Goal: Task Accomplishment & Management: Manage account settings

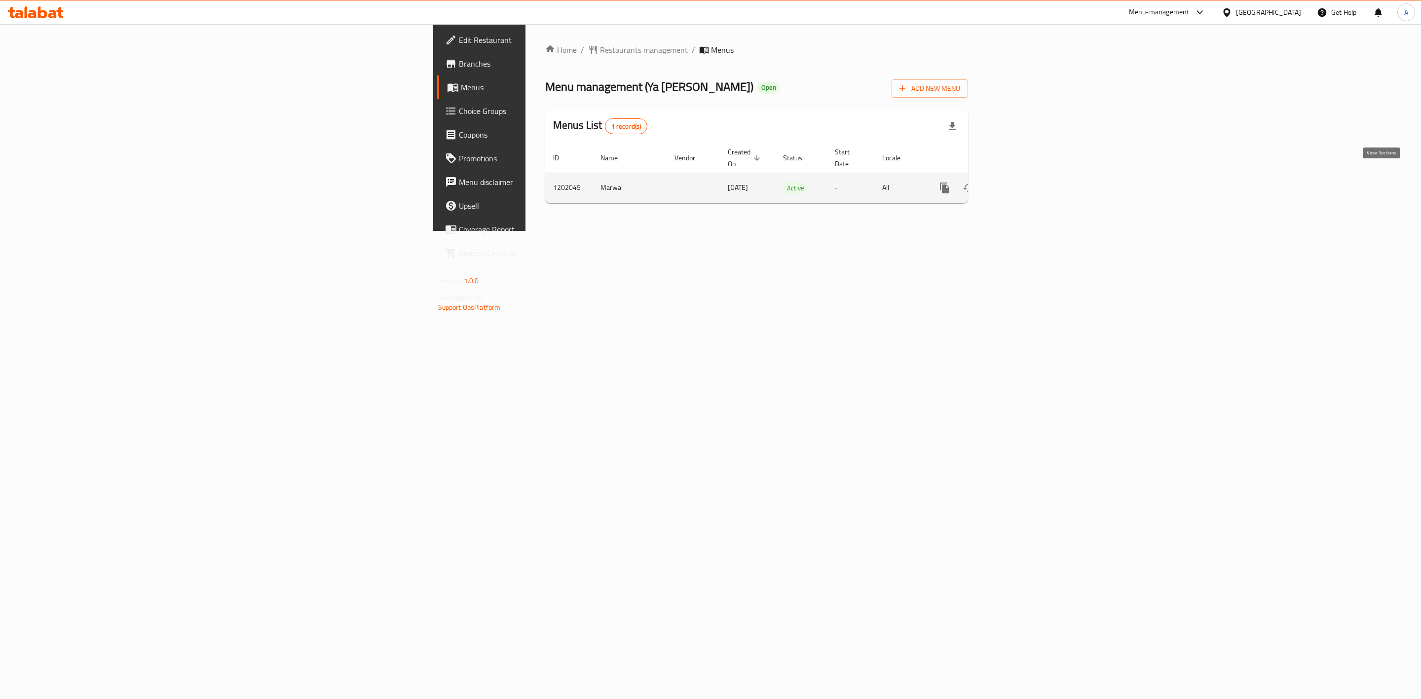
click at [1022, 183] on icon "enhanced table" at bounding box center [1016, 188] width 12 height 12
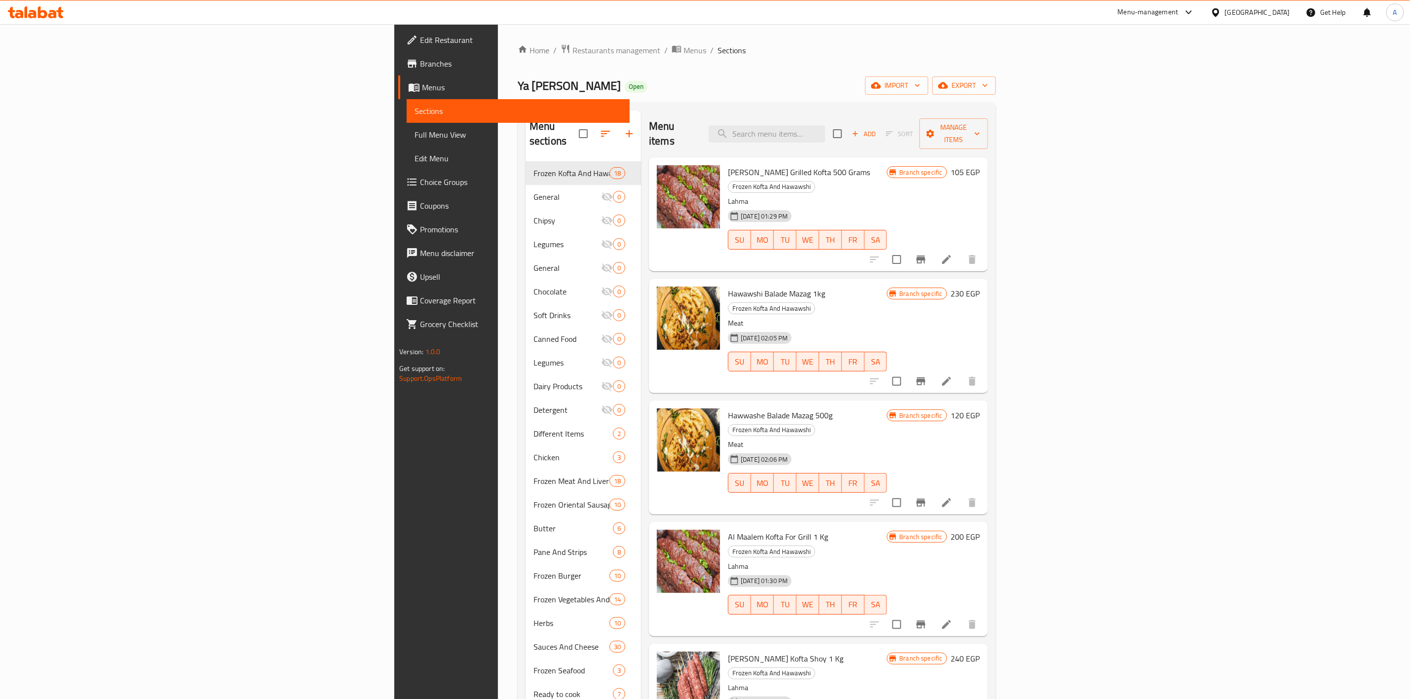
drag, startPoint x: 763, startPoint y: 46, endPoint x: 773, endPoint y: 69, distance: 24.3
click at [763, 46] on ol "Home / Restaurants management / Menus / Sections" at bounding box center [757, 50] width 478 height 13
click at [825, 128] on input "search" at bounding box center [767, 133] width 116 height 17
paste input "Lamb Sweets Baladi 1 Kilo"
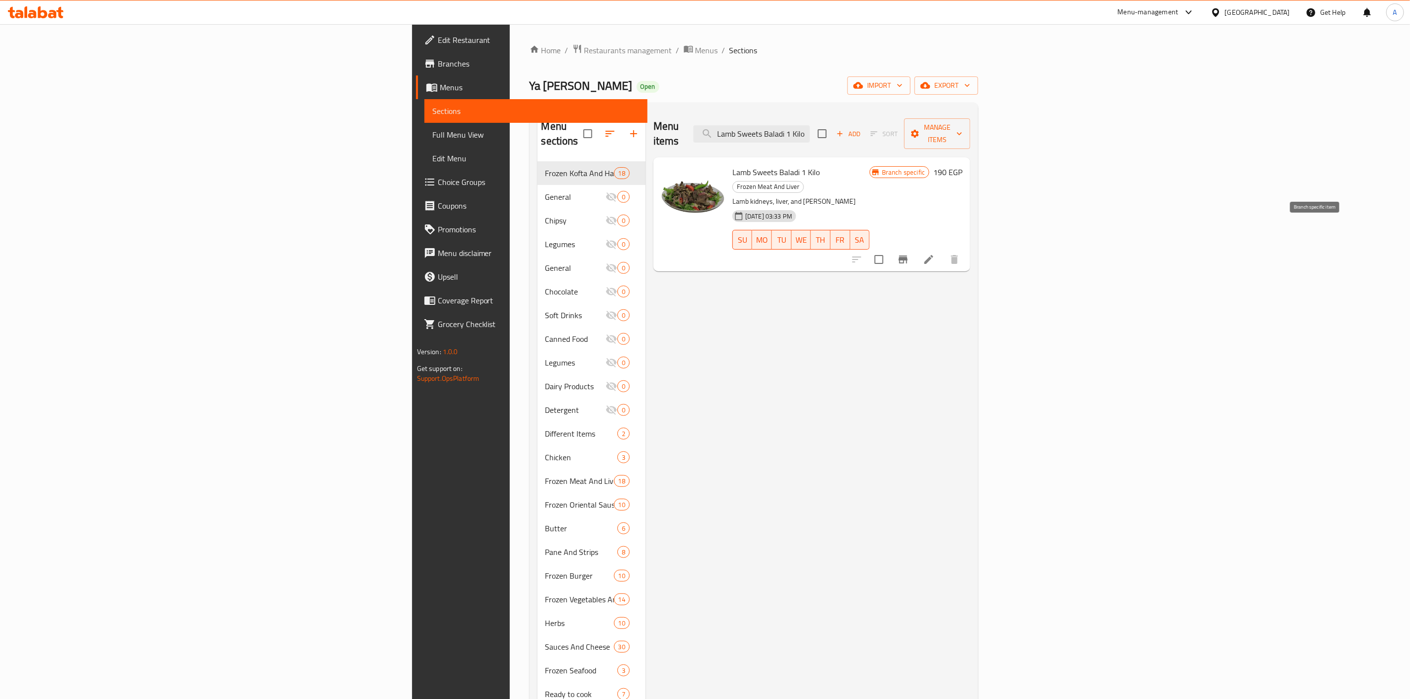
type input "Lamb Sweets Baladi 1 Kilo"
click at [909, 254] on icon "Branch-specific-item" at bounding box center [903, 260] width 12 height 12
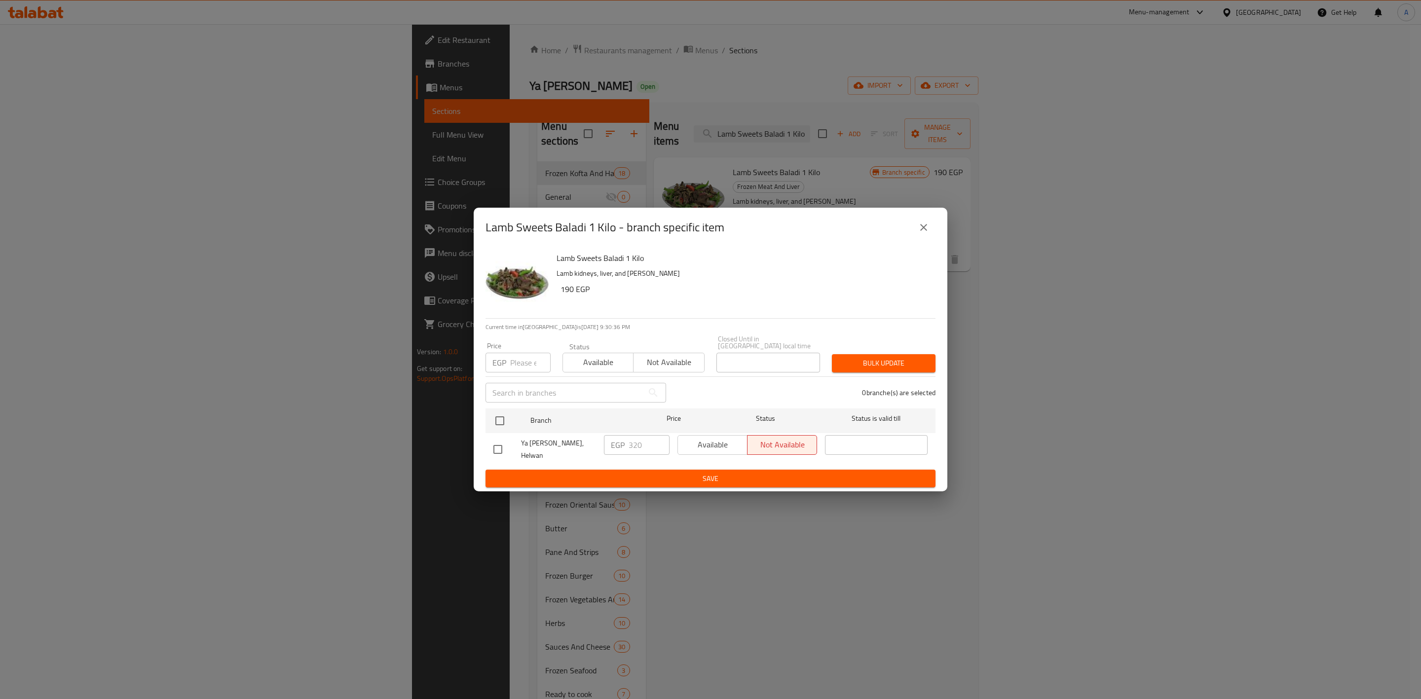
drag, startPoint x: 509, startPoint y: 443, endPoint x: 502, endPoint y: 443, distance: 7.4
click at [502, 443] on div at bounding box center [507, 449] width 28 height 21
click at [501, 443] on input "checkbox" at bounding box center [497, 449] width 21 height 21
checkbox input "true"
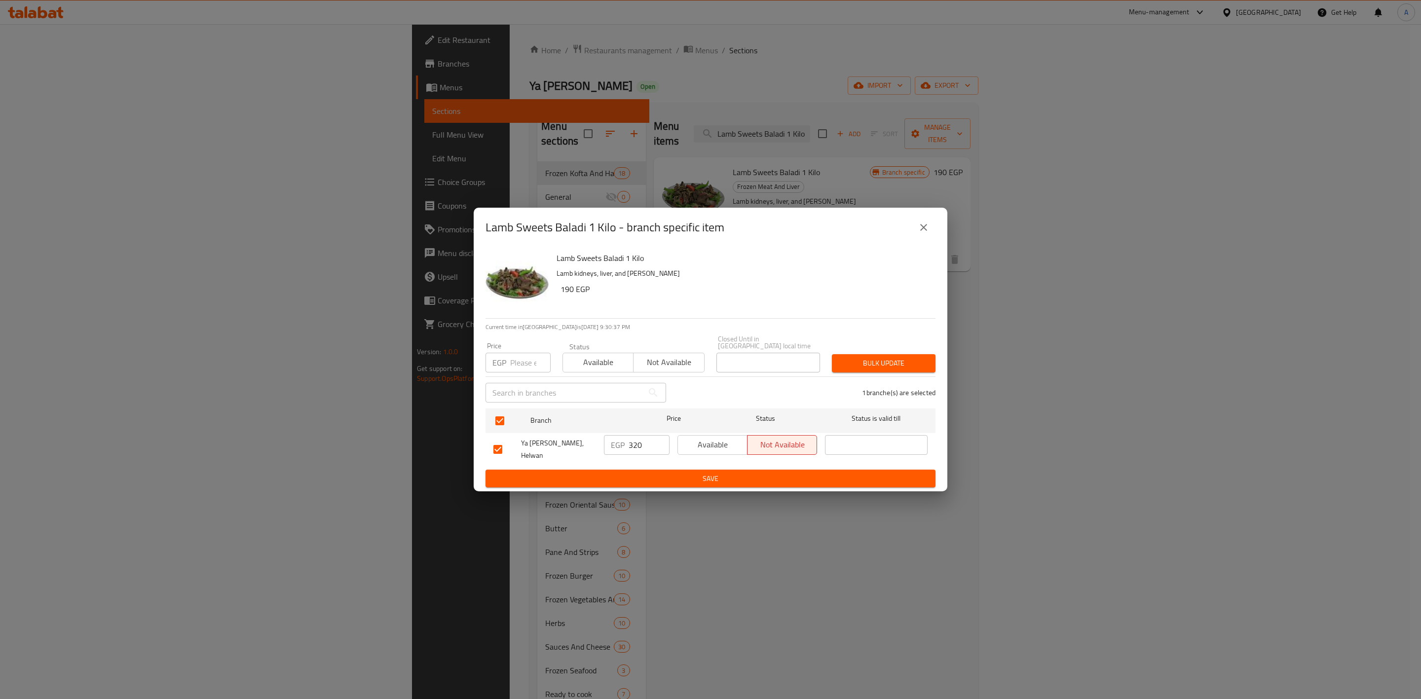
click at [716, 438] on span "Available" at bounding box center [713, 445] width 62 height 14
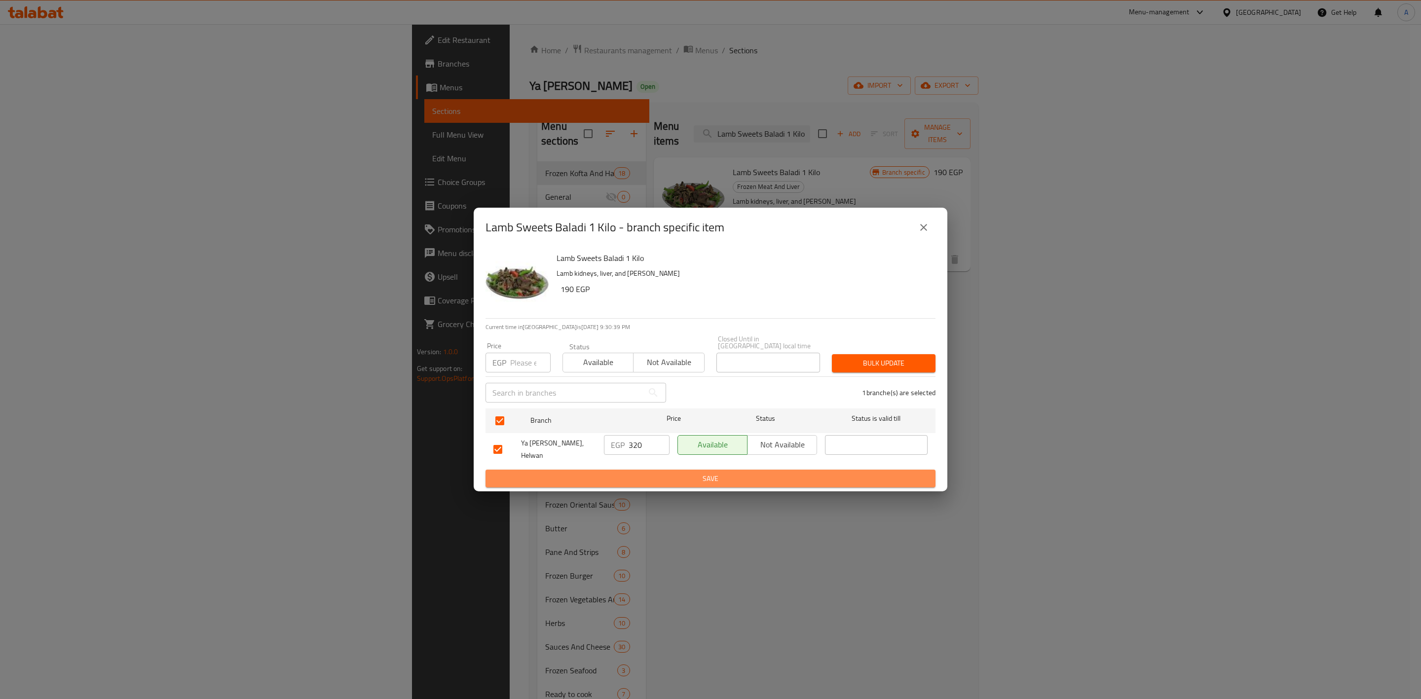
click at [712, 473] on span "Save" at bounding box center [710, 479] width 434 height 12
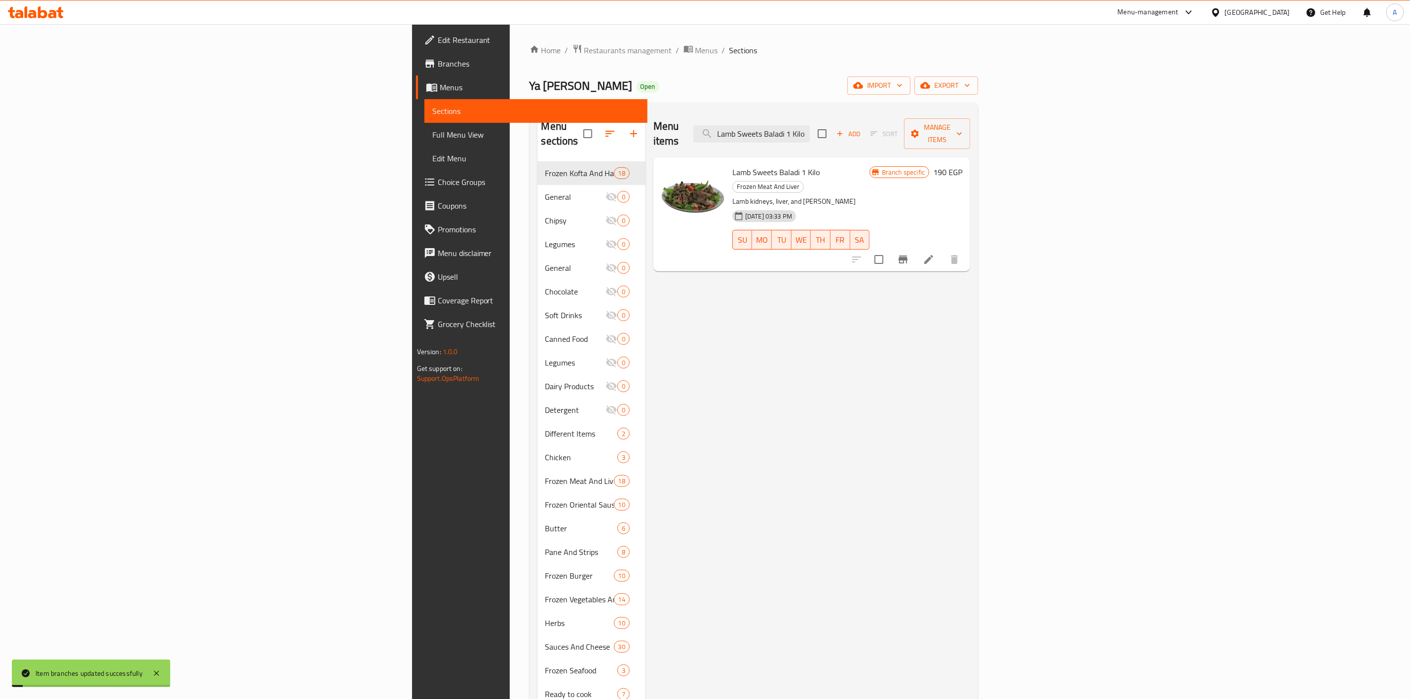
click at [761, 396] on div "Menu items Lamb Sweets Baladi 1 Kilo Add Sort Manage items Lamb Sweets Baladi 1…" at bounding box center [807, 460] width 325 height 699
click at [645, 339] on div "Menu items Lamb Sweets Baladi 1 Kilo Add Sort Manage items Lamb Sweets Baladi 1…" at bounding box center [807, 460] width 325 height 699
click at [810, 129] on input "Lamb Sweets Baladi 1 Kilo" at bounding box center [751, 133] width 116 height 17
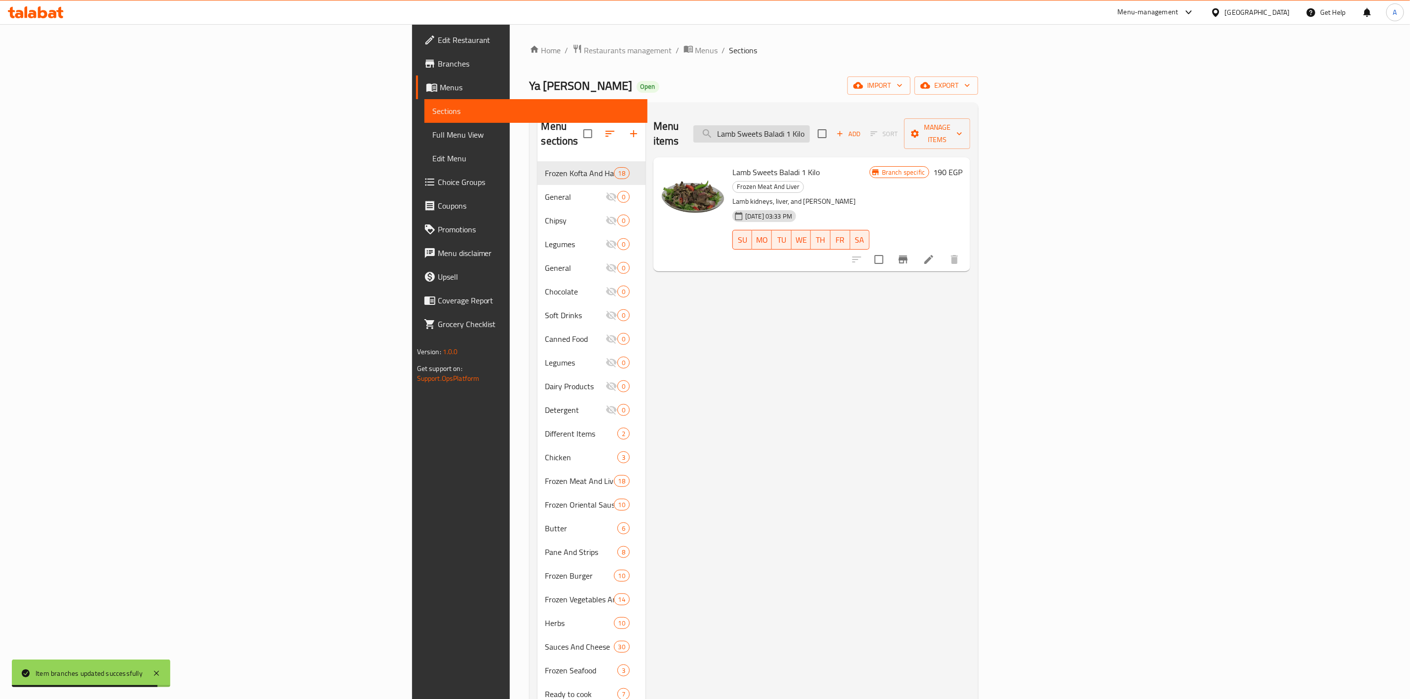
paste input "American Kidney 1kg"
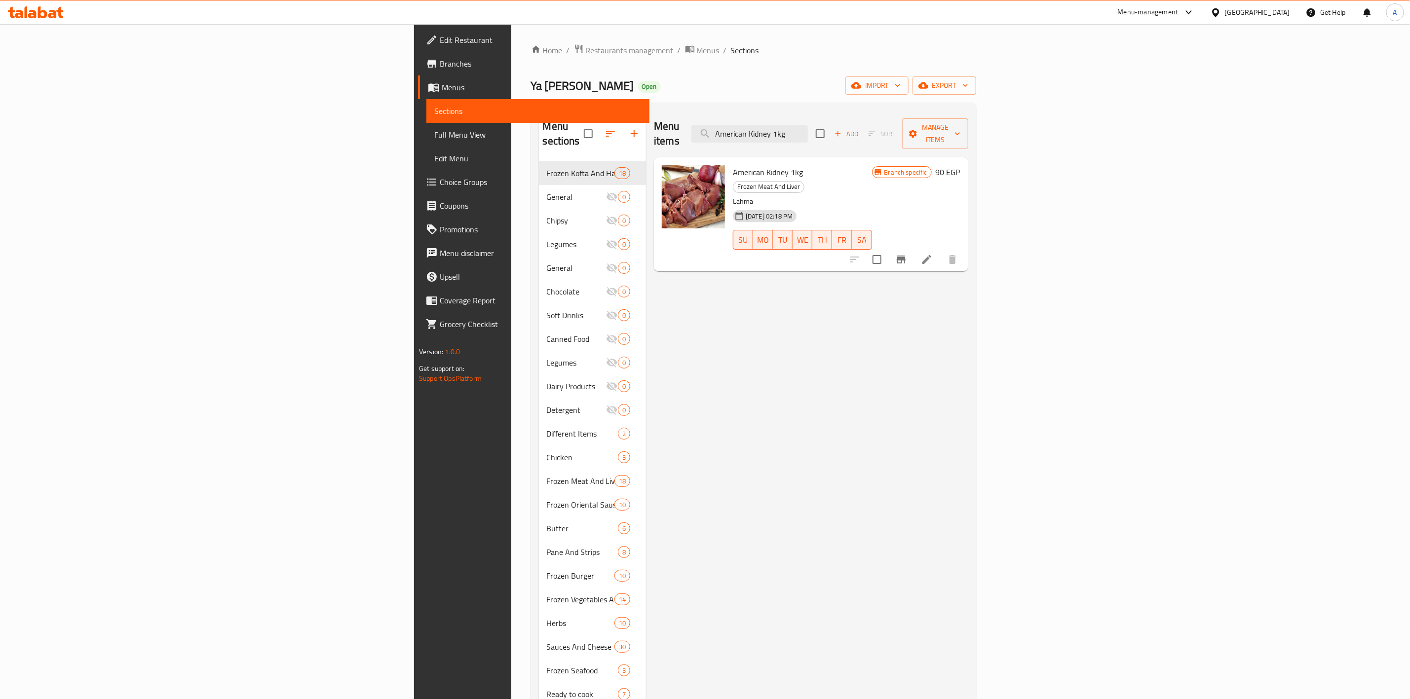
type input "American Kidney 1kg"
click at [905, 256] on icon "Branch-specific-item" at bounding box center [901, 260] width 9 height 8
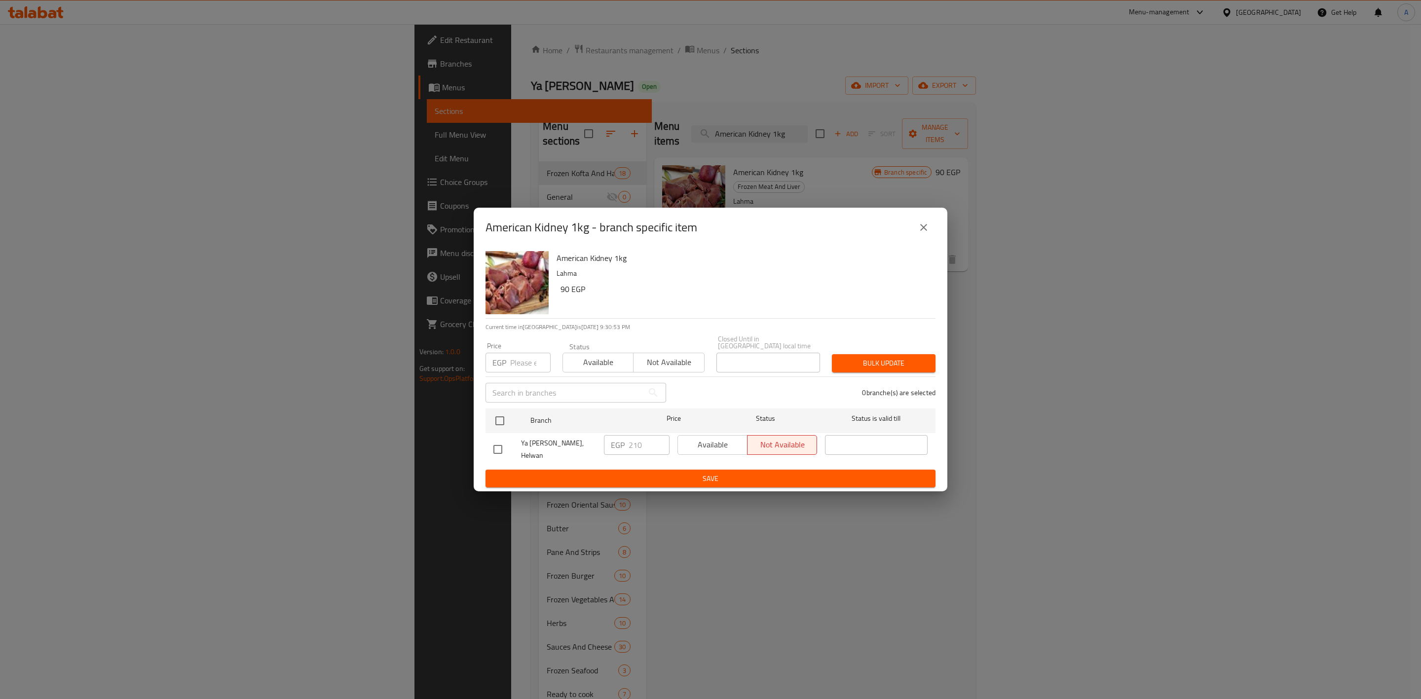
click at [488, 439] on input "checkbox" at bounding box center [497, 449] width 21 height 21
checkbox input "true"
click at [720, 445] on span "Available" at bounding box center [713, 445] width 62 height 14
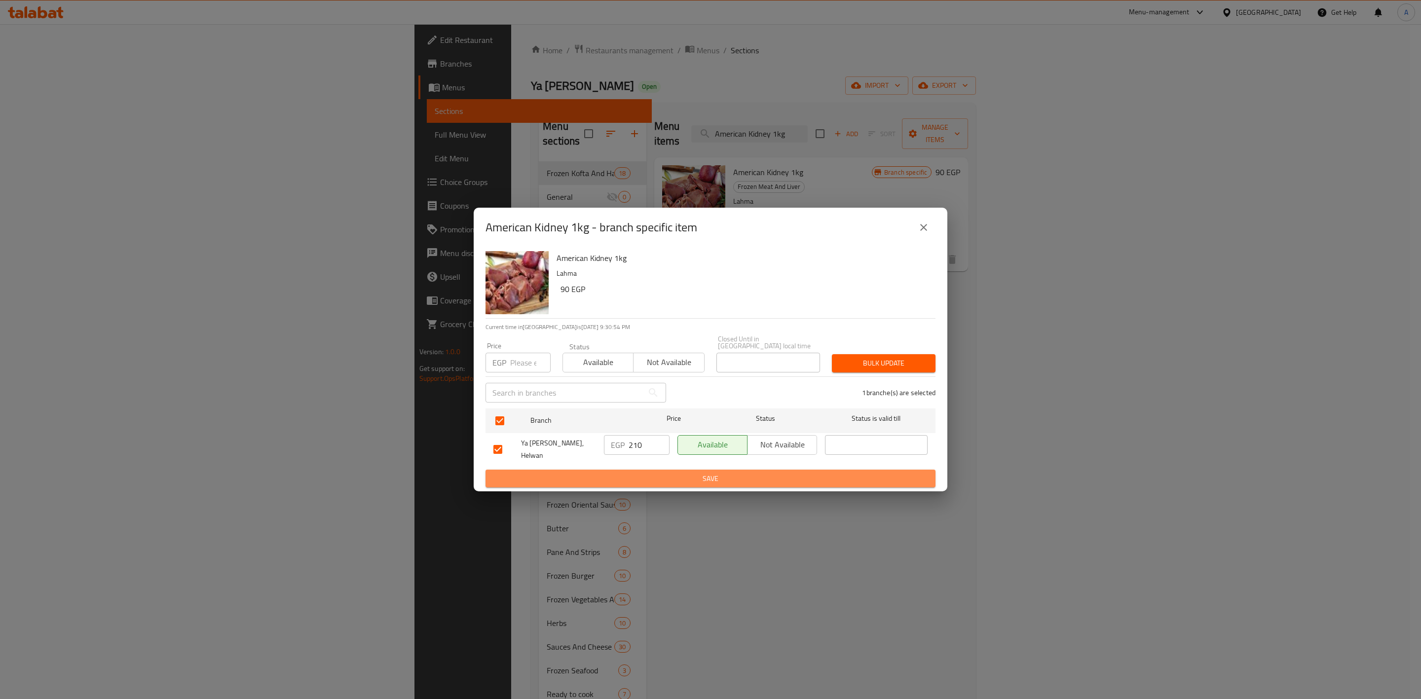
click at [706, 473] on span "Save" at bounding box center [710, 479] width 434 height 12
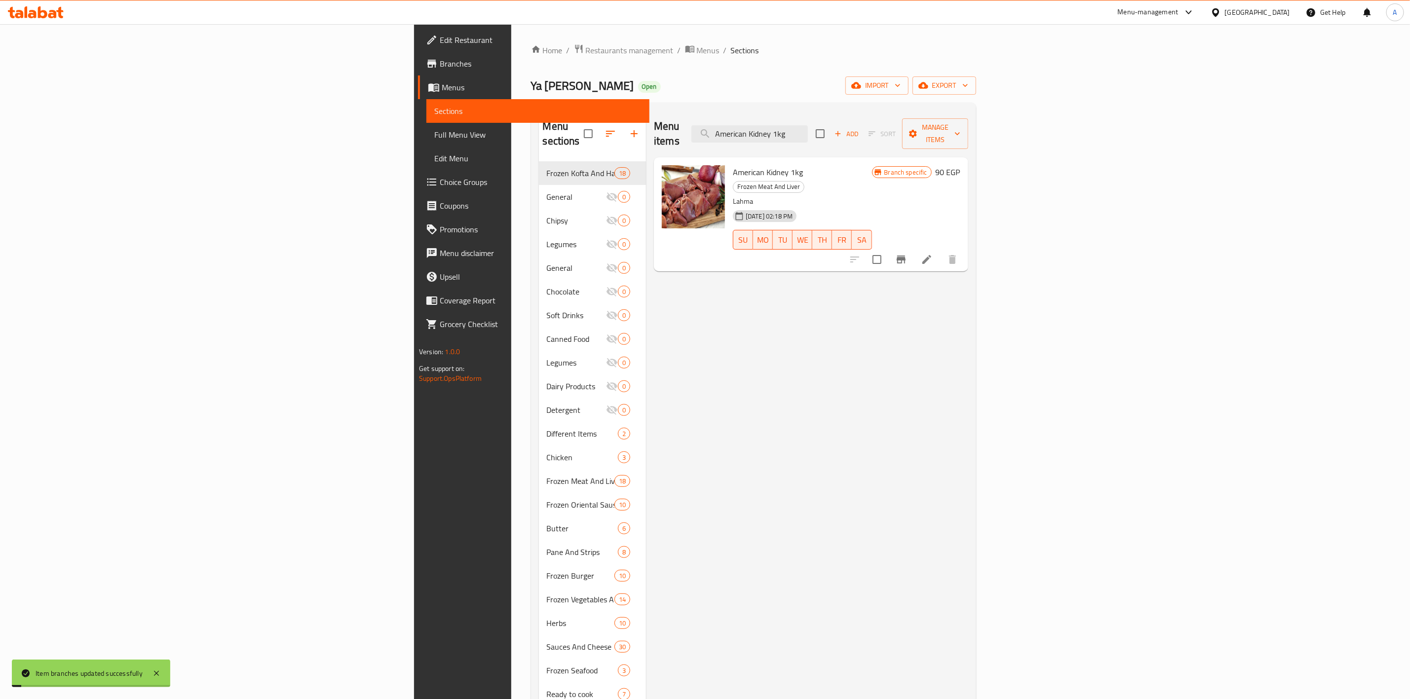
click at [929, 488] on div "Menu items American Kidney 1kg Add Sort Manage items American Kidney 1kg Frozen…" at bounding box center [807, 460] width 322 height 699
click at [646, 376] on div "Menu items American Kidney 1kg Add Sort Manage items American Kidney 1kg Frozen…" at bounding box center [807, 460] width 322 height 699
click at [808, 126] on input "American Kidney 1kg" at bounding box center [749, 133] width 116 height 17
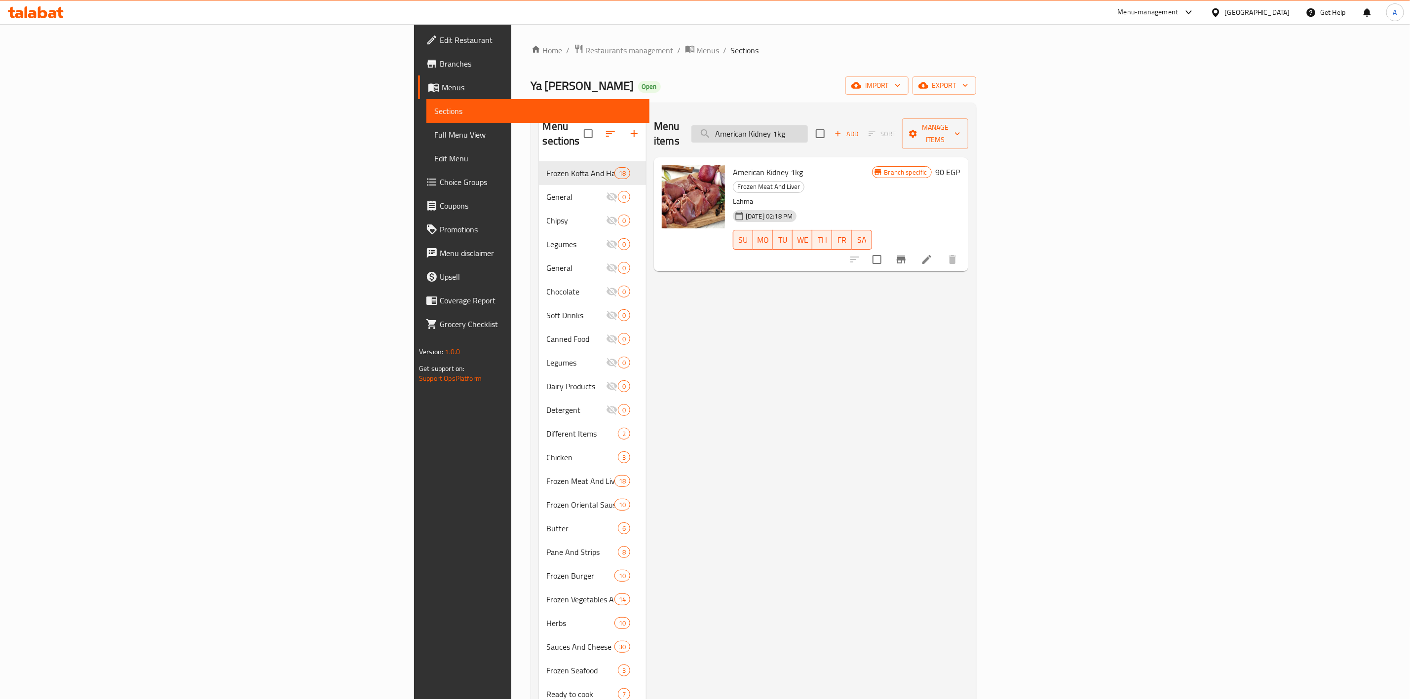
paste input "Cubed Meat Pieces 1 K"
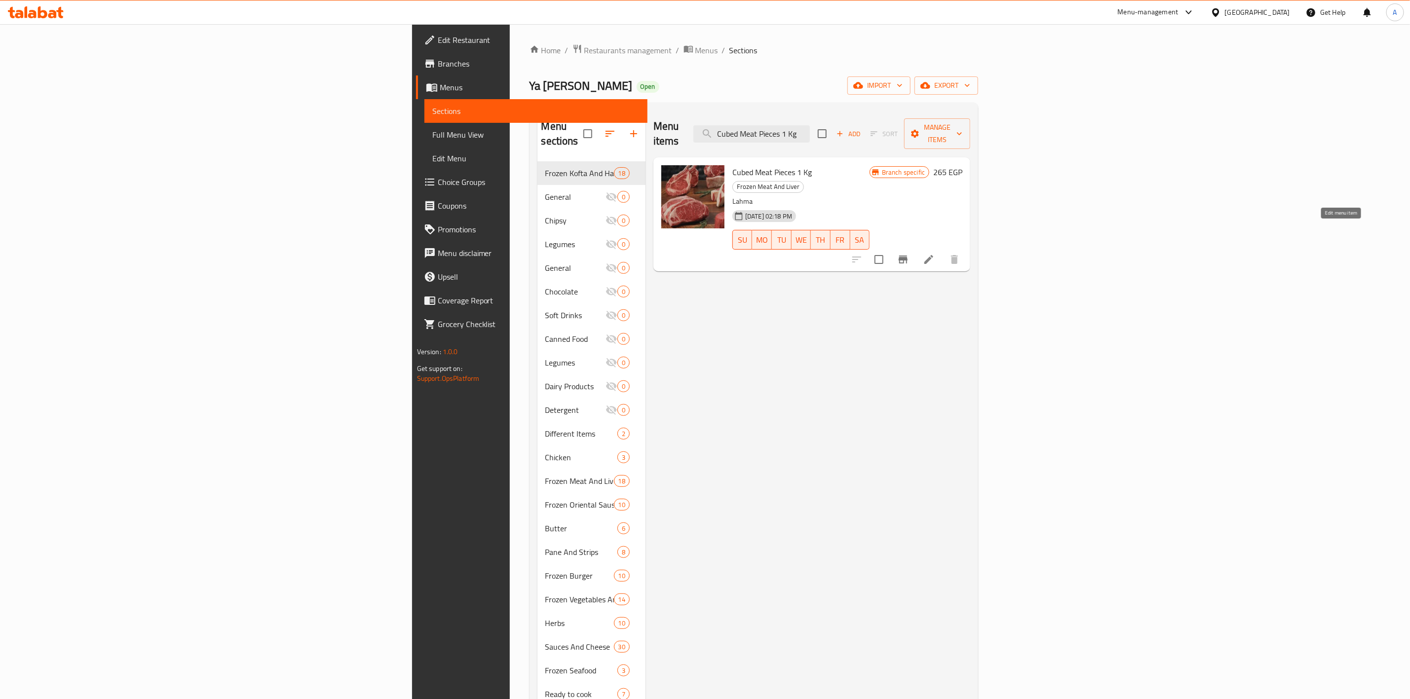
type input "Cubed Meat Pieces 1 Kg"
click at [934, 254] on icon at bounding box center [929, 260] width 12 height 12
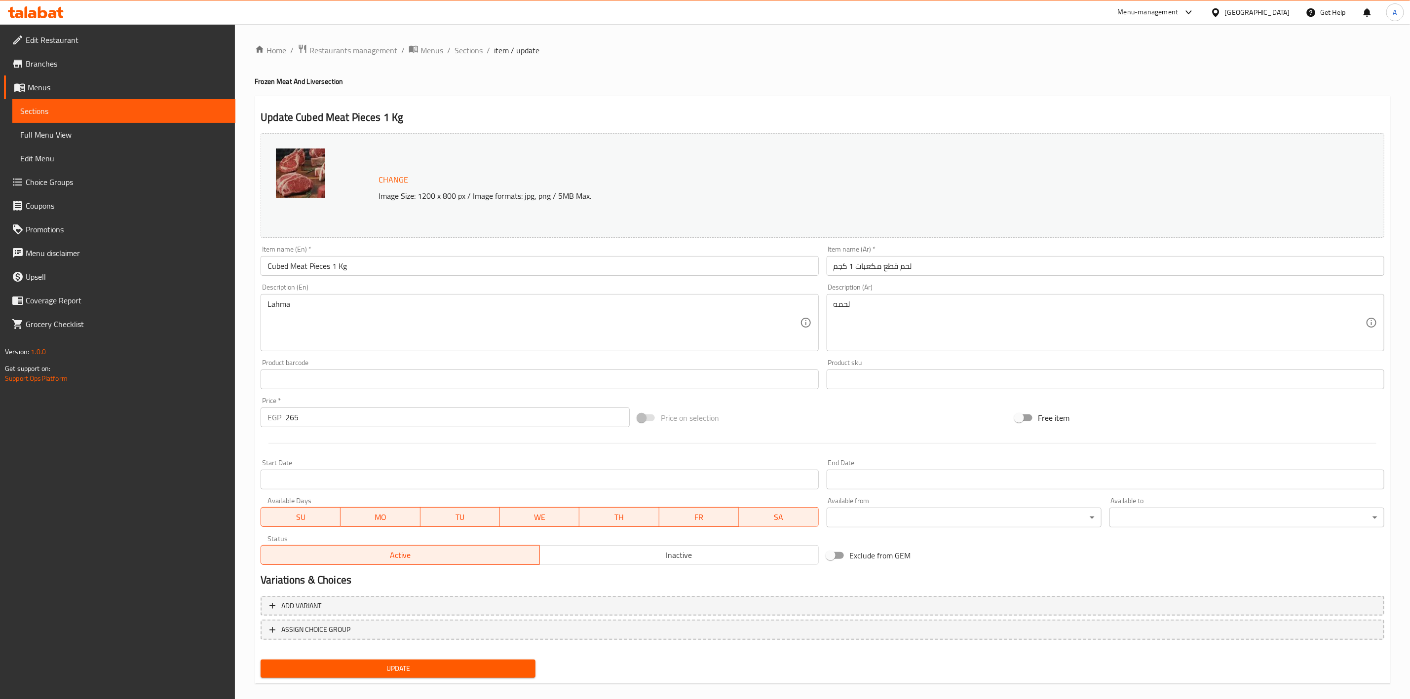
click at [293, 477] on input "Start Date" at bounding box center [540, 480] width 558 height 20
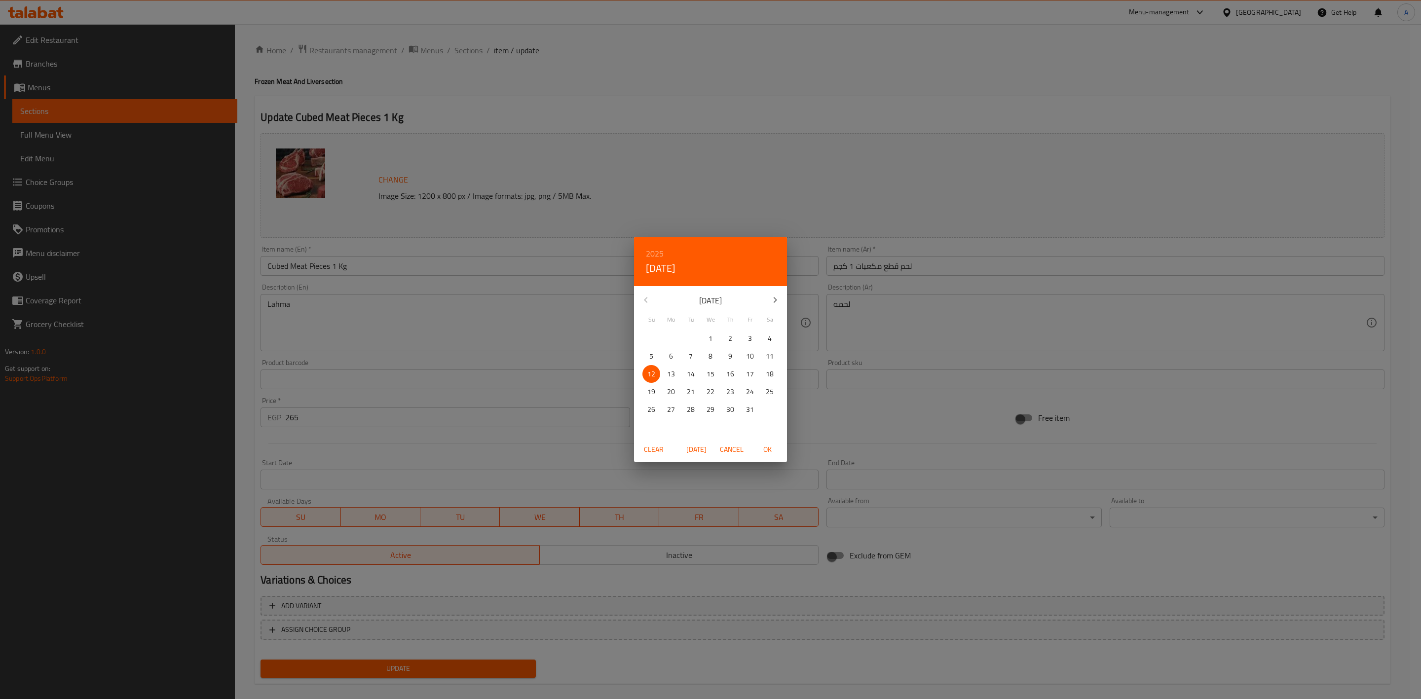
click at [653, 370] on p "12" at bounding box center [651, 374] width 8 height 12
click at [770, 443] on button "OK" at bounding box center [767, 450] width 32 height 18
type input "[DATE]"
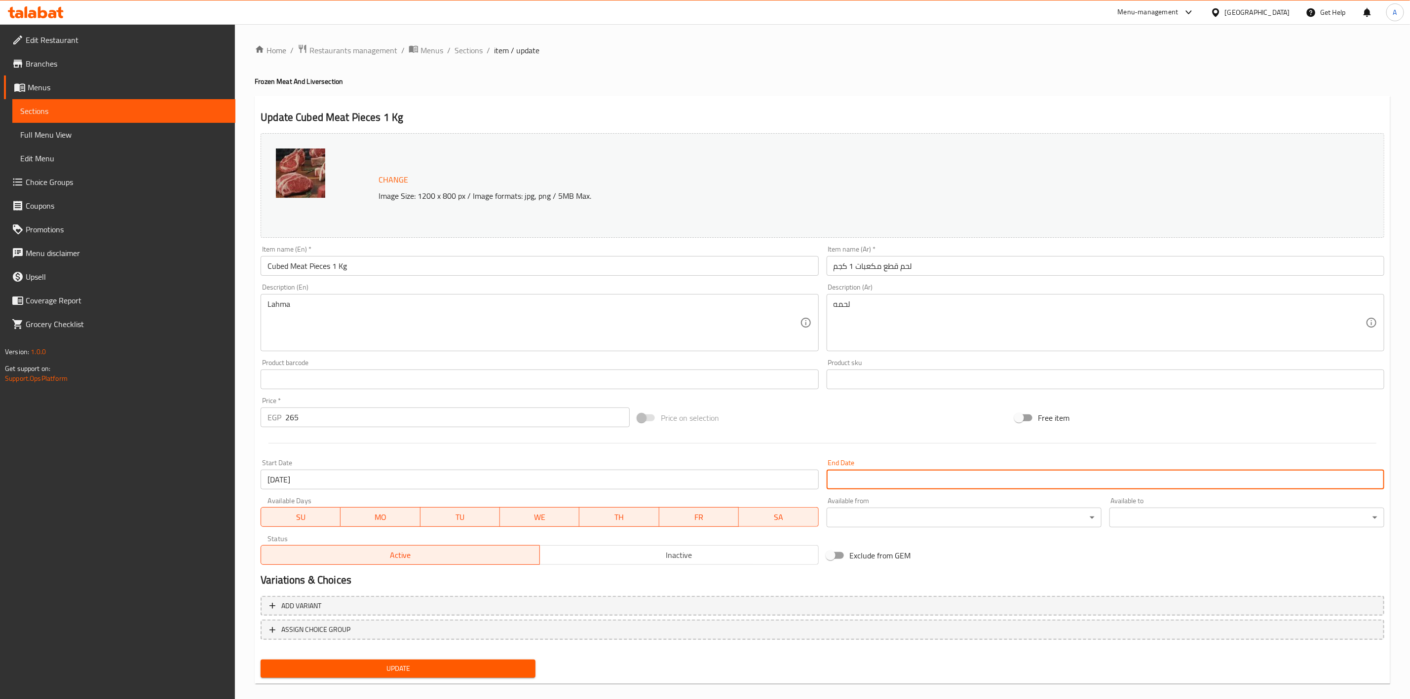
click at [873, 481] on input "Start Date" at bounding box center [1105, 480] width 558 height 20
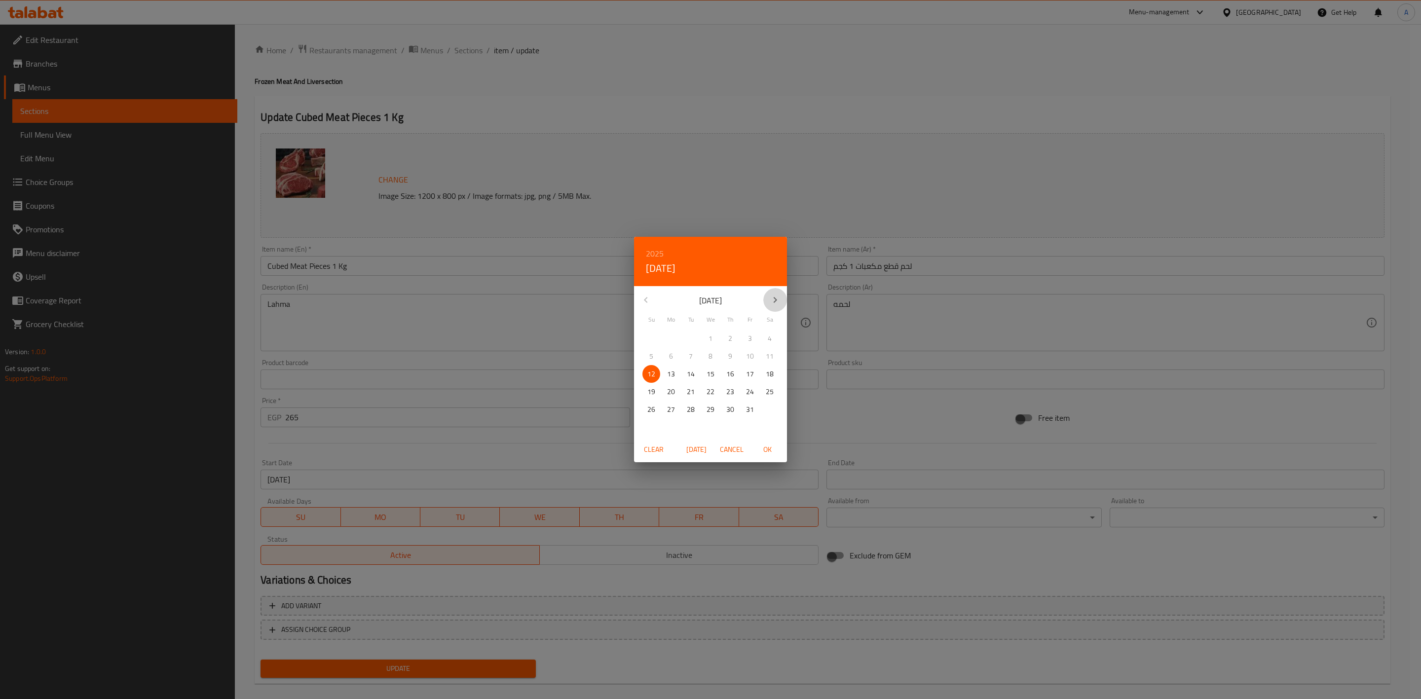
click at [779, 298] on icon "button" at bounding box center [775, 300] width 12 height 12
click at [710, 409] on p "31" at bounding box center [711, 410] width 8 height 12
click at [764, 446] on span "OK" at bounding box center [767, 450] width 24 height 12
type input "[DATE]"
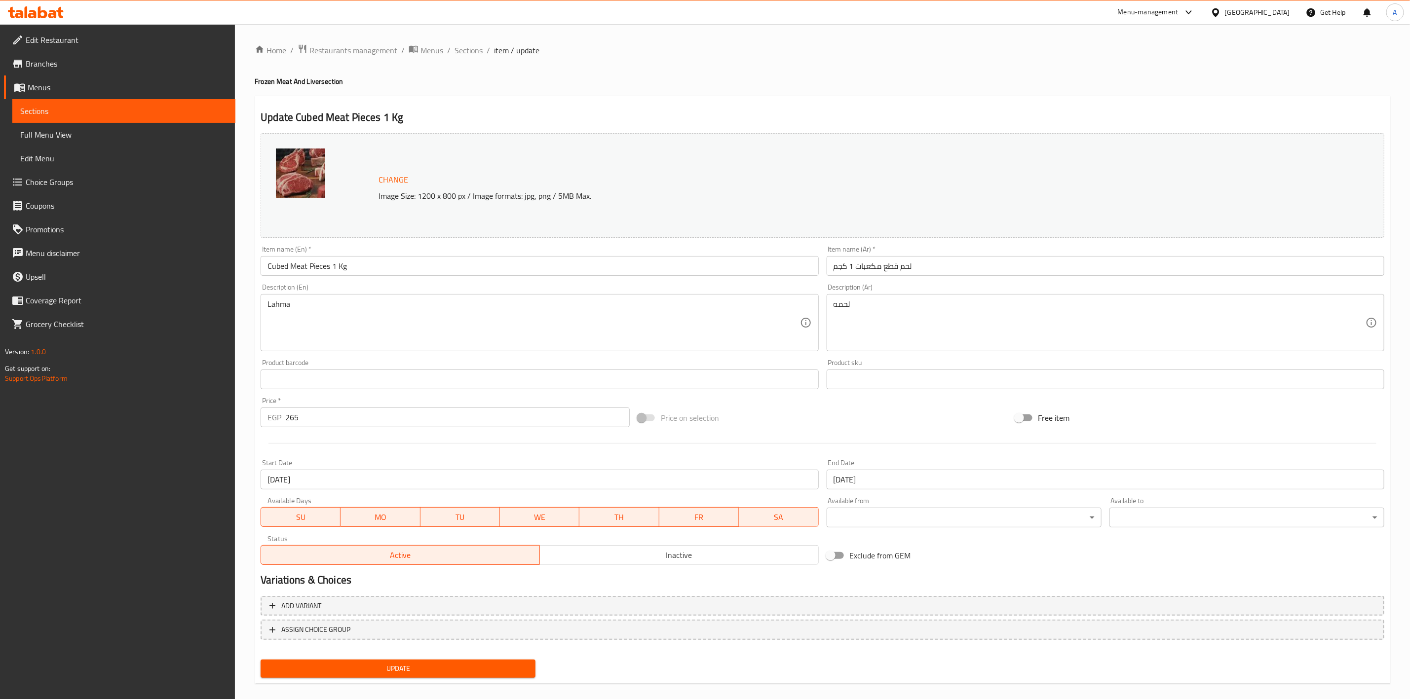
click at [854, 426] on div "Price on selection" at bounding box center [822, 418] width 377 height 27
click at [374, 668] on span "Update" at bounding box center [397, 669] width 259 height 12
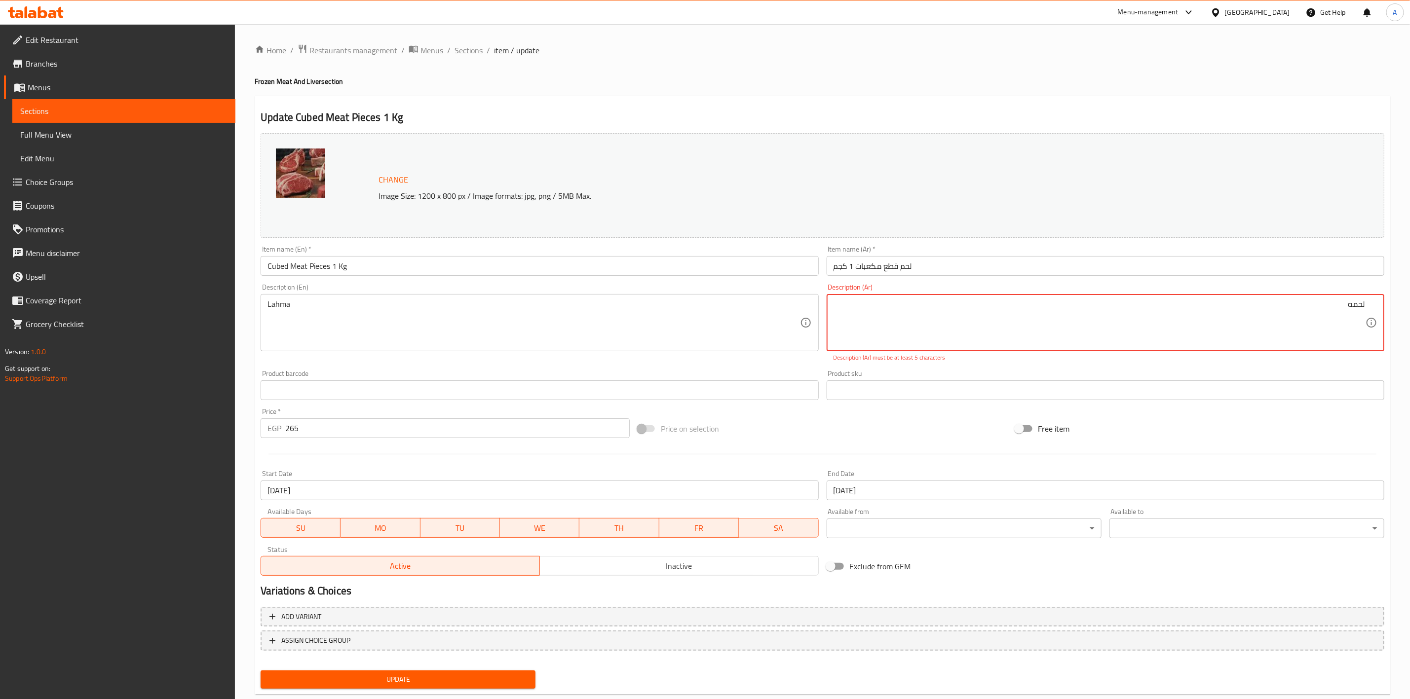
click at [1033, 24] on div at bounding box center [705, 24] width 1410 height 0
click at [951, 364] on div "Description (Ar) لحمه Description (Ar) Description (Ar) must be at least 5 char…" at bounding box center [1104, 323] width 565 height 86
click at [868, 440] on div "Price on selection" at bounding box center [822, 428] width 377 height 27
click at [1181, 69] on div "Home / Restaurants management / Menus / Sections / item / update Frozen Meat An…" at bounding box center [822, 373] width 1135 height 659
click at [418, 683] on span "Update" at bounding box center [397, 679] width 259 height 12
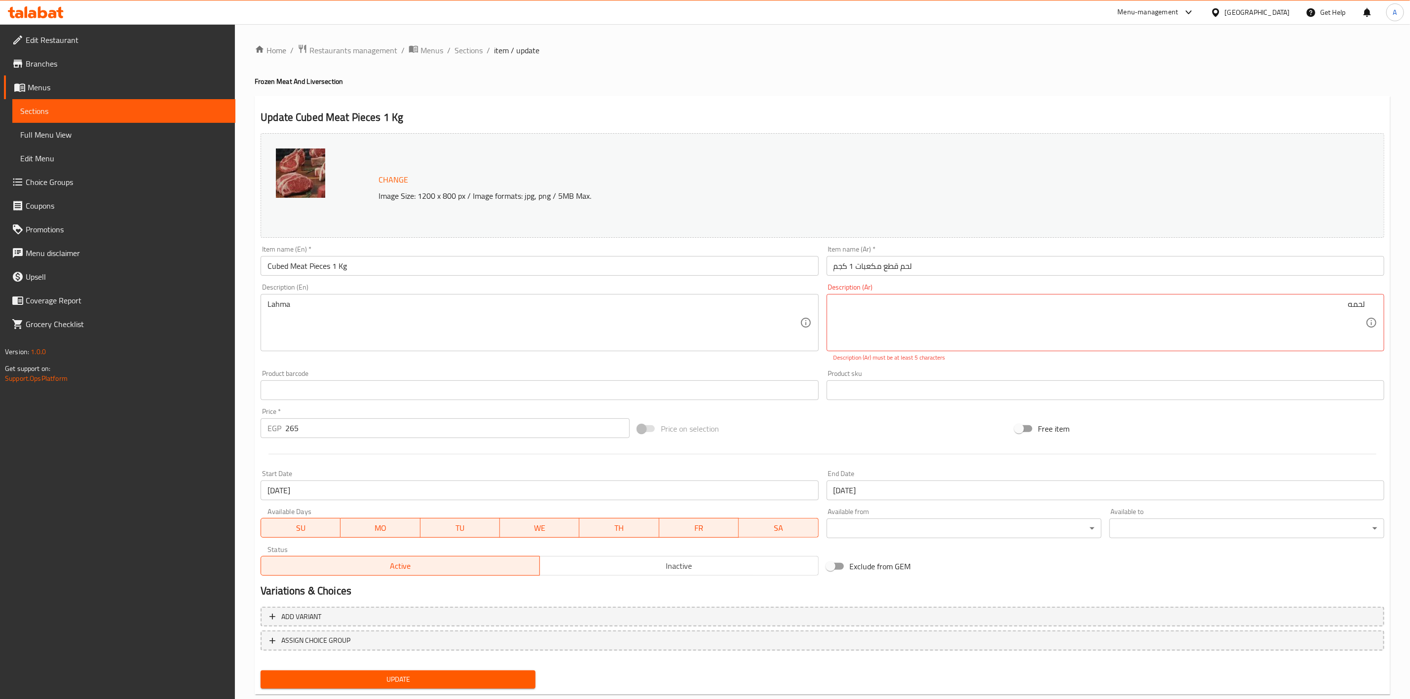
click at [921, 434] on div "Price on selection" at bounding box center [822, 428] width 377 height 27
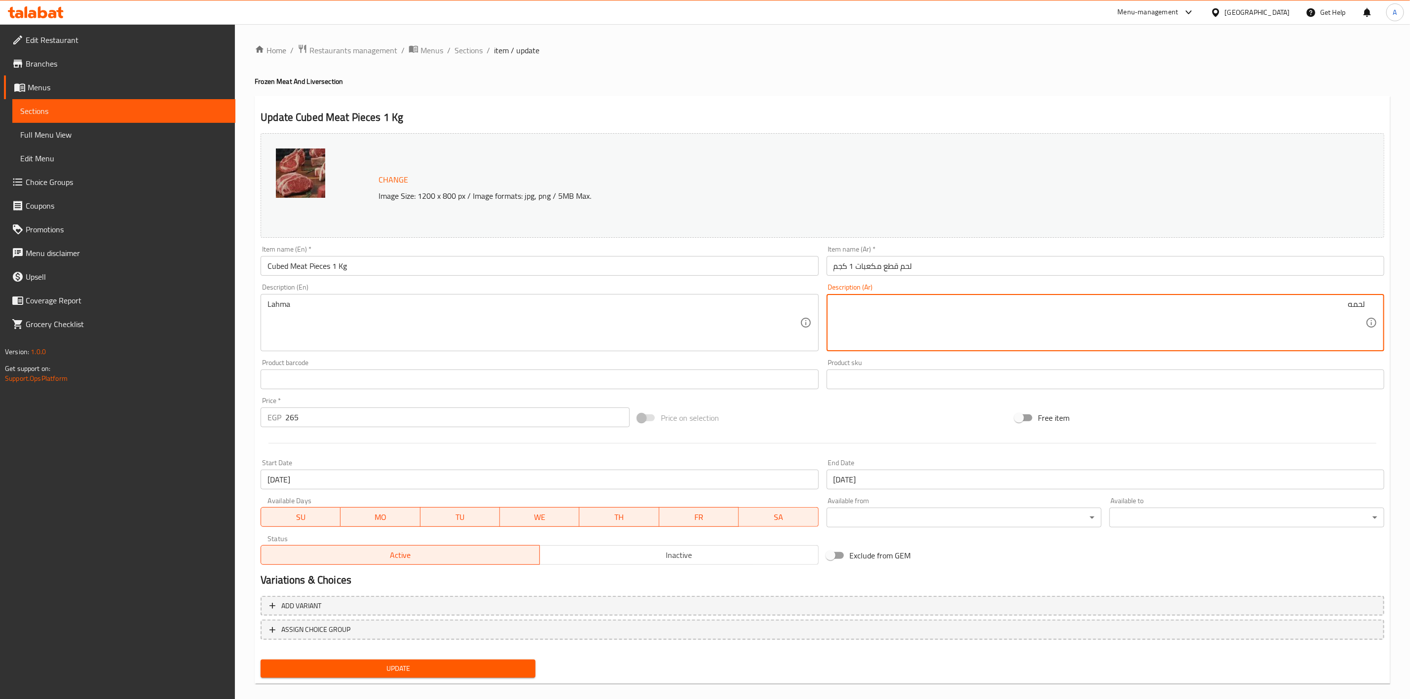
type textarea "لحمه"
click at [1009, 70] on div "Home / Restaurants management / Menus / Sections / item / update Frozen Meat An…" at bounding box center [822, 368] width 1135 height 648
click at [403, 670] on span "Update" at bounding box center [397, 669] width 259 height 12
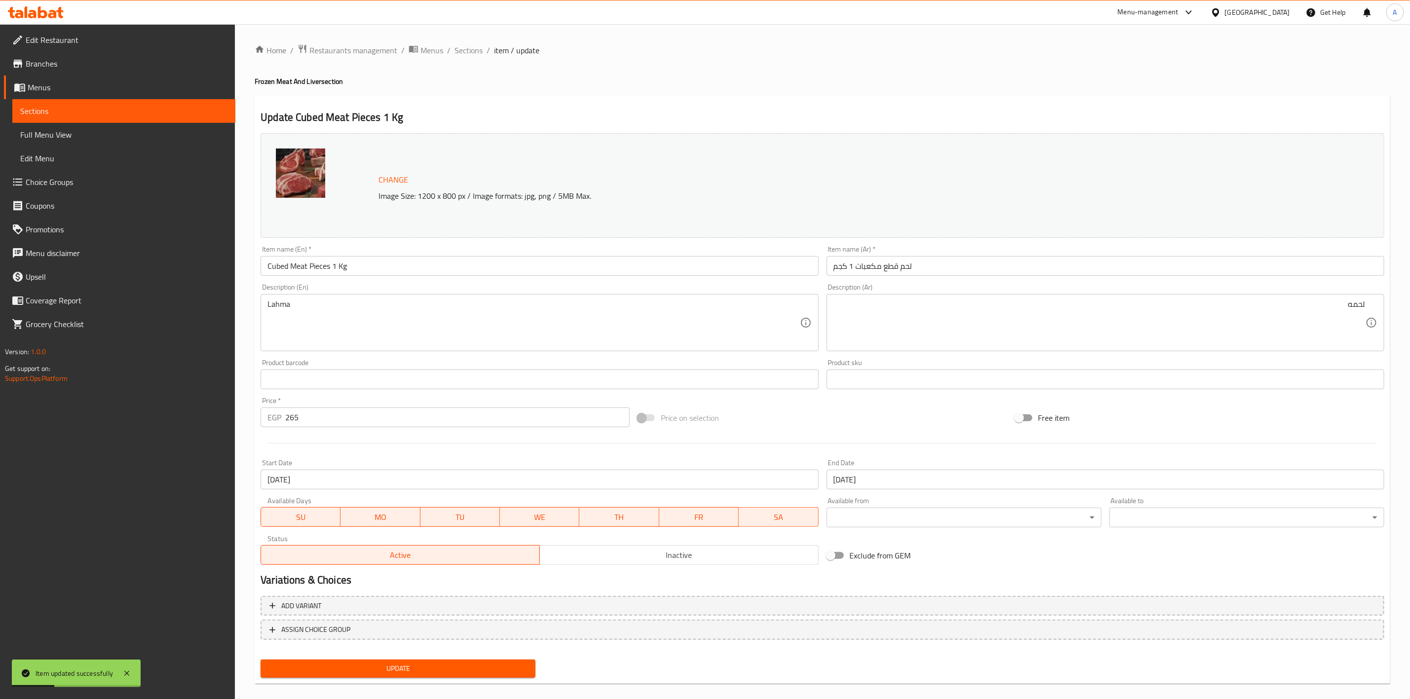
drag, startPoint x: 512, startPoint y: 95, endPoint x: 504, endPoint y: 87, distance: 11.5
click at [512, 96] on div "Update Cubed Meat Pieces 1 Kg Change Image Size: 1200 x 800 px / Image formats:…" at bounding box center [822, 390] width 1135 height 589
click at [452, 52] on ol "Home / Restaurants management / Menus / Sections / item / update" at bounding box center [822, 50] width 1135 height 13
click at [460, 48] on span "Sections" at bounding box center [468, 50] width 28 height 12
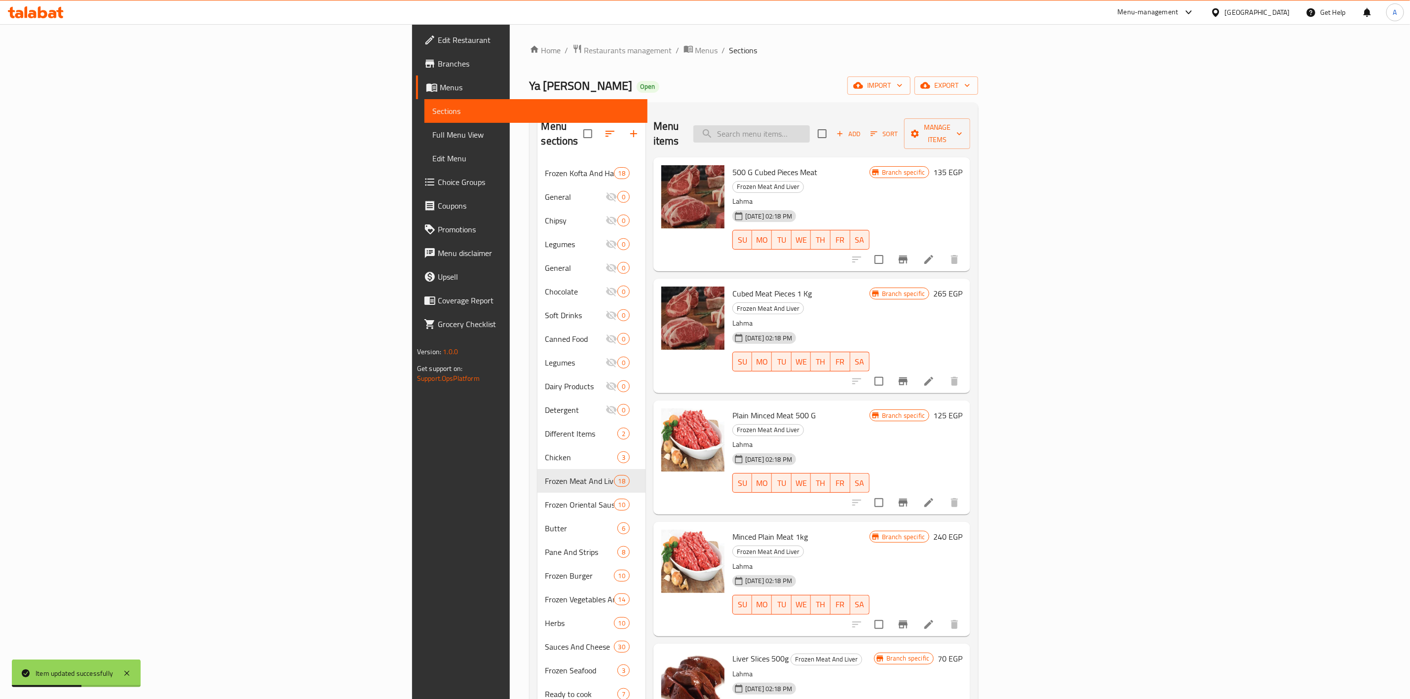
click at [810, 132] on input "search" at bounding box center [751, 133] width 116 height 17
paste input "Liver Slices 1kg"
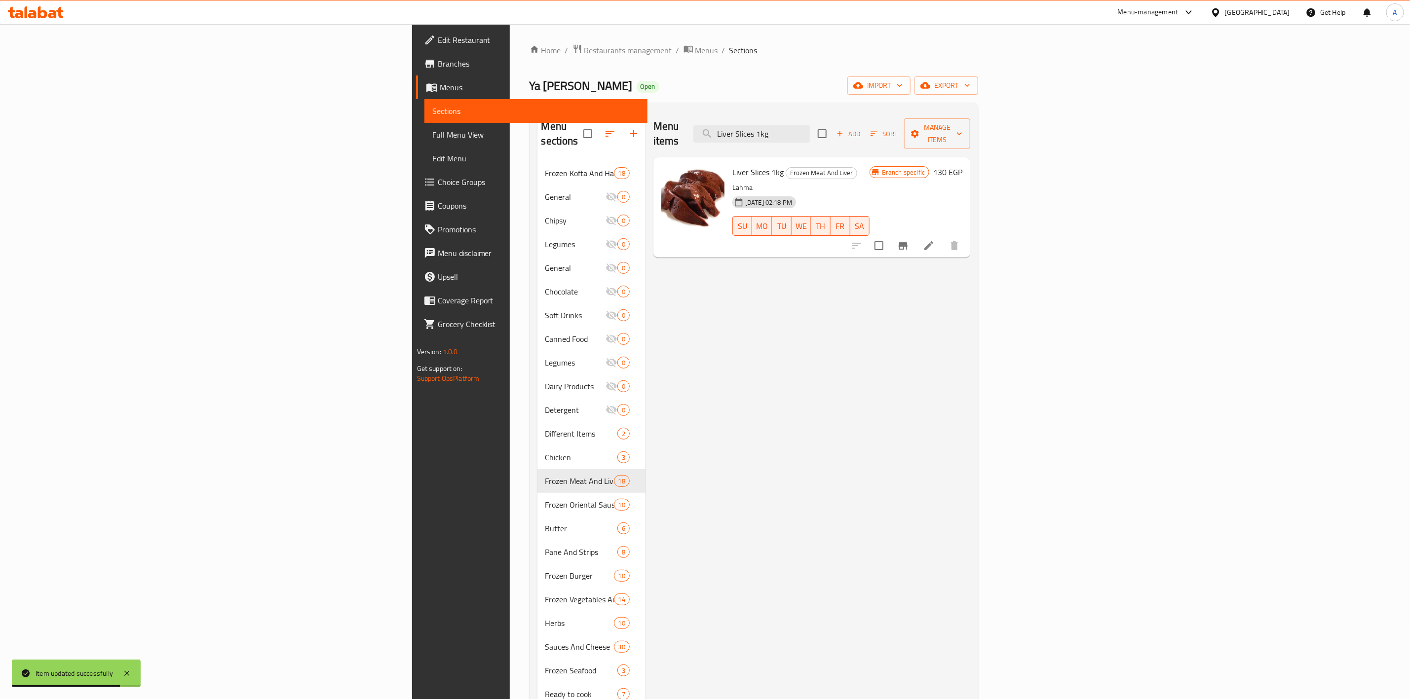
type input "Liver Slices 1kg"
click at [970, 373] on div "Menu items Liver Slices 1kg Add Sort Manage items Liver Slices 1kg Frozen Meat …" at bounding box center [807, 460] width 325 height 699
click at [934, 240] on icon at bounding box center [929, 246] width 12 height 12
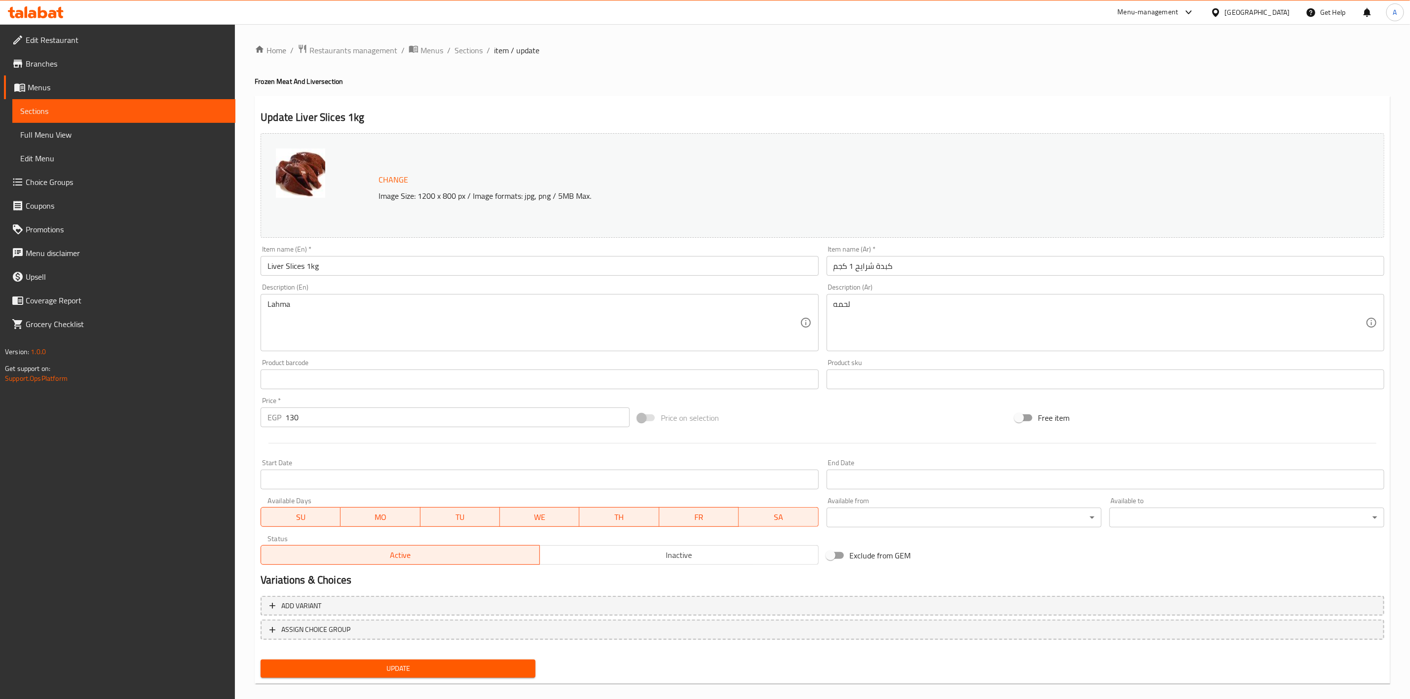
click at [366, 480] on input "Start Date" at bounding box center [540, 480] width 558 height 20
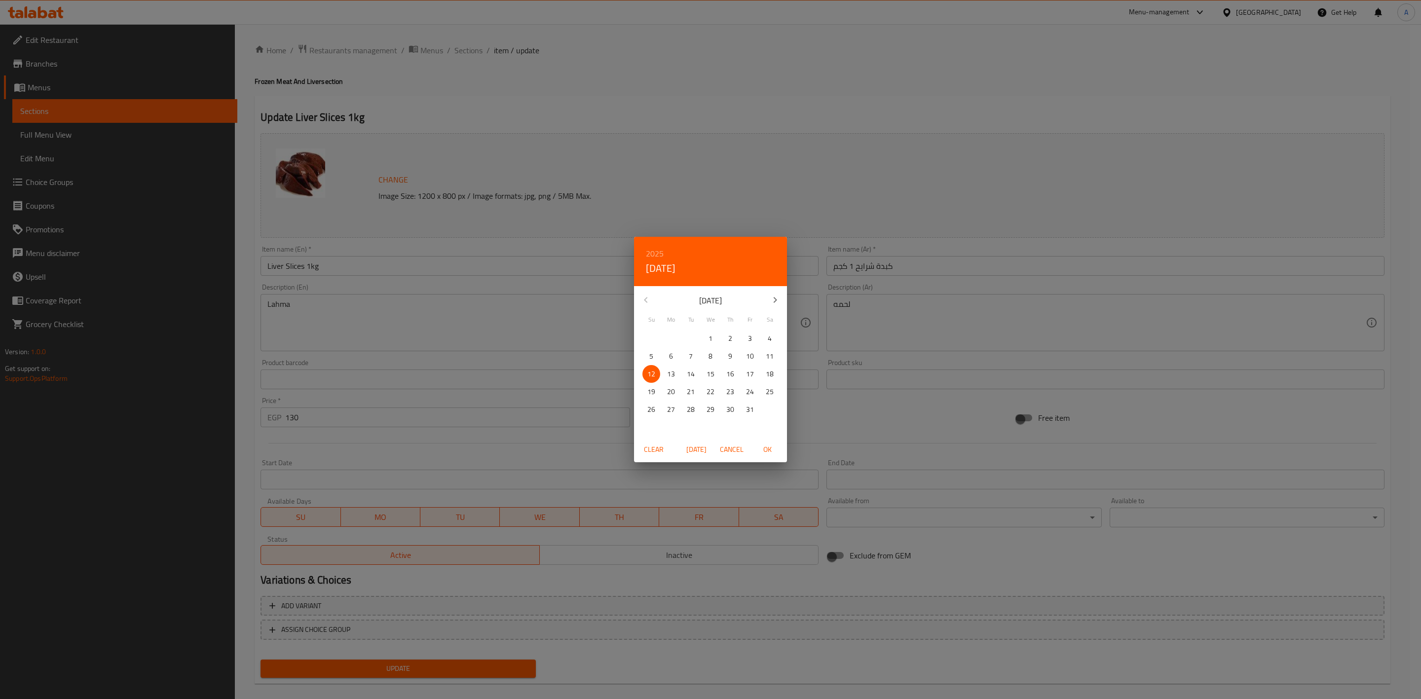
click at [770, 449] on span "OK" at bounding box center [767, 450] width 24 height 12
type input "[DATE]"
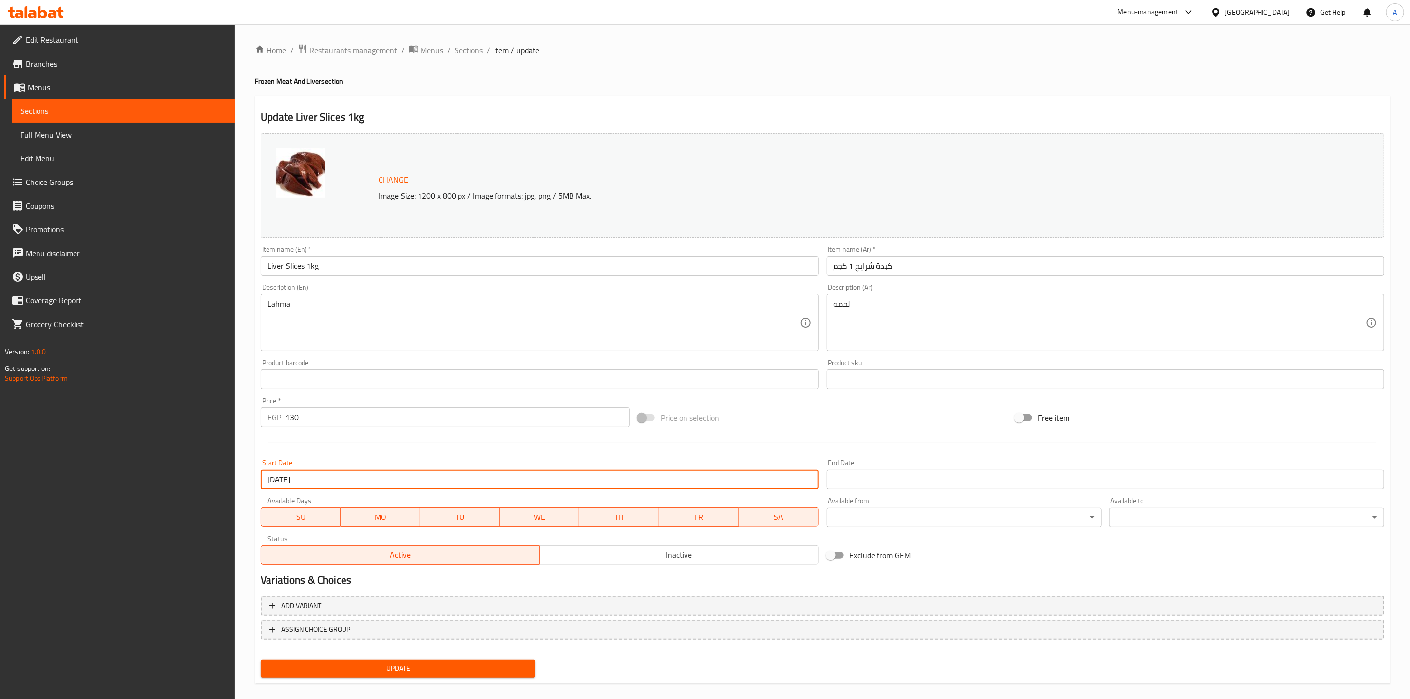
click at [891, 476] on input "Start Date" at bounding box center [1105, 480] width 558 height 20
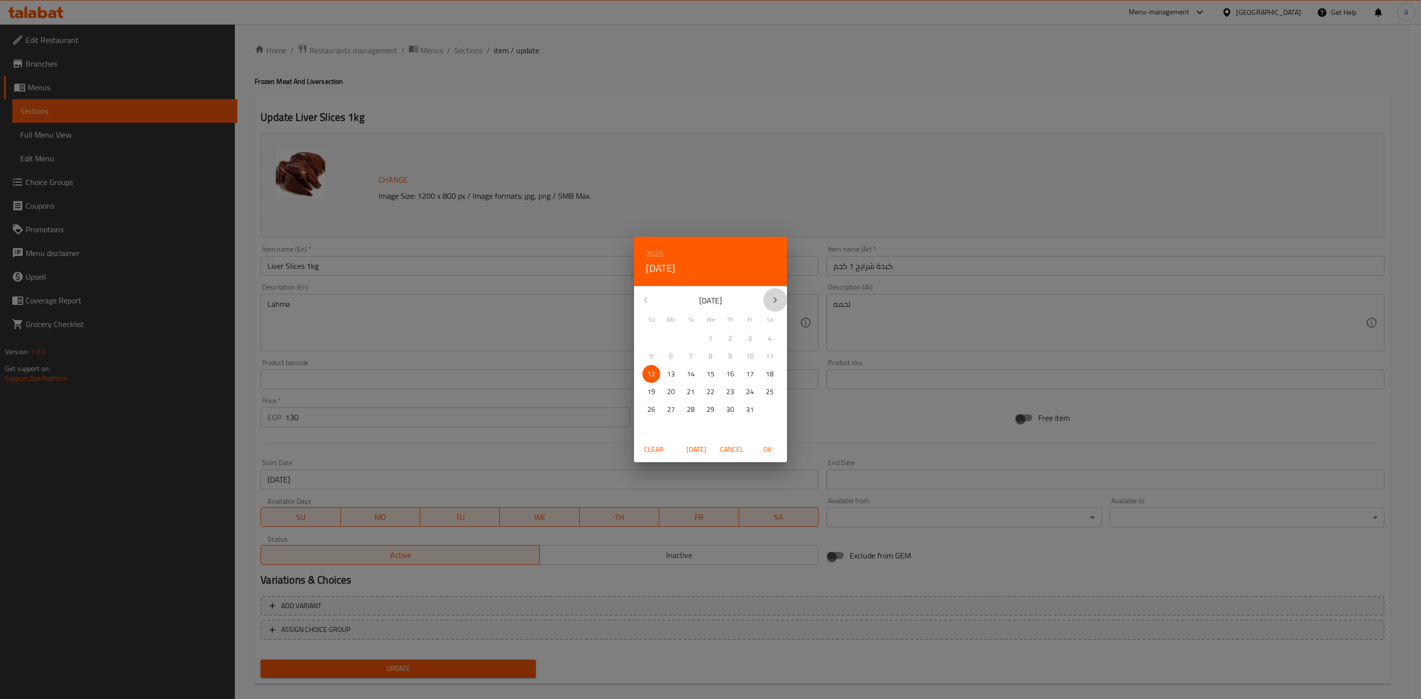
click at [779, 296] on icon "button" at bounding box center [775, 300] width 12 height 12
click at [645, 300] on icon "button" at bounding box center [645, 300] width 3 height 6
click at [711, 412] on p "31" at bounding box center [711, 410] width 8 height 12
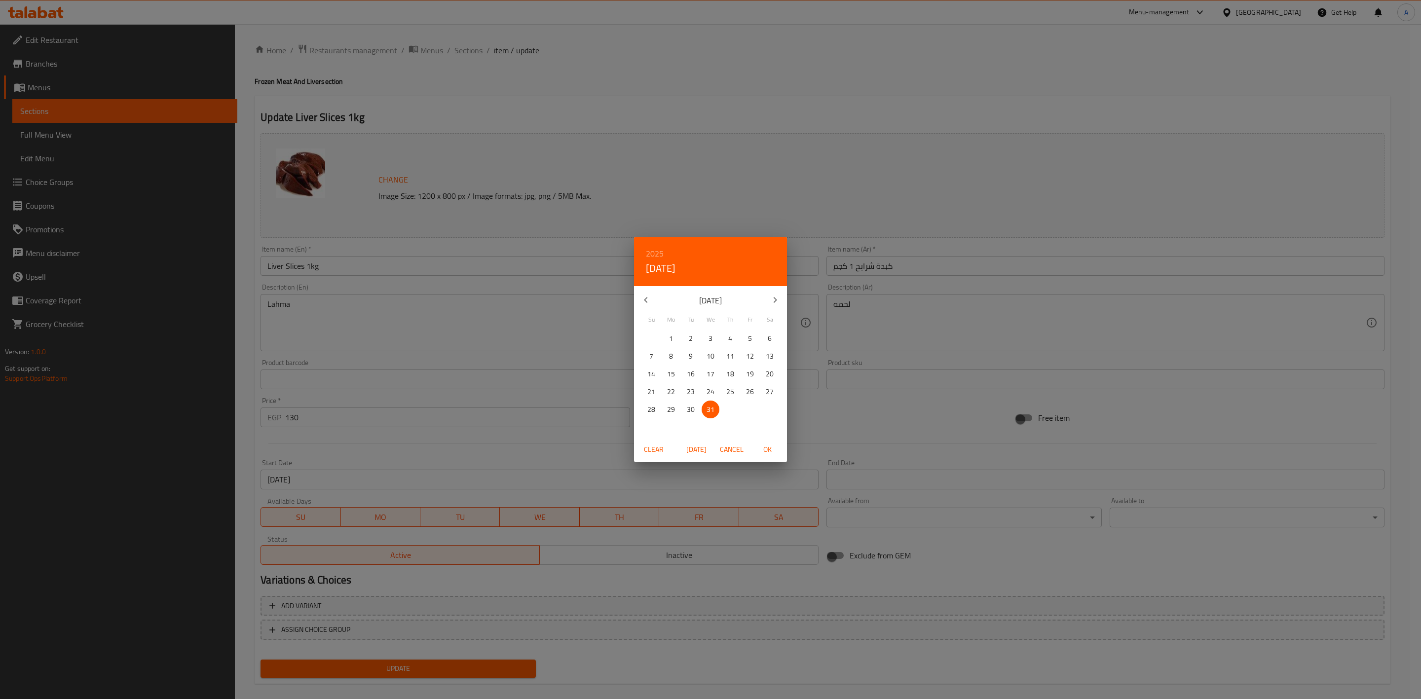
click at [771, 445] on span "OK" at bounding box center [767, 450] width 24 height 12
type input "[DATE]"
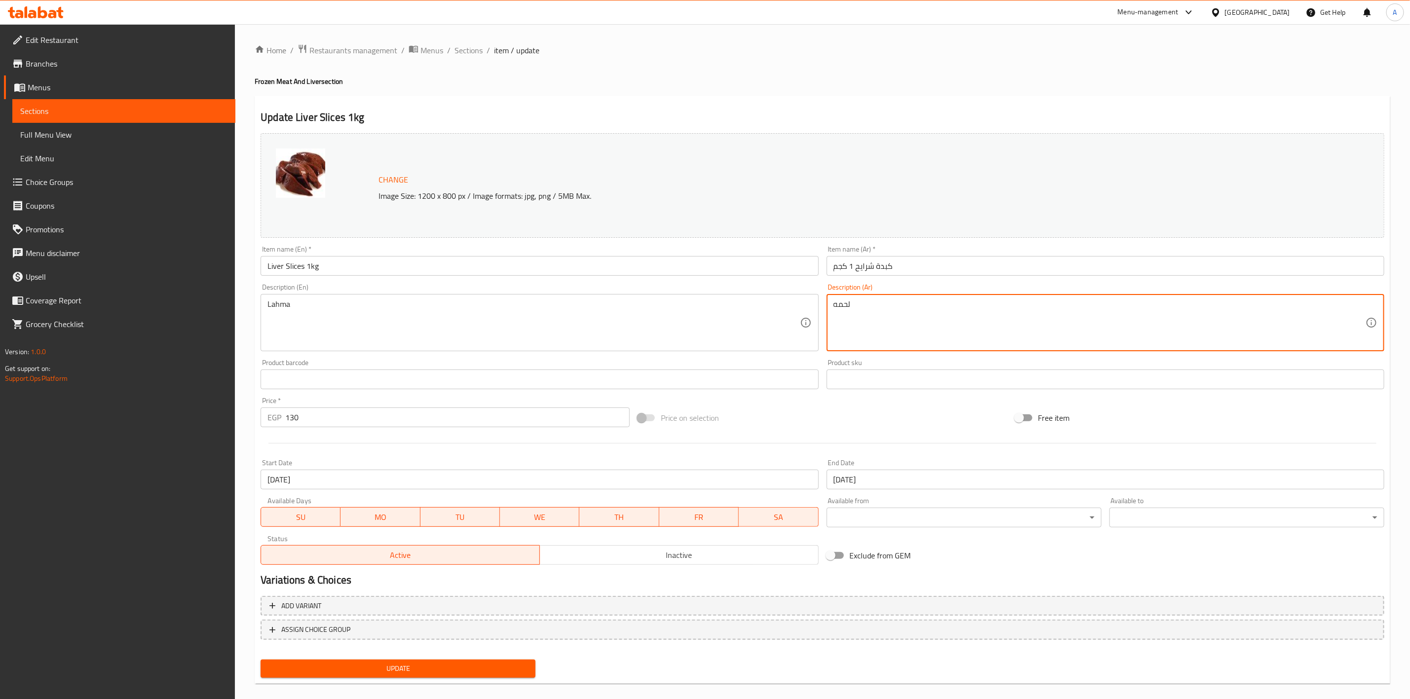
type textarea "لحمه"
click at [401, 669] on span "Update" at bounding box center [397, 669] width 259 height 12
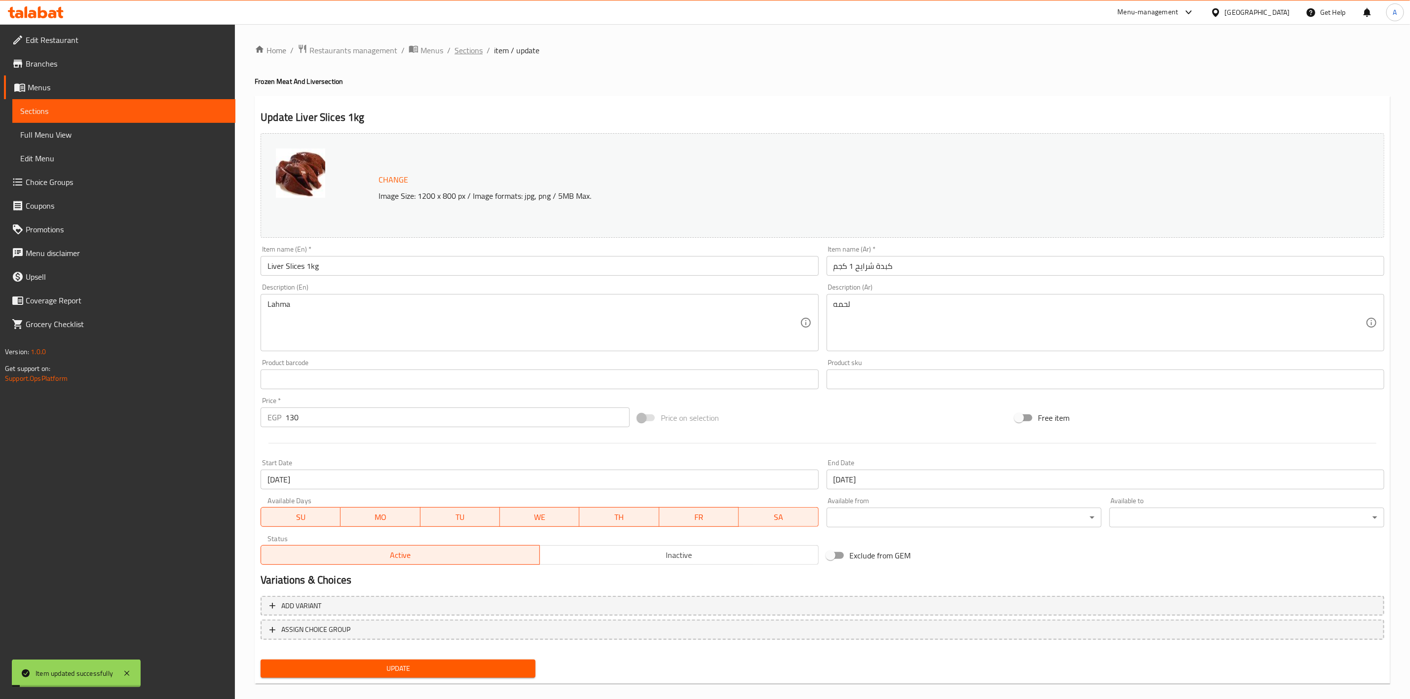
click at [473, 48] on span "Sections" at bounding box center [468, 50] width 28 height 12
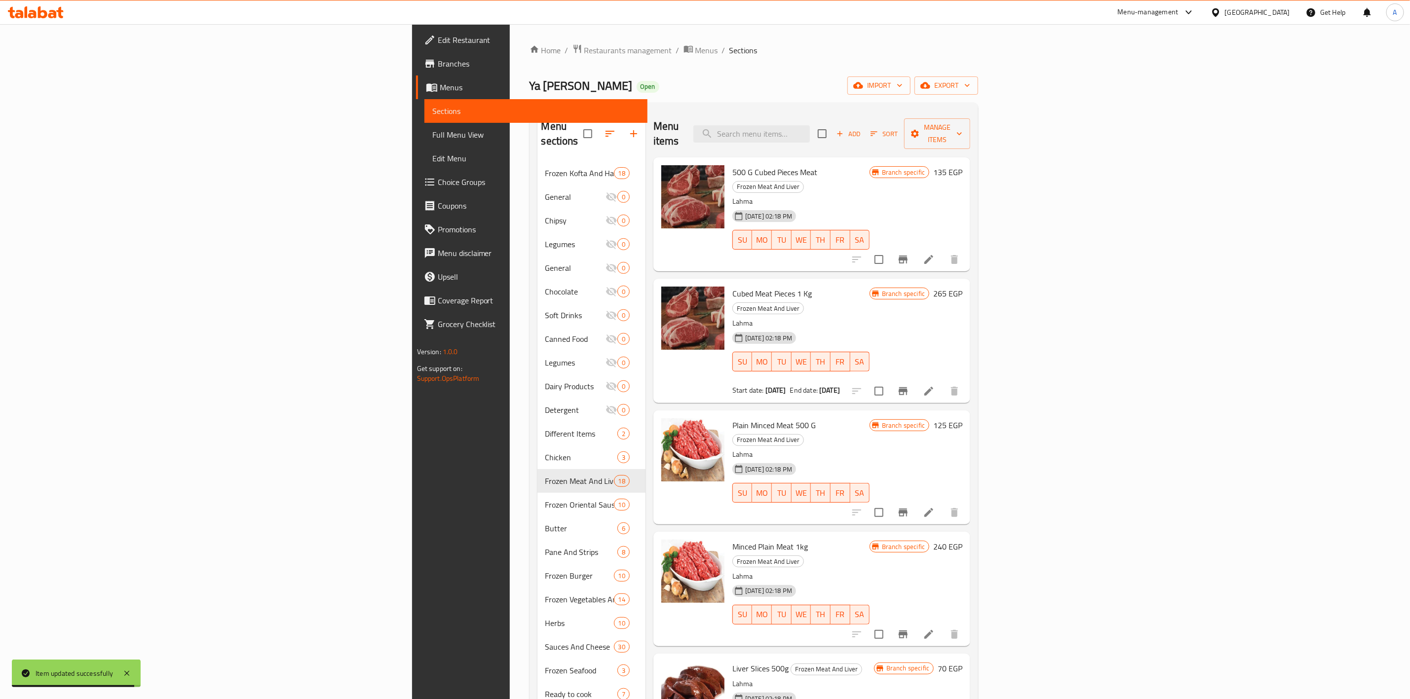
click at [755, 61] on div "Home / Restaurants management / Menus / Sections Ya [PERSON_NAME] Open import e…" at bounding box center [753, 431] width 449 height 774
click at [810, 129] on input "search" at bounding box center [751, 133] width 116 height 17
paste input "Liver Asafiri 1 Kg"
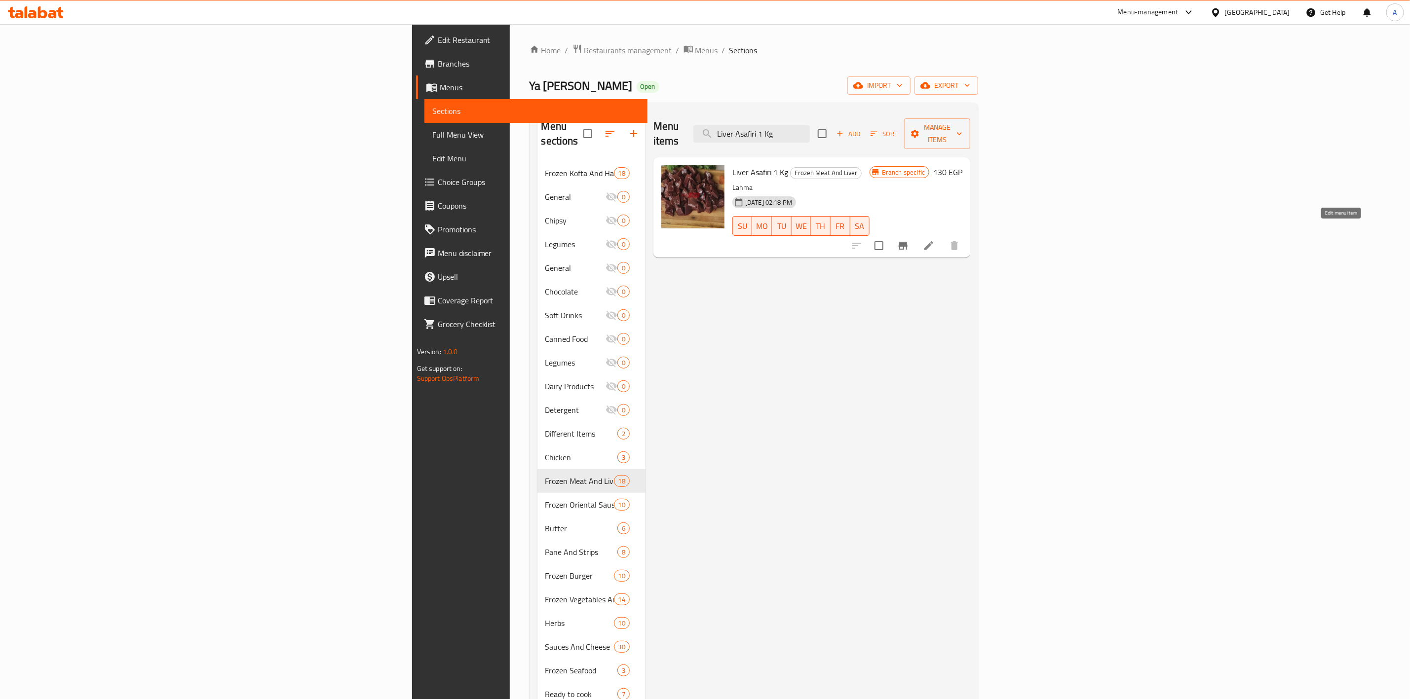
type input "Liver Asafiri 1 Kg"
click at [934, 240] on icon at bounding box center [929, 246] width 12 height 12
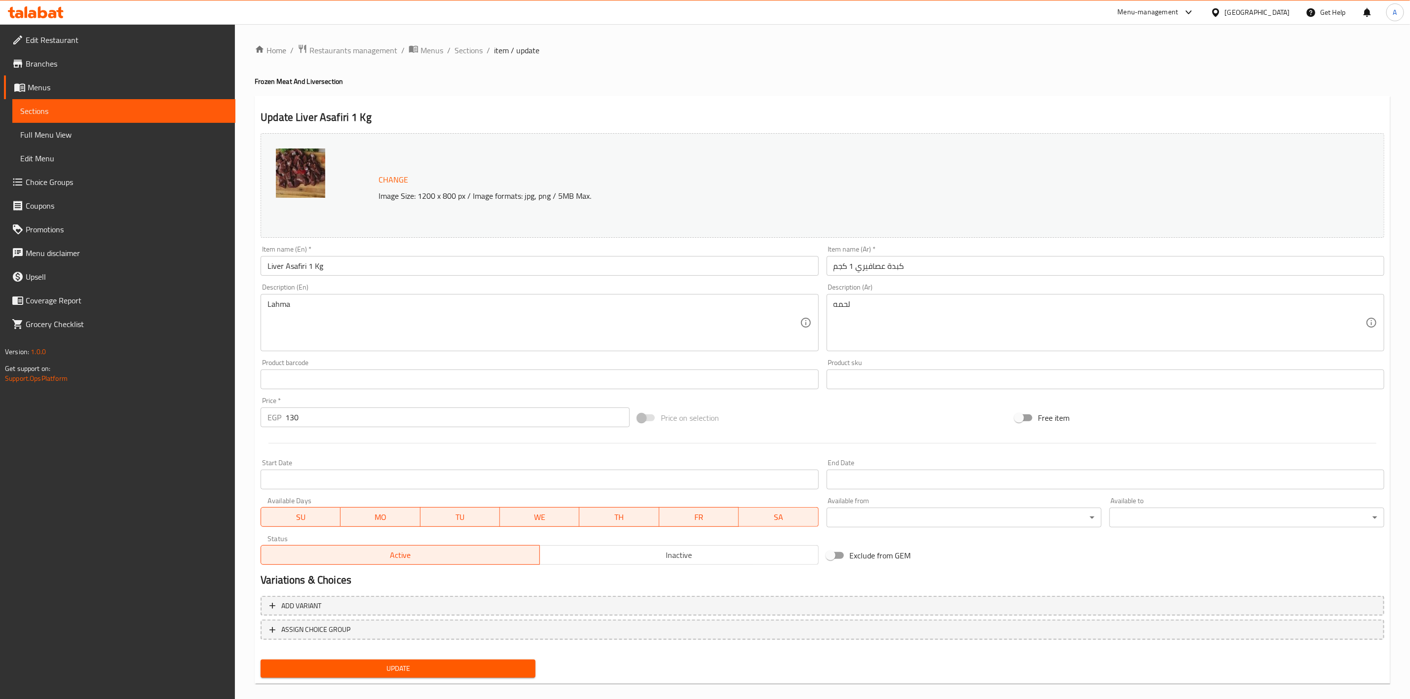
click at [316, 474] on input "Start Date" at bounding box center [540, 480] width 558 height 20
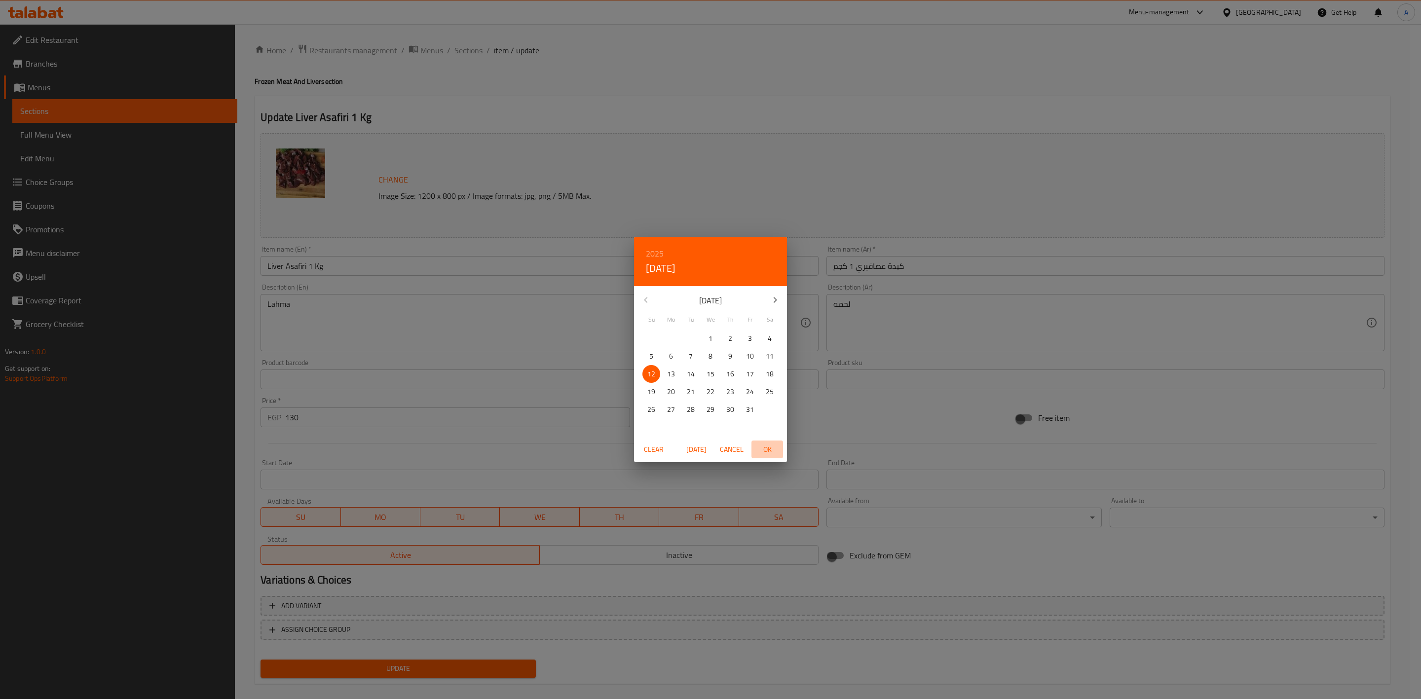
click at [769, 442] on button "OK" at bounding box center [767, 450] width 32 height 18
type input "[DATE]"
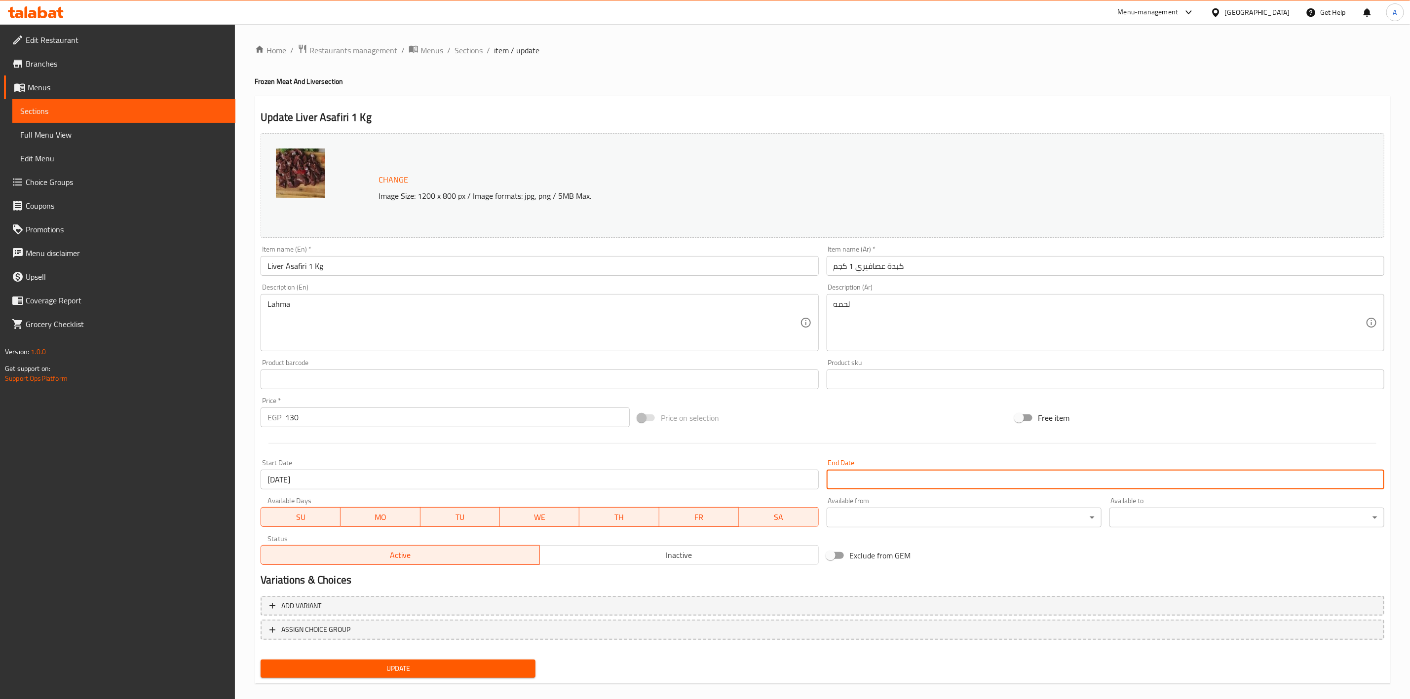
click at [920, 482] on input "Start Date" at bounding box center [1105, 480] width 558 height 20
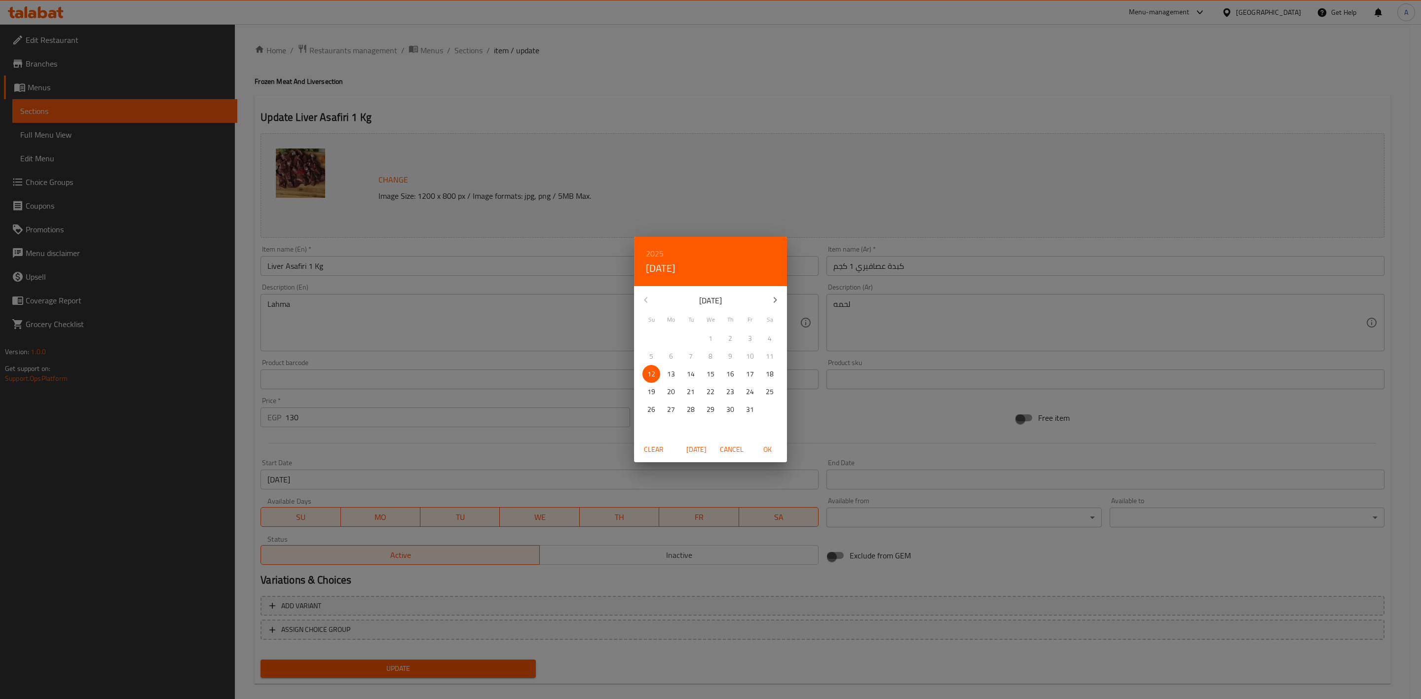
click at [773, 298] on icon "button" at bounding box center [775, 300] width 12 height 12
click at [712, 411] on p "31" at bounding box center [711, 410] width 8 height 12
click at [770, 445] on span "OK" at bounding box center [767, 450] width 24 height 12
type input "[DATE]"
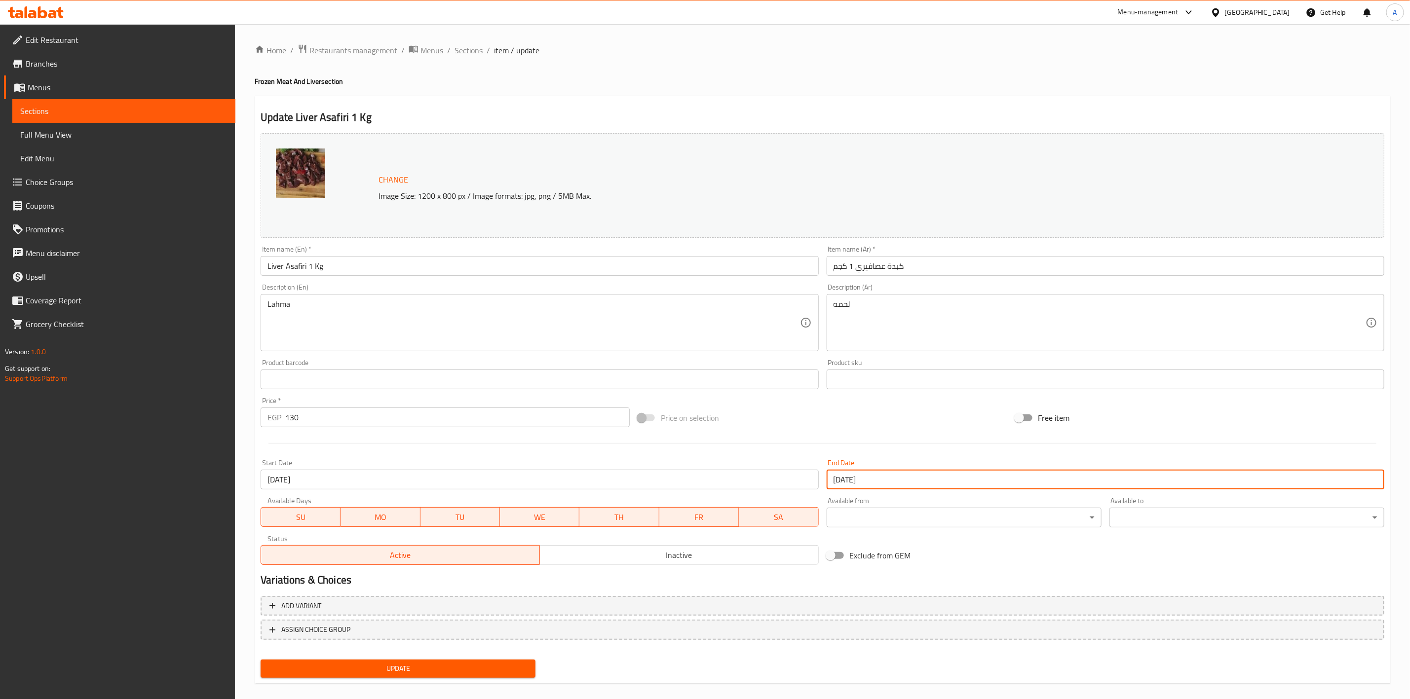
click at [446, 666] on span "Update" at bounding box center [397, 669] width 259 height 12
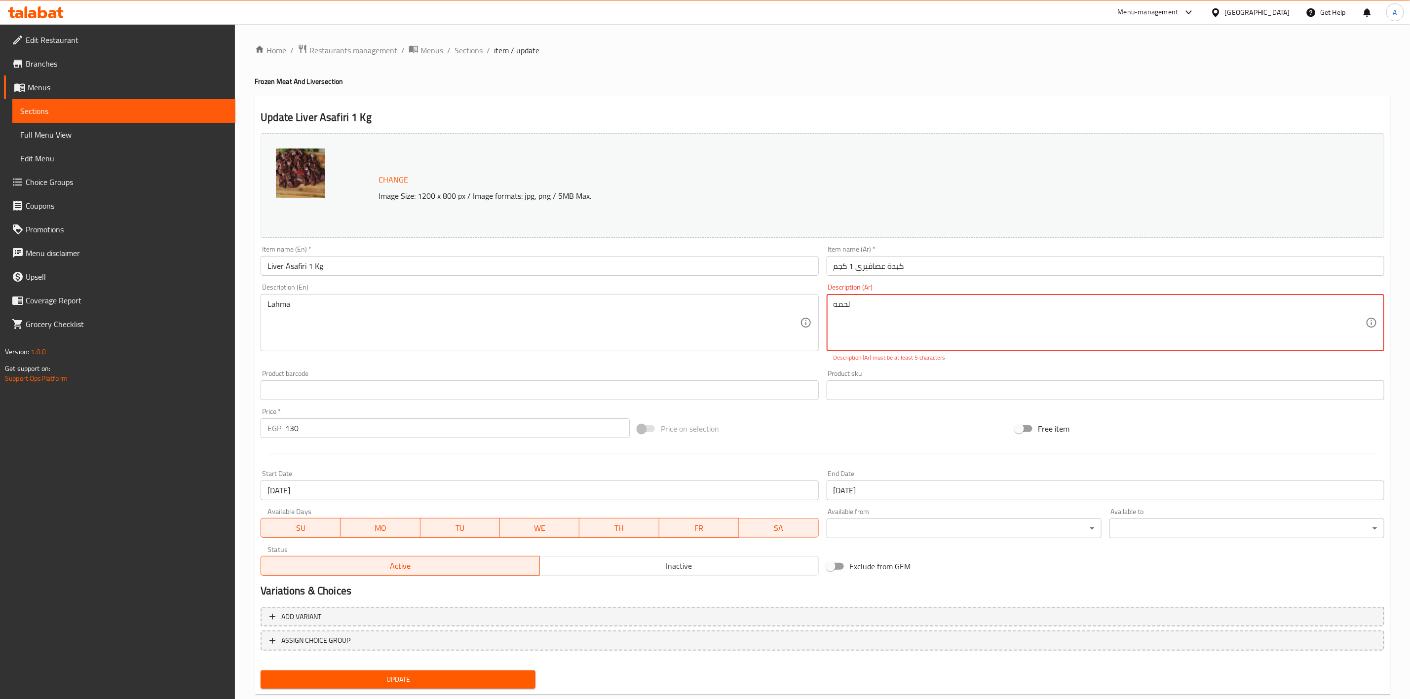
click at [954, 302] on textarea "لحمه" at bounding box center [1099, 322] width 532 height 47
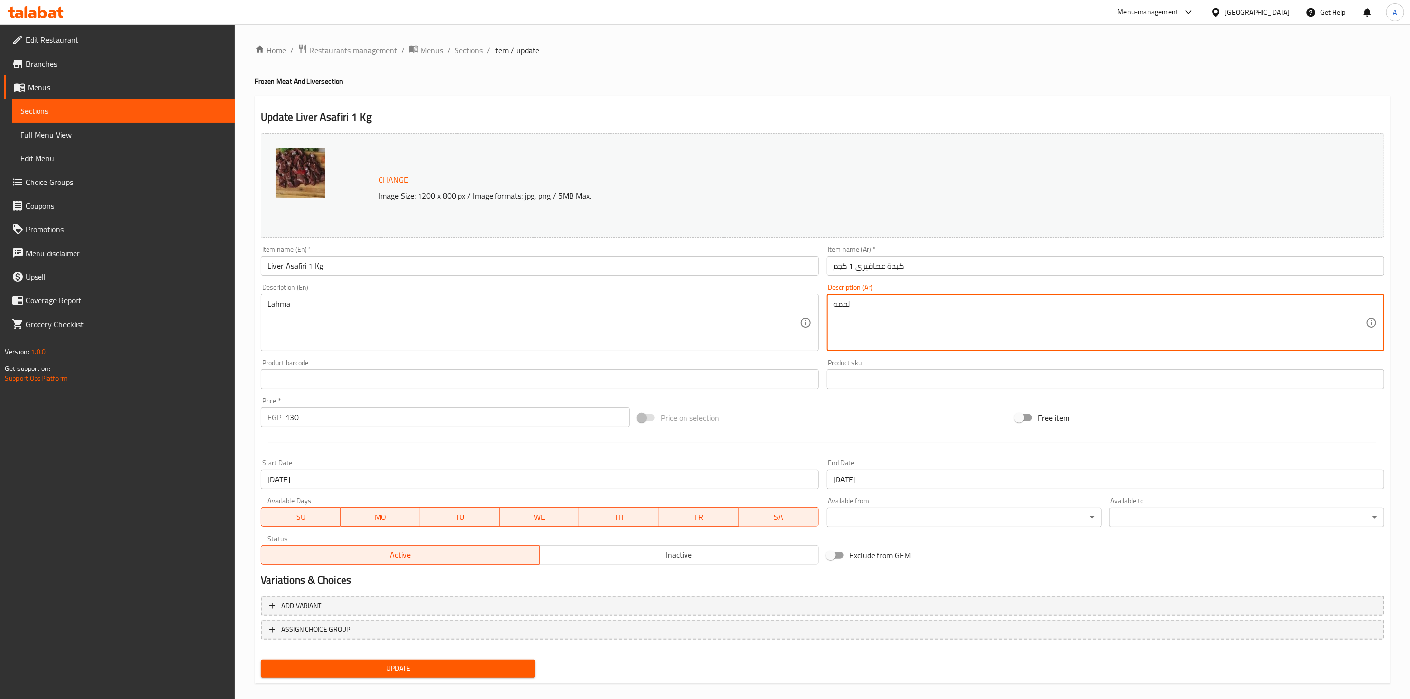
type textarea "لحمه"
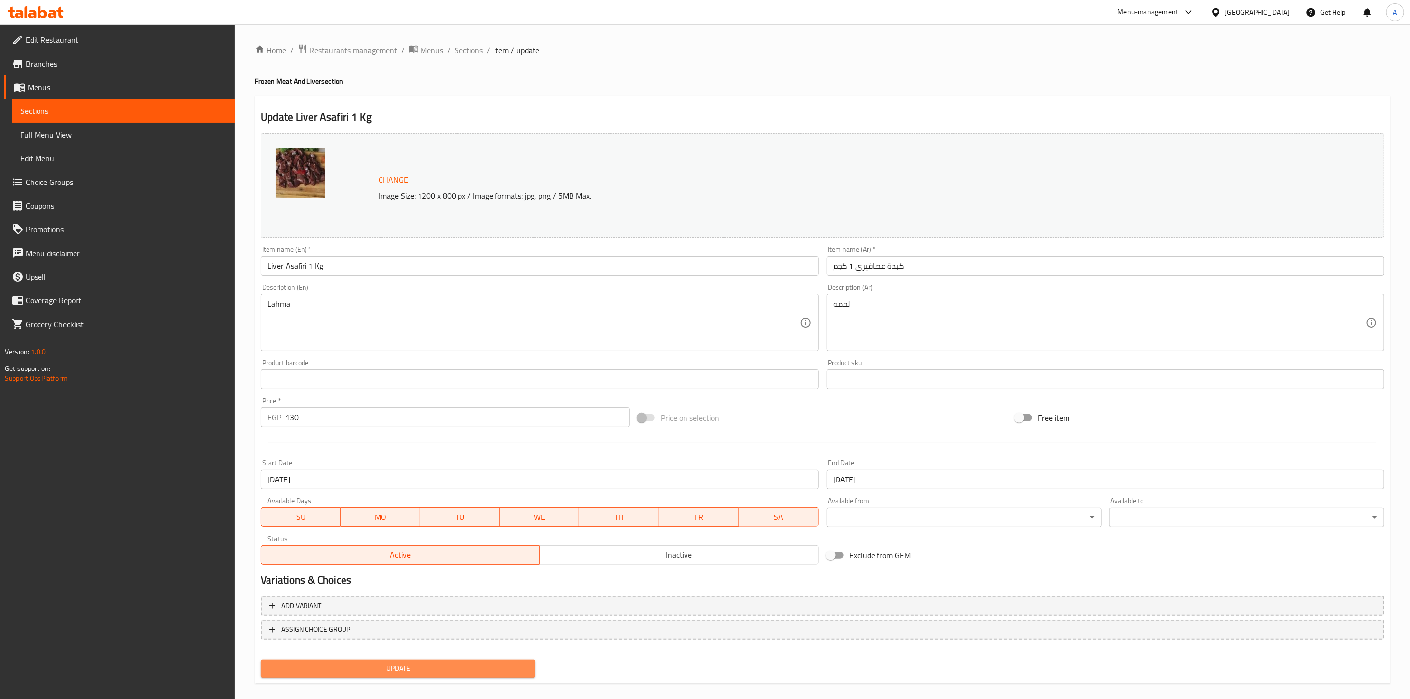
click at [419, 663] on span "Update" at bounding box center [397, 669] width 259 height 12
click at [473, 54] on span "Sections" at bounding box center [468, 50] width 28 height 12
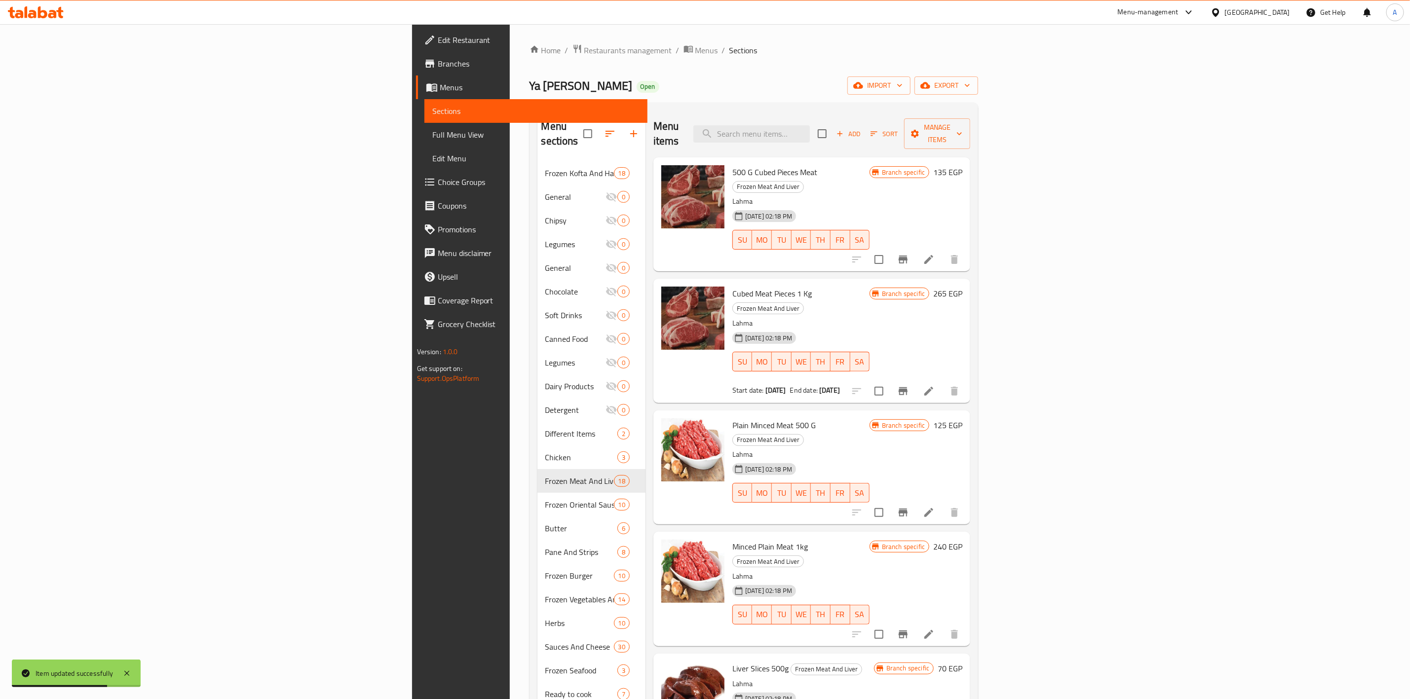
click at [896, 67] on div "Home / Restaurants management / Menus / Sections Ya [PERSON_NAME] Open import e…" at bounding box center [753, 431] width 449 height 774
click at [810, 126] on input "search" at bounding box center [751, 133] width 116 height 17
paste input "Minced Plain Meat 1kg"
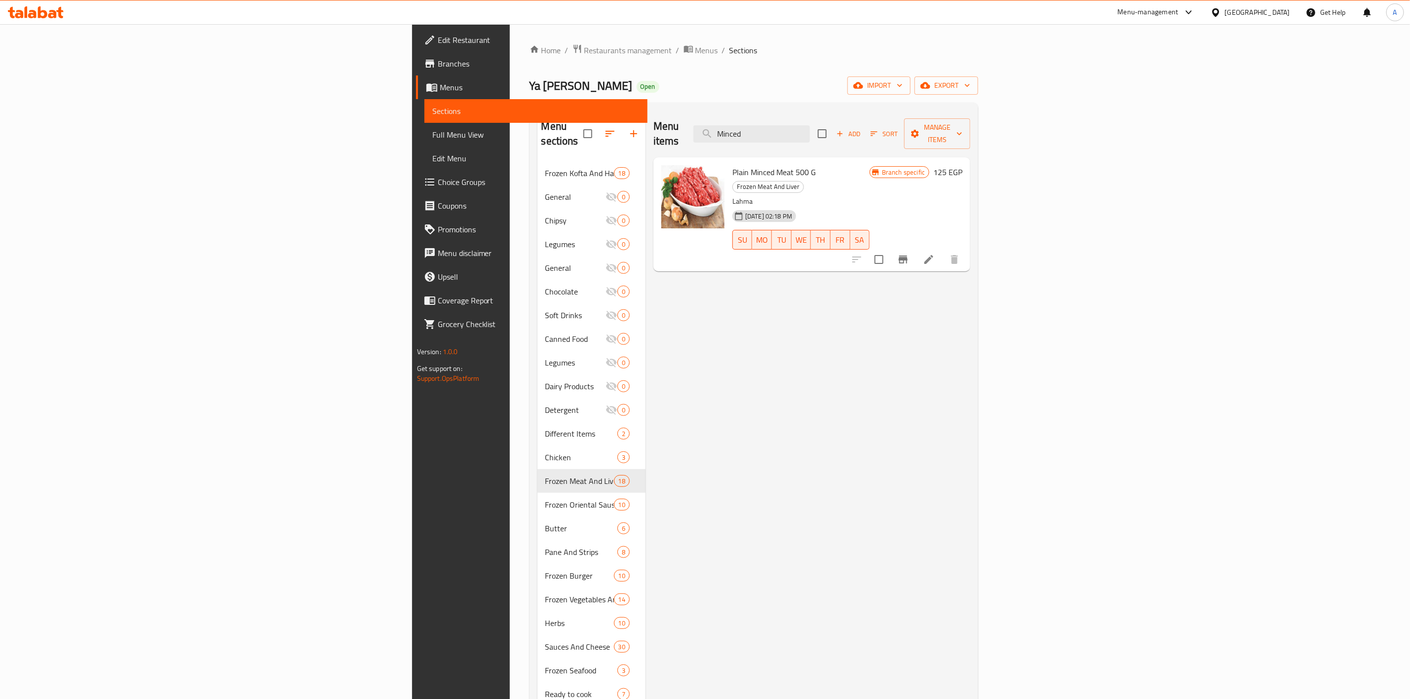
drag, startPoint x: 912, startPoint y: 127, endPoint x: 797, endPoint y: 118, distance: 115.8
click at [797, 118] on div "Menu items Minced Add Sort Manage items" at bounding box center [811, 134] width 317 height 47
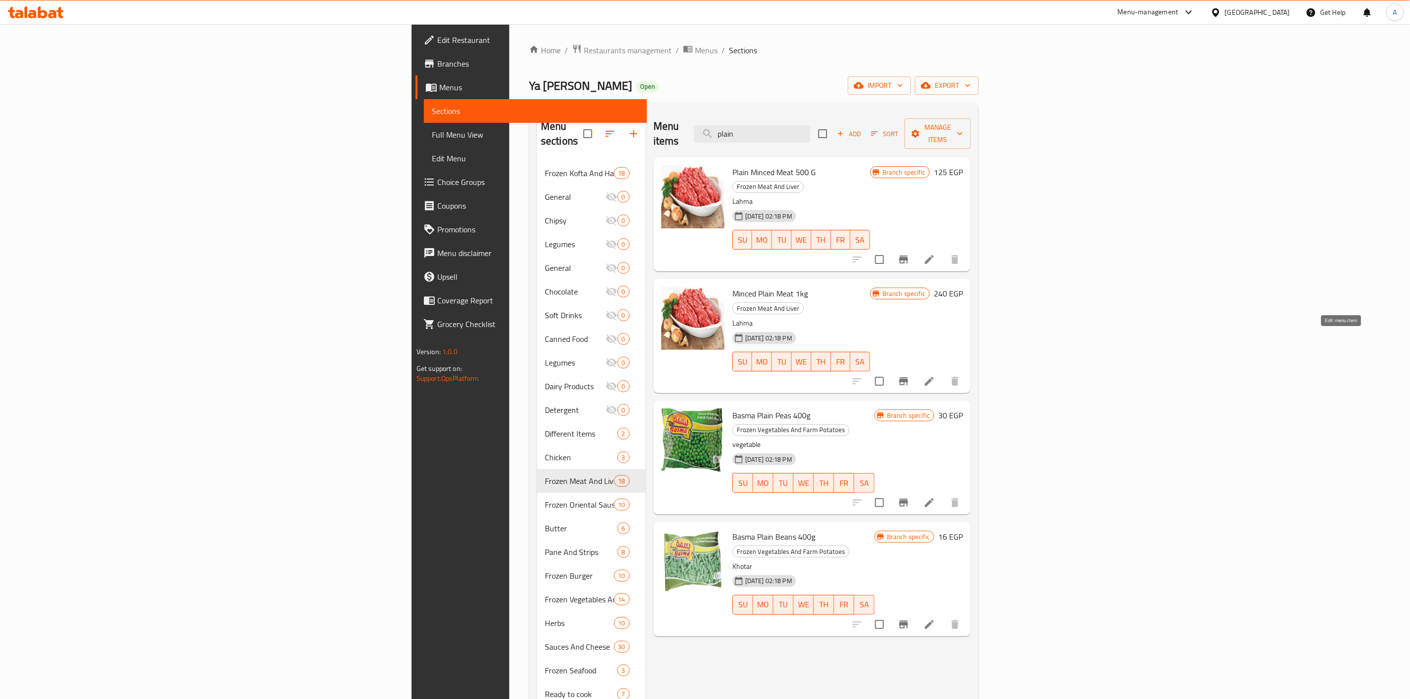
type input "plain"
click at [935, 375] on icon at bounding box center [929, 381] width 12 height 12
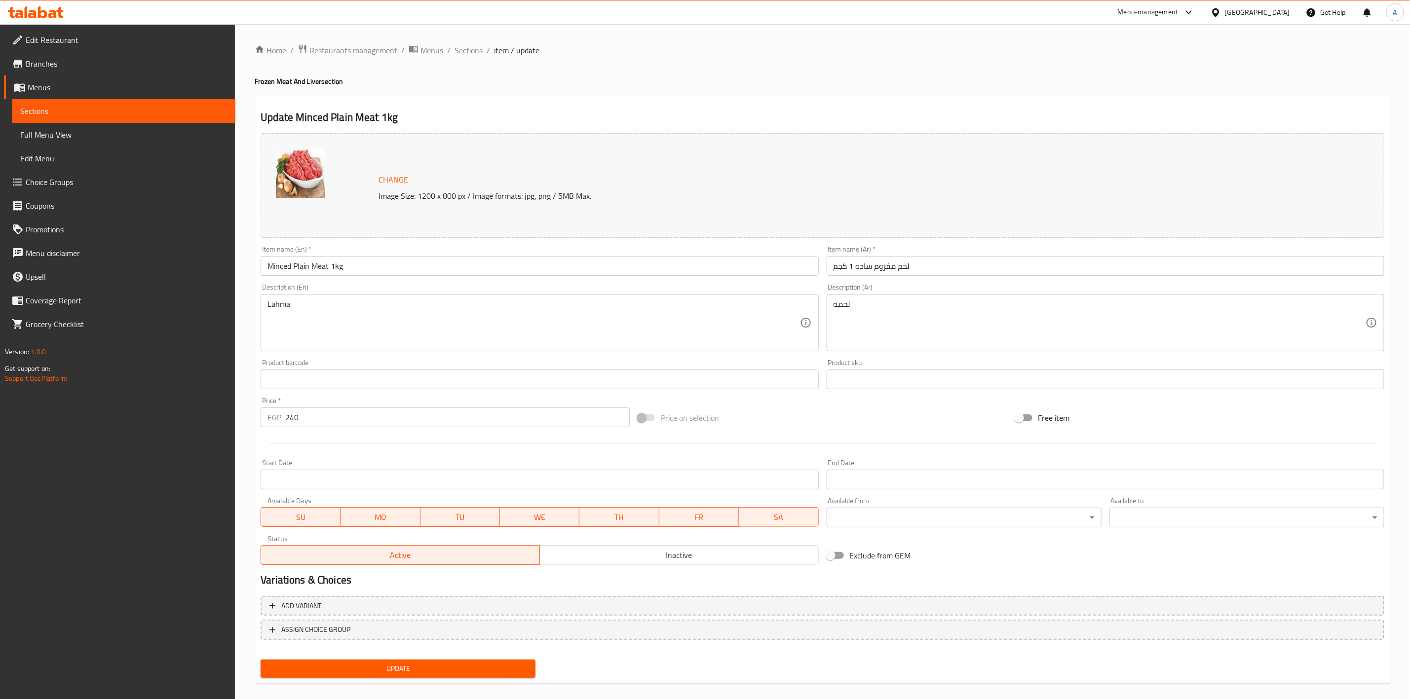
click at [686, 97] on div "Update Minced Plain Meat 1kg Change Image Size: 1200 x 800 px / Image formats: …" at bounding box center [822, 390] width 1135 height 589
click at [314, 476] on input "Start Date" at bounding box center [540, 480] width 558 height 20
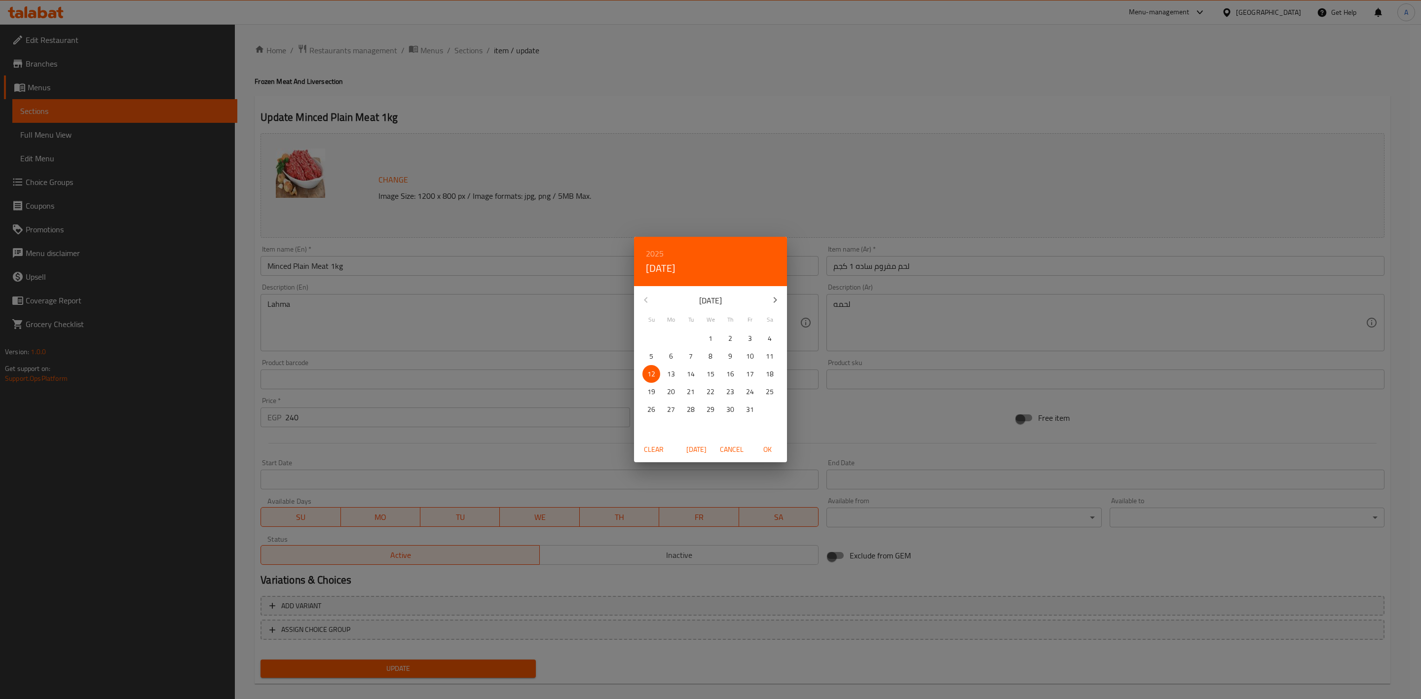
click at [762, 444] on span "OK" at bounding box center [767, 450] width 24 height 12
type input "[DATE]"
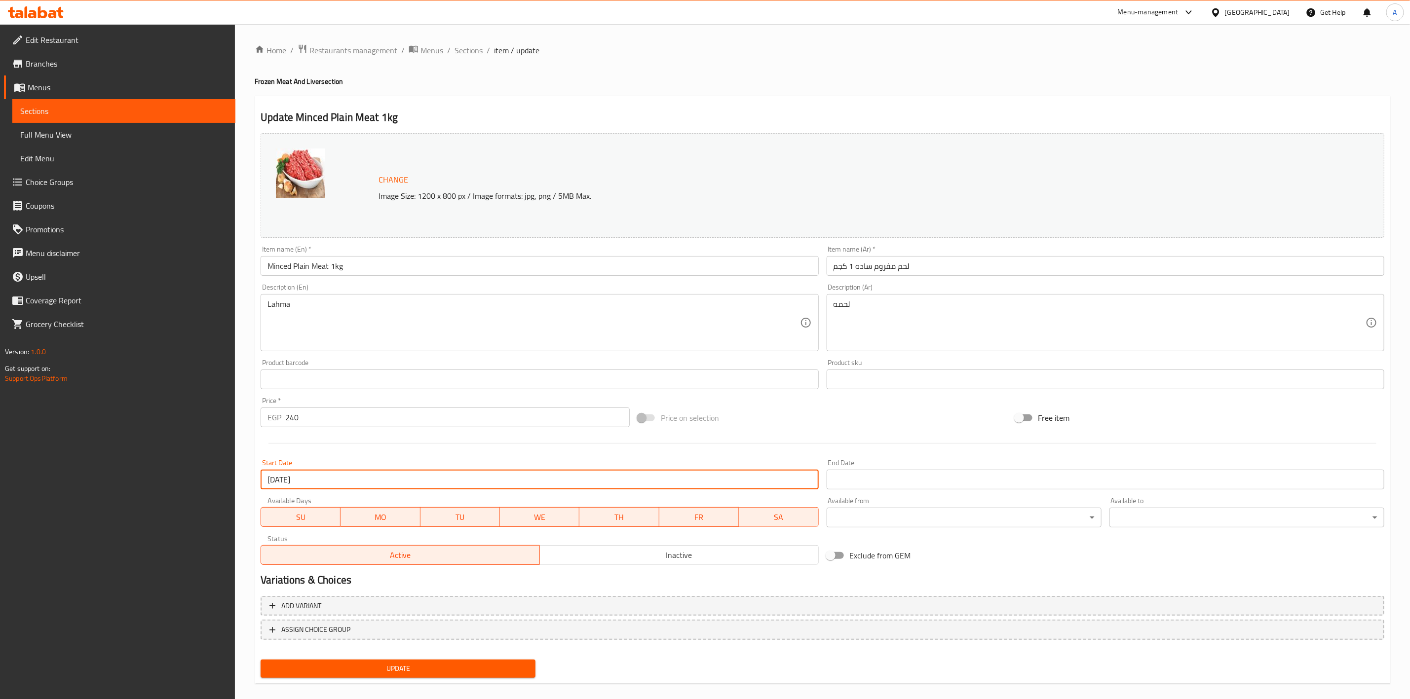
click at [869, 483] on input "Start Date" at bounding box center [1105, 480] width 558 height 20
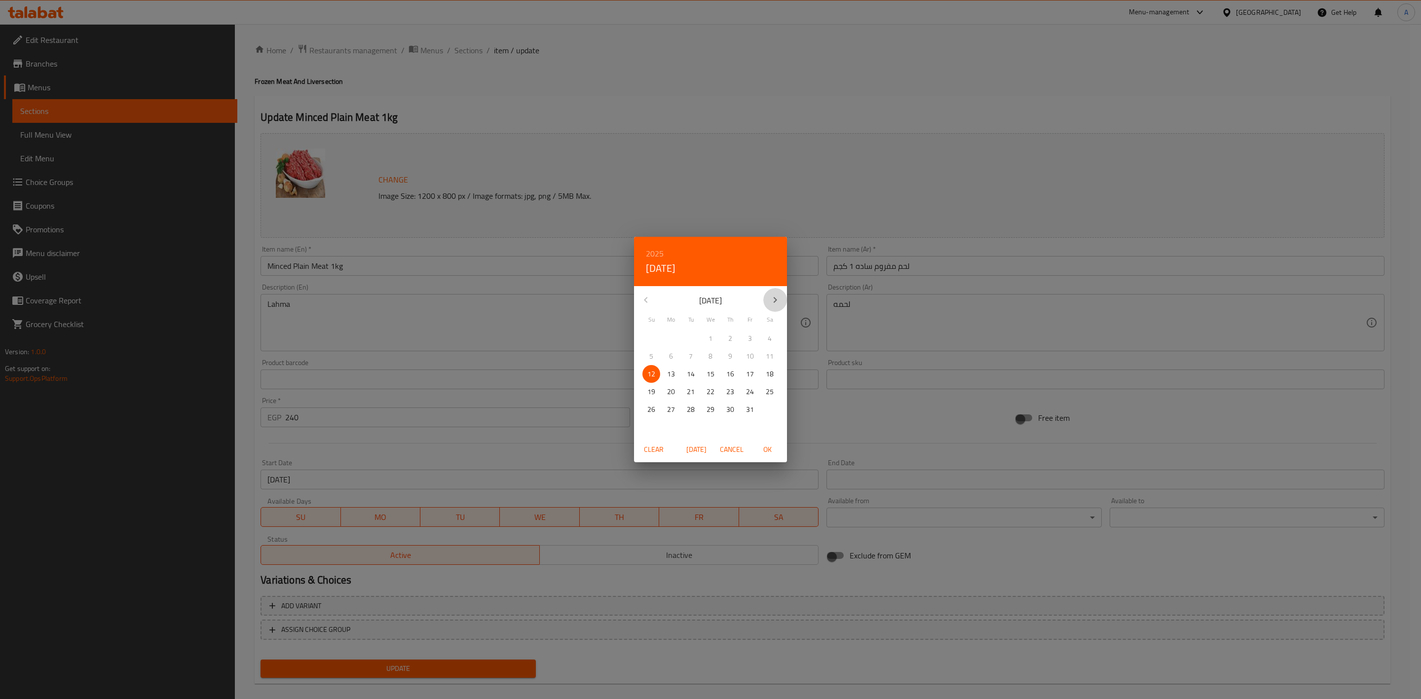
click at [768, 299] on button "button" at bounding box center [775, 300] width 24 height 24
click at [712, 413] on p "31" at bounding box center [711, 410] width 8 height 12
click at [769, 450] on span "OK" at bounding box center [767, 450] width 24 height 12
type input "[DATE]"
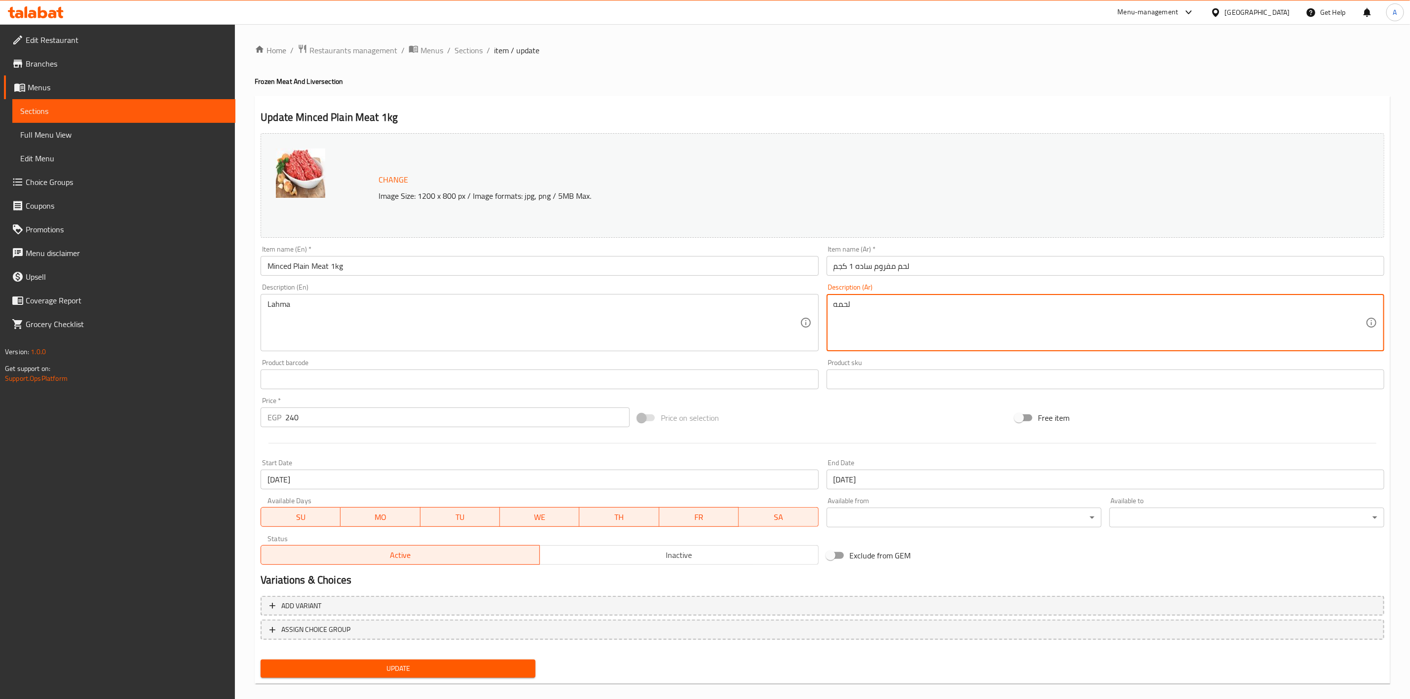
type textarea "لحمه"
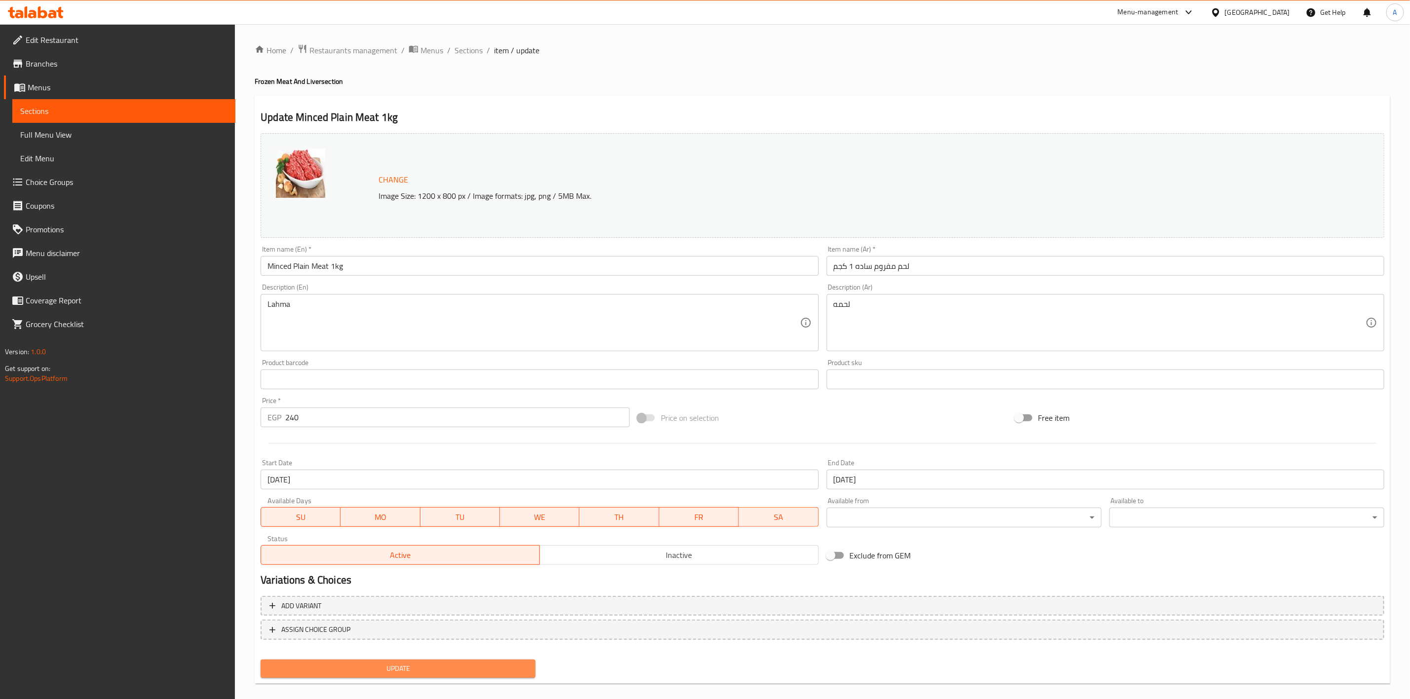
click at [402, 666] on span "Update" at bounding box center [397, 669] width 259 height 12
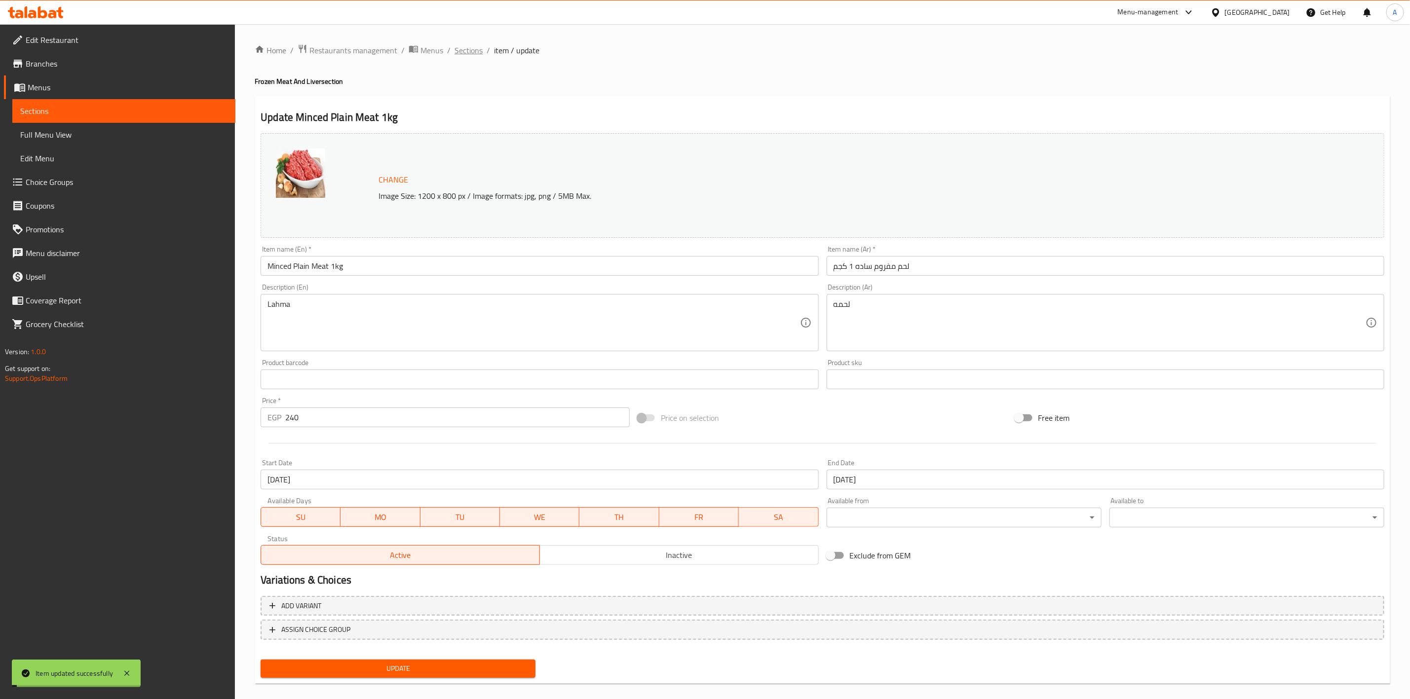
click at [468, 48] on span "Sections" at bounding box center [468, 50] width 28 height 12
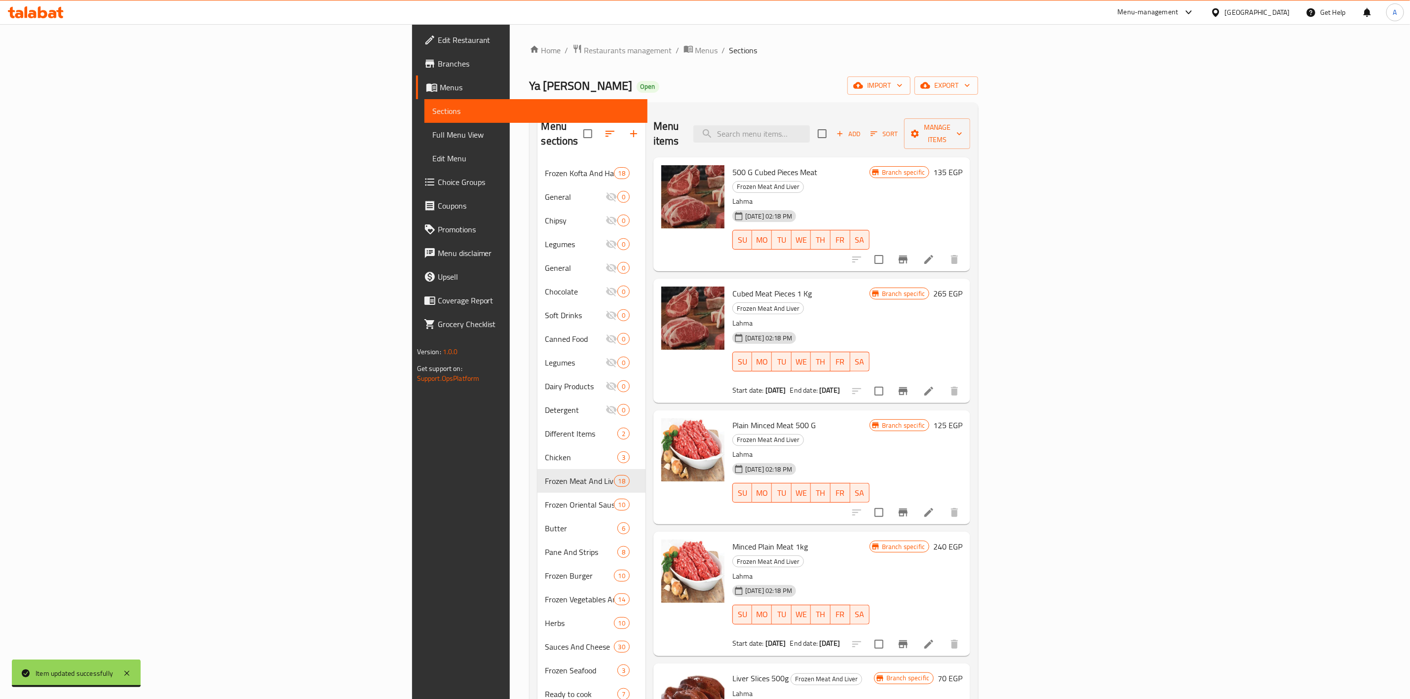
click at [911, 74] on div "Home / Restaurants management / Menus / Sections Ya [PERSON_NAME] Open import e…" at bounding box center [753, 431] width 449 height 774
click at [810, 129] on input "search" at bounding box center [751, 133] width 116 height 17
paste input "Beefsteak 1kg"
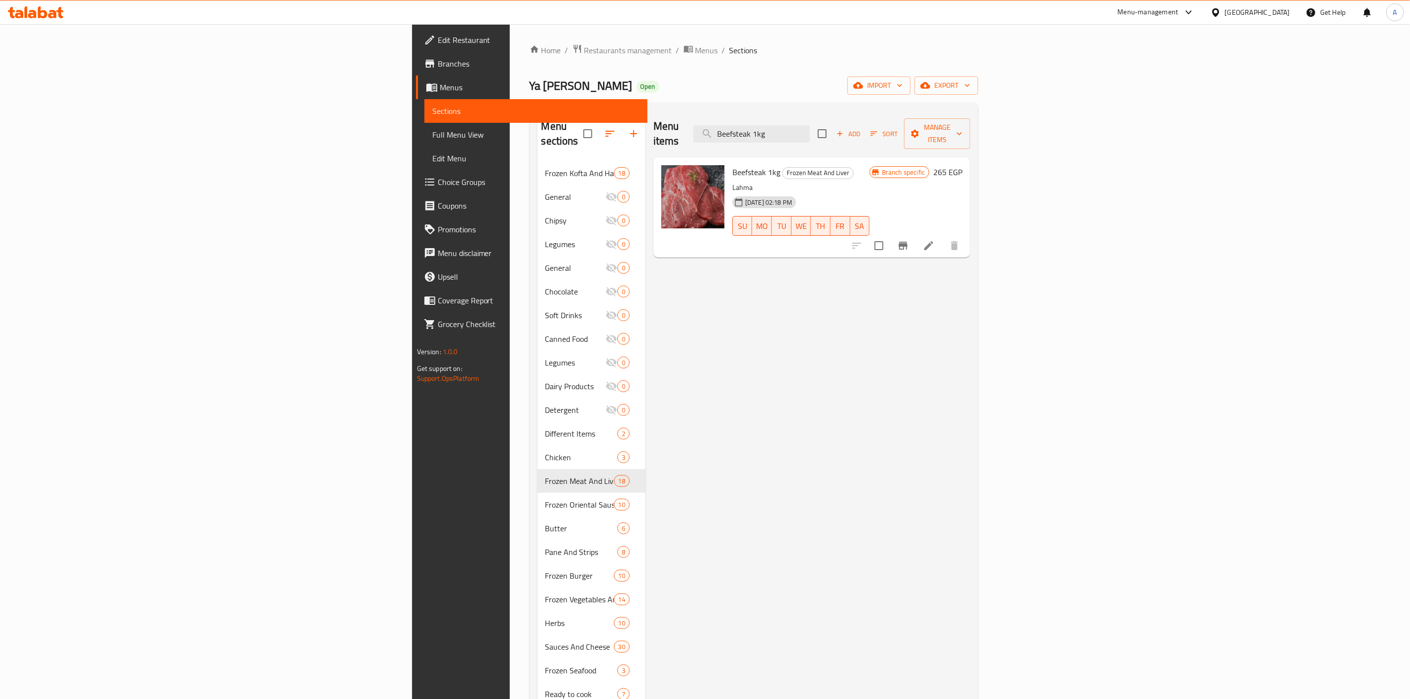
type input "Beefsteak 1kg"
click at [934, 240] on icon at bounding box center [929, 246] width 12 height 12
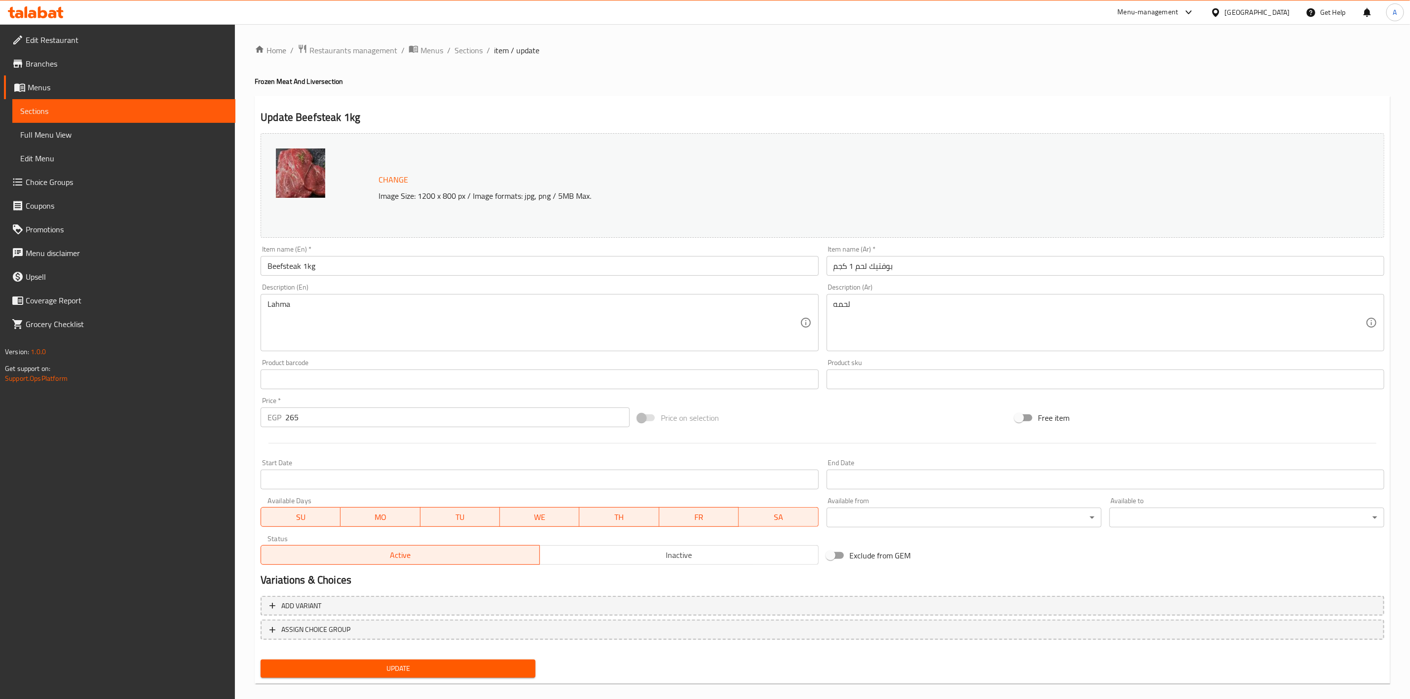
click at [354, 485] on input "Start Date" at bounding box center [540, 480] width 558 height 20
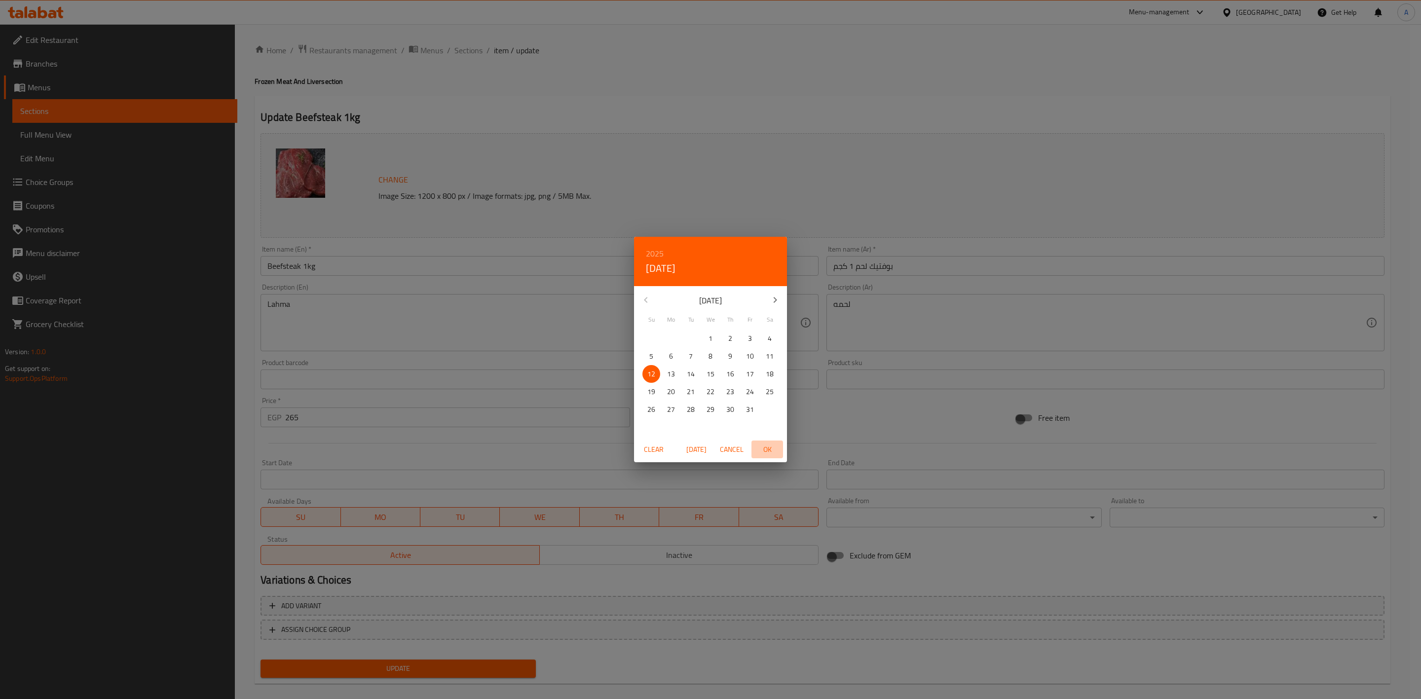
click at [774, 447] on span "OK" at bounding box center [767, 450] width 24 height 12
type input "[DATE]"
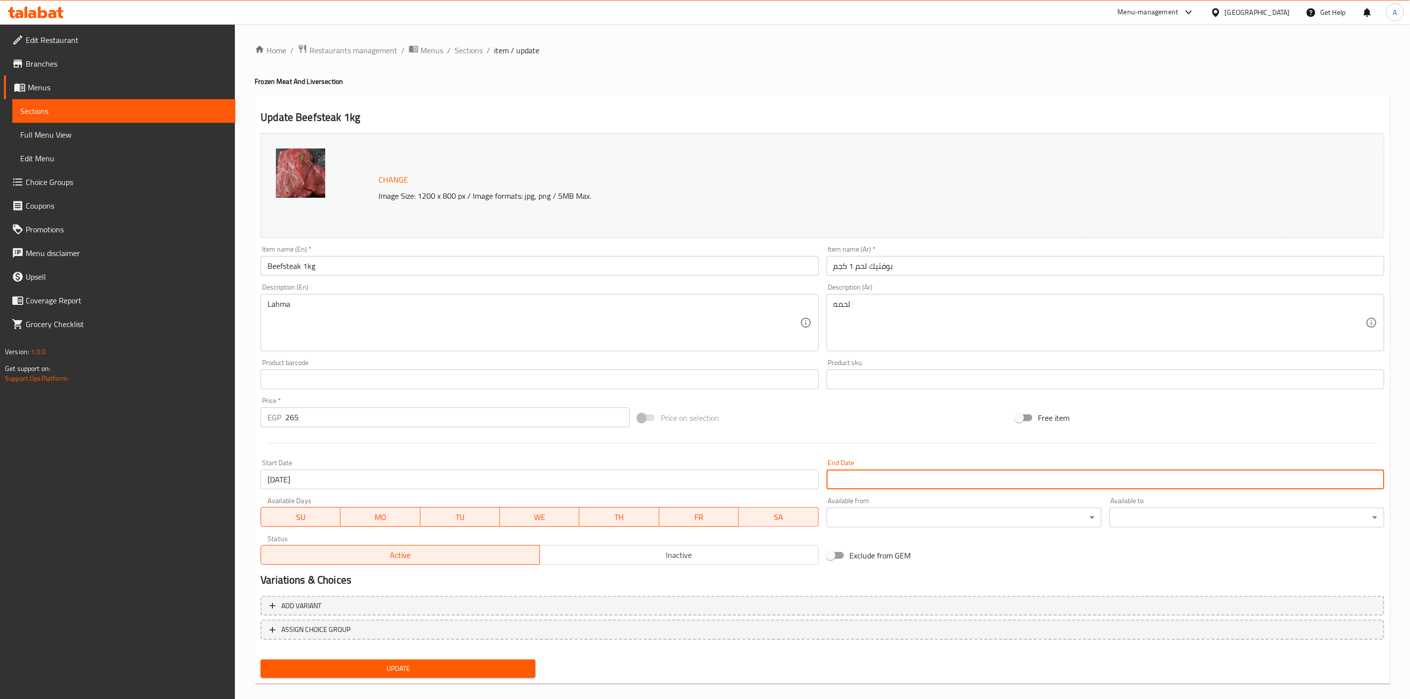
click at [893, 476] on input "Start Date" at bounding box center [1105, 480] width 558 height 20
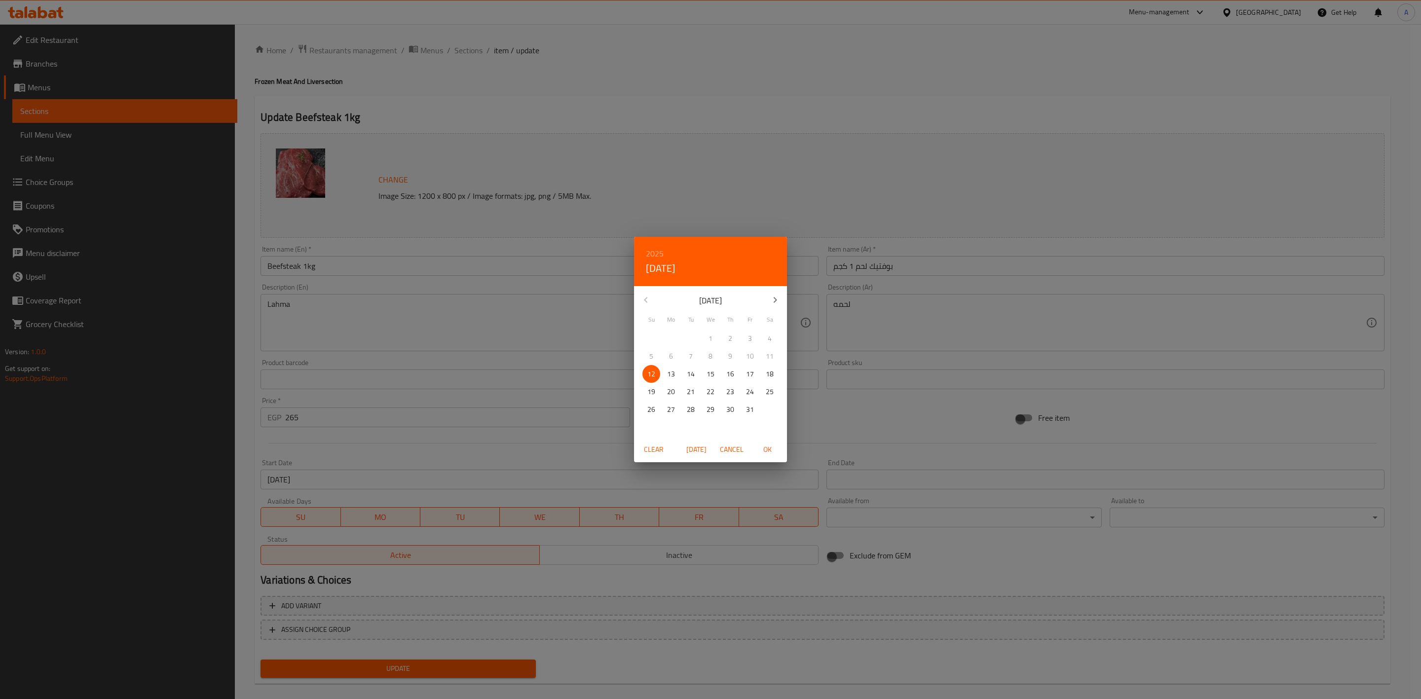
click at [773, 301] on icon "button" at bounding box center [775, 300] width 12 height 12
click at [708, 408] on p "31" at bounding box center [711, 410] width 8 height 12
click at [769, 448] on span "OK" at bounding box center [767, 450] width 24 height 12
type input "[DATE]"
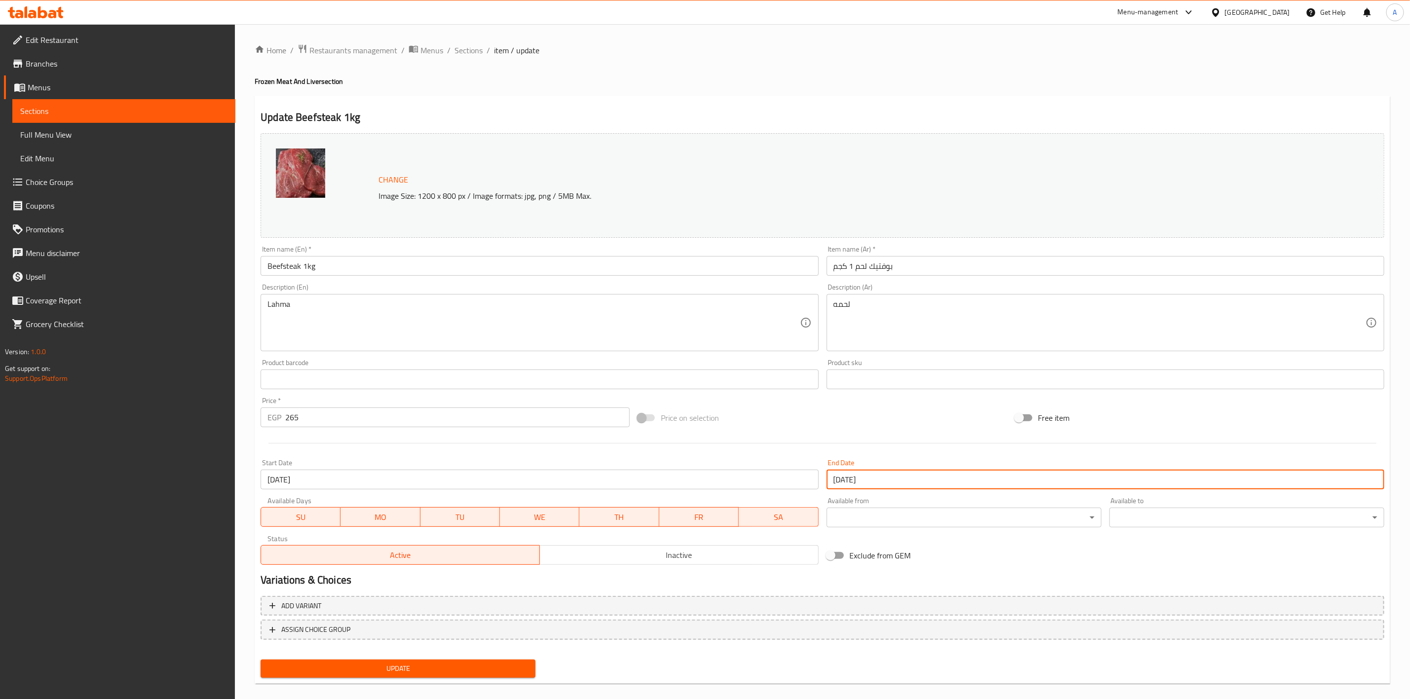
click at [865, 425] on div "Price on selection" at bounding box center [822, 418] width 377 height 27
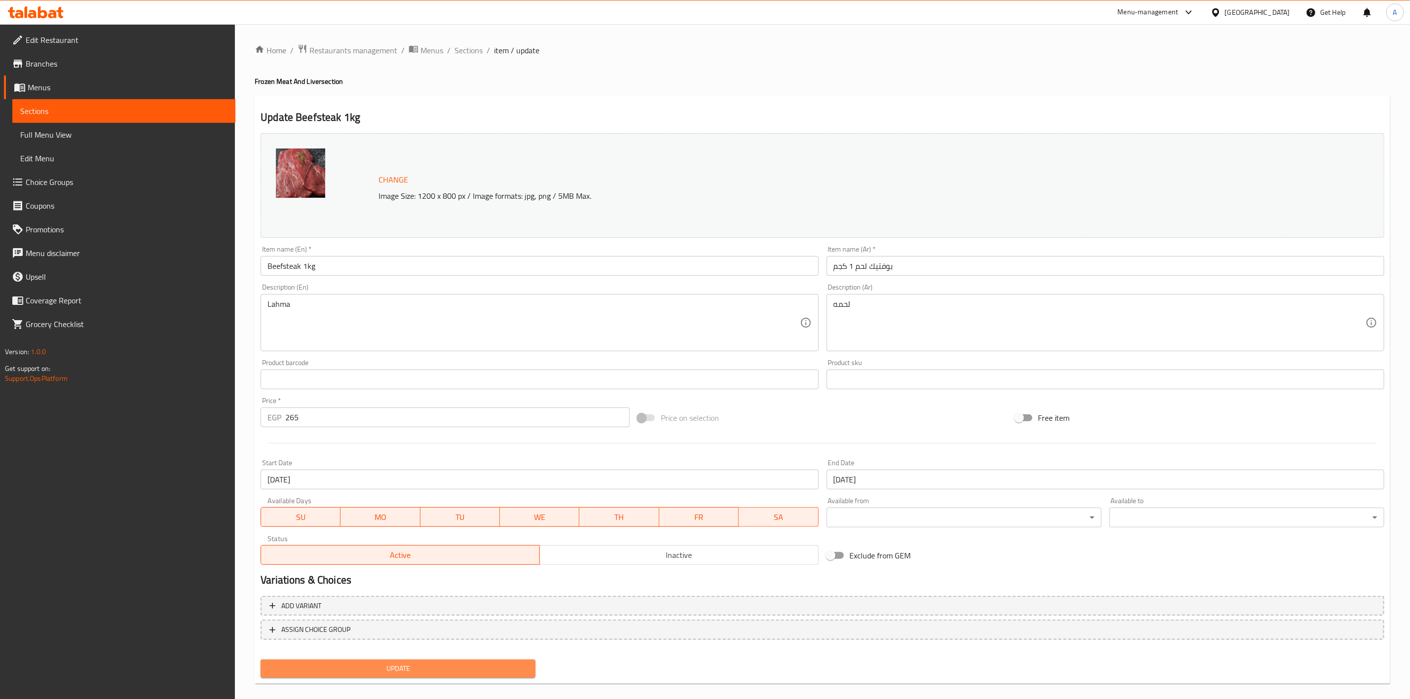
click at [397, 671] on span "Update" at bounding box center [397, 669] width 259 height 12
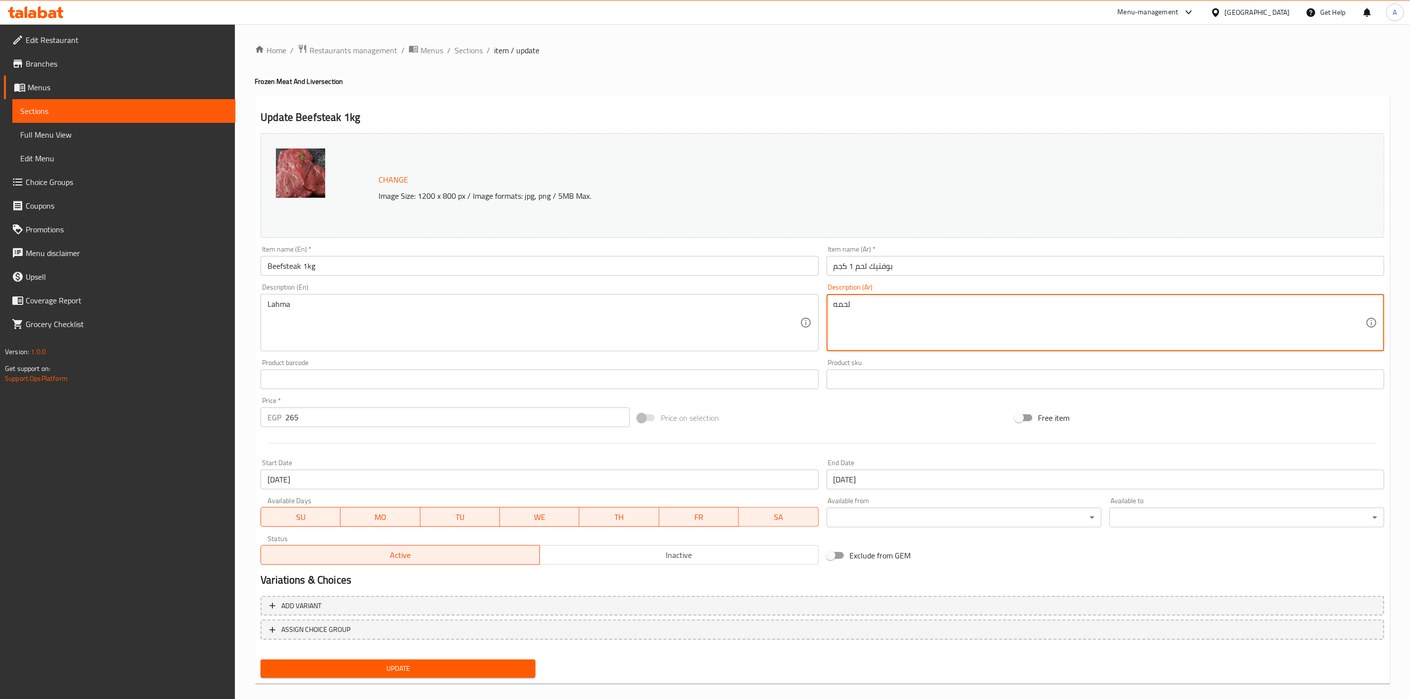
type textarea "لحمه"
click at [409, 669] on span "Update" at bounding box center [397, 669] width 259 height 12
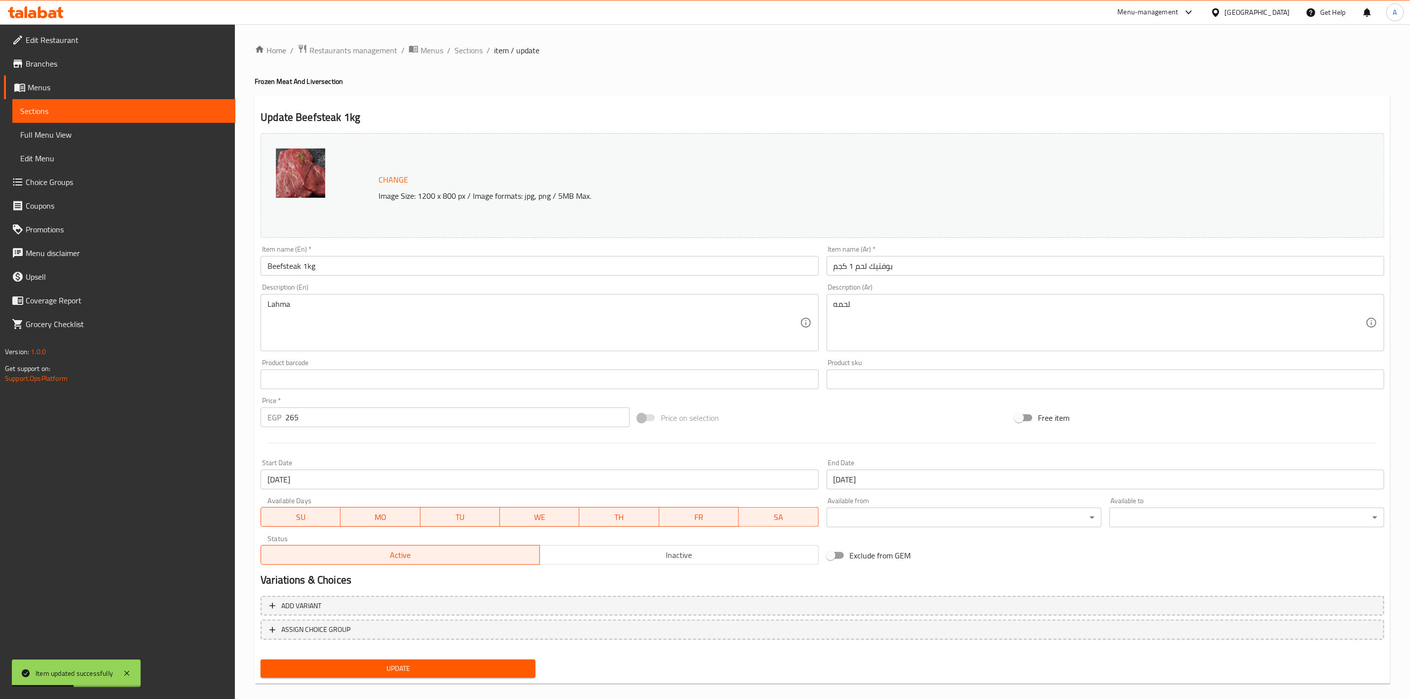
drag, startPoint x: 635, startPoint y: 109, endPoint x: 449, endPoint y: 66, distance: 191.4
click at [635, 109] on div "Update Beefsteak 1kg Change Image Size: 1200 x 800 px / Image formats: jpg, png…" at bounding box center [822, 390] width 1135 height 589
click at [470, 52] on span "Sections" at bounding box center [468, 50] width 28 height 12
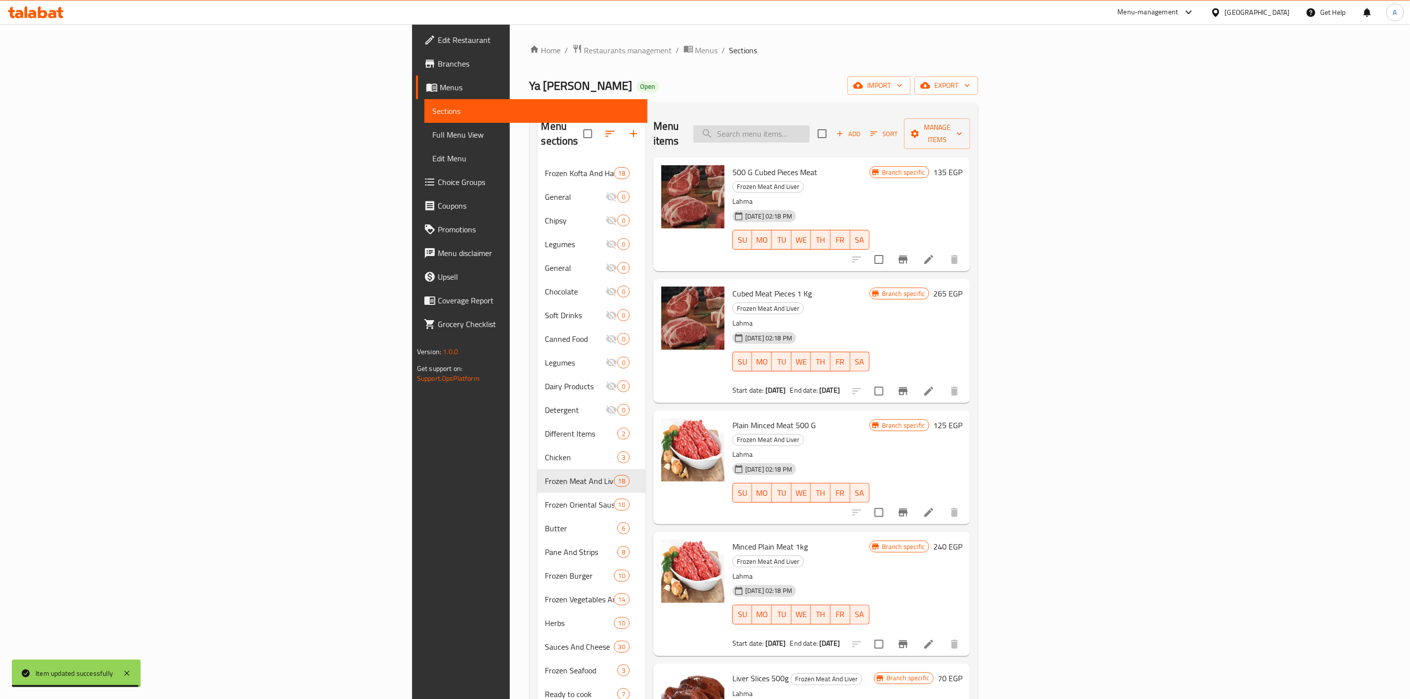
click at [810, 126] on input "search" at bounding box center [751, 133] width 116 height 17
paste input "Meat Shawarma 1 Kg"
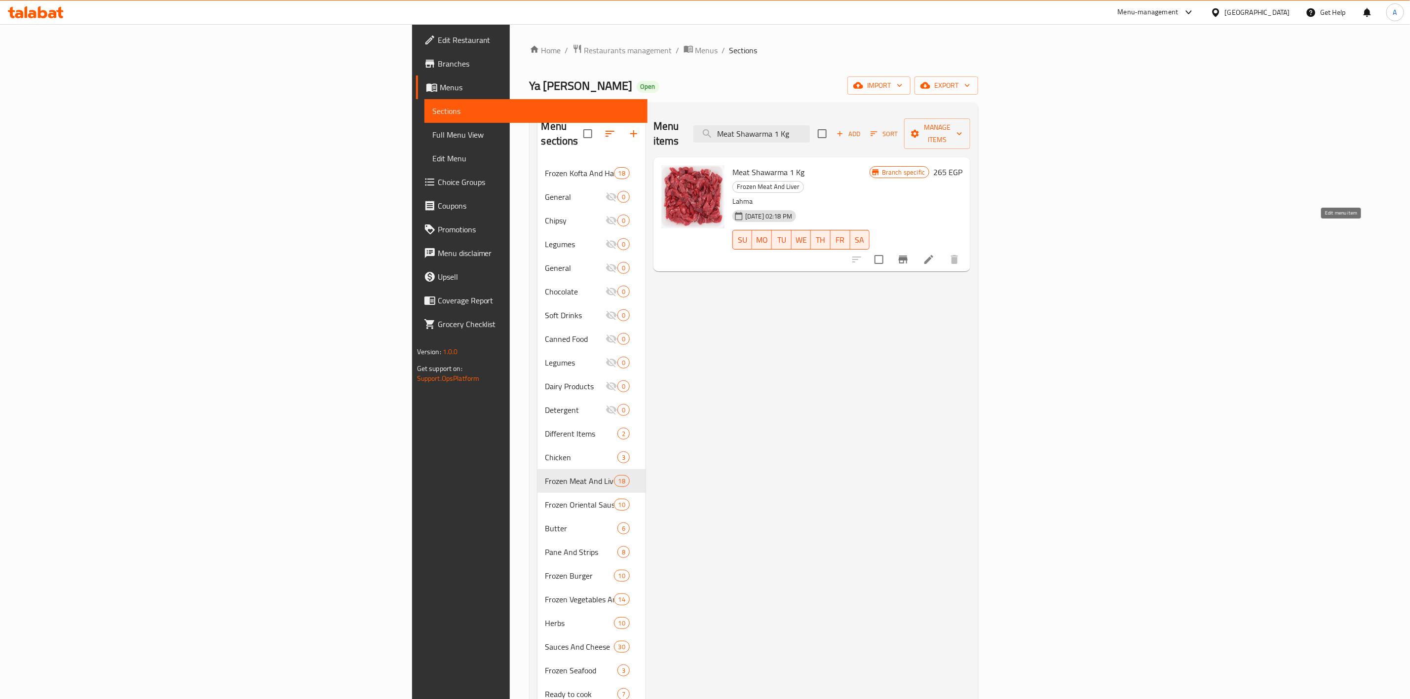
type input "Meat Shawarma 1 Kg"
click at [934, 254] on icon at bounding box center [929, 260] width 12 height 12
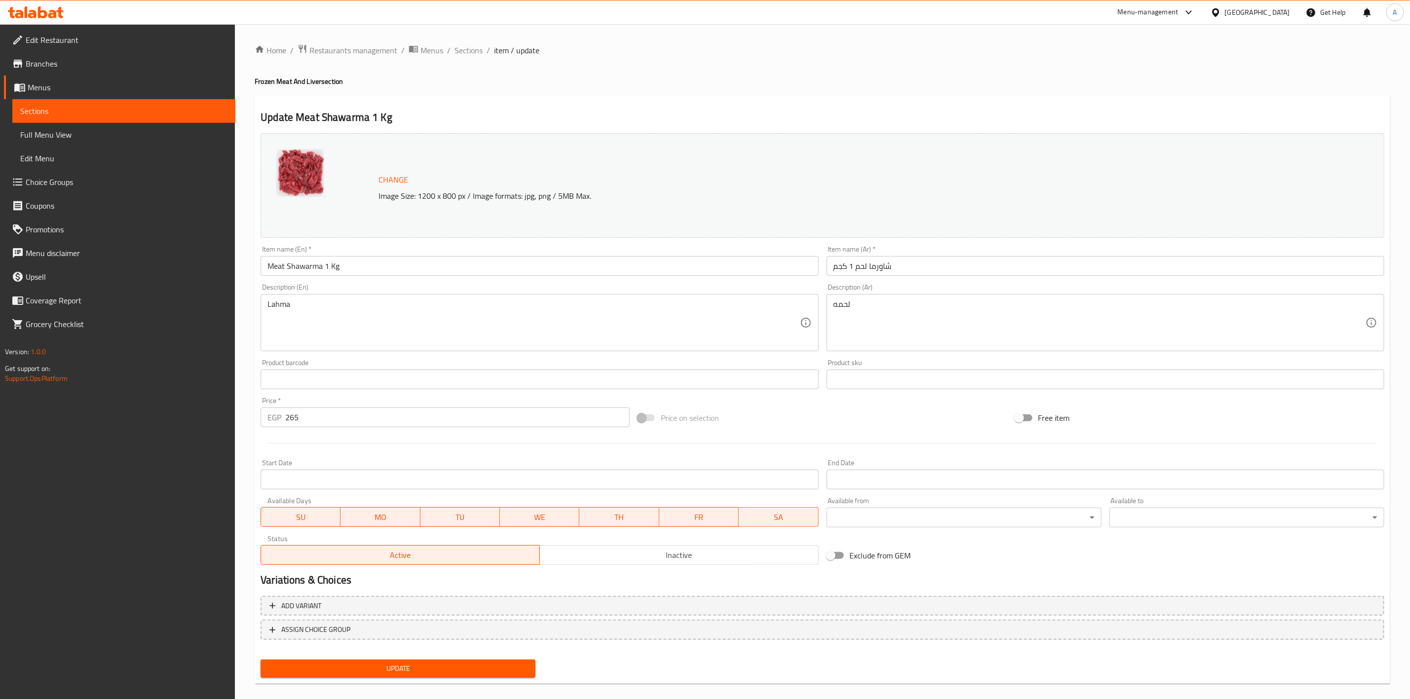
click at [339, 481] on input "Start Date" at bounding box center [540, 480] width 558 height 20
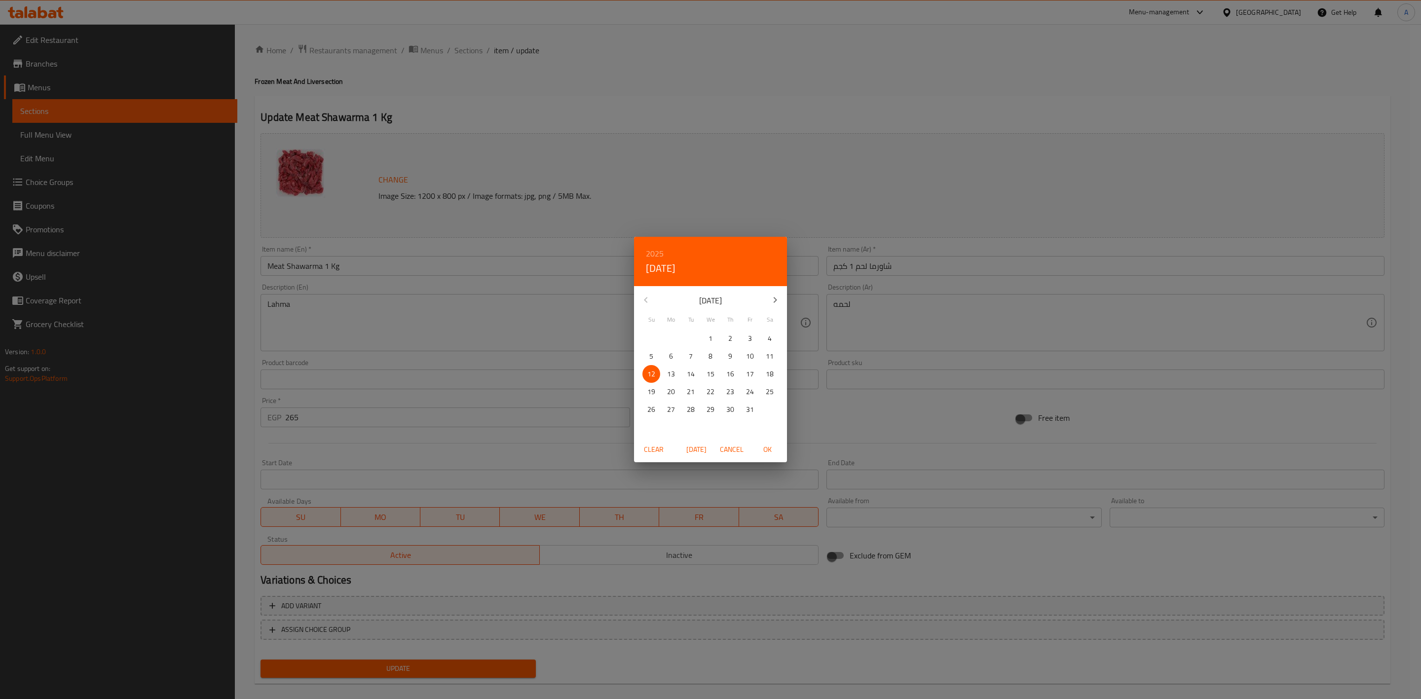
click at [770, 448] on span "OK" at bounding box center [767, 450] width 24 height 12
type input "[DATE]"
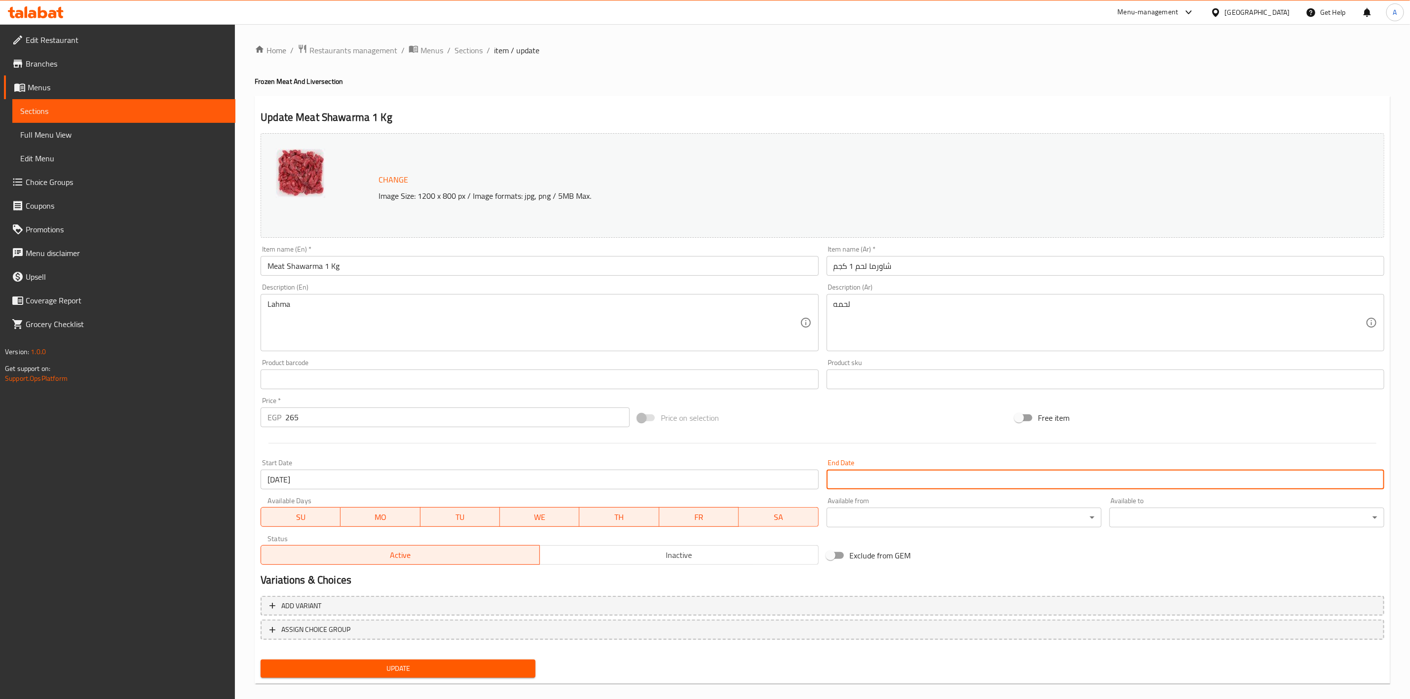
click at [857, 484] on input "Start Date" at bounding box center [1105, 480] width 558 height 20
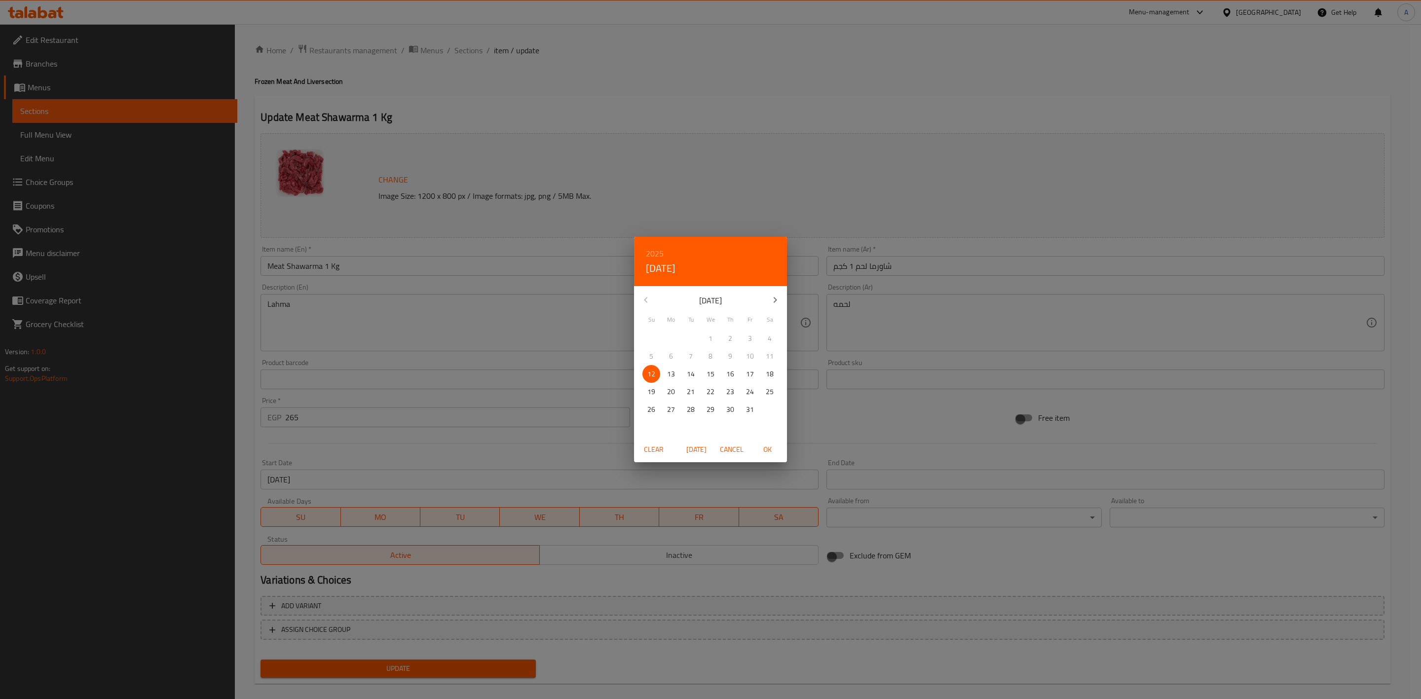
click at [773, 298] on icon "button" at bounding box center [775, 300] width 12 height 12
click at [708, 409] on p "31" at bounding box center [711, 410] width 8 height 12
click at [770, 442] on button "OK" at bounding box center [767, 450] width 32 height 18
type input "[DATE]"
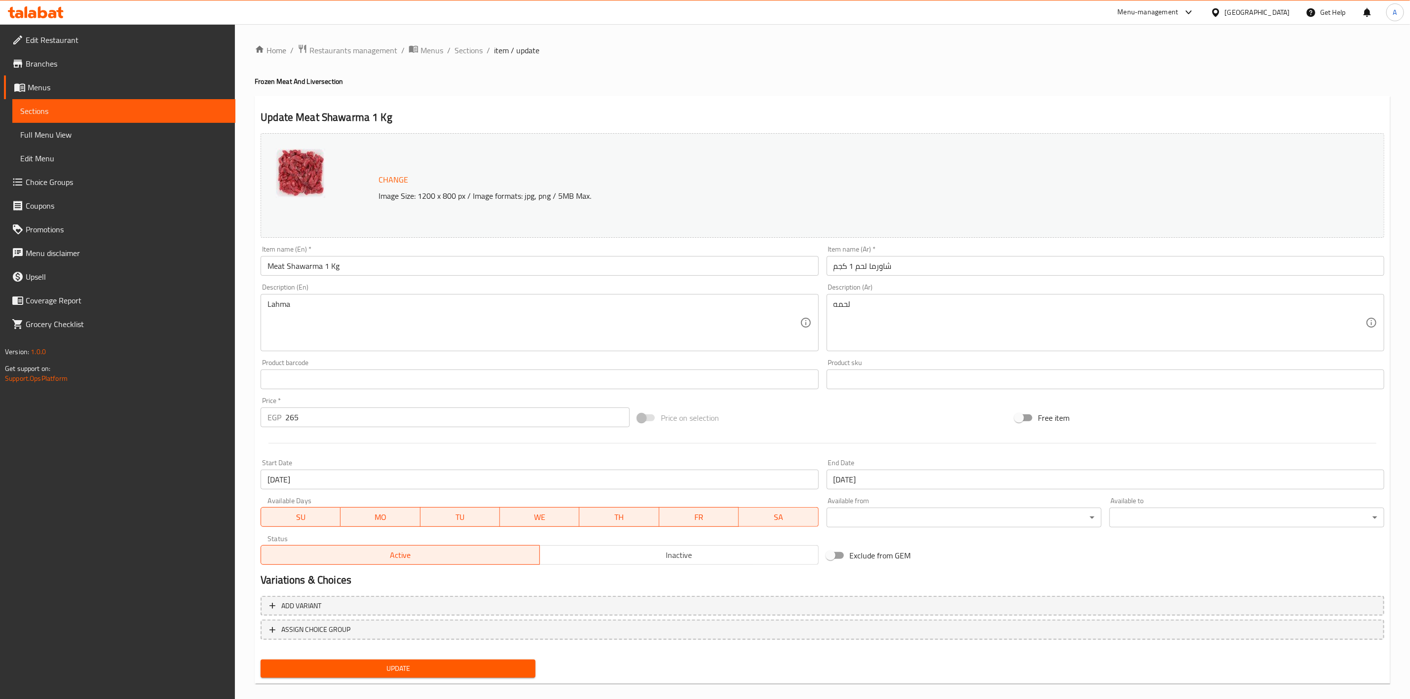
click at [806, 419] on div "Price on selection" at bounding box center [822, 418] width 377 height 27
click at [473, 666] on span "Update" at bounding box center [397, 669] width 259 height 12
click at [473, 52] on span "Sections" at bounding box center [468, 50] width 28 height 12
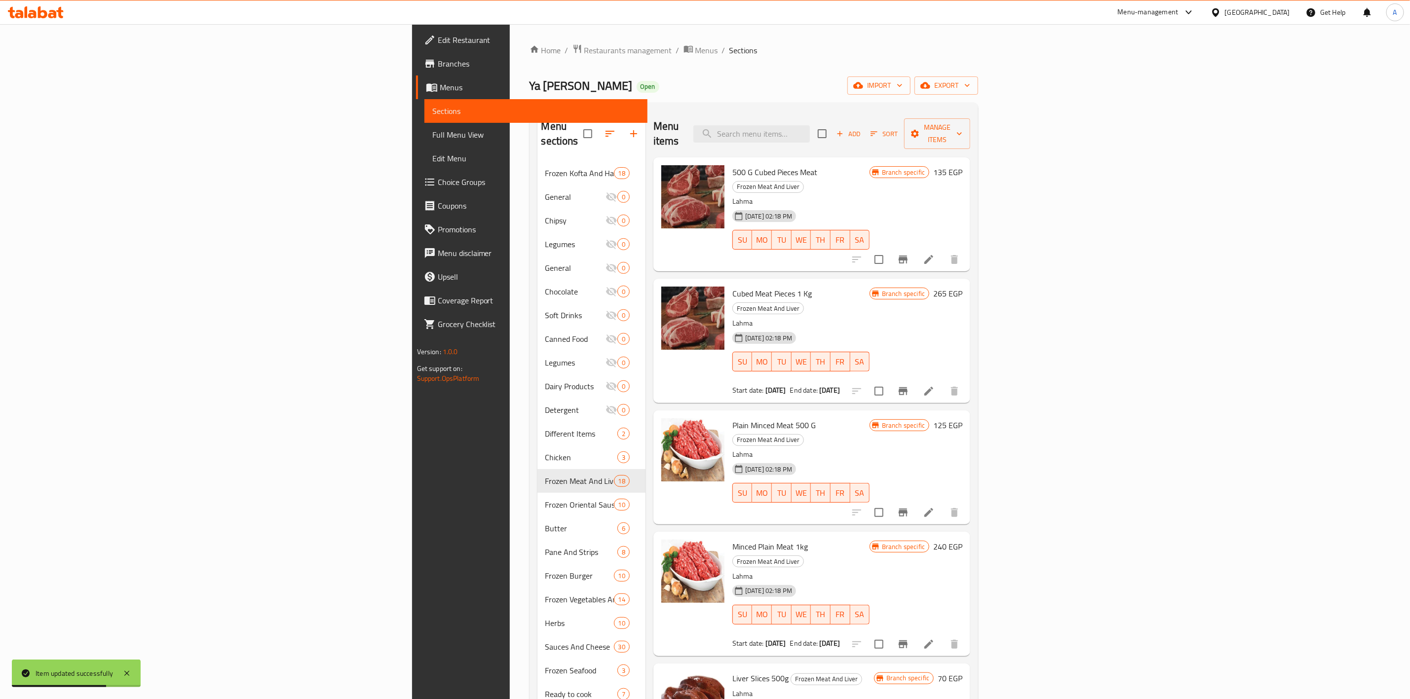
drag, startPoint x: 673, startPoint y: 59, endPoint x: 807, endPoint y: 94, distance: 138.1
click at [673, 59] on div "Home / Restaurants management / Menus / Sections Ya [PERSON_NAME] Open import e…" at bounding box center [753, 431] width 449 height 774
click at [810, 126] on input "search" at bounding box center [751, 133] width 116 height 17
paste input "Lamb Sweets Baladi 1 Kilo"
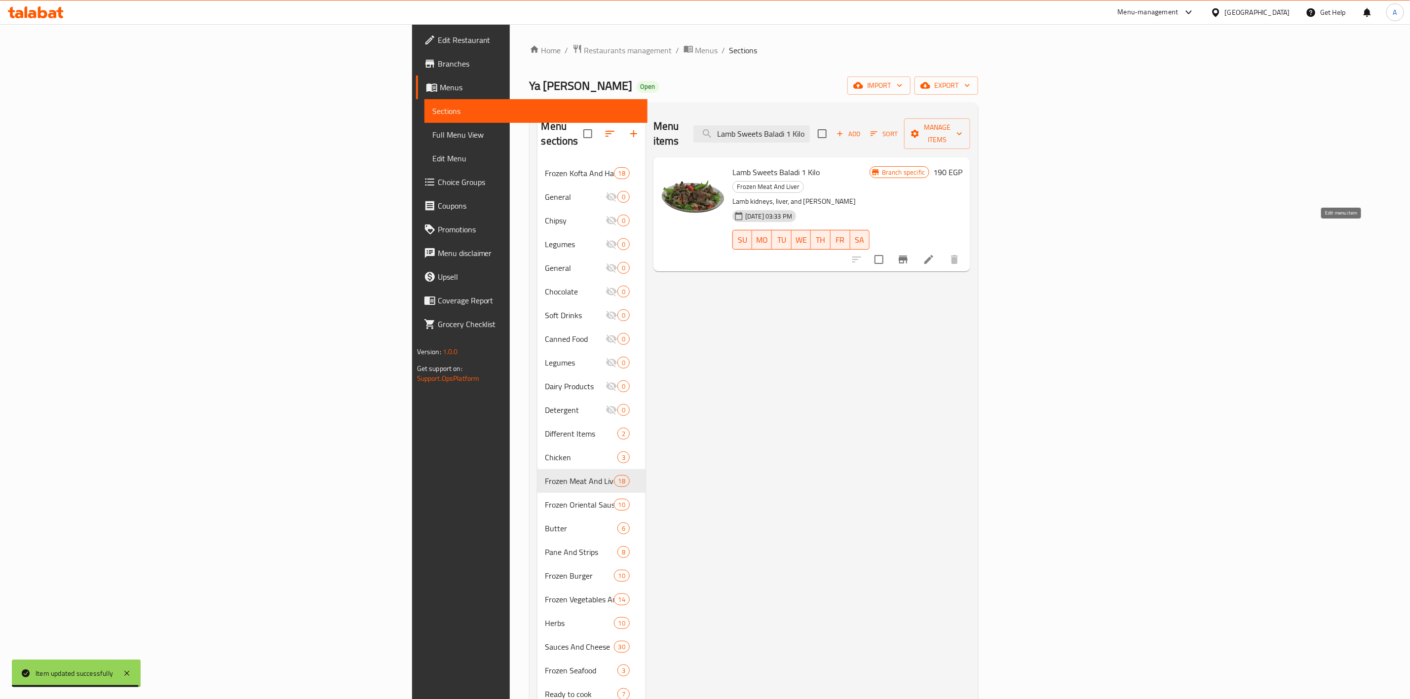
type input "Lamb Sweets Baladi 1 Kilo"
click at [934, 254] on icon at bounding box center [929, 260] width 12 height 12
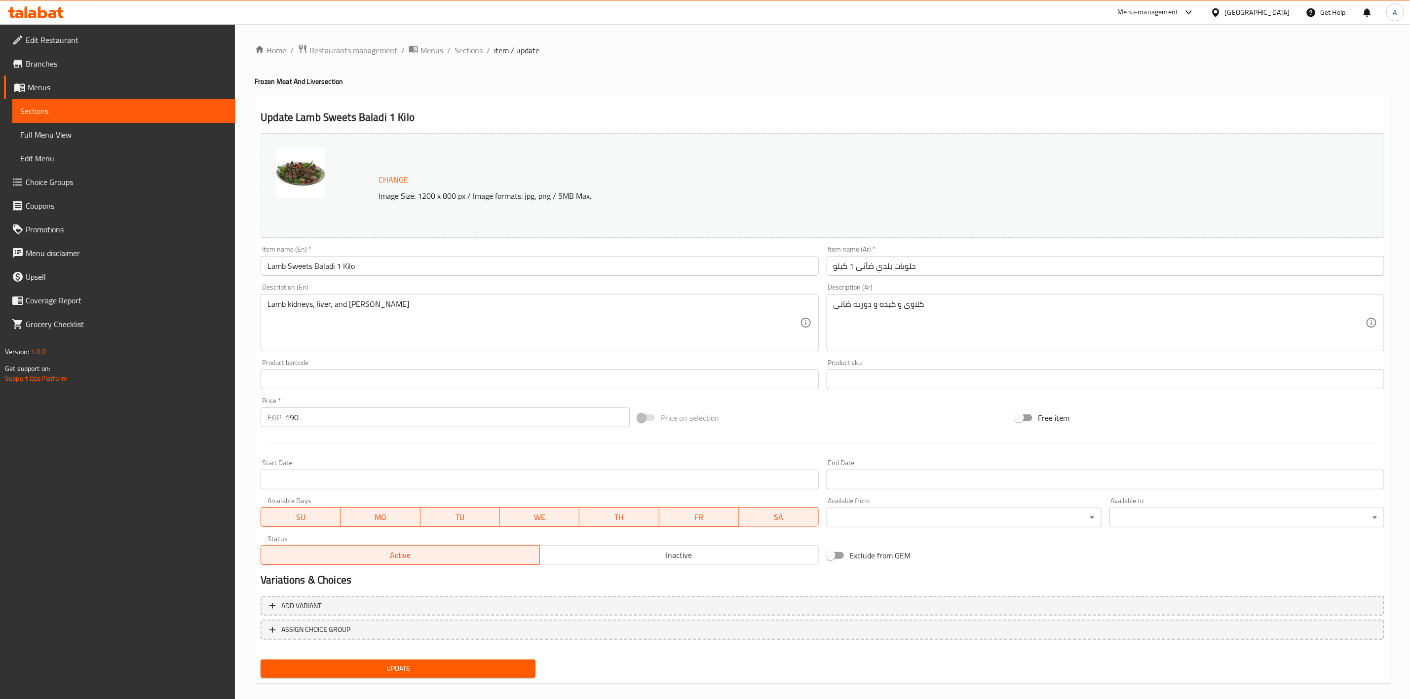
click at [310, 476] on input "Start Date" at bounding box center [540, 480] width 558 height 20
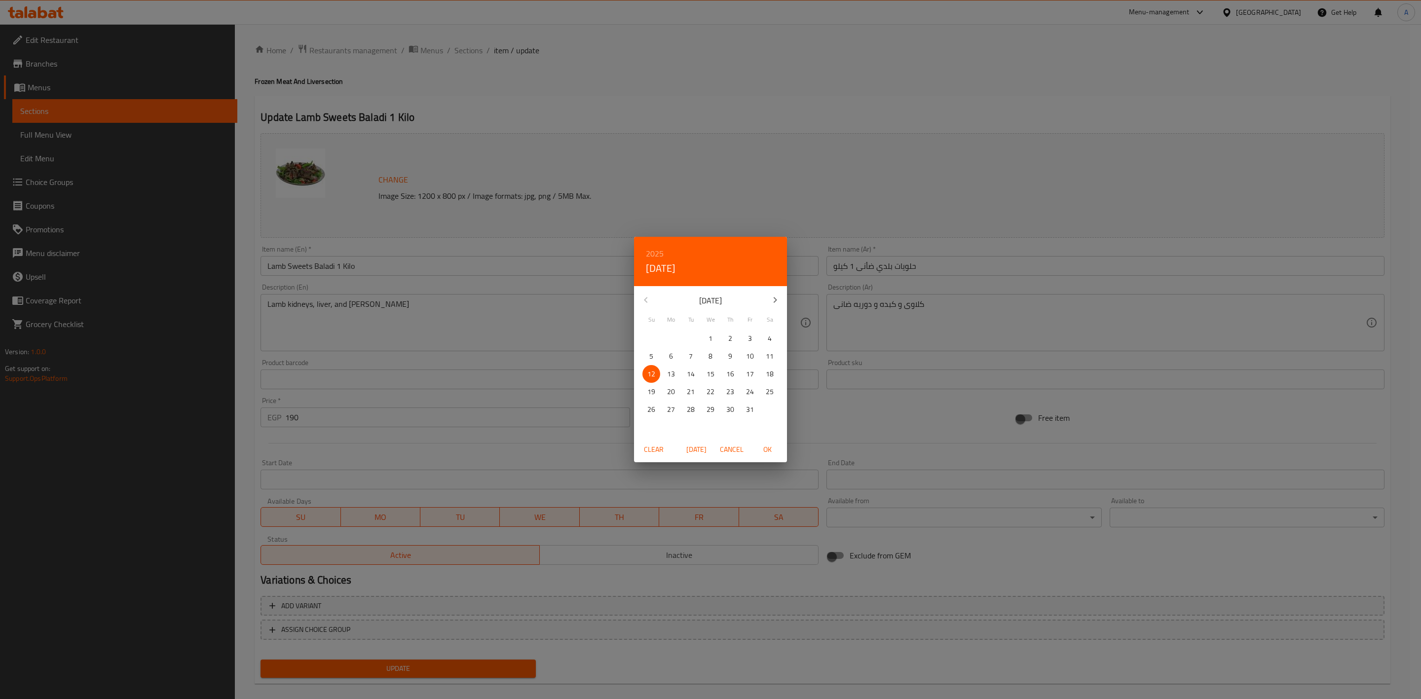
click at [768, 445] on span "OK" at bounding box center [767, 450] width 24 height 12
type input "[DATE]"
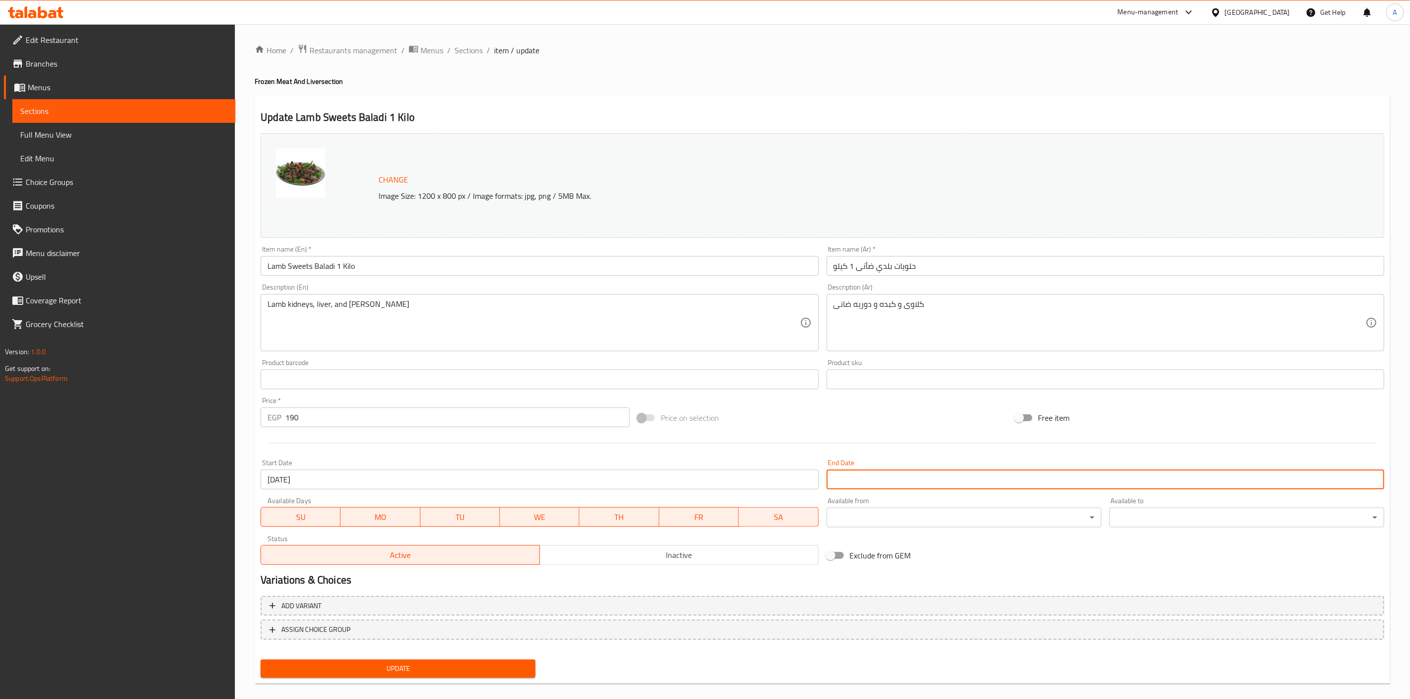
click at [874, 474] on input "Start Date" at bounding box center [1105, 480] width 558 height 20
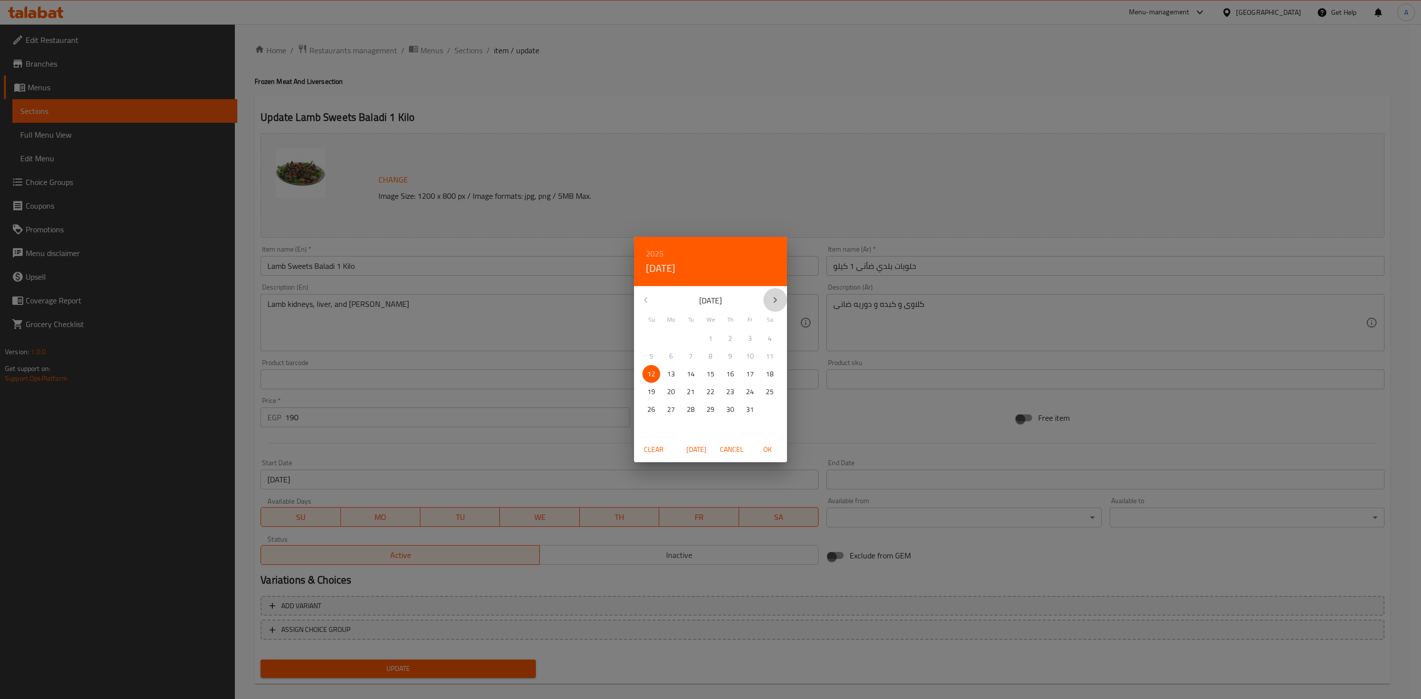
click at [777, 295] on icon "button" at bounding box center [775, 300] width 12 height 12
click at [710, 407] on p "31" at bounding box center [711, 410] width 8 height 12
click at [770, 454] on span "OK" at bounding box center [767, 450] width 24 height 12
type input "[DATE]"
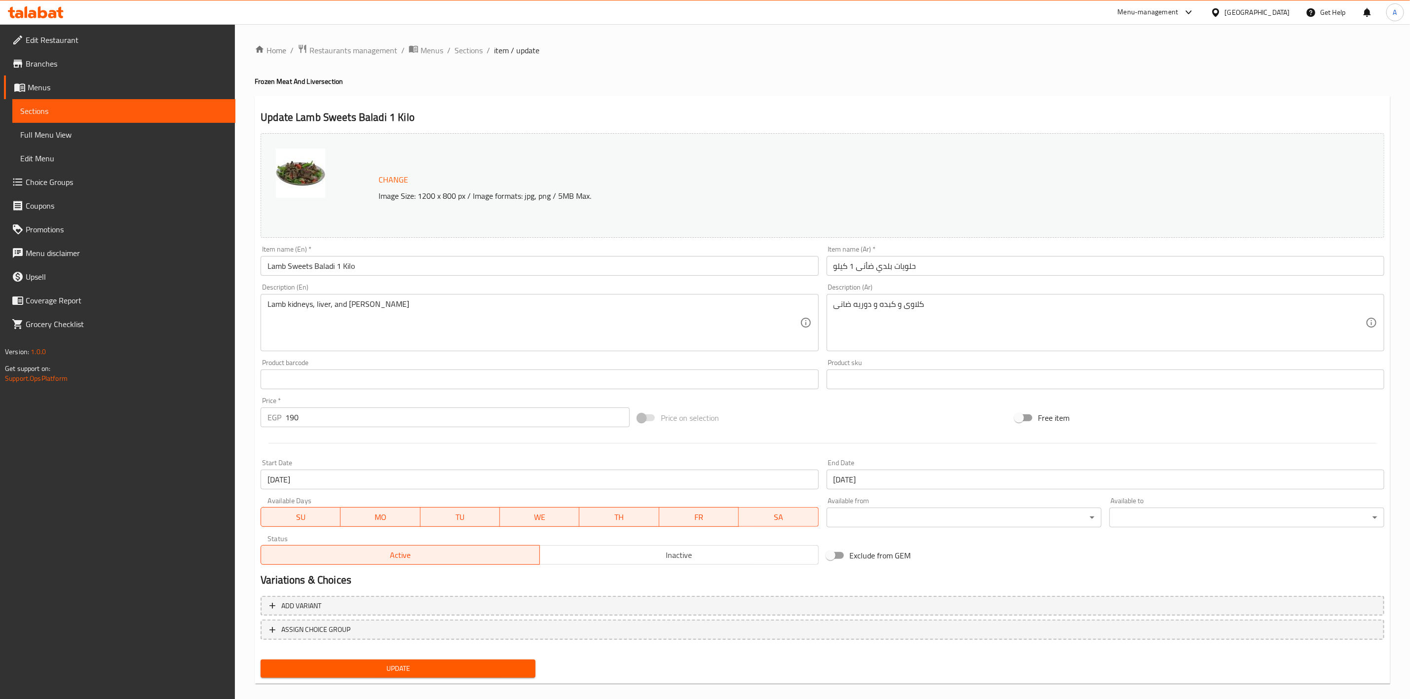
click at [857, 415] on div "Price on selection" at bounding box center [822, 418] width 377 height 27
click at [408, 669] on span "Update" at bounding box center [397, 669] width 259 height 12
click at [838, 100] on div "Update Lamb Sweets Baladi 1 Kilo Change Image Size: 1200 x 800 px / Image forma…" at bounding box center [822, 390] width 1135 height 589
click at [424, 671] on span "Update" at bounding box center [397, 669] width 259 height 12
click at [641, 97] on div "Update Lamb Sweets Baladi 1 Kilo Change Image Size: 1200 x 800 px / Image forma…" at bounding box center [822, 390] width 1135 height 589
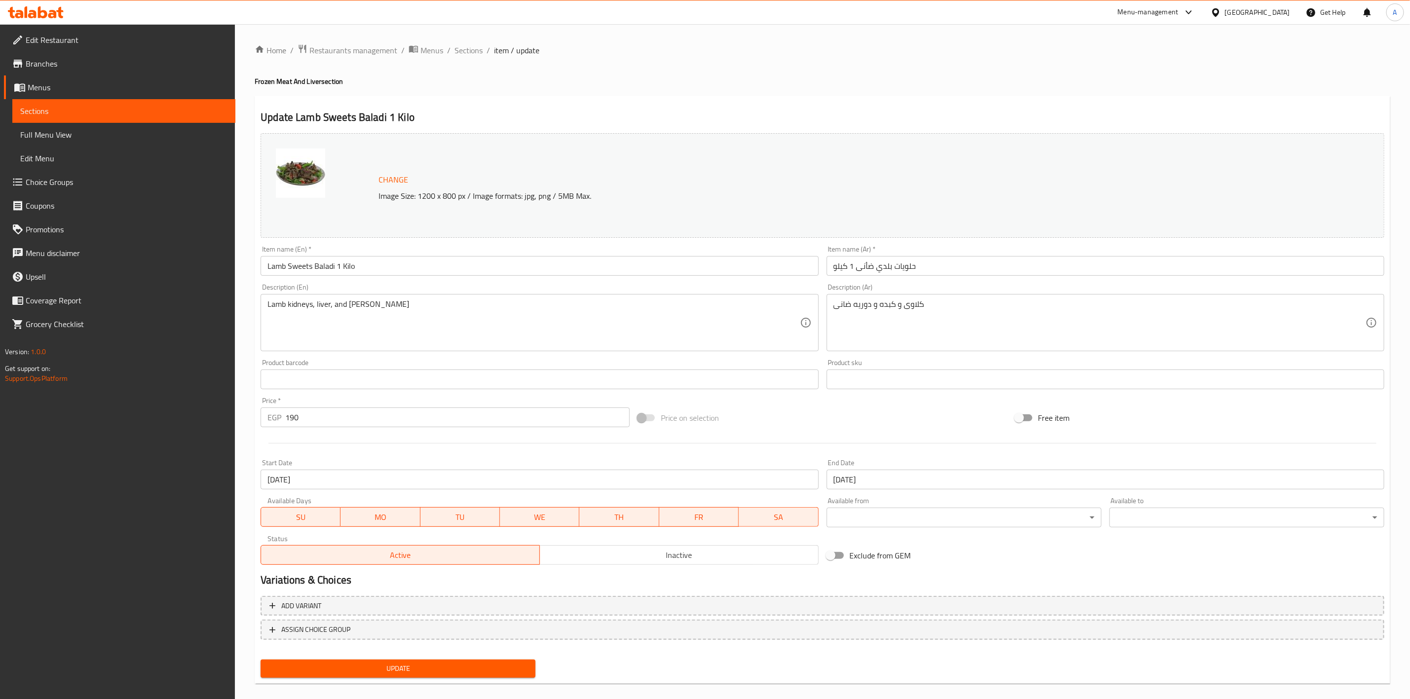
click at [436, 670] on span "Update" at bounding box center [397, 669] width 259 height 12
drag, startPoint x: 458, startPoint y: 47, endPoint x: 490, endPoint y: 67, distance: 37.7
click at [458, 47] on span "Sections" at bounding box center [468, 50] width 28 height 12
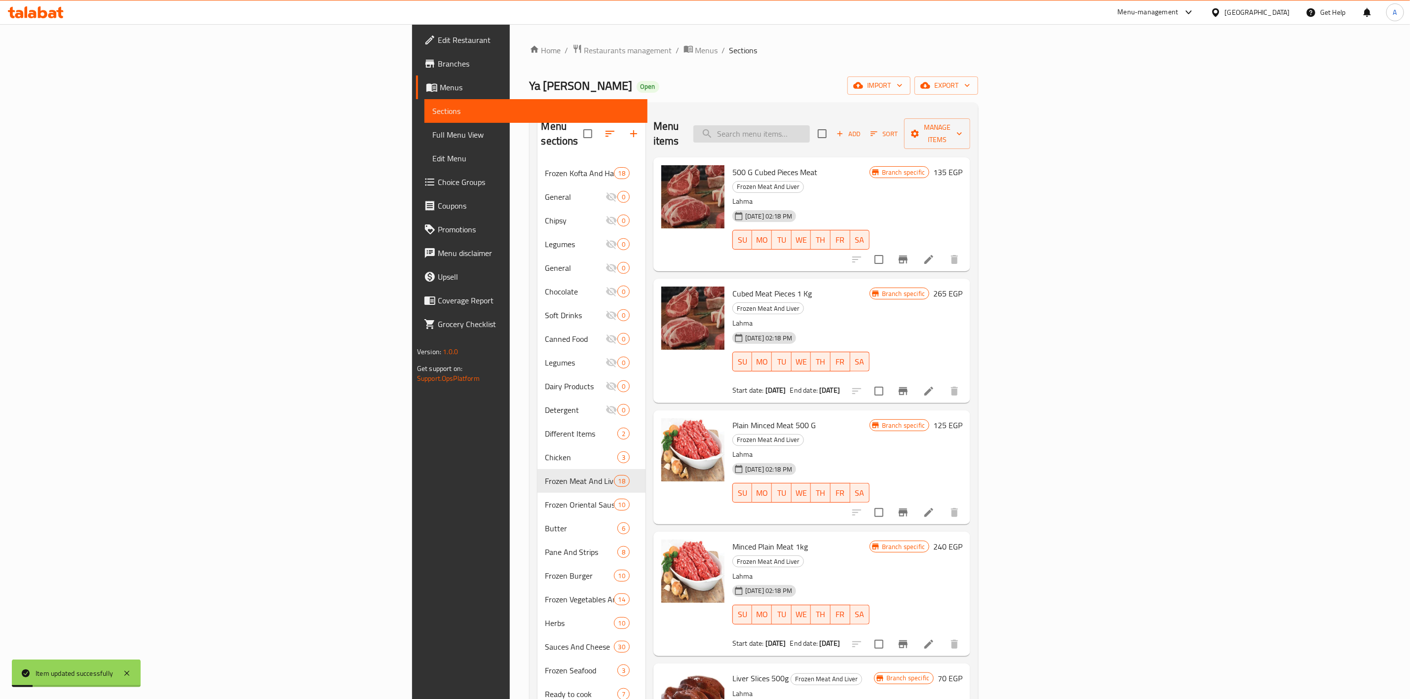
click at [810, 133] on input "search" at bounding box center [751, 133] width 116 height 17
paste input "Mombar Bobos 1 Kg"
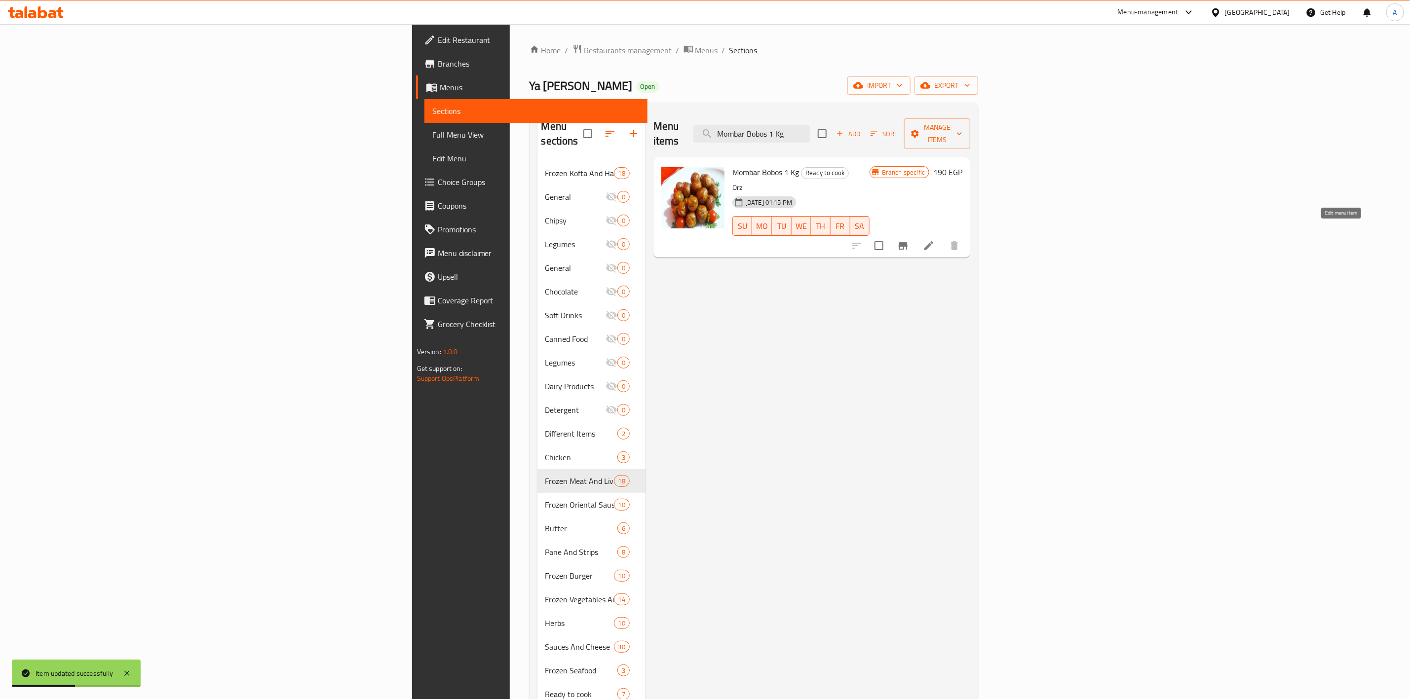
type input "Mombar Bobos 1 Kg"
click at [934, 240] on icon at bounding box center [929, 246] width 12 height 12
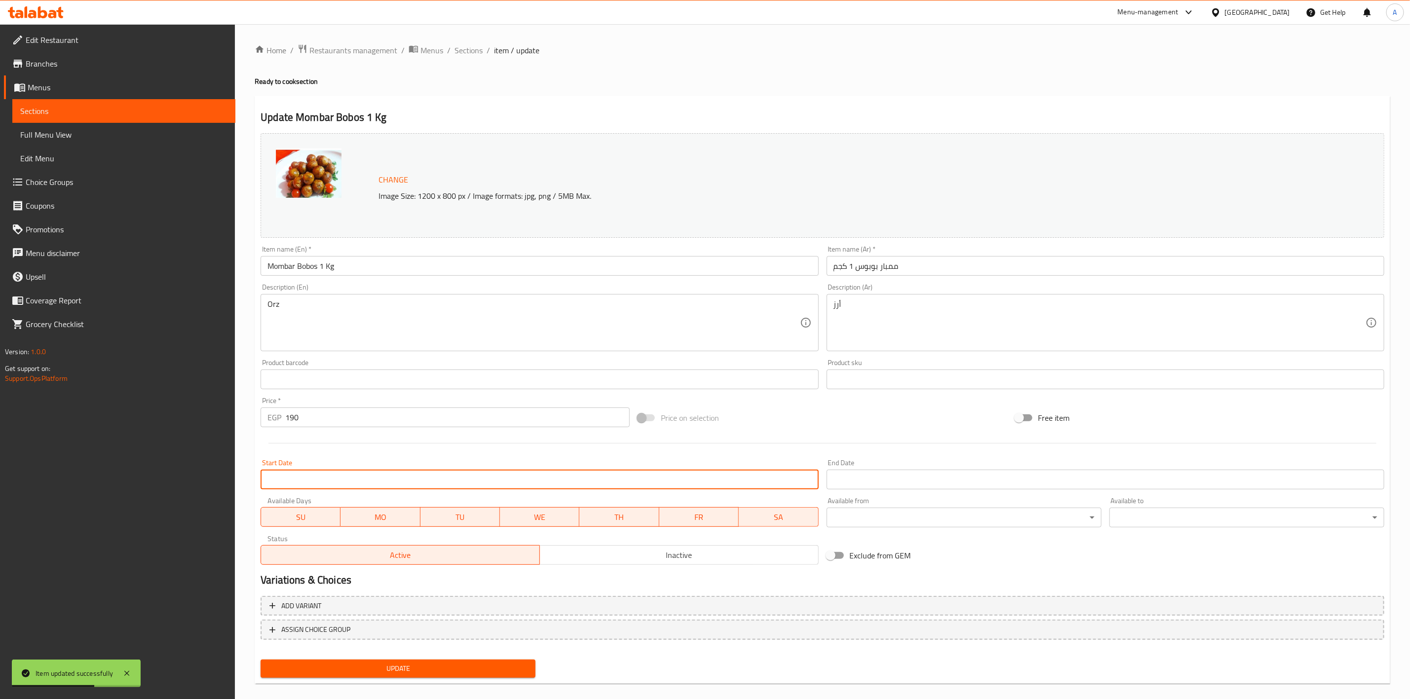
click at [317, 472] on input "Start Date" at bounding box center [540, 480] width 558 height 20
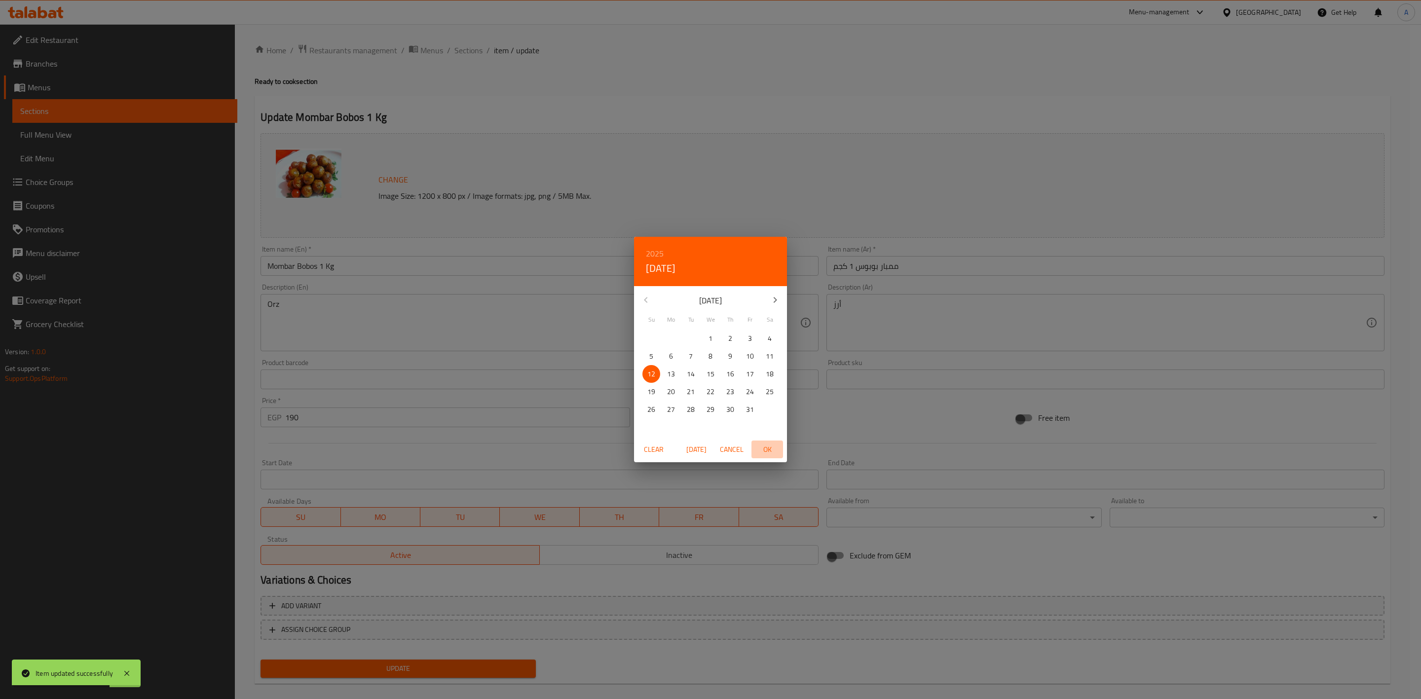
click at [763, 447] on span "OK" at bounding box center [767, 450] width 24 height 12
type input "[DATE]"
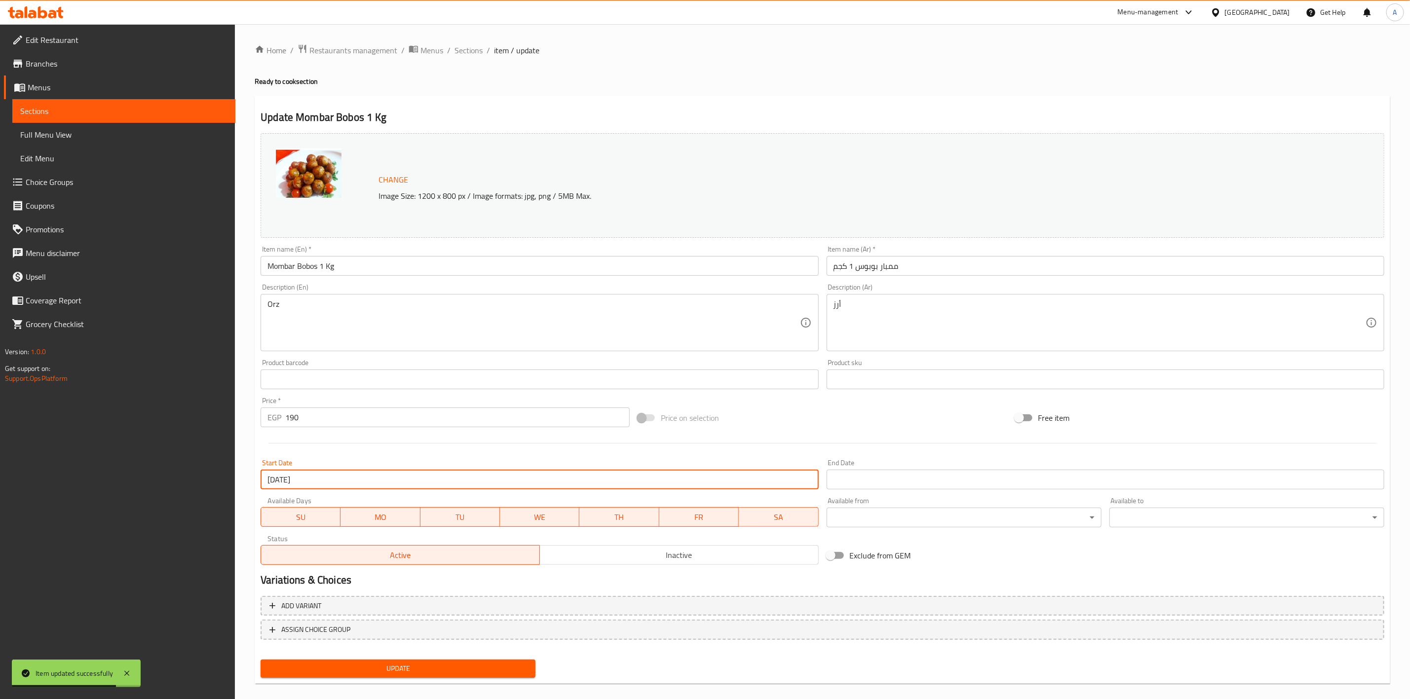
click at [878, 471] on input "Start Date" at bounding box center [1105, 480] width 558 height 20
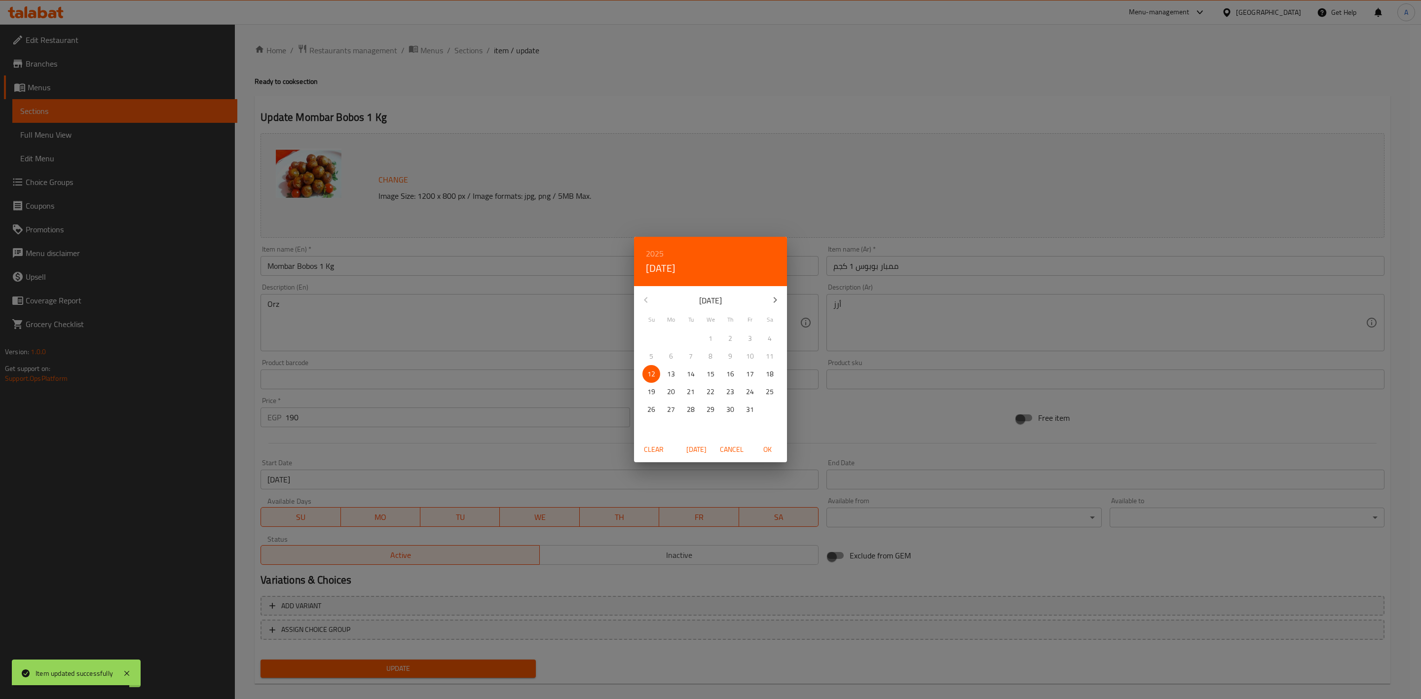
click at [771, 299] on icon "button" at bounding box center [775, 300] width 12 height 12
click at [773, 300] on icon "button" at bounding box center [775, 300] width 12 height 12
click at [710, 409] on p "31" at bounding box center [711, 410] width 8 height 12
drag, startPoint x: 767, startPoint y: 442, endPoint x: 779, endPoint y: 445, distance: 12.2
click at [768, 442] on button "OK" at bounding box center [767, 450] width 32 height 18
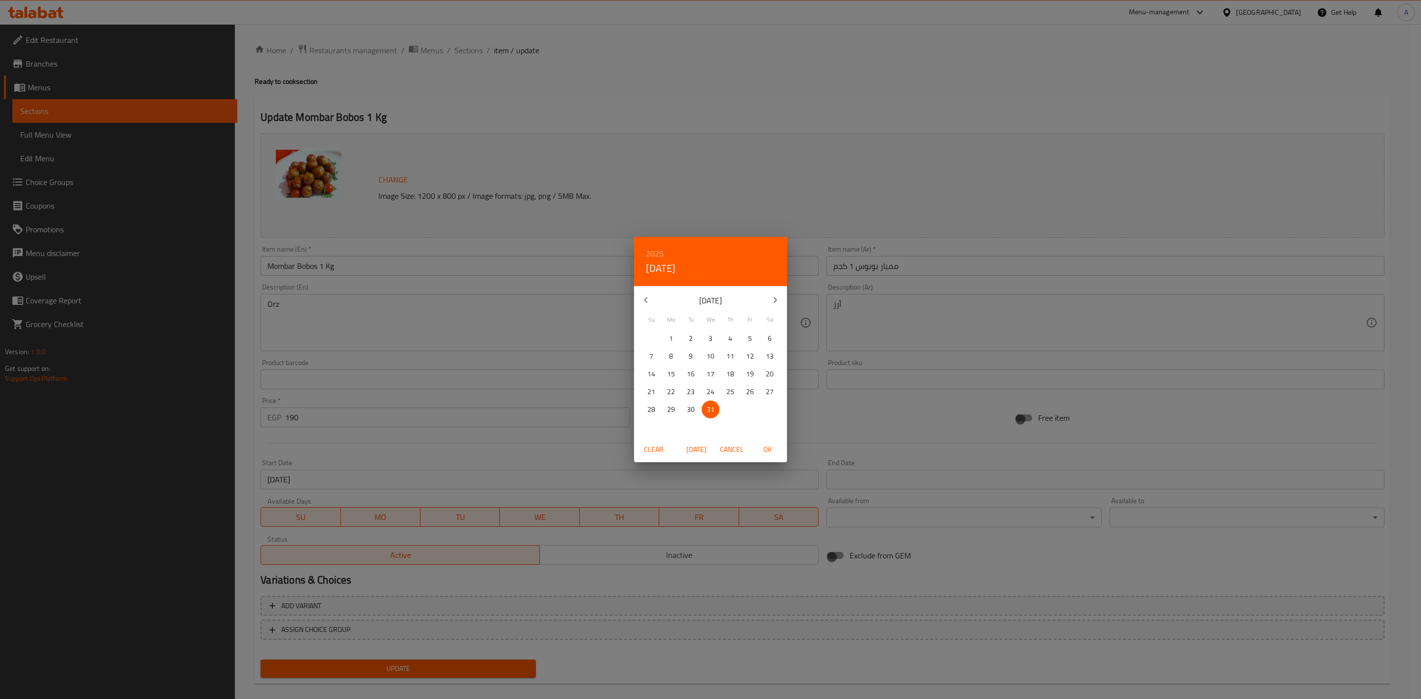
type input "[DATE]"
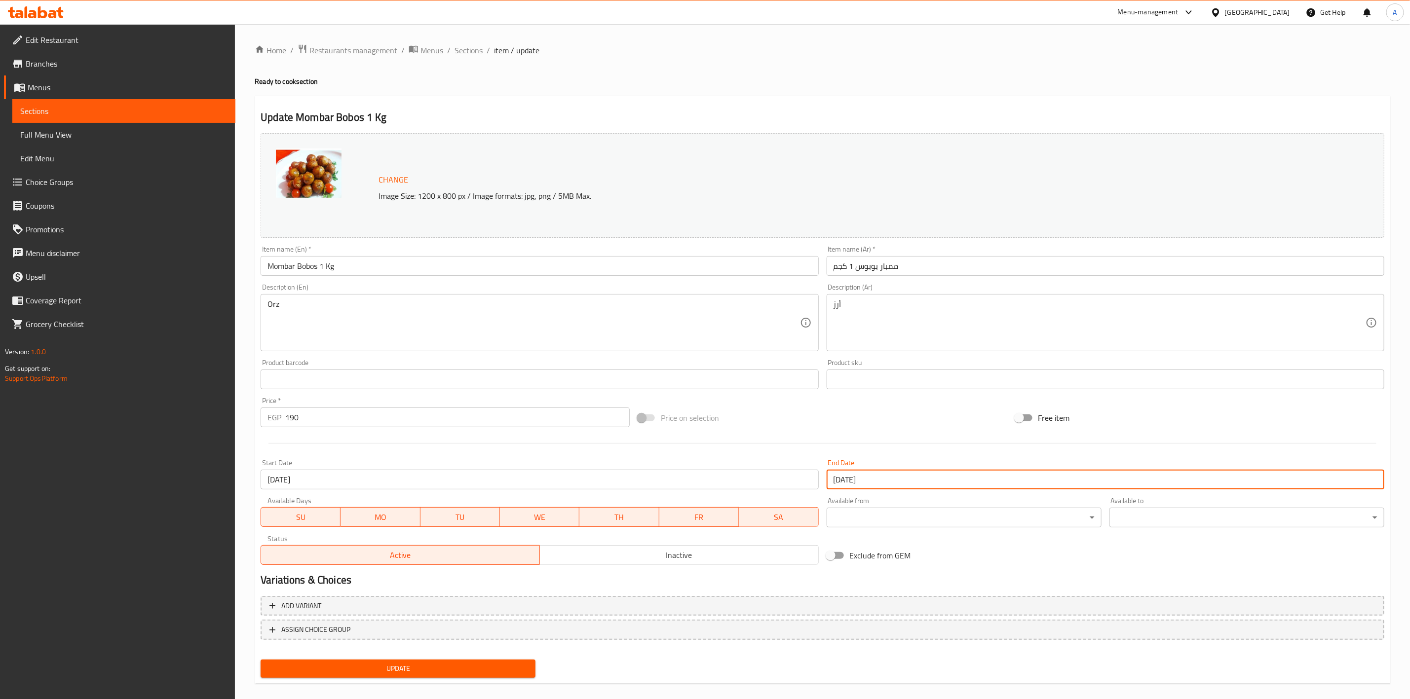
click at [406, 677] on button "Update" at bounding box center [398, 669] width 275 height 18
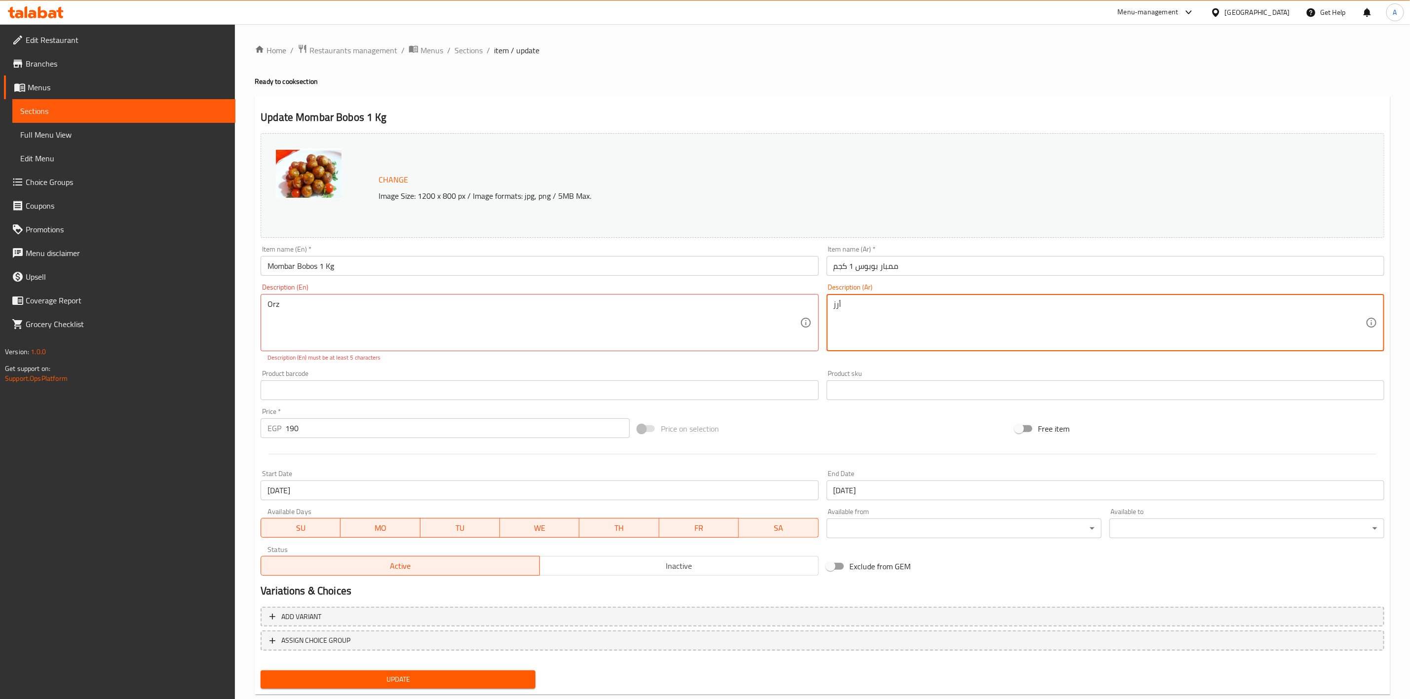
type textarea "أرز"
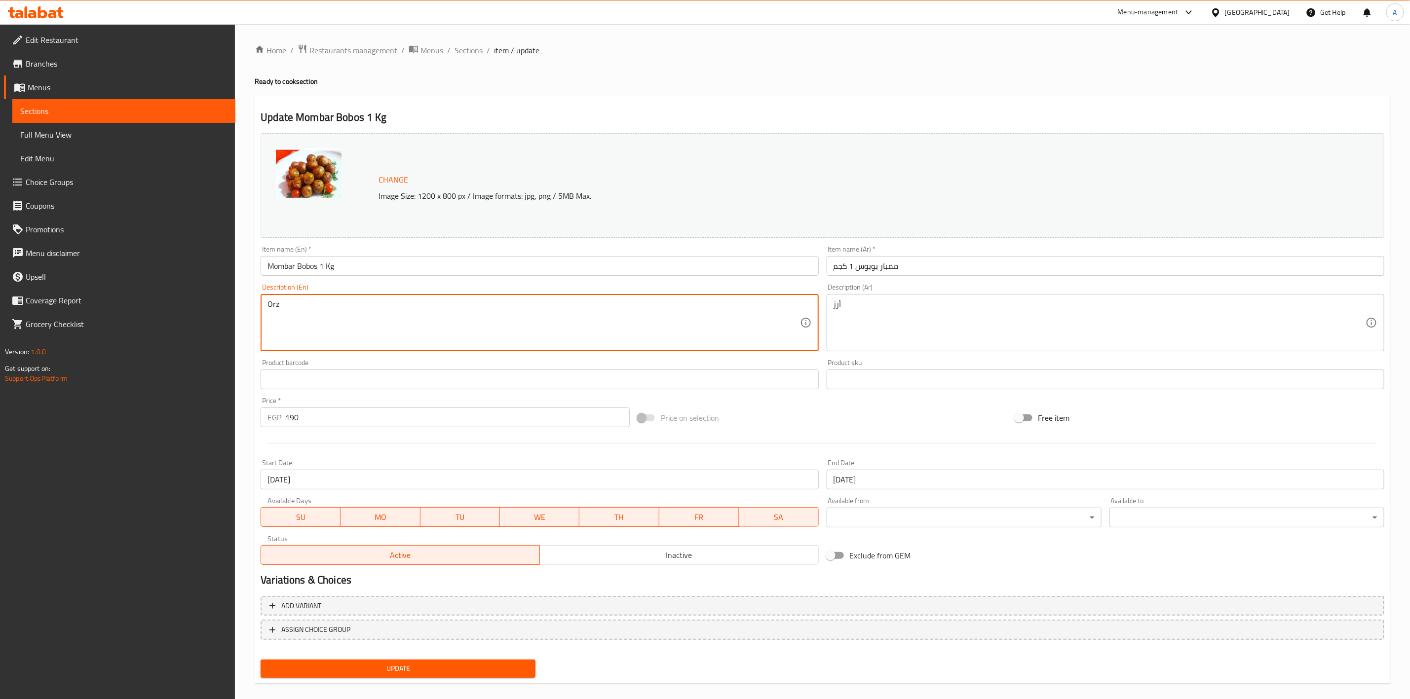
type textarea "Orz"
click at [593, 79] on h4 "Ready to cook section" at bounding box center [822, 81] width 1135 height 10
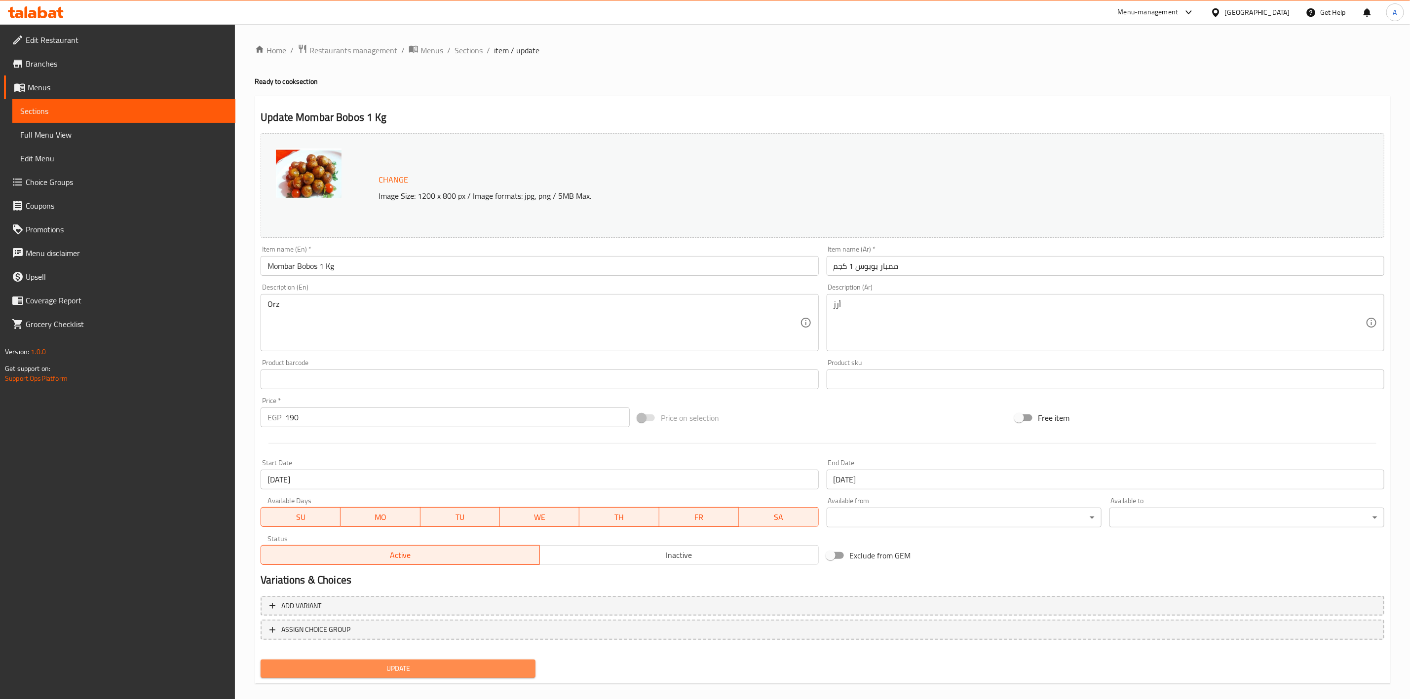
click at [416, 668] on span "Update" at bounding box center [397, 669] width 259 height 12
click at [492, 94] on div "Home / Restaurants management / Menus / Sections / item / update Ready to cook …" at bounding box center [822, 368] width 1135 height 648
click at [469, 48] on span "Sections" at bounding box center [468, 50] width 28 height 12
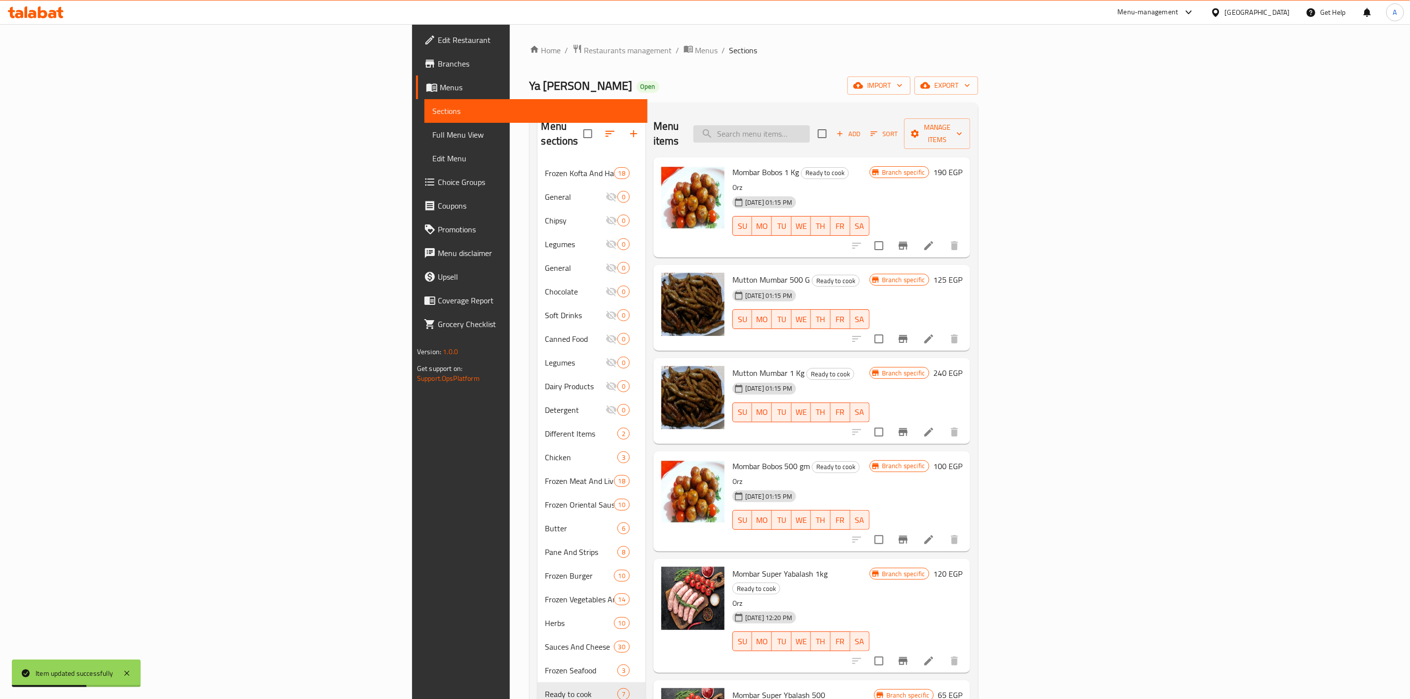
click at [810, 127] on input "search" at bounding box center [751, 133] width 116 height 17
paste input "American Kidney 1kg"
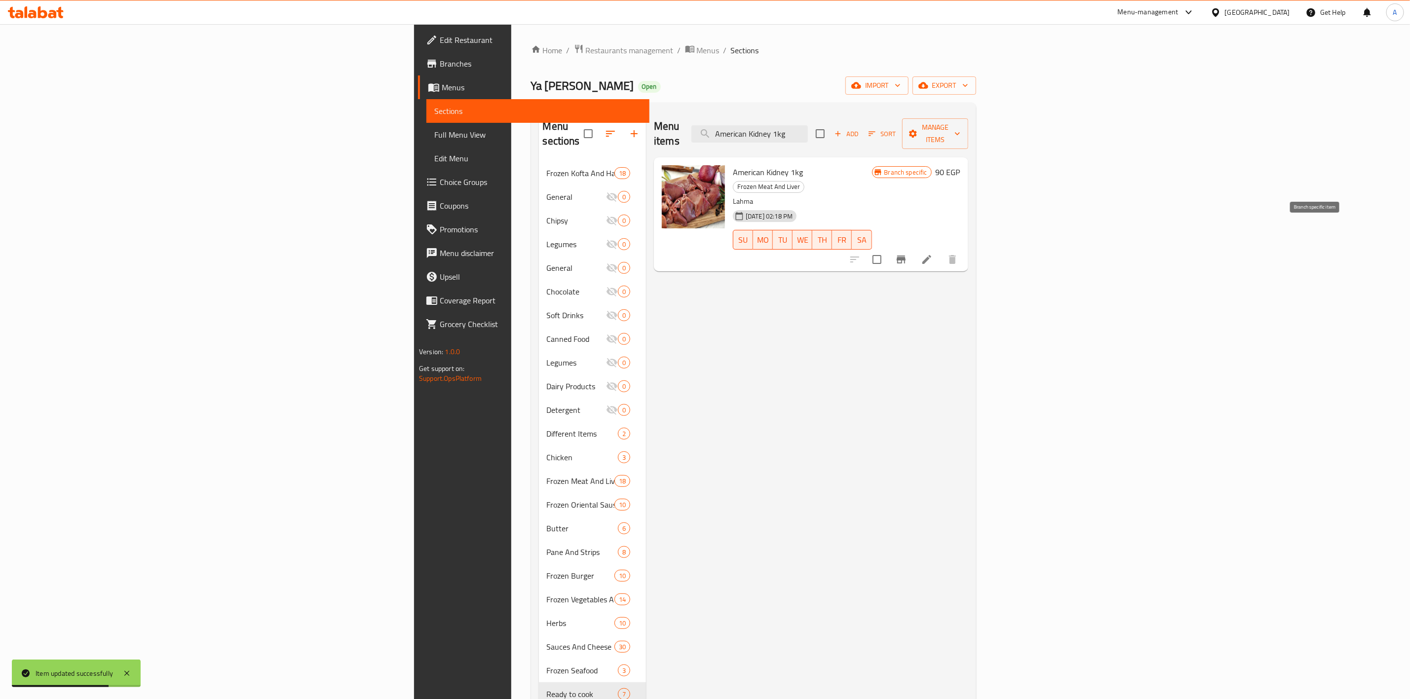
click at [905, 256] on icon "Branch-specific-item" at bounding box center [901, 260] width 9 height 8
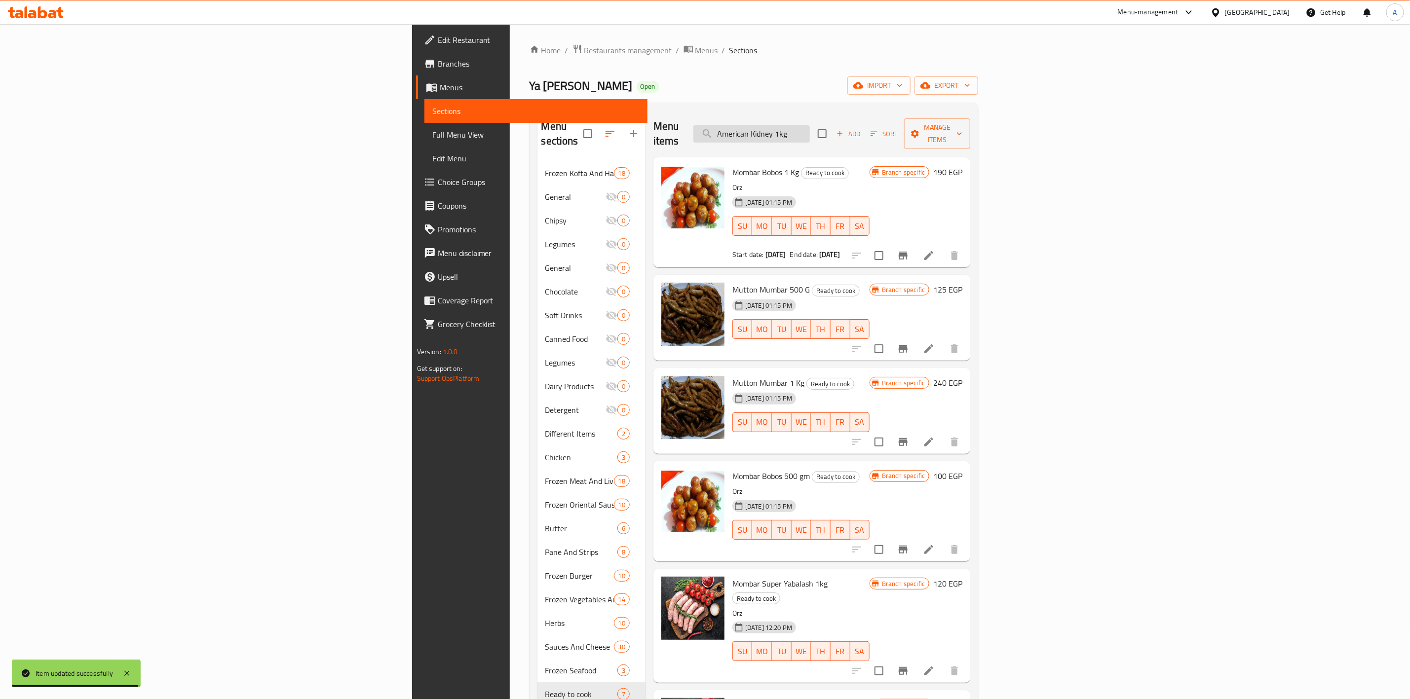
click at [810, 132] on input "American Kidney 1kg" at bounding box center [751, 133] width 116 height 17
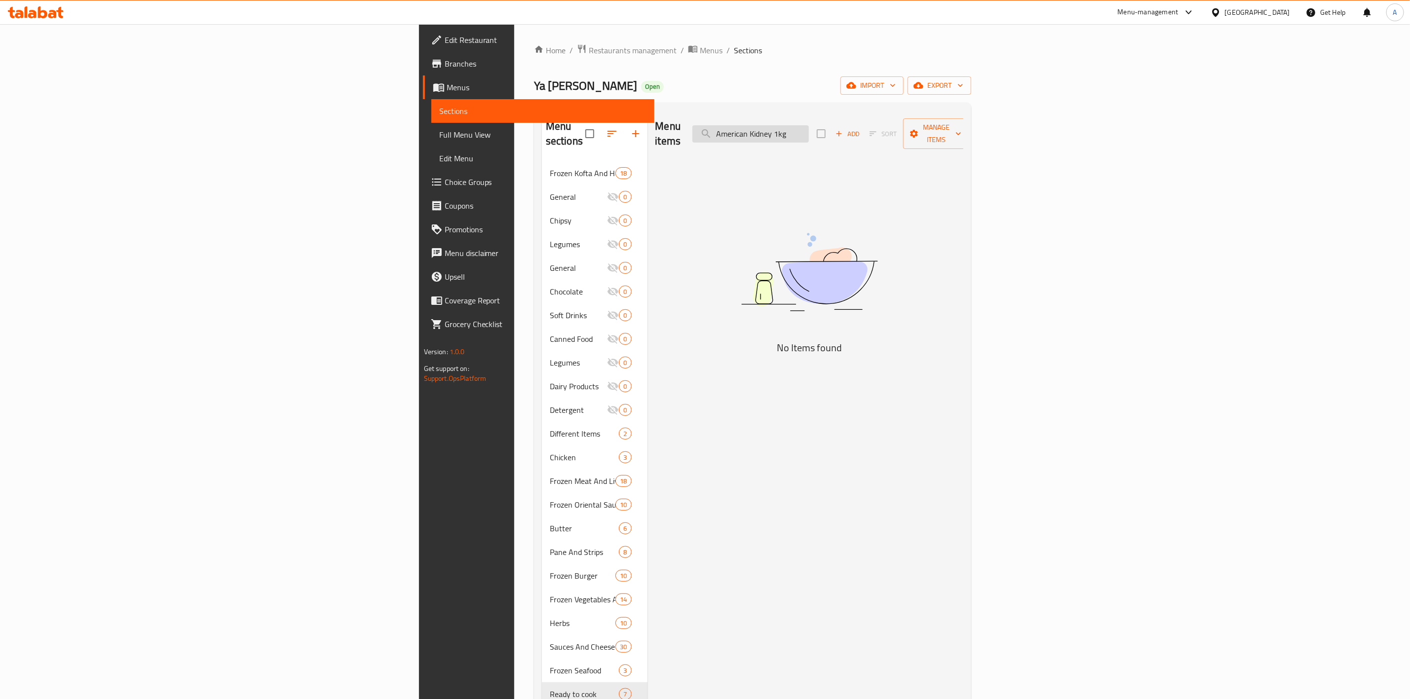
click at [809, 132] on input "American Kidney 1kg" at bounding box center [750, 133] width 116 height 17
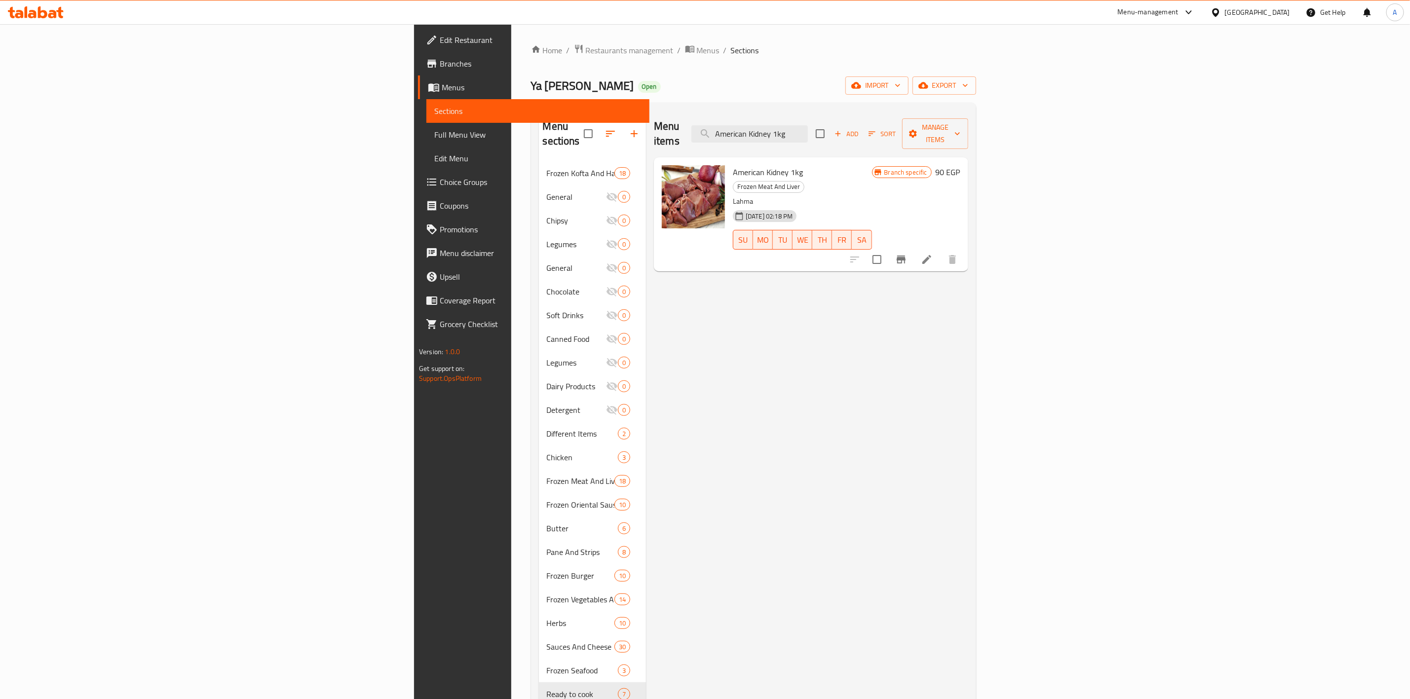
type input "American Kidney 1kg"
click at [933, 254] on icon at bounding box center [927, 260] width 12 height 12
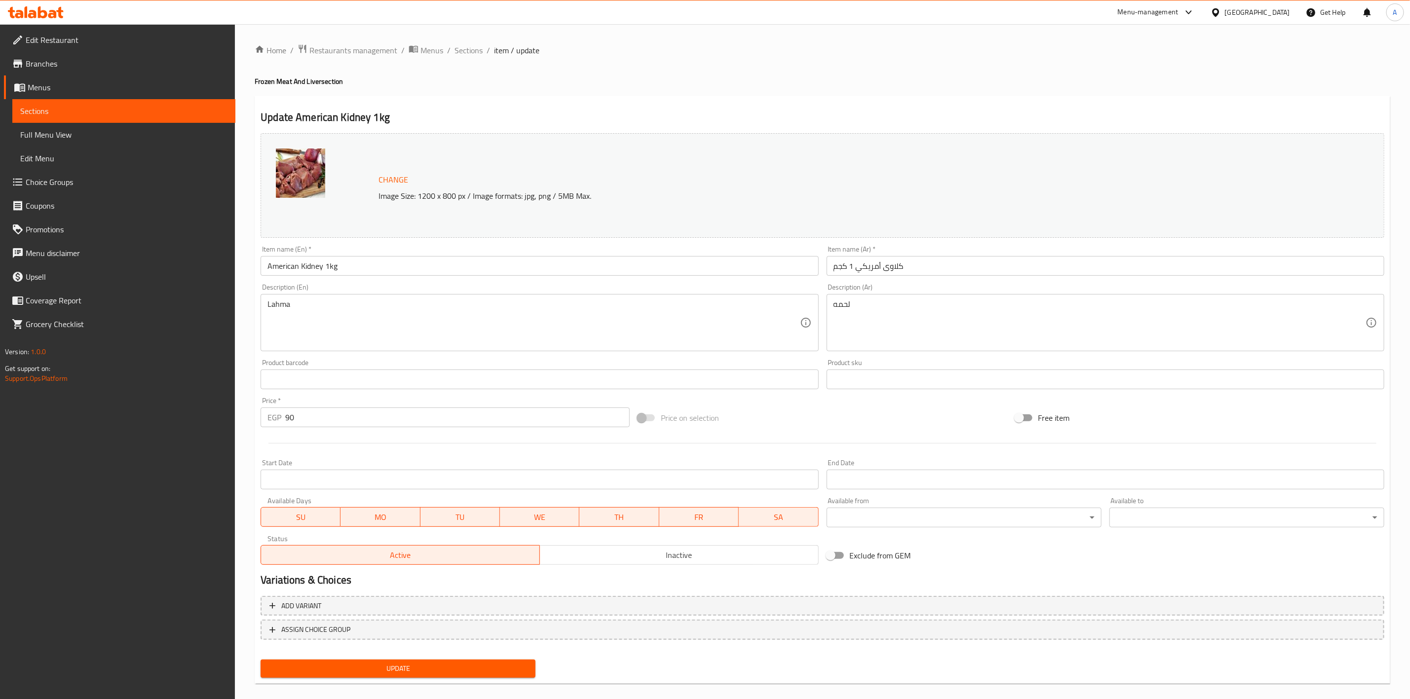
click at [287, 477] on input "Start Date" at bounding box center [540, 480] width 558 height 20
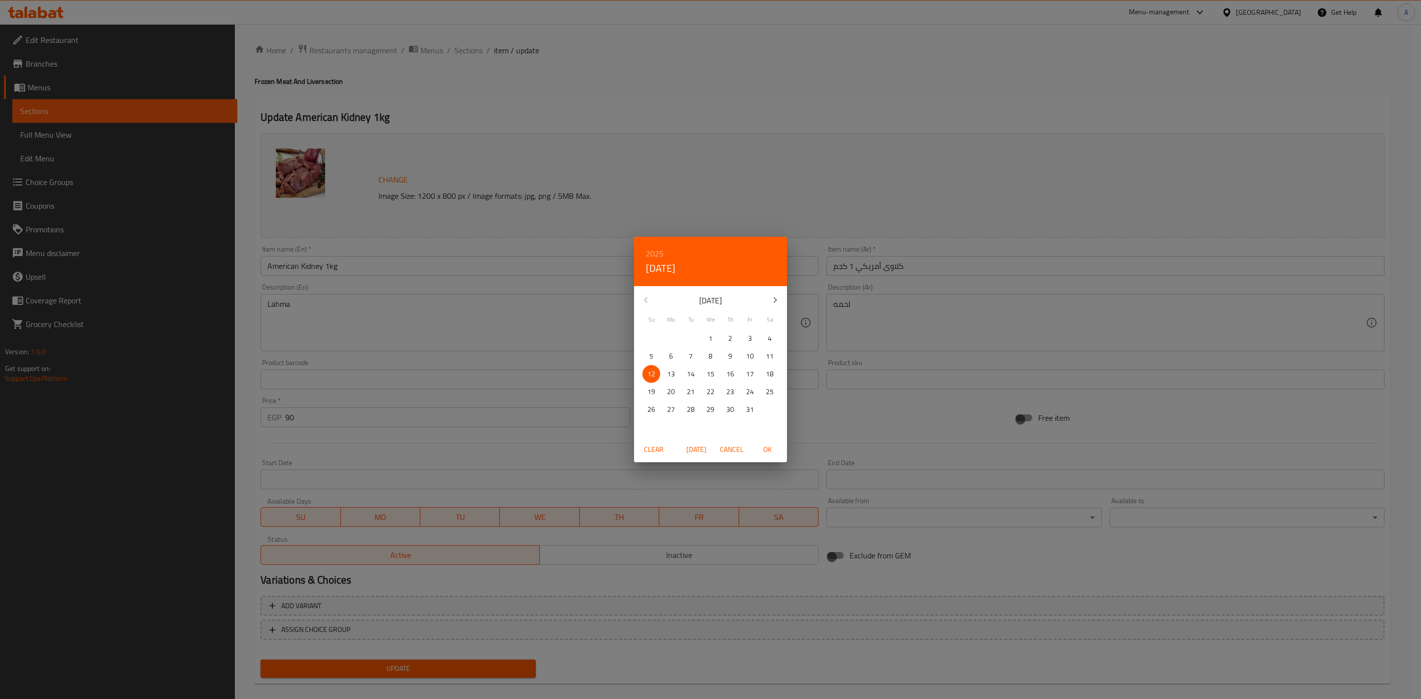
click at [762, 448] on span "OK" at bounding box center [767, 450] width 24 height 12
type input "[DATE]"
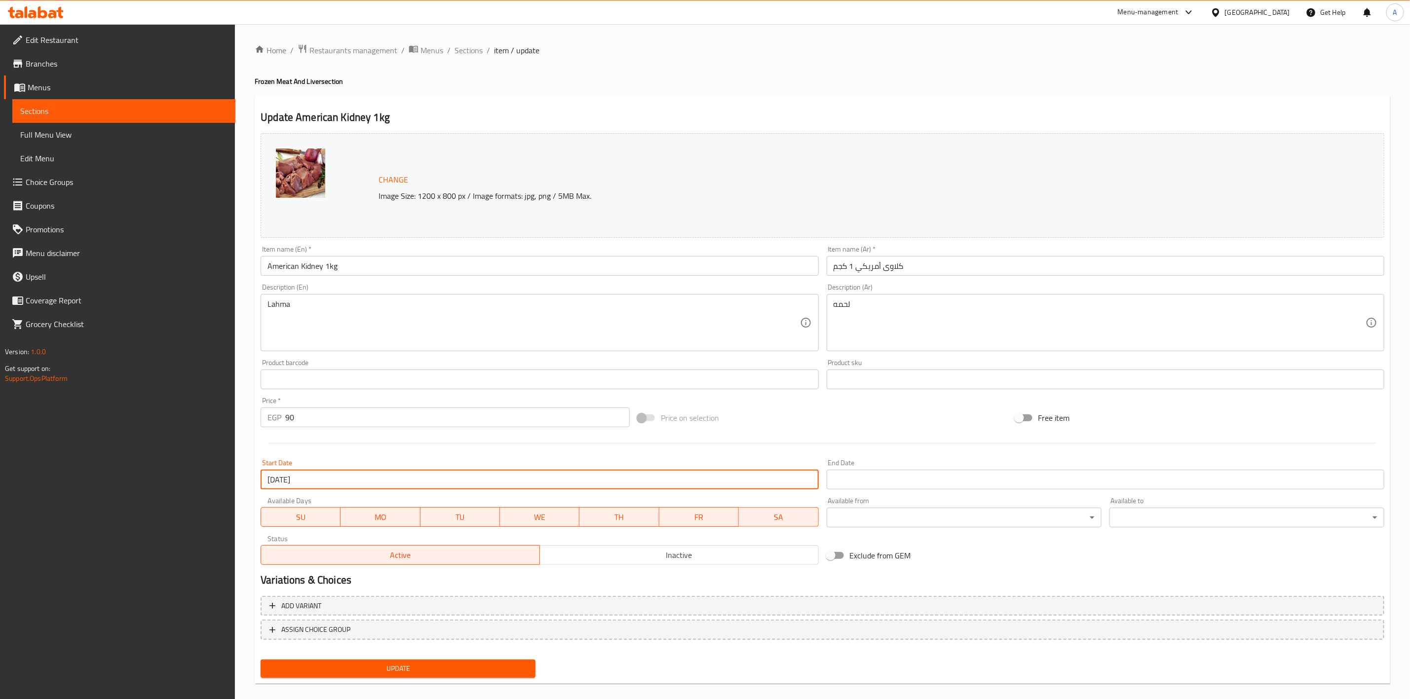
click at [848, 484] on input "Start Date" at bounding box center [1105, 480] width 558 height 20
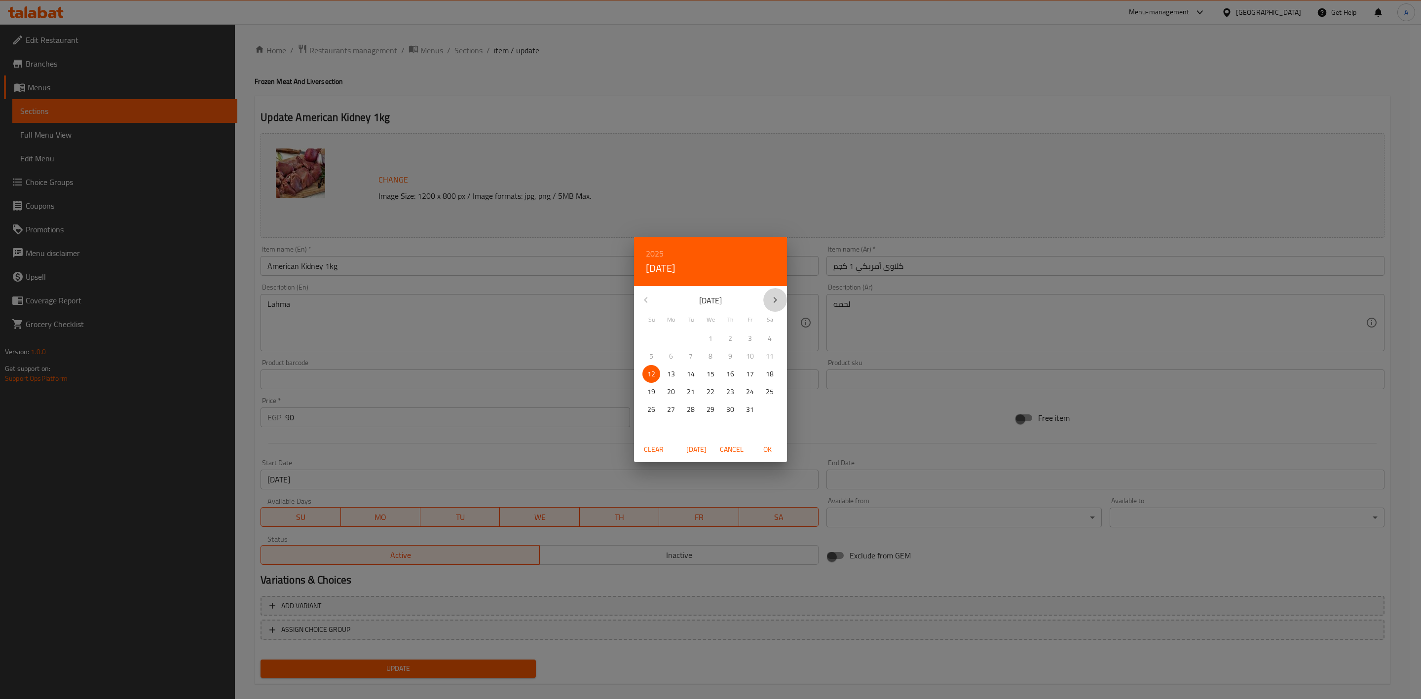
click at [773, 303] on icon "button" at bounding box center [775, 300] width 12 height 12
click at [773, 302] on icon "button" at bounding box center [775, 300] width 12 height 12
click at [712, 412] on p "31" at bounding box center [711, 410] width 8 height 12
click at [762, 450] on span "OK" at bounding box center [767, 450] width 24 height 12
type input "[DATE]"
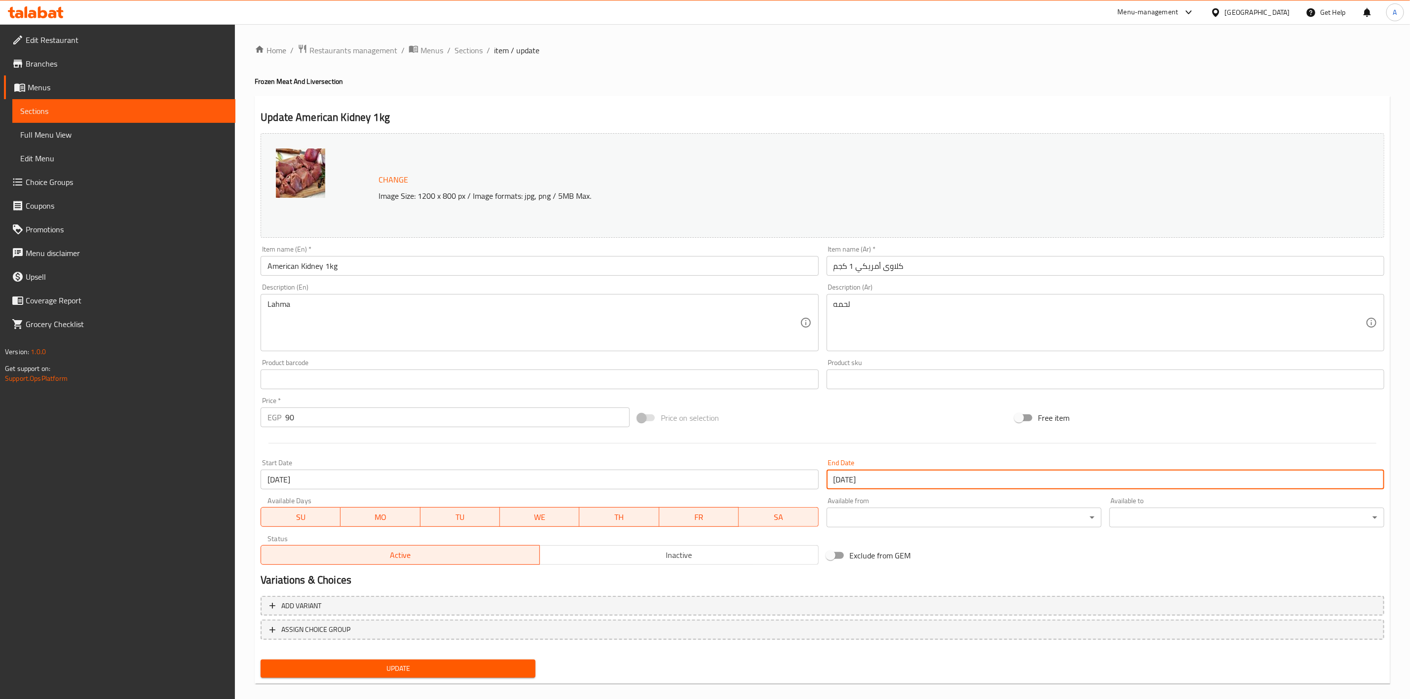
click at [878, 433] on div at bounding box center [822, 443] width 1131 height 24
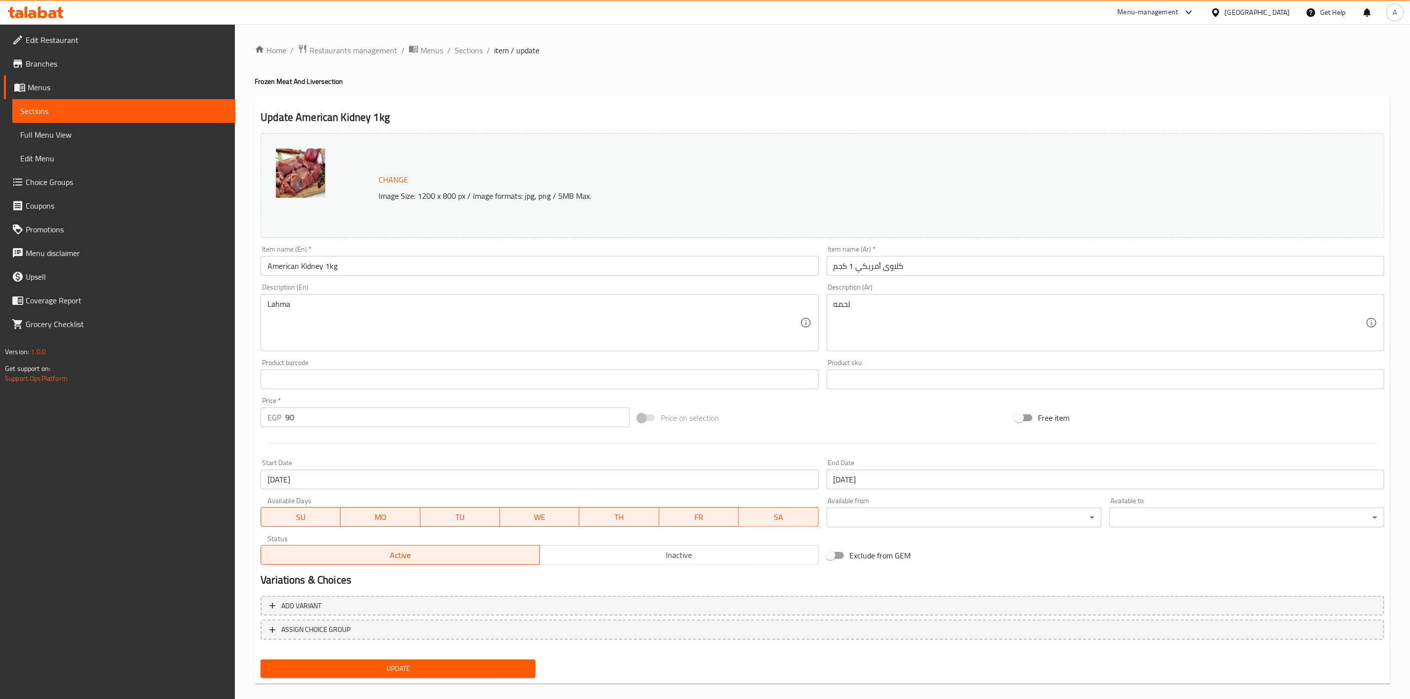
click at [403, 681] on div "Update" at bounding box center [398, 669] width 283 height 26
click at [402, 677] on button "Update" at bounding box center [398, 669] width 275 height 18
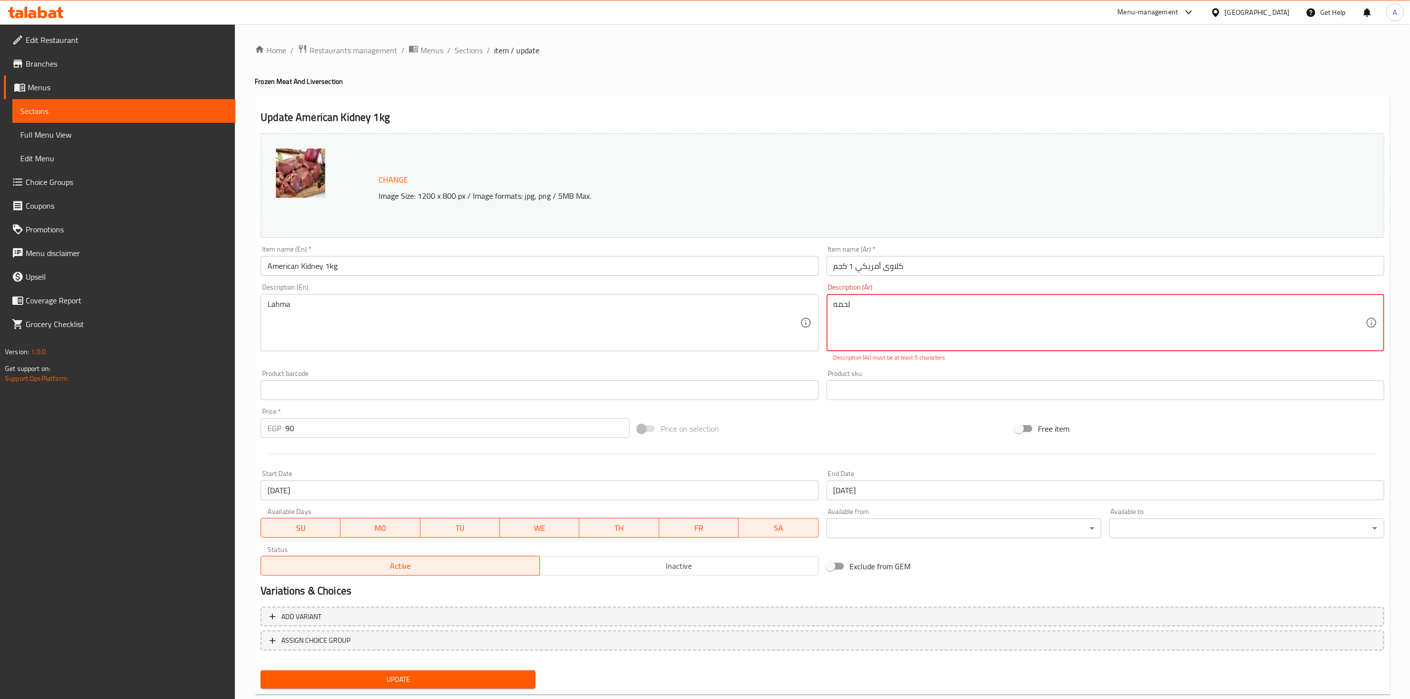
click at [951, 317] on textarea "لحمه" at bounding box center [1099, 322] width 532 height 47
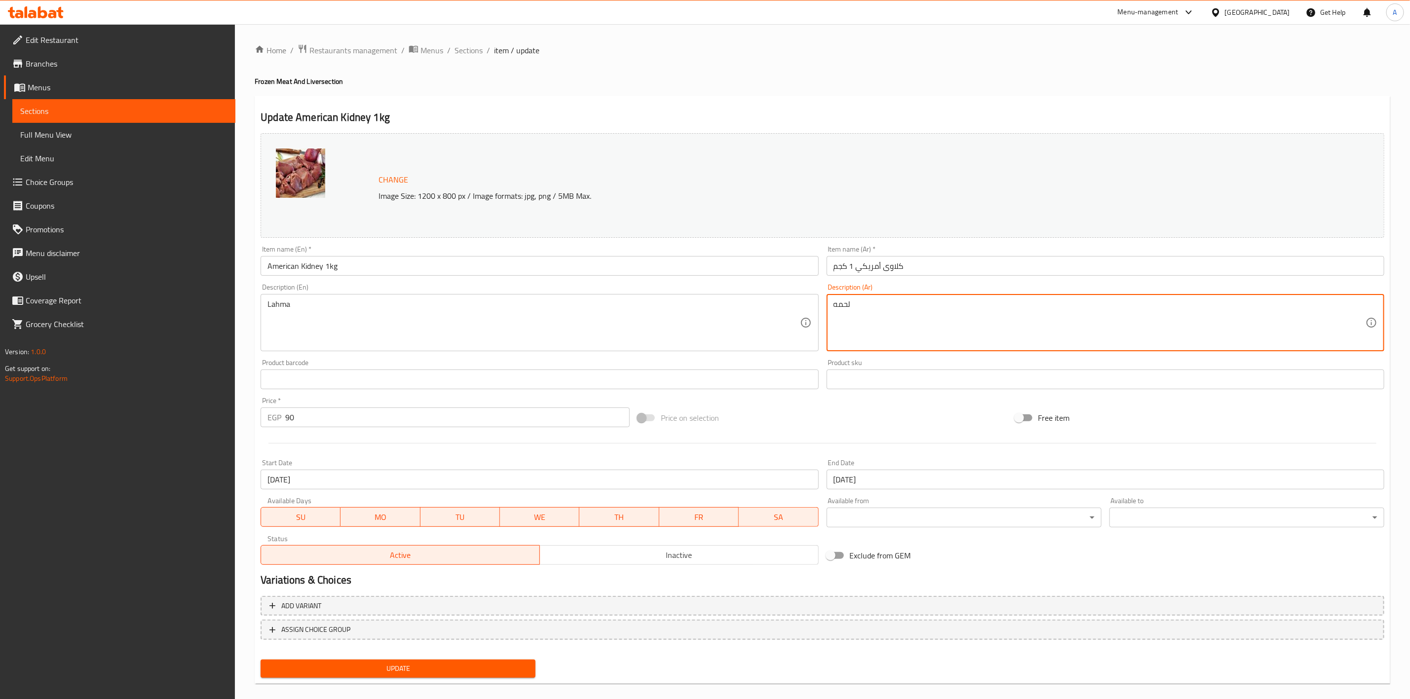
type textarea "لحمه"
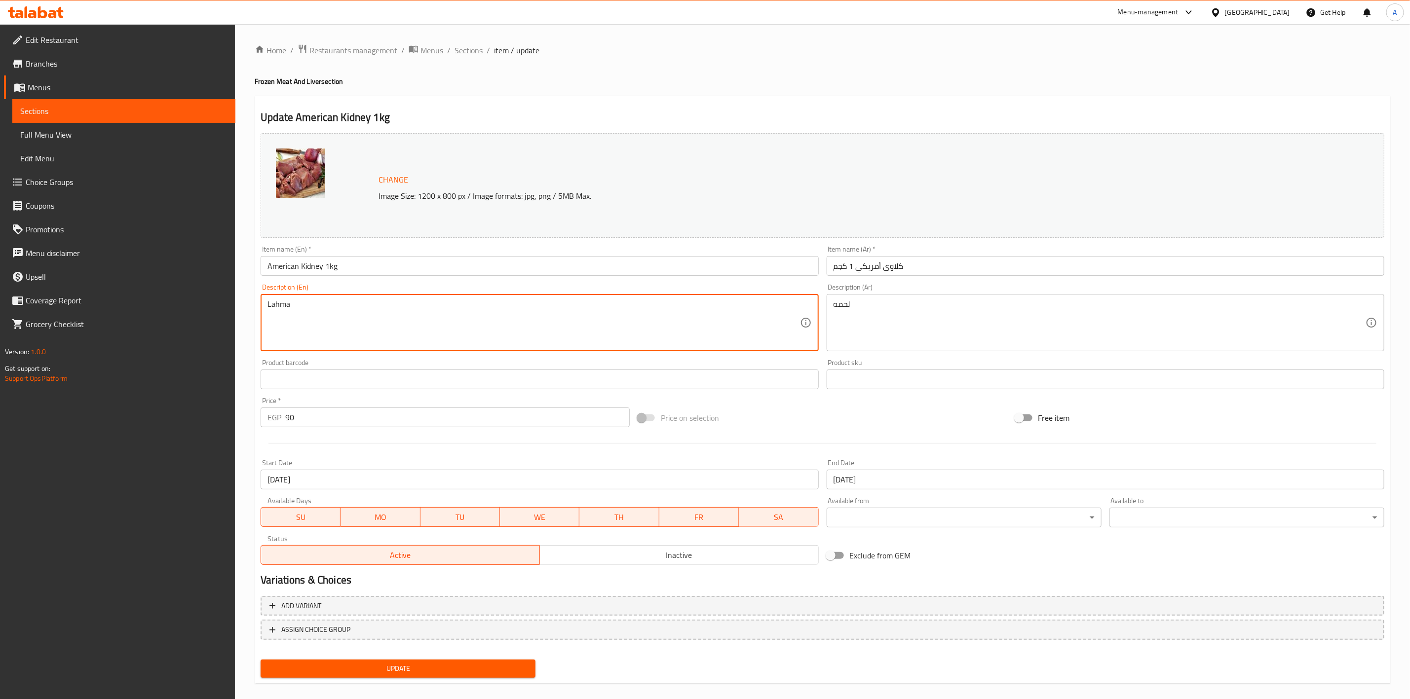
type textarea "Lahma"
click at [801, 430] on div "Price on selection" at bounding box center [822, 418] width 377 height 27
click at [384, 674] on span "Update" at bounding box center [397, 669] width 259 height 12
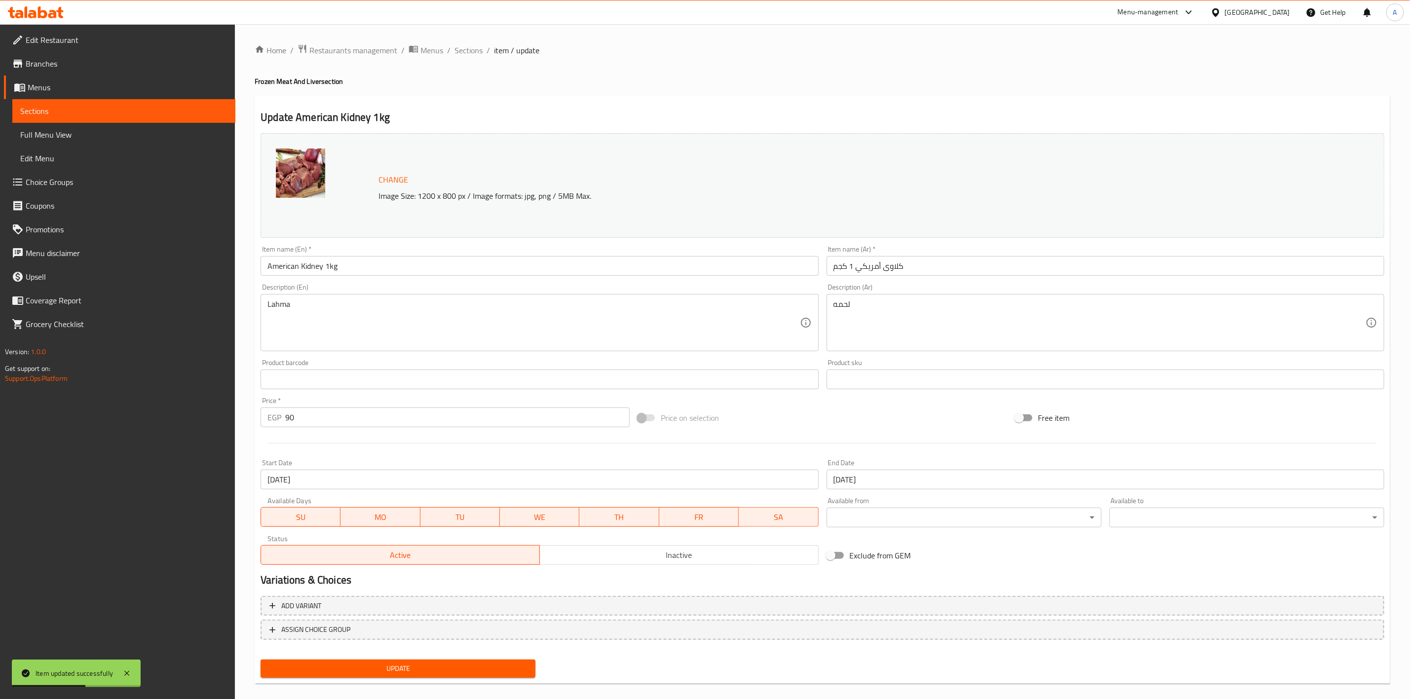
click at [465, 100] on div "Update American Kidney 1kg Change Image Size: 1200 x 800 px / Image formats: jp…" at bounding box center [822, 390] width 1135 height 589
click at [470, 54] on span "Sections" at bounding box center [468, 50] width 28 height 12
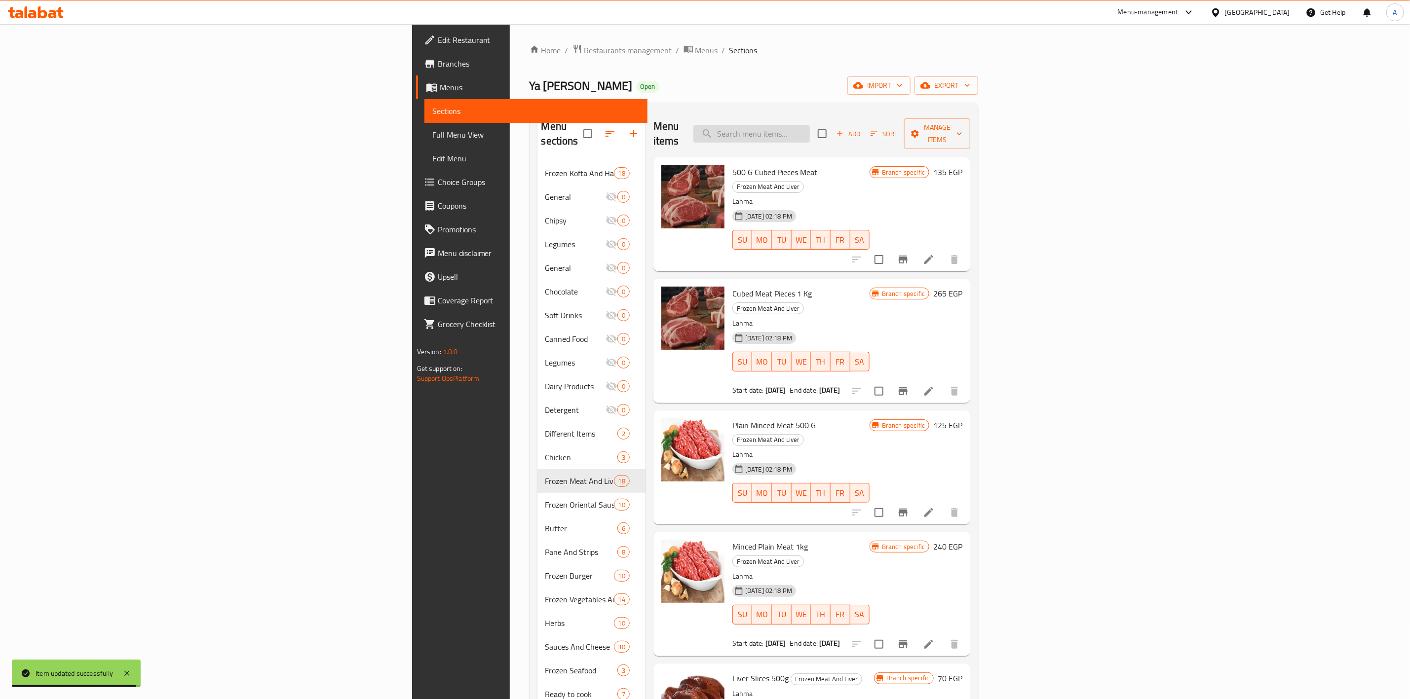
click at [810, 125] on input "search" at bounding box center [751, 133] width 116 height 17
paste input "Yabalash Beef Burger 1 Kg"
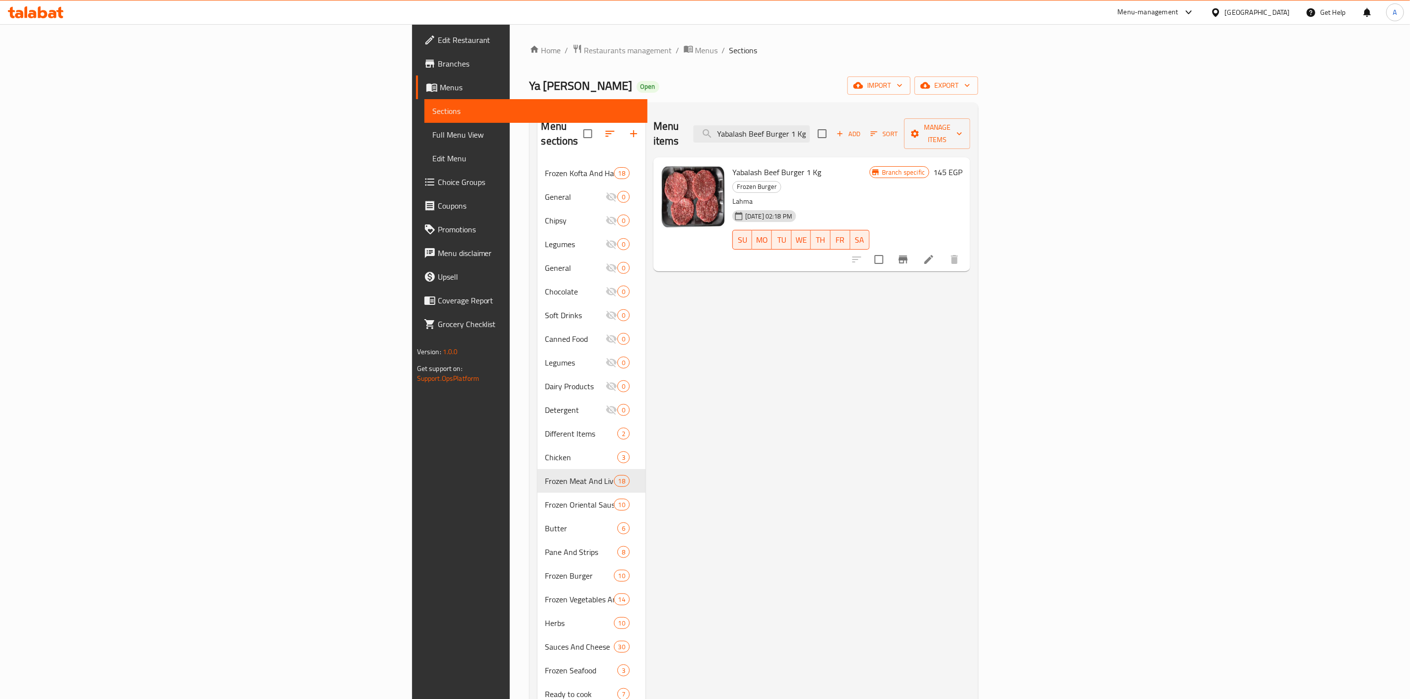
type input "Yabalash Beef Burger 1 Kg"
click at [934, 254] on icon at bounding box center [929, 260] width 12 height 12
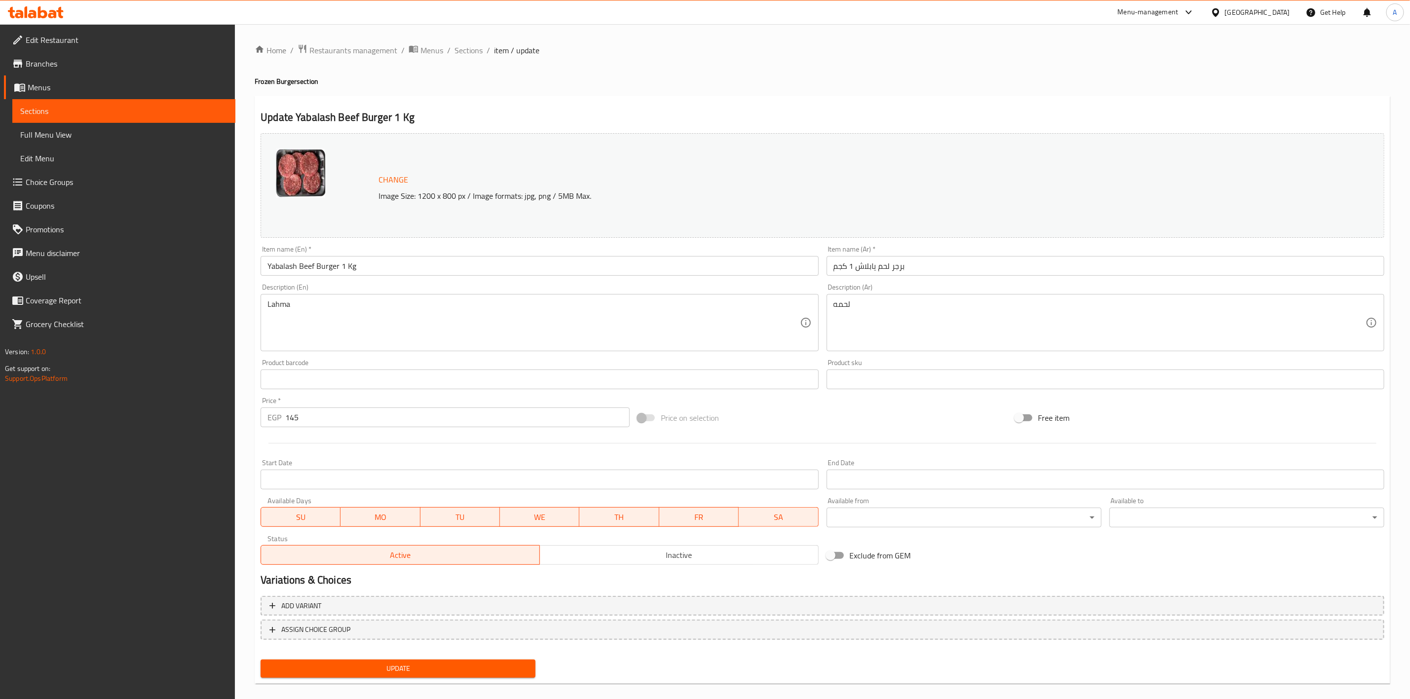
click at [308, 488] on input "Start Date" at bounding box center [540, 480] width 558 height 20
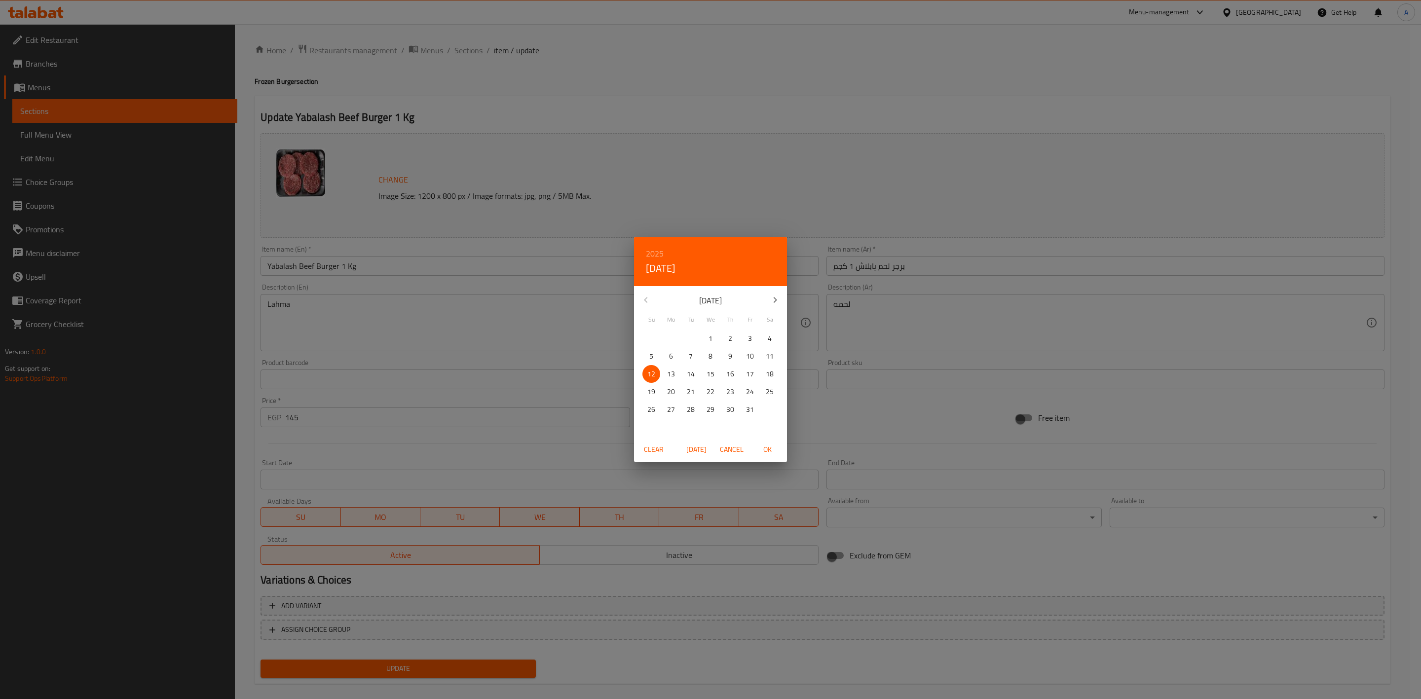
click at [767, 450] on span "OK" at bounding box center [767, 450] width 24 height 12
type input "[DATE]"
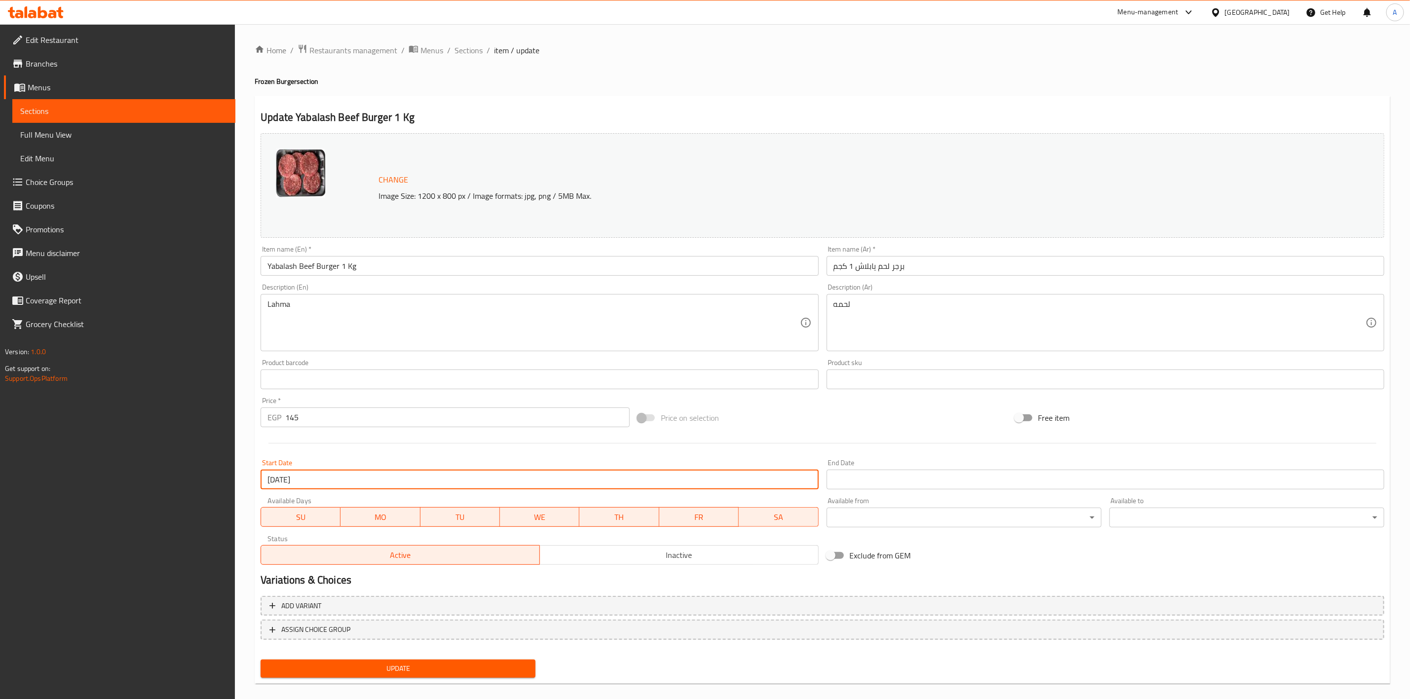
click at [878, 485] on input "Start Date" at bounding box center [1105, 480] width 558 height 20
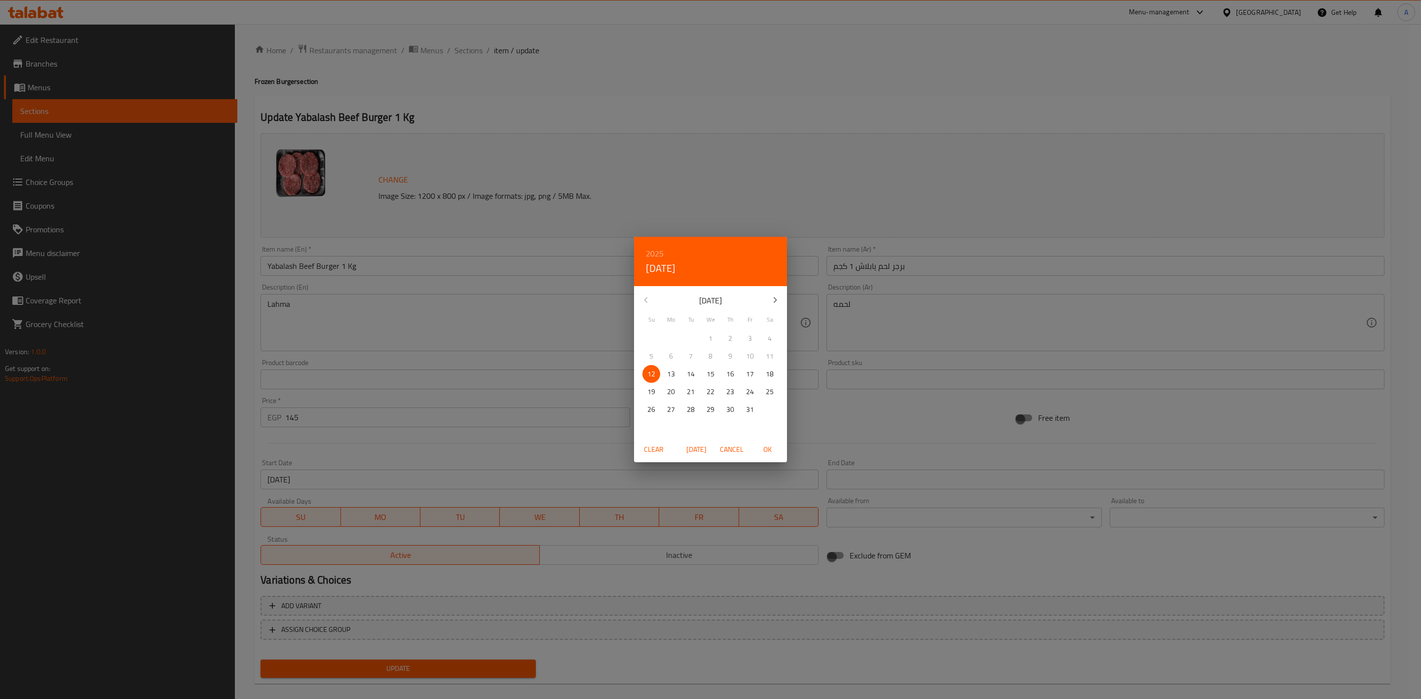
click at [773, 302] on icon "button" at bounding box center [775, 300] width 12 height 12
click at [708, 414] on p "31" at bounding box center [711, 410] width 8 height 12
click at [770, 450] on span "OK" at bounding box center [767, 450] width 24 height 12
type input "[DATE]"
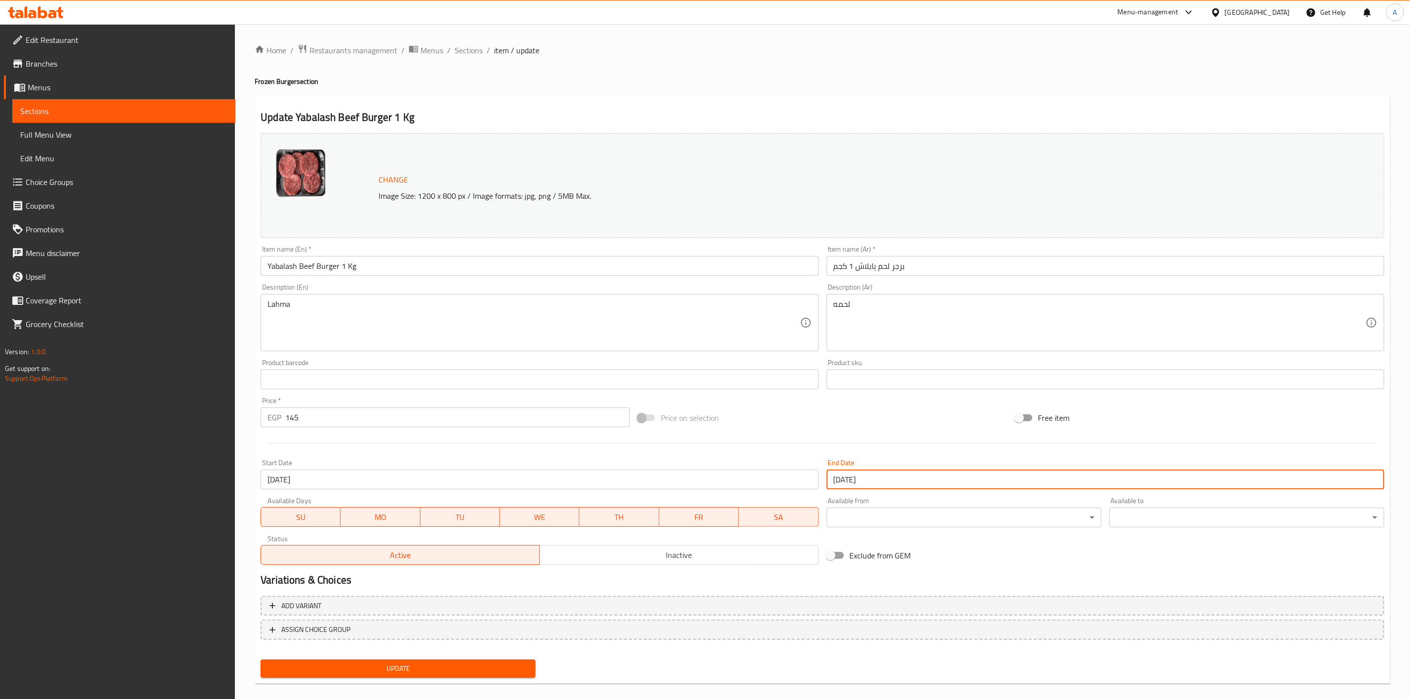
click at [878, 434] on div at bounding box center [822, 443] width 1131 height 24
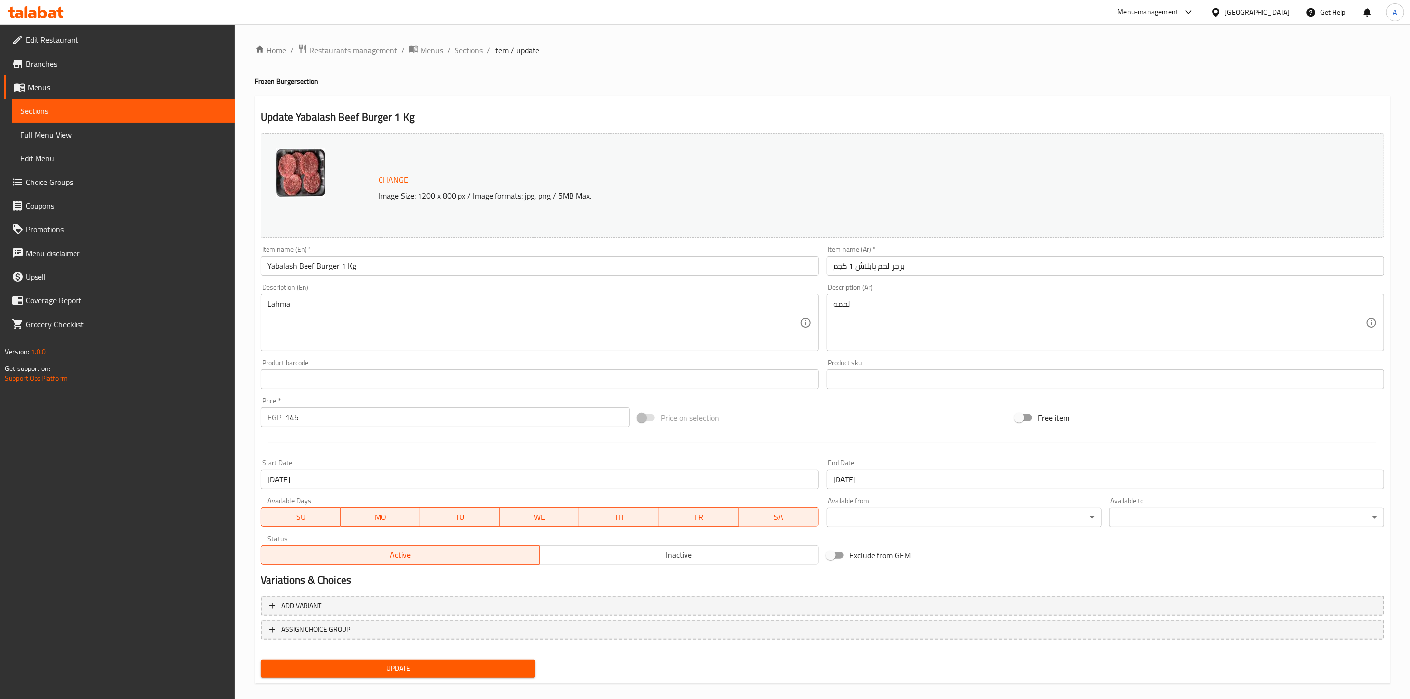
click at [364, 675] on button "Update" at bounding box center [398, 669] width 275 height 18
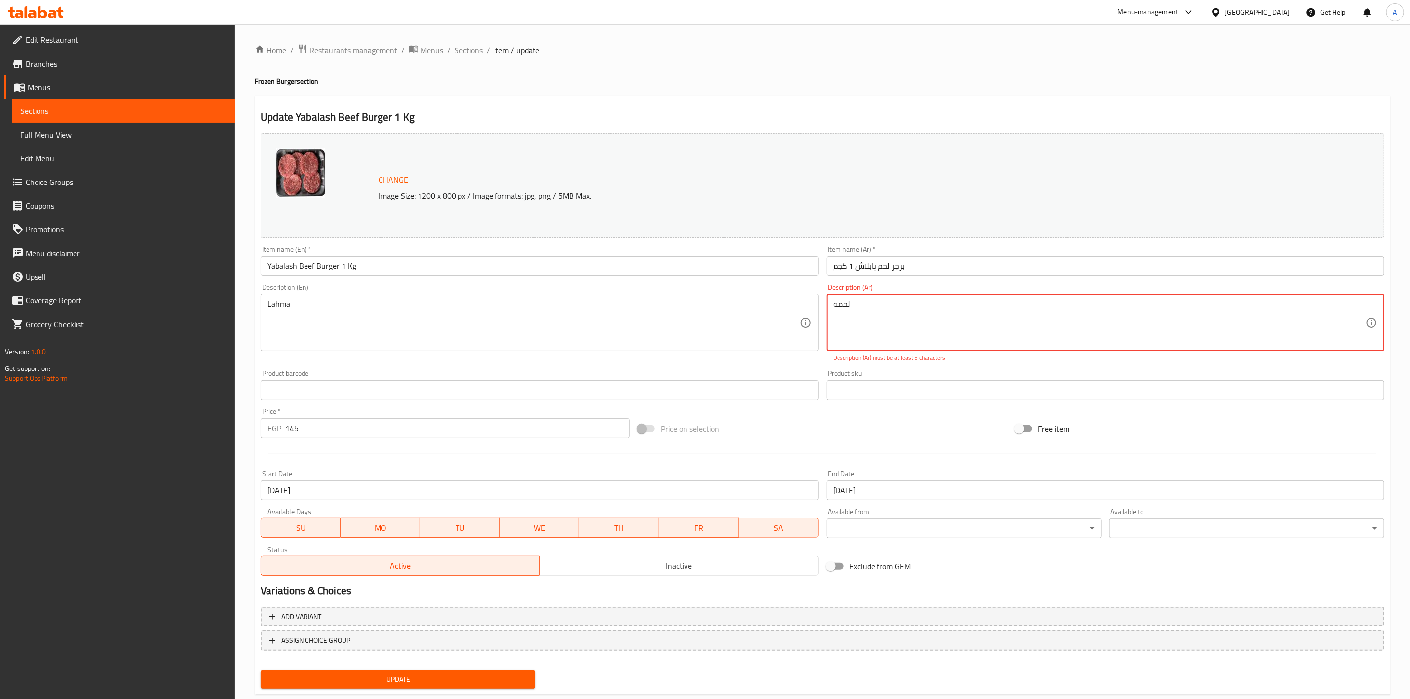
click at [886, 299] on textarea "لحمه" at bounding box center [1099, 322] width 532 height 47
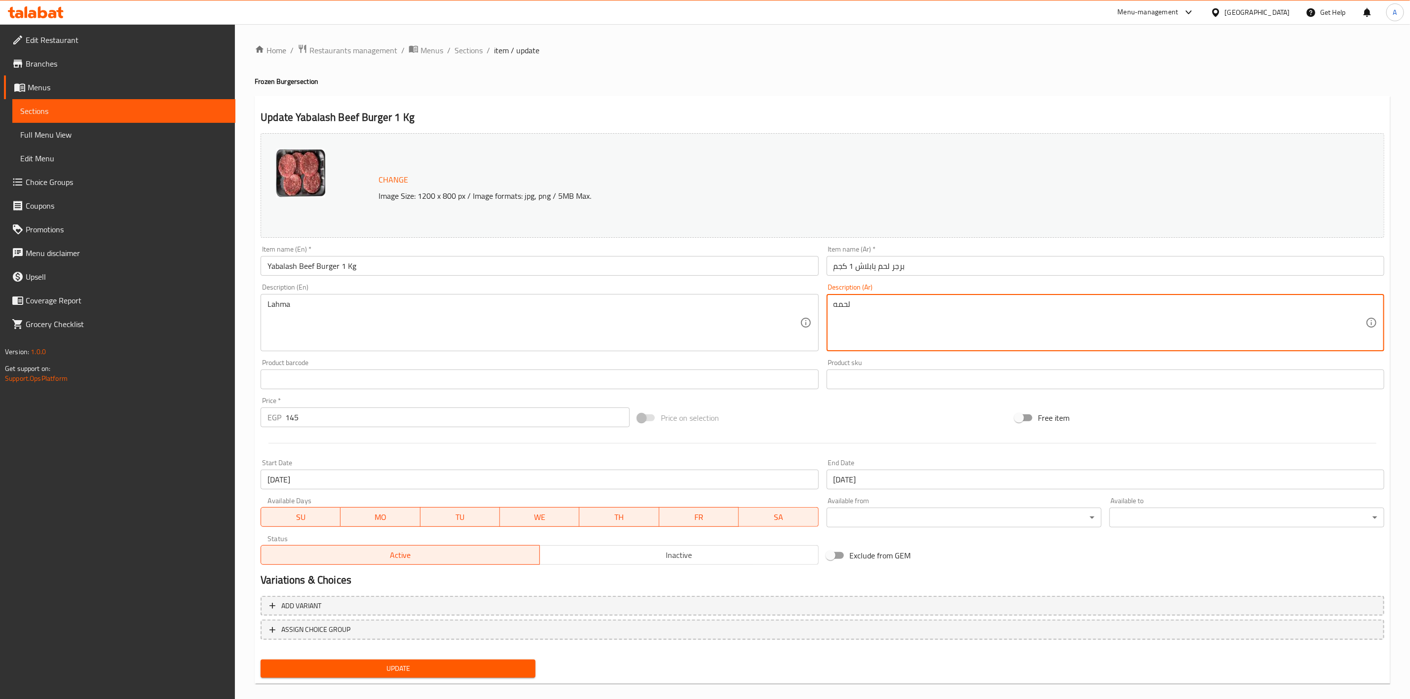
type textarea "لحمه"
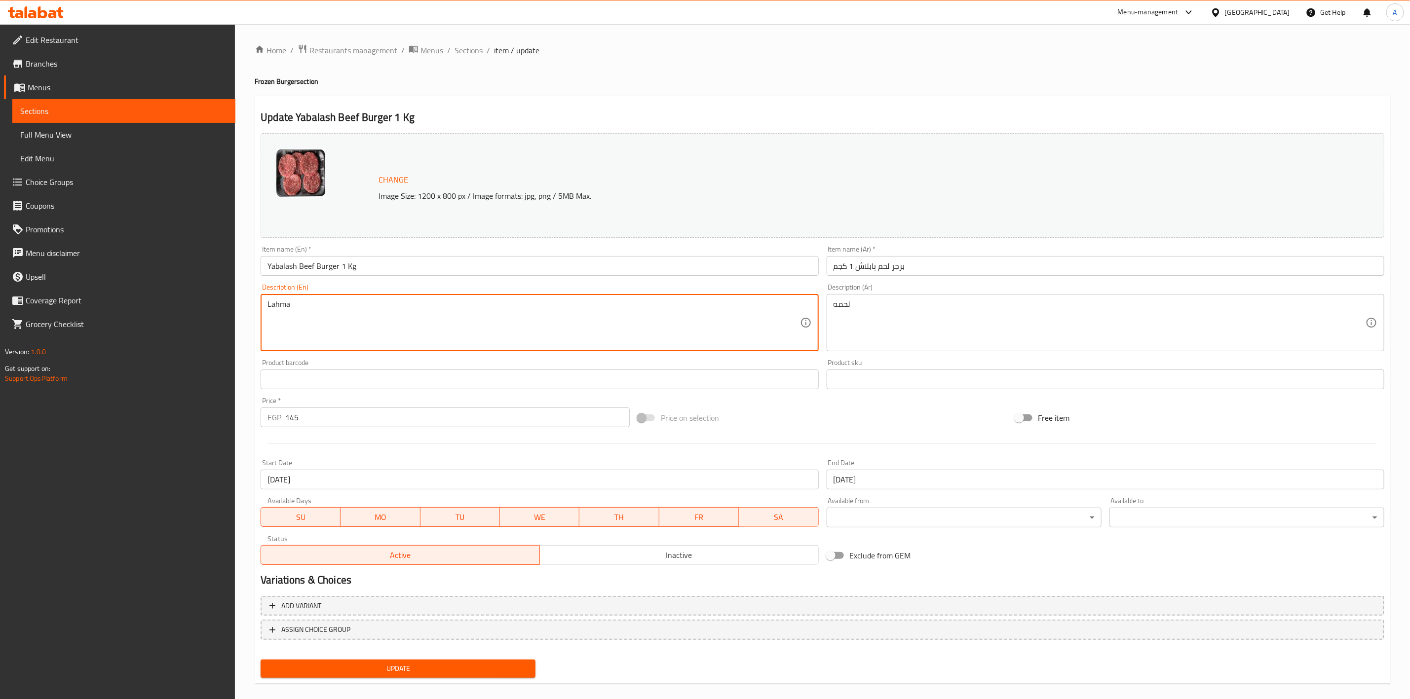
type textarea "Lahma"
click at [654, 105] on div "Update Yabalash Beef Burger 1 Kg Change Image Size: 1200 x 800 px / Image forma…" at bounding box center [822, 390] width 1135 height 589
click at [390, 665] on span "Update" at bounding box center [397, 669] width 259 height 12
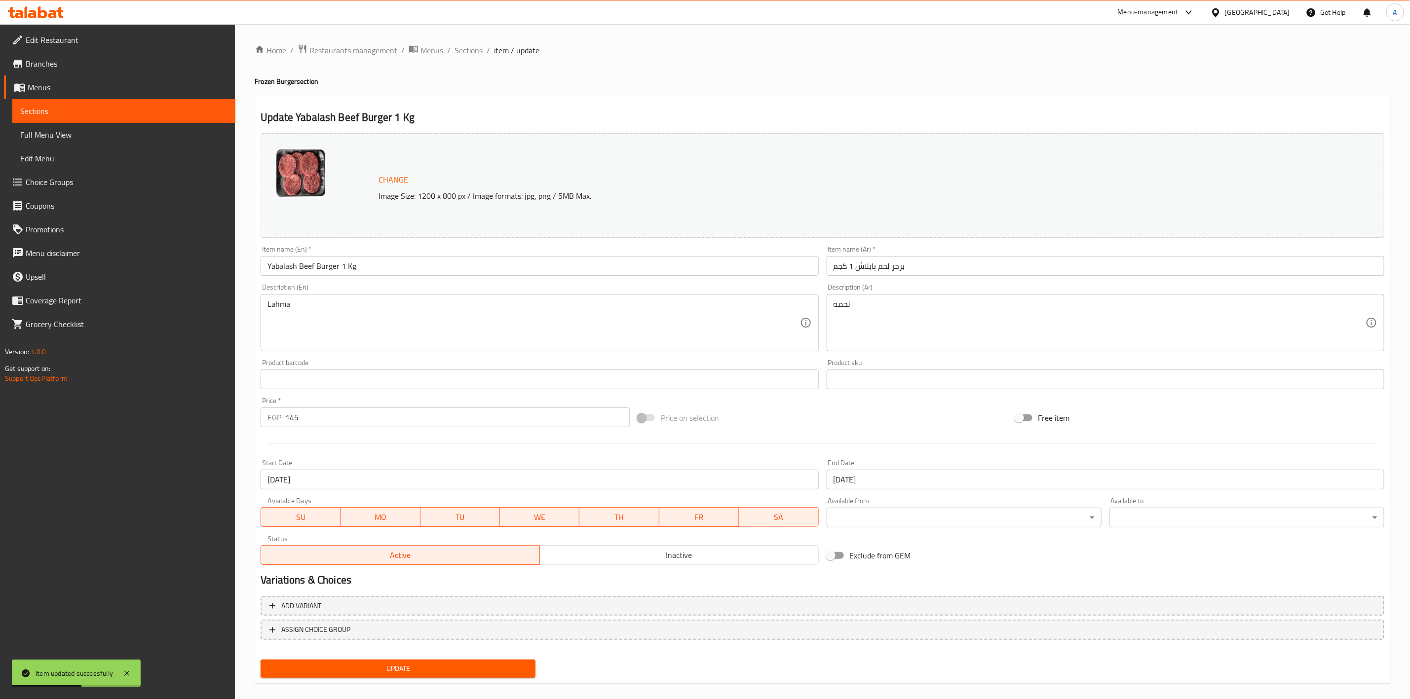
click at [618, 115] on h2 "Update Yabalash Beef Burger 1 Kg" at bounding box center [822, 117] width 1123 height 15
click at [471, 46] on span "Sections" at bounding box center [468, 50] width 28 height 12
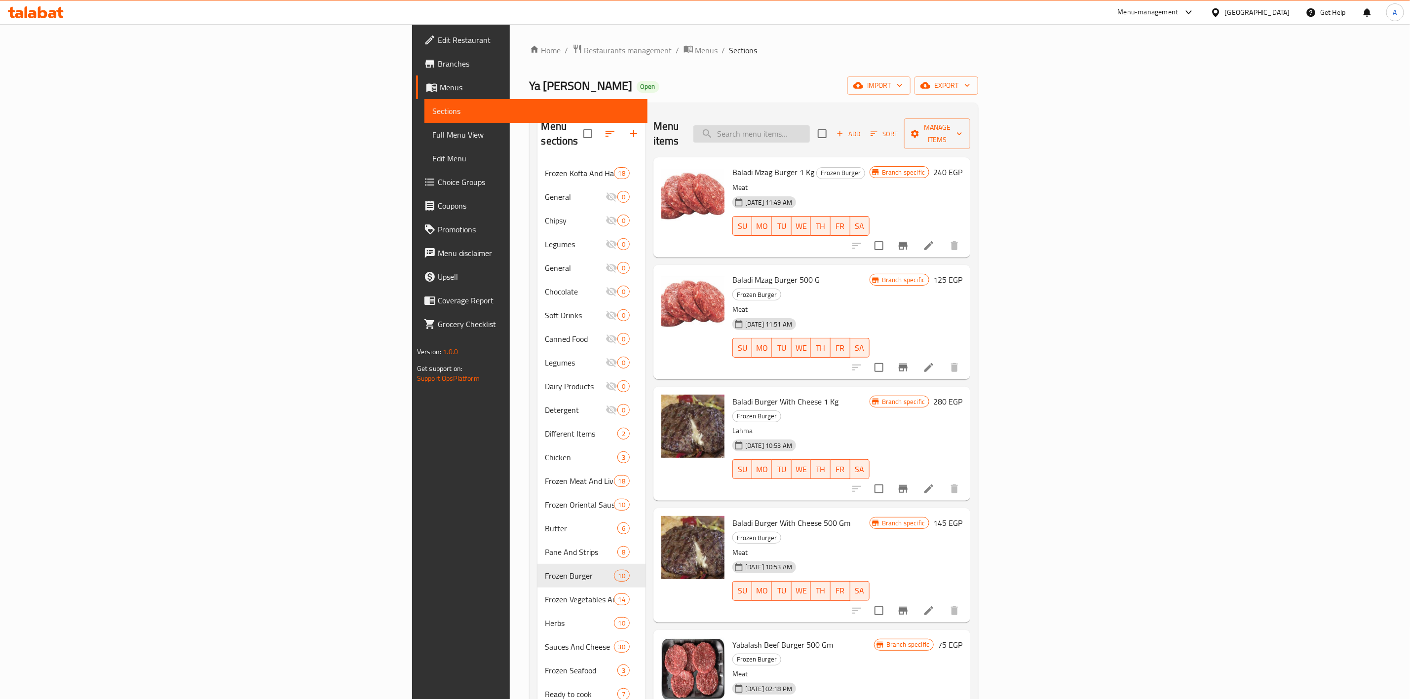
click at [810, 125] on input "search" at bounding box center [751, 133] width 116 height 17
paste input "Baladi Mzag Burger 1 Kg"
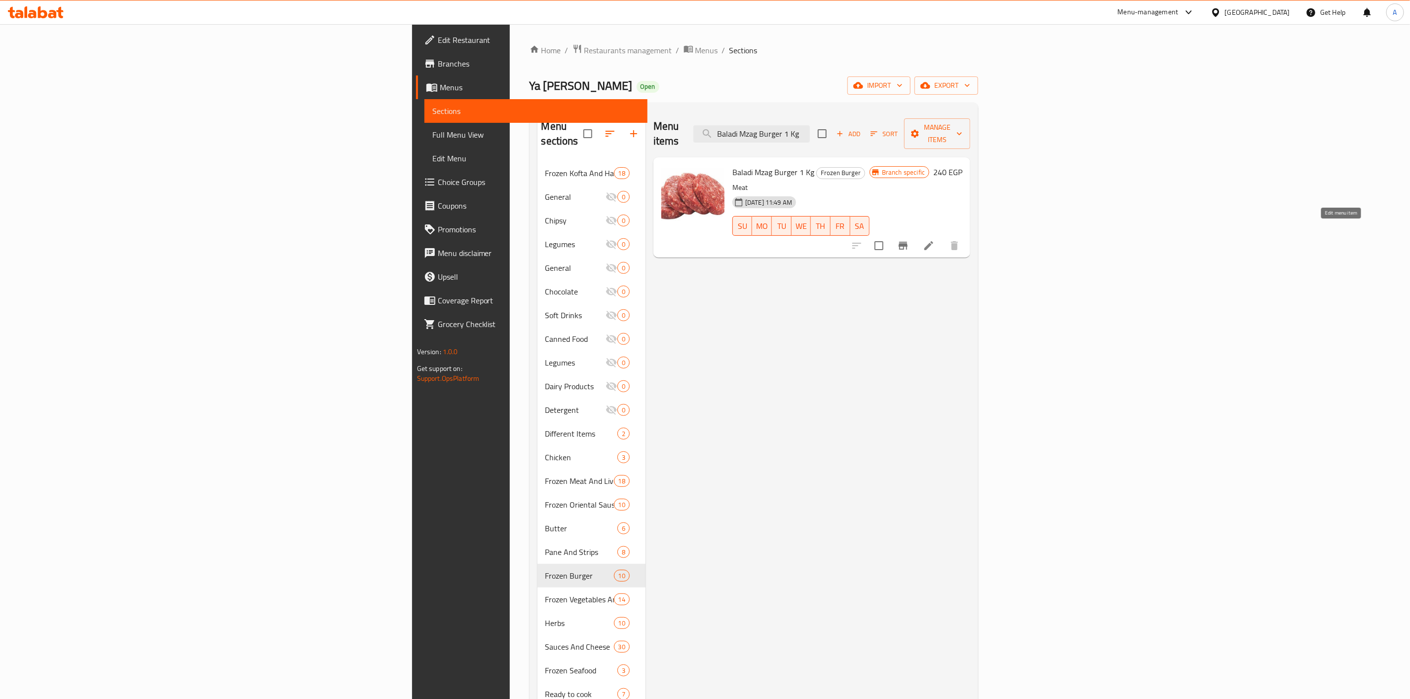
type input "Baladi Mzag Burger 1 Kg"
click at [934, 240] on icon at bounding box center [929, 246] width 12 height 12
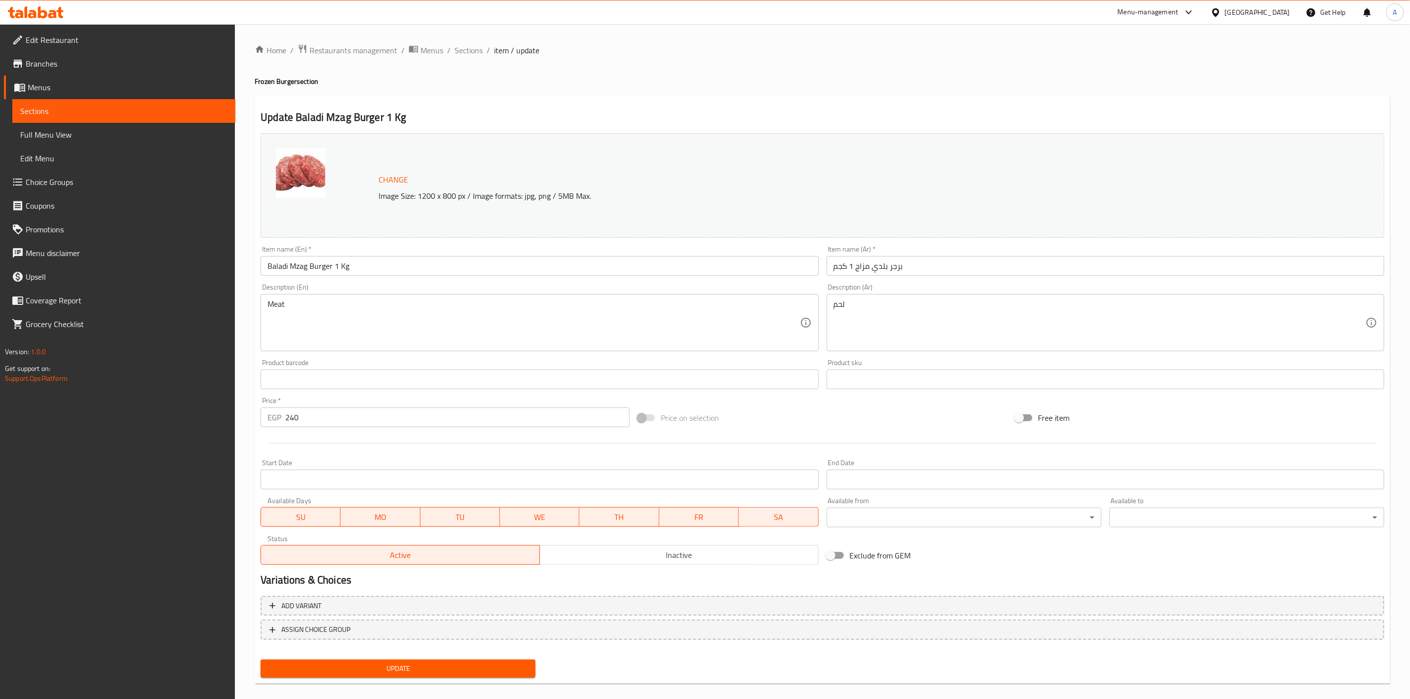
click at [345, 474] on input "Start Date" at bounding box center [540, 480] width 558 height 20
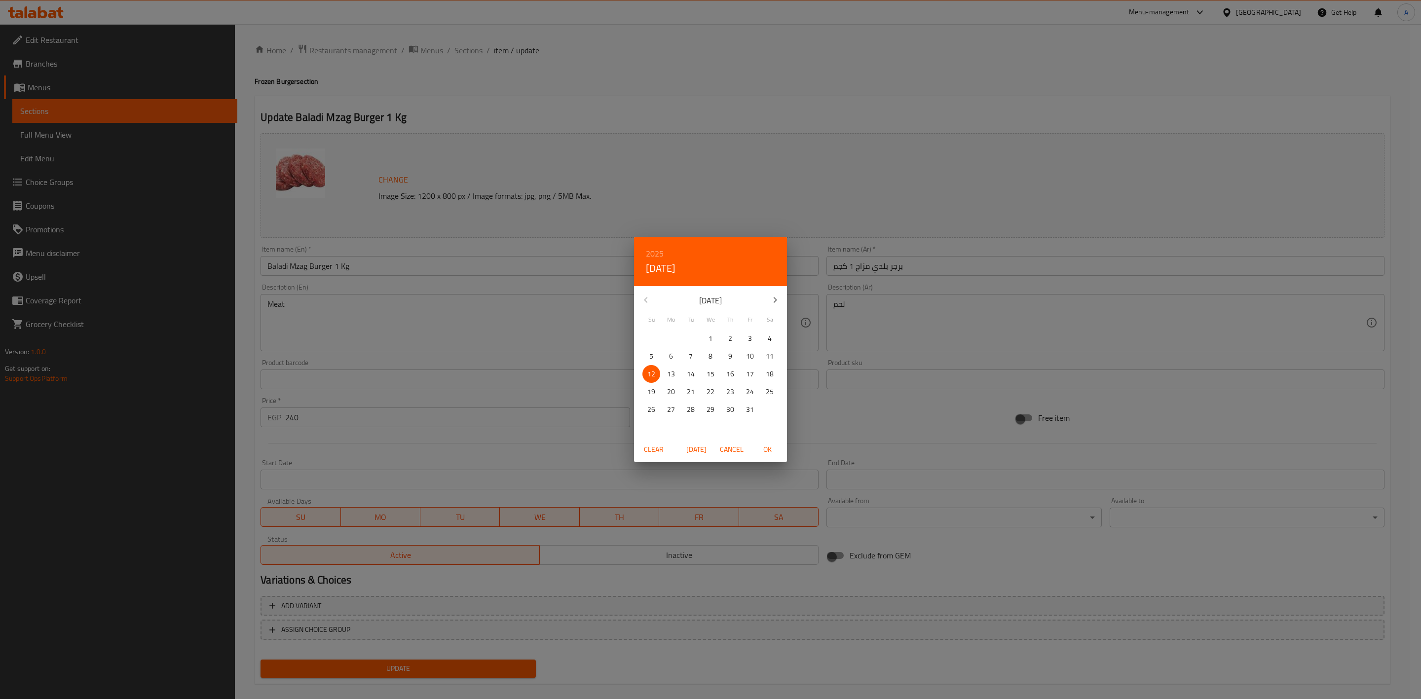
click at [766, 444] on span "OK" at bounding box center [767, 450] width 24 height 12
type input "[DATE]"
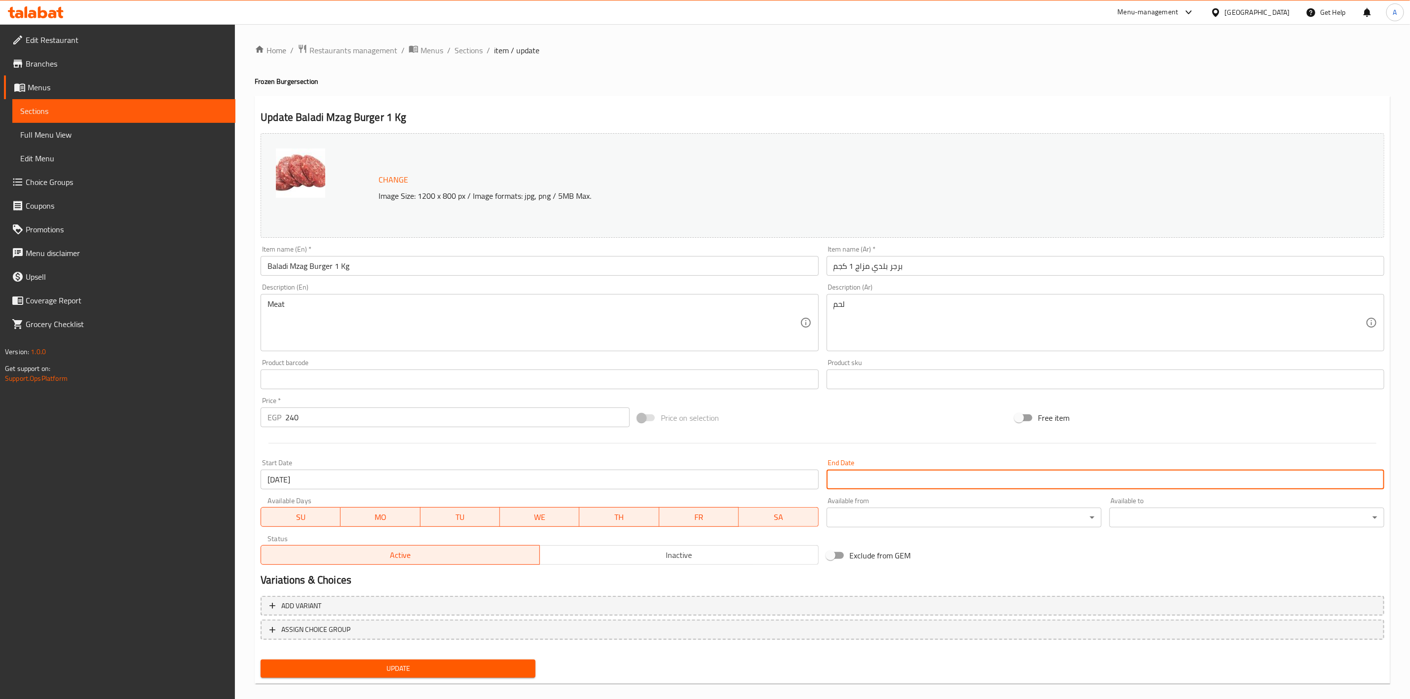
click at [866, 477] on input "Start Date" at bounding box center [1105, 480] width 558 height 20
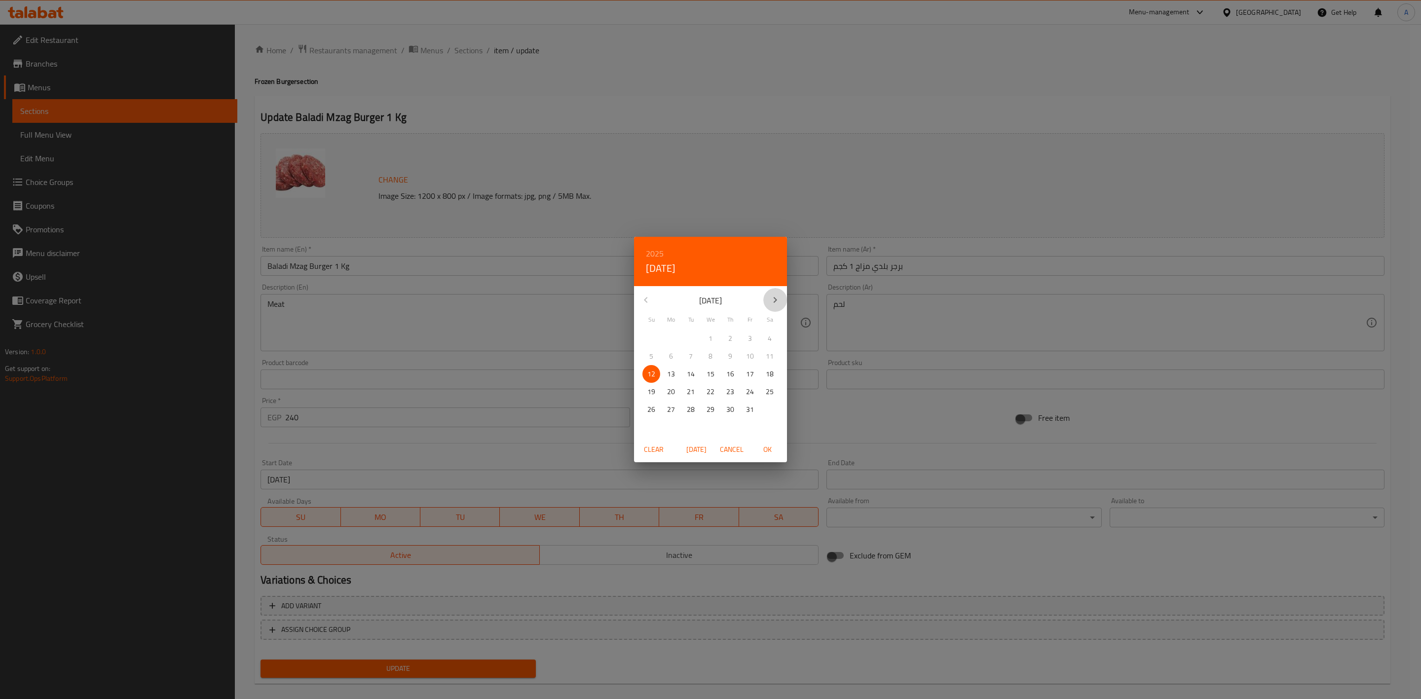
click at [778, 301] on icon "button" at bounding box center [775, 300] width 12 height 12
click at [709, 413] on p "31" at bounding box center [711, 410] width 8 height 12
click at [770, 442] on button "OK" at bounding box center [767, 450] width 32 height 18
type input "[DATE]"
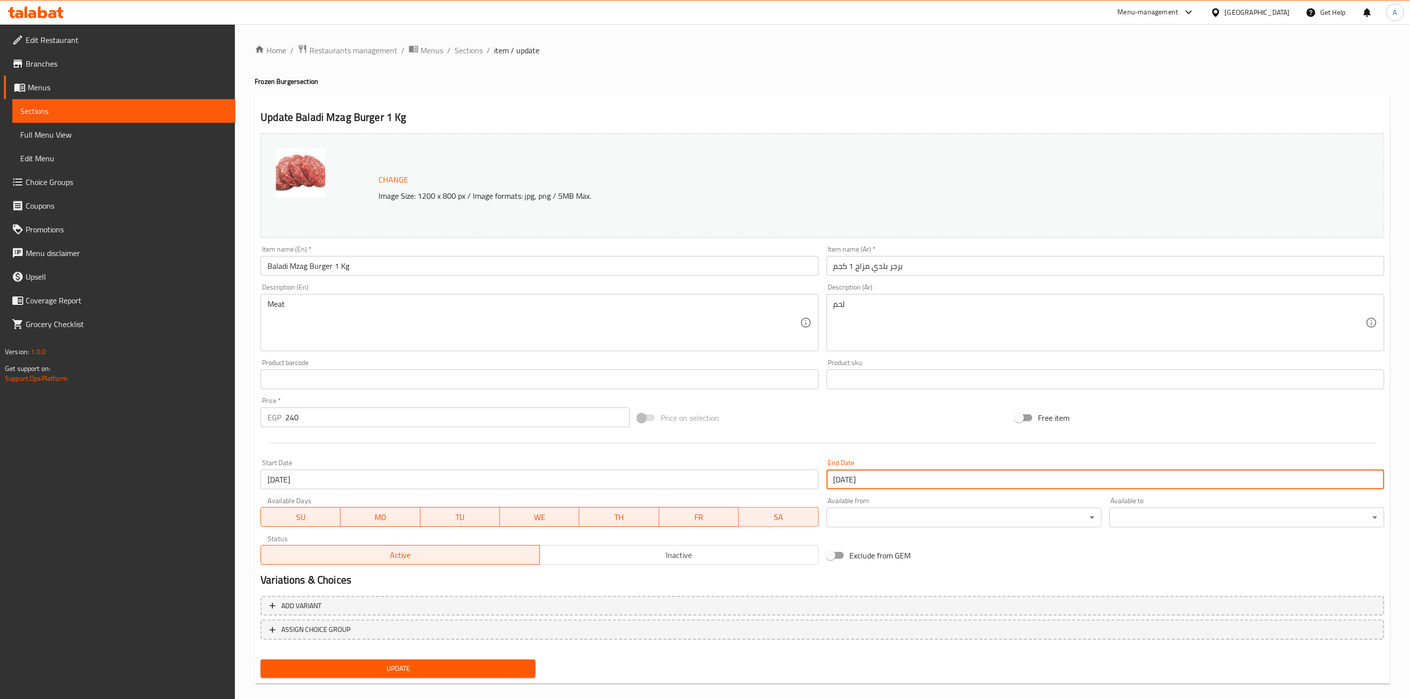
click at [864, 424] on div "Price on selection" at bounding box center [822, 418] width 377 height 27
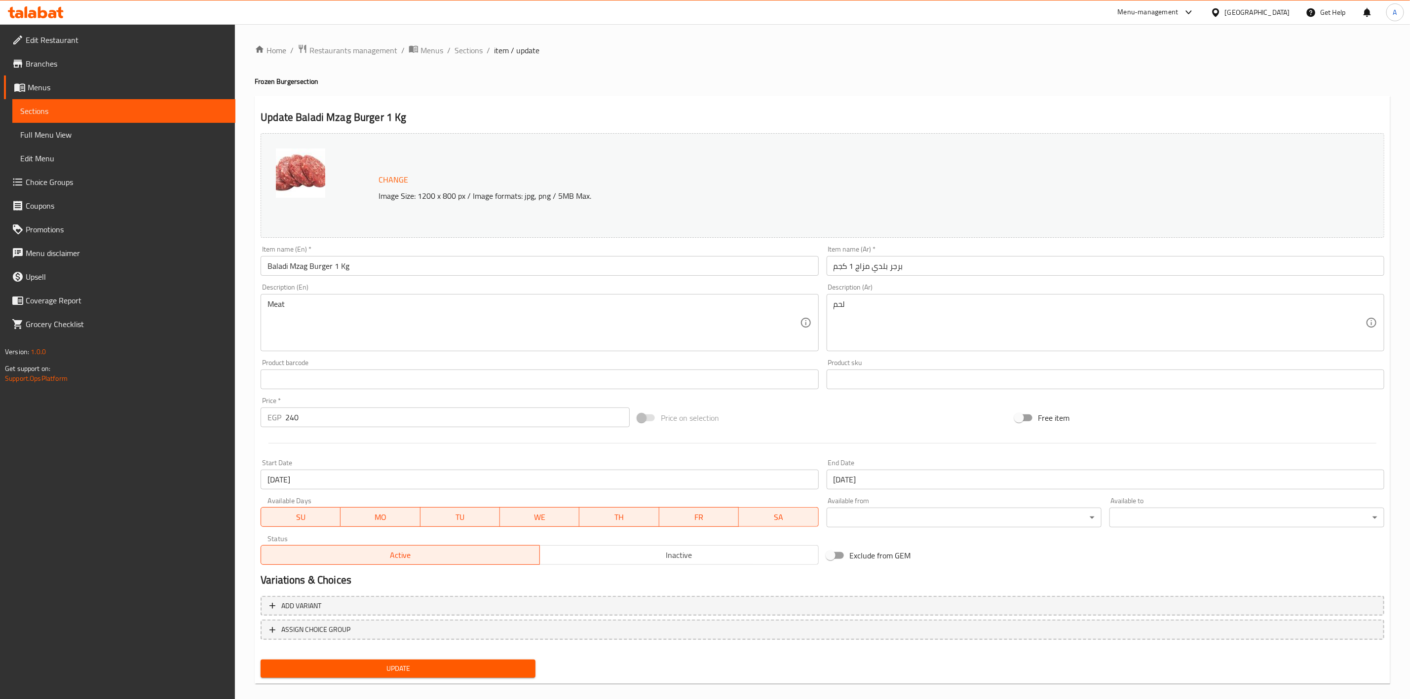
click at [409, 672] on span "Update" at bounding box center [397, 669] width 259 height 12
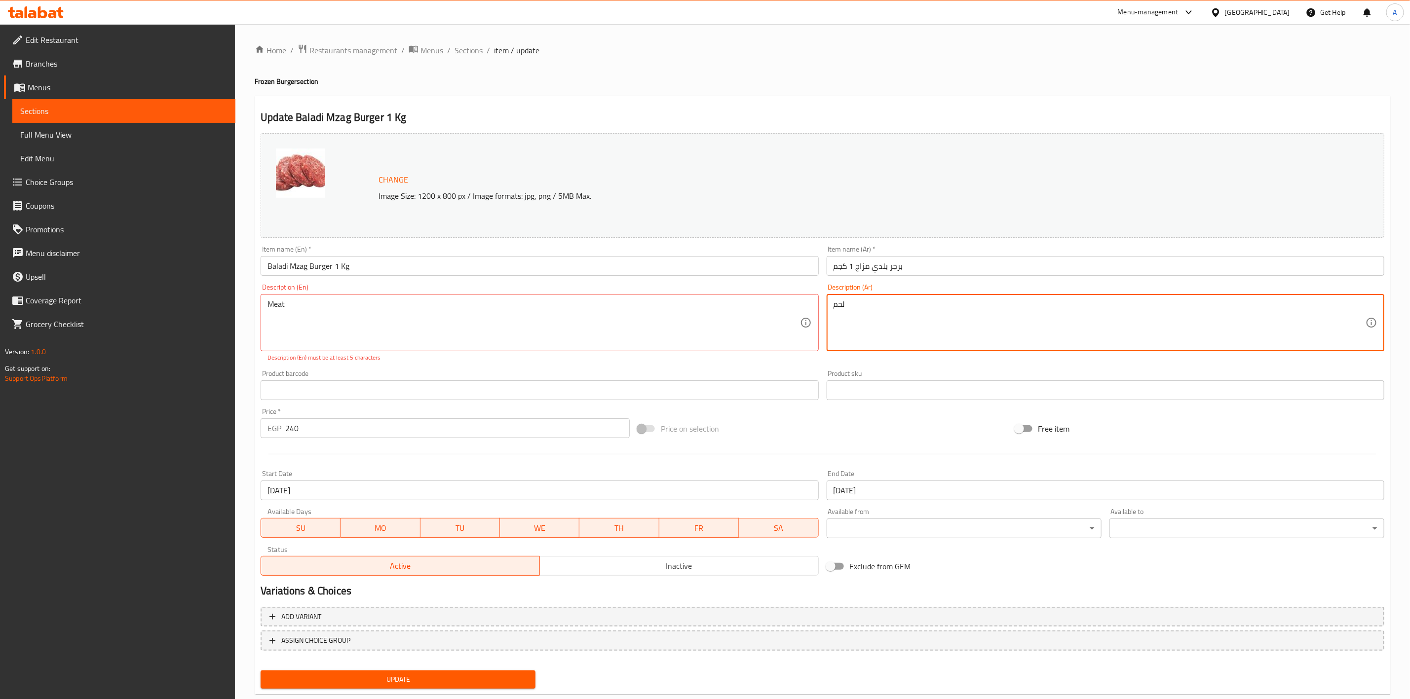
type textarea "لحم"
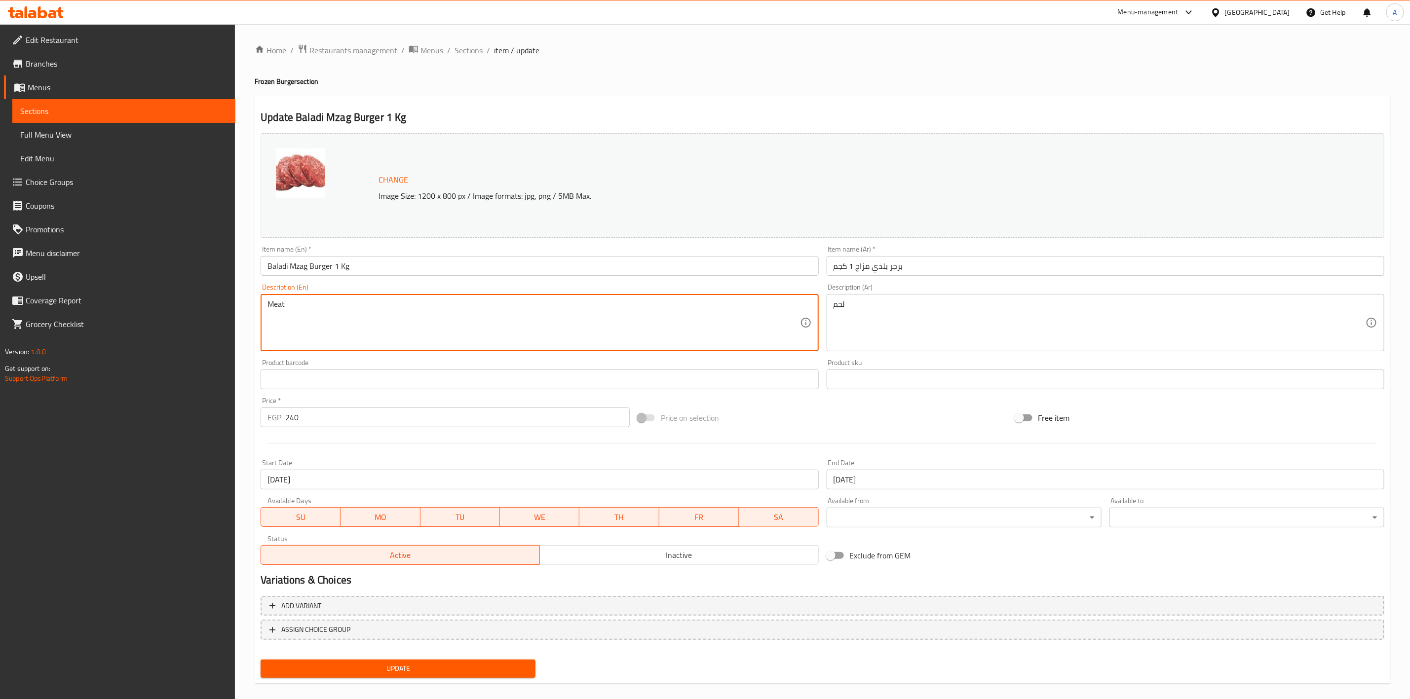
type textarea "Meat"
click at [416, 671] on span "Update" at bounding box center [397, 669] width 259 height 12
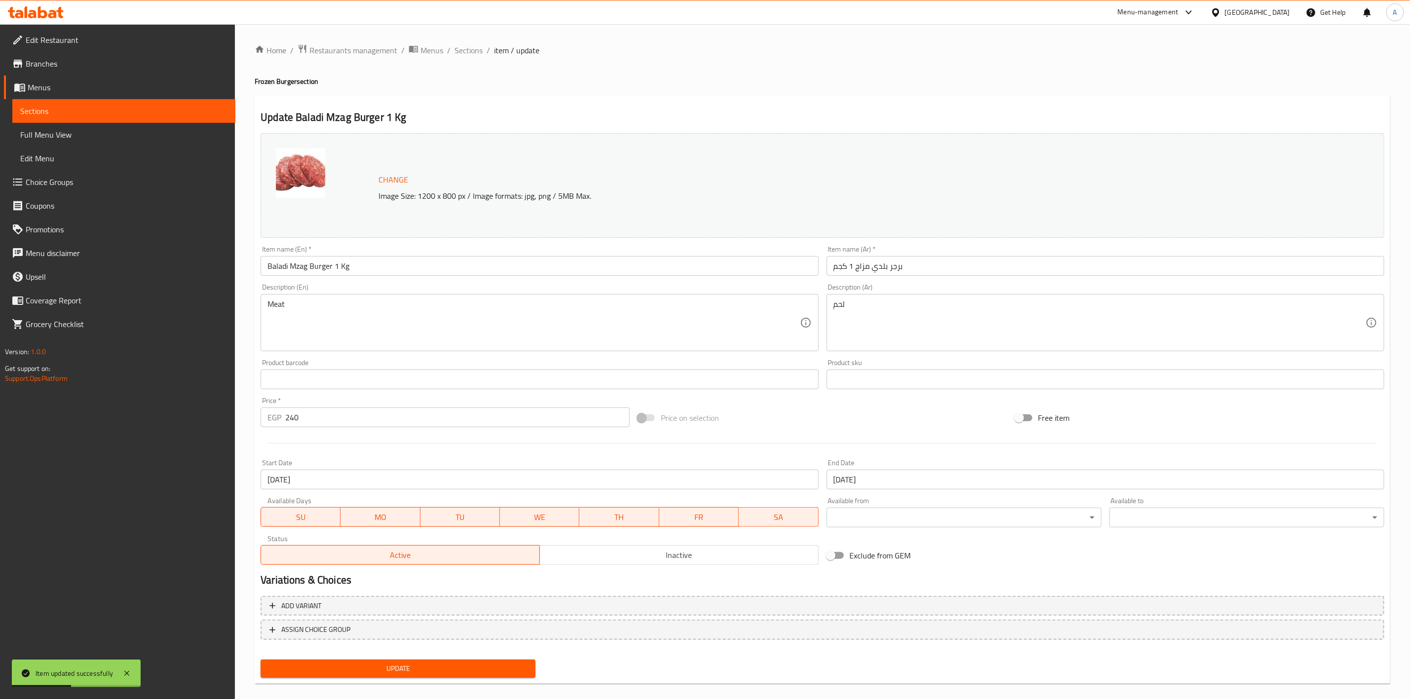
click at [604, 100] on div "Update Baladi Mzag Burger 1 Kg Change Image Size: 1200 x 800 px / Image formats…" at bounding box center [822, 390] width 1135 height 589
click at [465, 45] on span "Sections" at bounding box center [468, 50] width 28 height 12
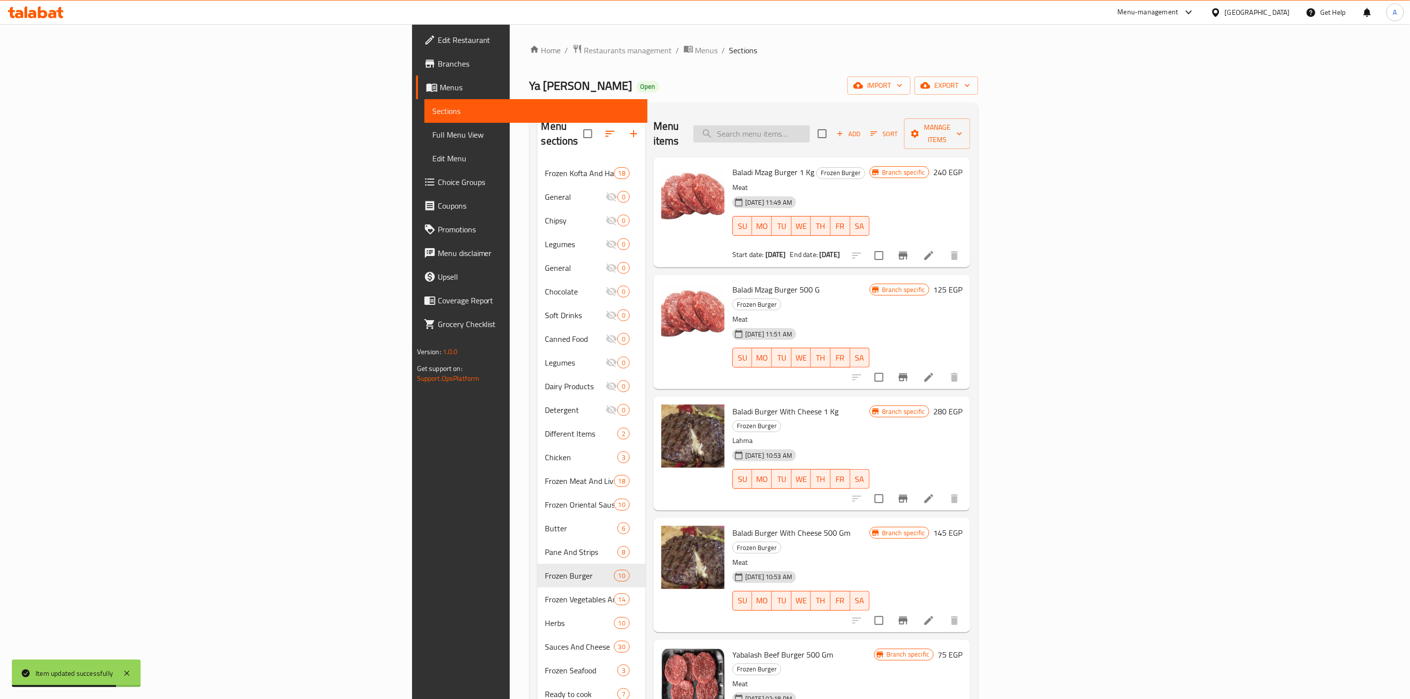
click at [810, 125] on input "search" at bounding box center [751, 133] width 116 height 17
paste input "Yabalash Sausage 1kg"
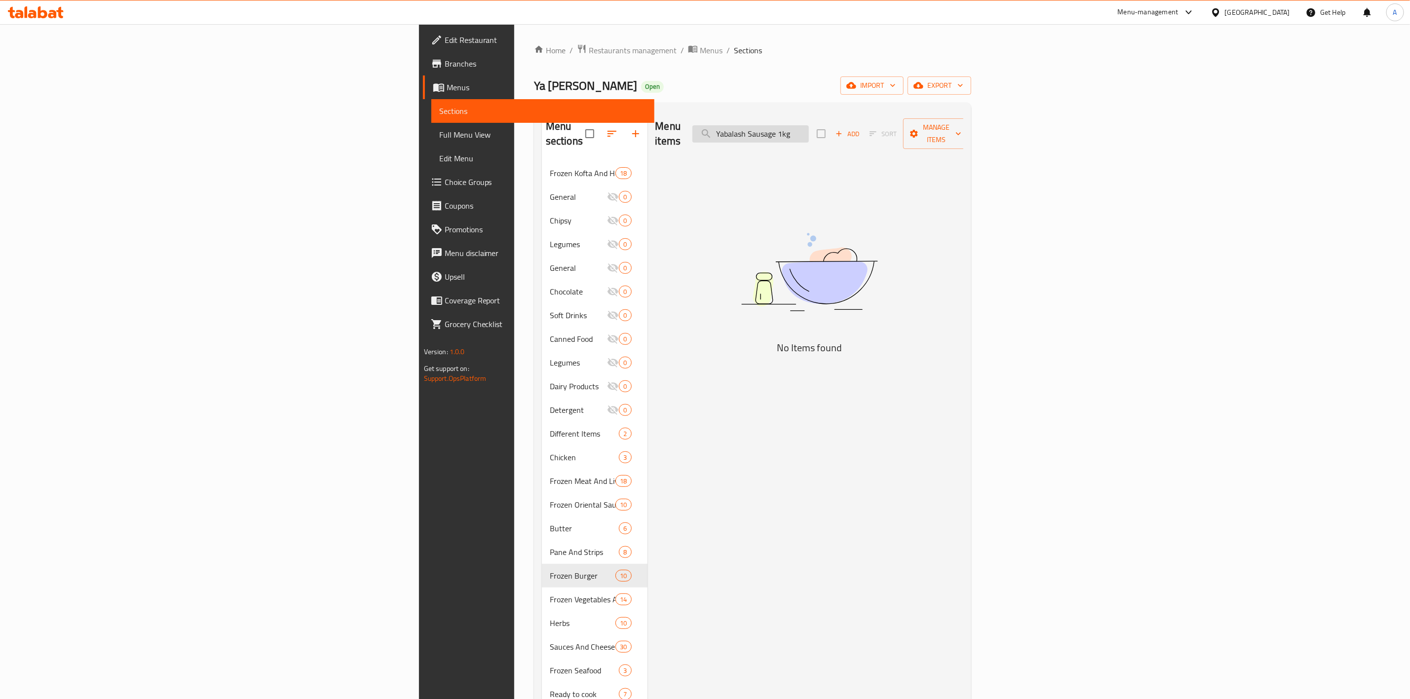
click at [809, 129] on input "Yabalash Sausage 1kg" at bounding box center [750, 133] width 116 height 17
click at [809, 125] on input "Ya [PERSON_NAME] Sausage 1kg" at bounding box center [750, 133] width 116 height 17
click at [809, 131] on input "Ya [PERSON_NAME] Sausage 1kg" at bounding box center [750, 133] width 116 height 17
drag, startPoint x: 895, startPoint y: 124, endPoint x: 964, endPoint y: 113, distance: 70.5
click at [964, 112] on div "Menu items Ya [PERSON_NAME] Sausage 1kg Add Sort Manage items" at bounding box center [809, 134] width 308 height 47
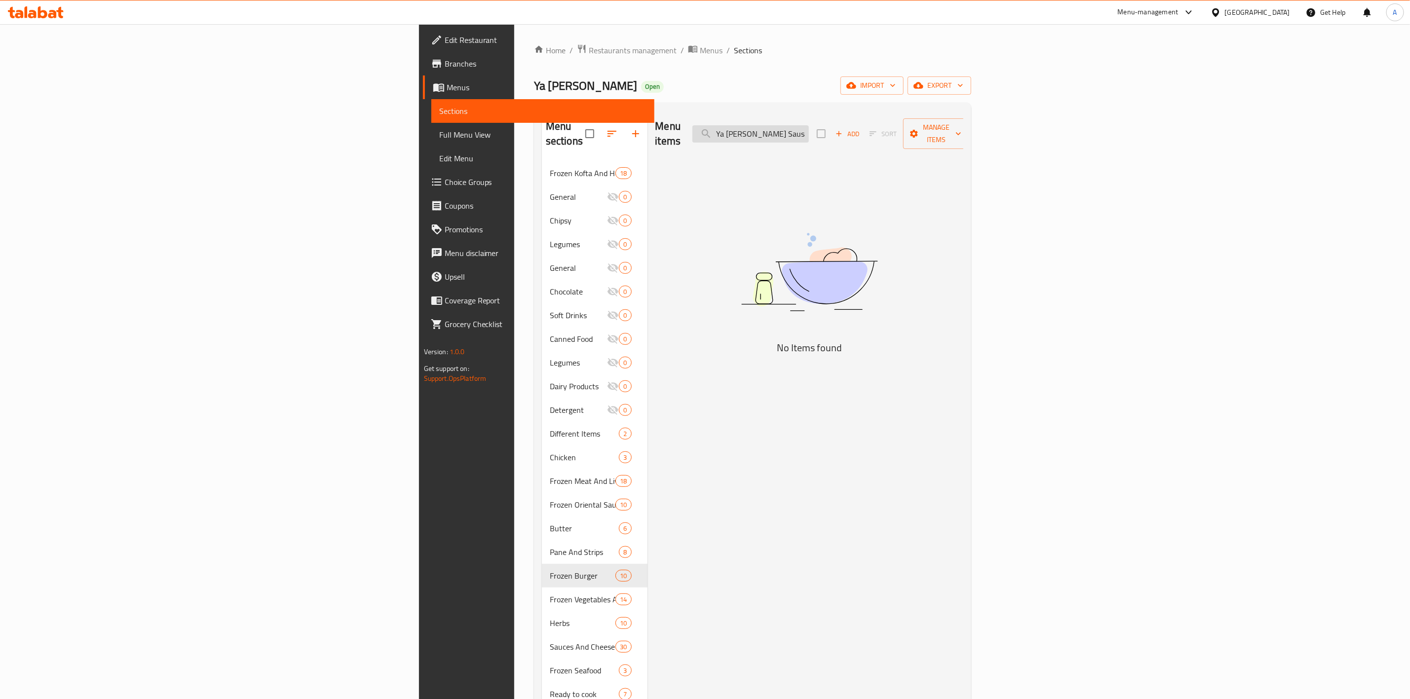
click at [809, 129] on input "Ya [PERSON_NAME] Sausage 1kg" at bounding box center [750, 133] width 116 height 17
click at [809, 130] on input "Ya [PERSON_NAME] Sausage 1kg" at bounding box center [750, 133] width 116 height 17
drag, startPoint x: 950, startPoint y: 129, endPoint x: 934, endPoint y: 133, distance: 16.8
click at [809, 133] on input "Yabalash Sausage 1kg" at bounding box center [750, 133] width 116 height 17
drag, startPoint x: 906, startPoint y: 130, endPoint x: 715, endPoint y: 132, distance: 191.0
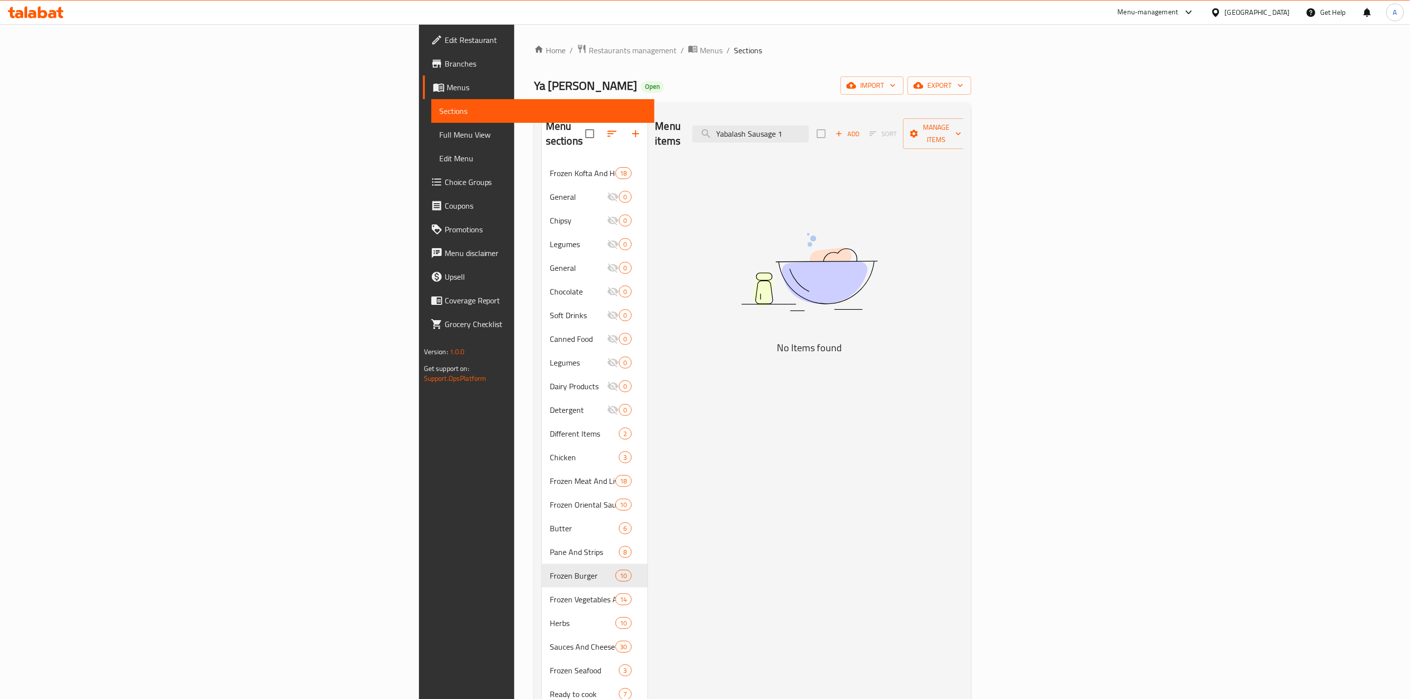
click at [715, 132] on div "Menu items Yabalash Sausage 1 Add Sort Manage items" at bounding box center [809, 134] width 308 height 47
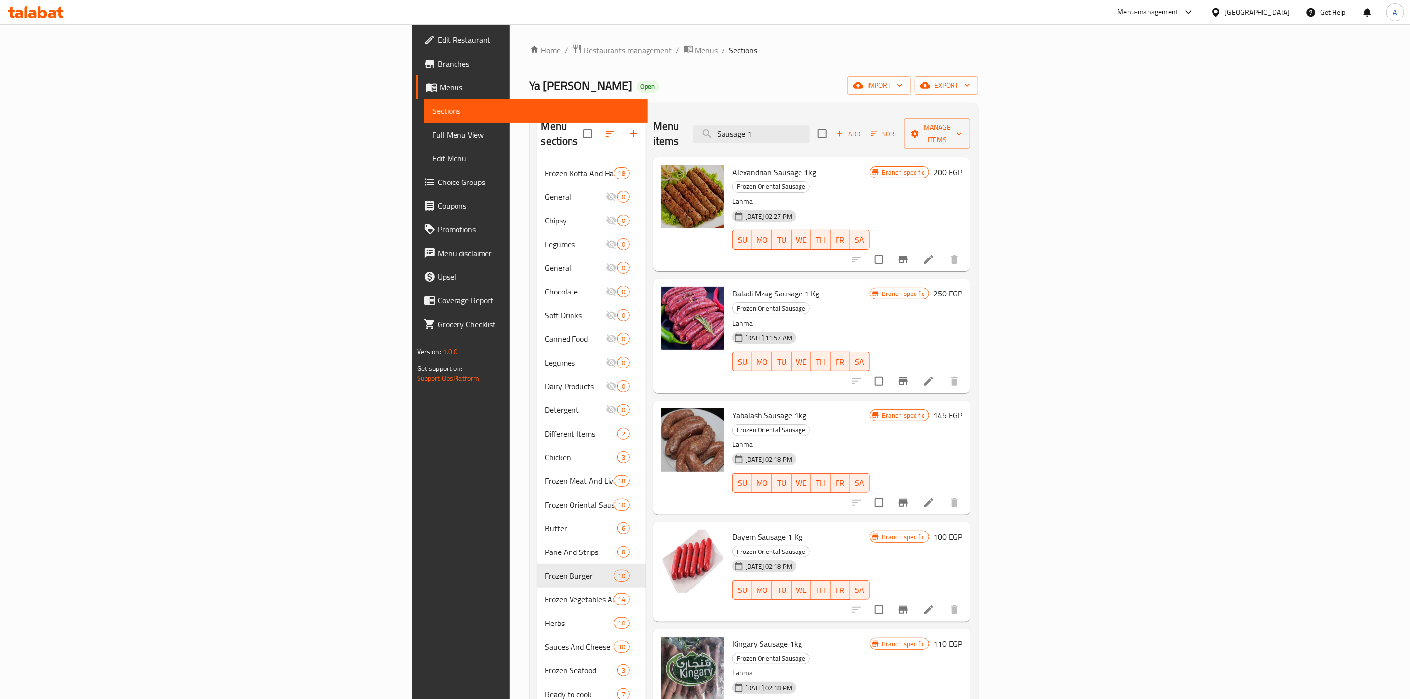
type input "Sausage 1"
click at [865, 61] on div "Home / Restaurants management / Menus / Sections Ya [PERSON_NAME] Open import e…" at bounding box center [753, 431] width 449 height 774
click at [934, 497] on icon at bounding box center [929, 503] width 12 height 12
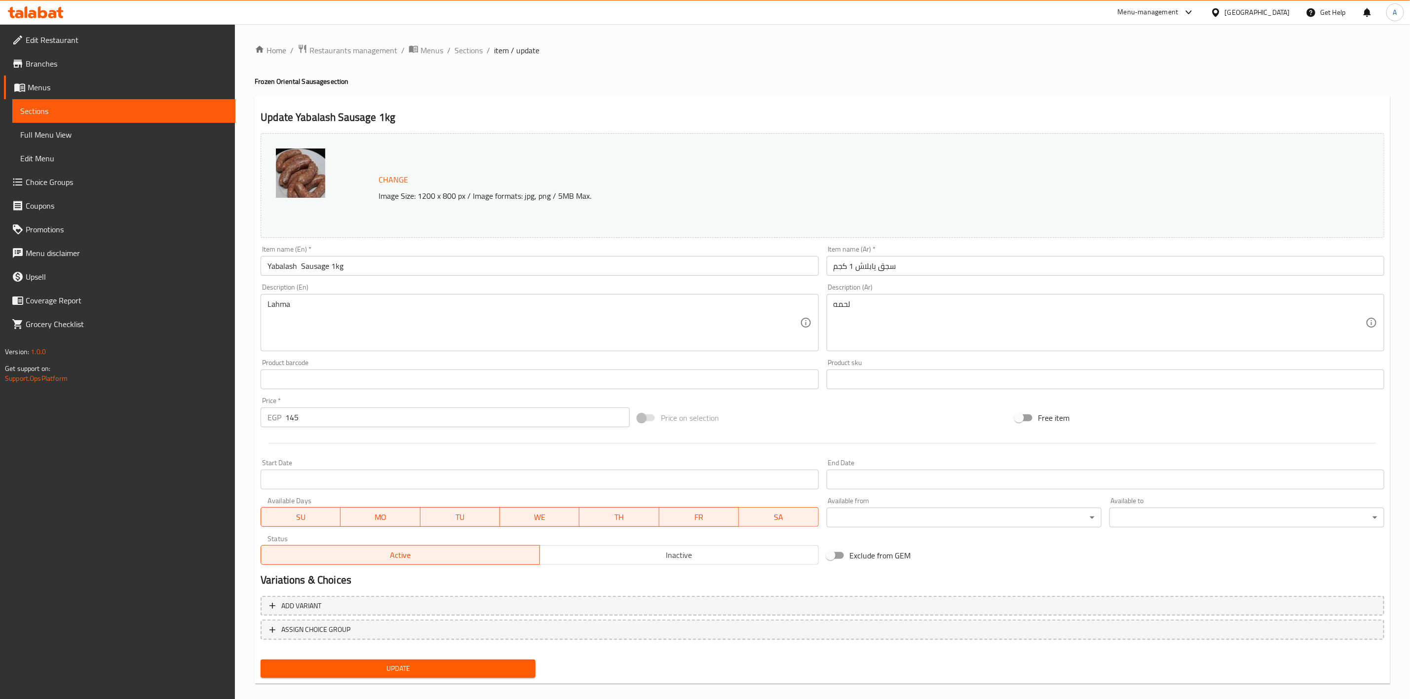
click at [317, 471] on input "Start Date" at bounding box center [540, 480] width 558 height 20
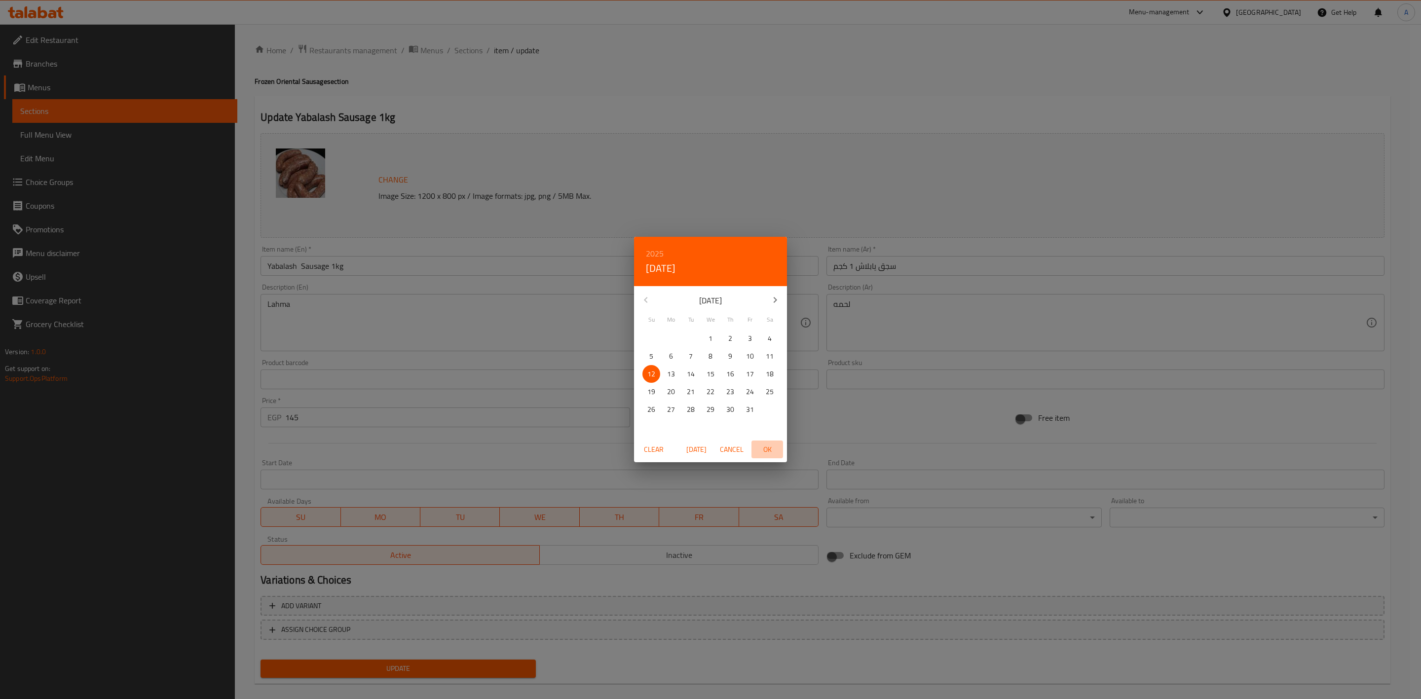
click at [764, 448] on span "OK" at bounding box center [767, 450] width 24 height 12
type input "[DATE]"
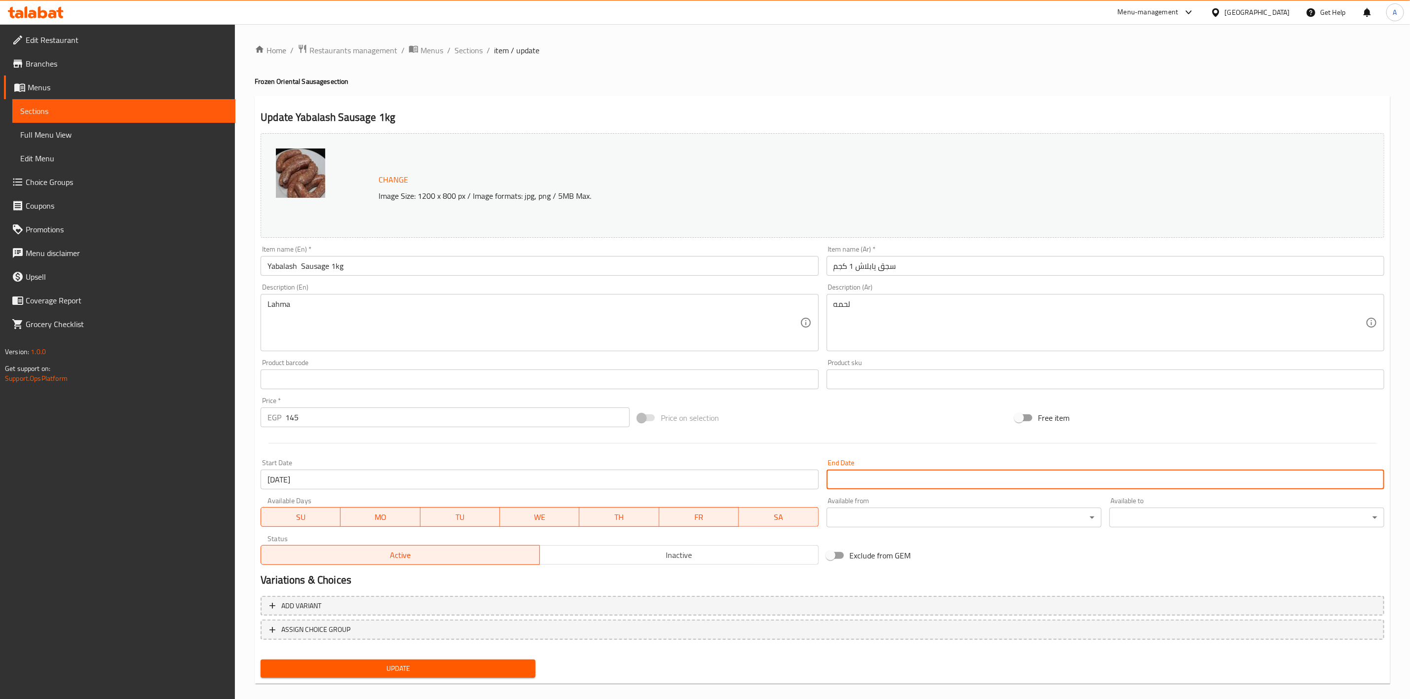
click at [855, 476] on input "Start Date" at bounding box center [1105, 480] width 558 height 20
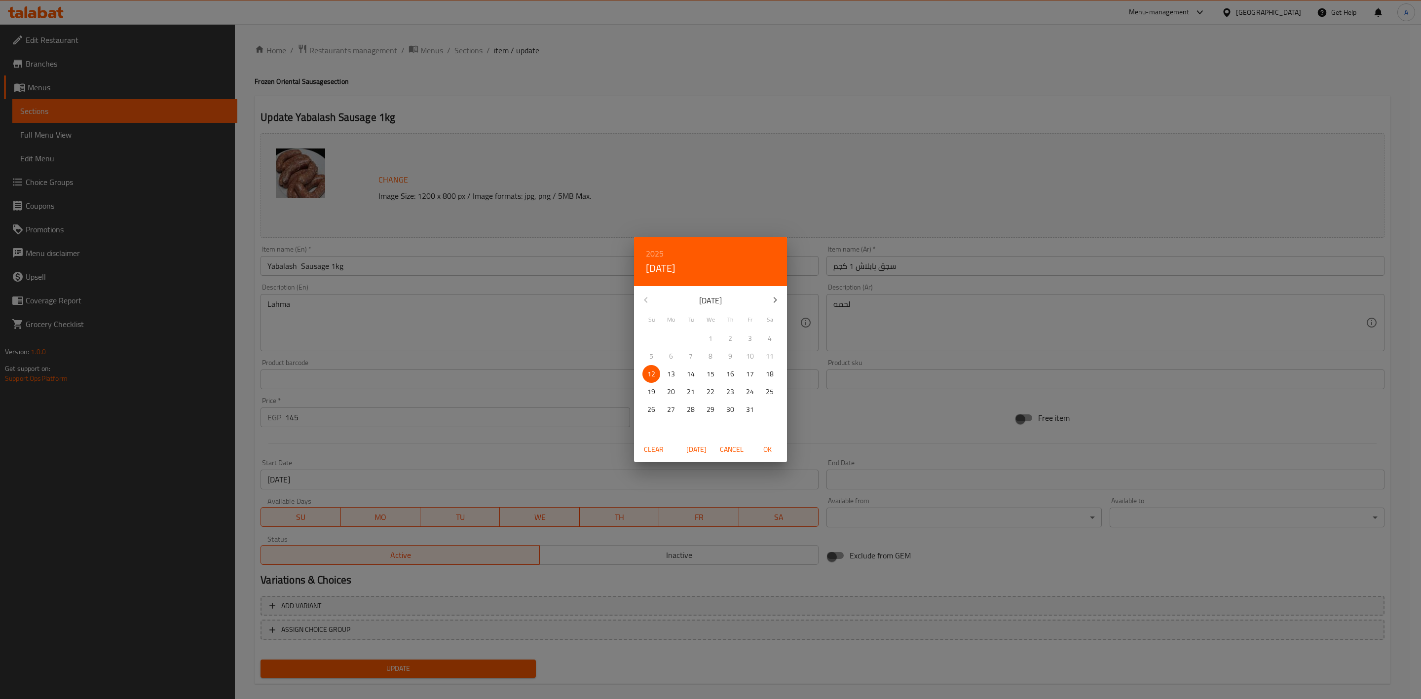
click at [771, 303] on icon "button" at bounding box center [775, 300] width 12 height 12
click at [707, 409] on p "31" at bounding box center [711, 410] width 8 height 12
click at [769, 448] on span "OK" at bounding box center [767, 450] width 24 height 12
type input "[DATE]"
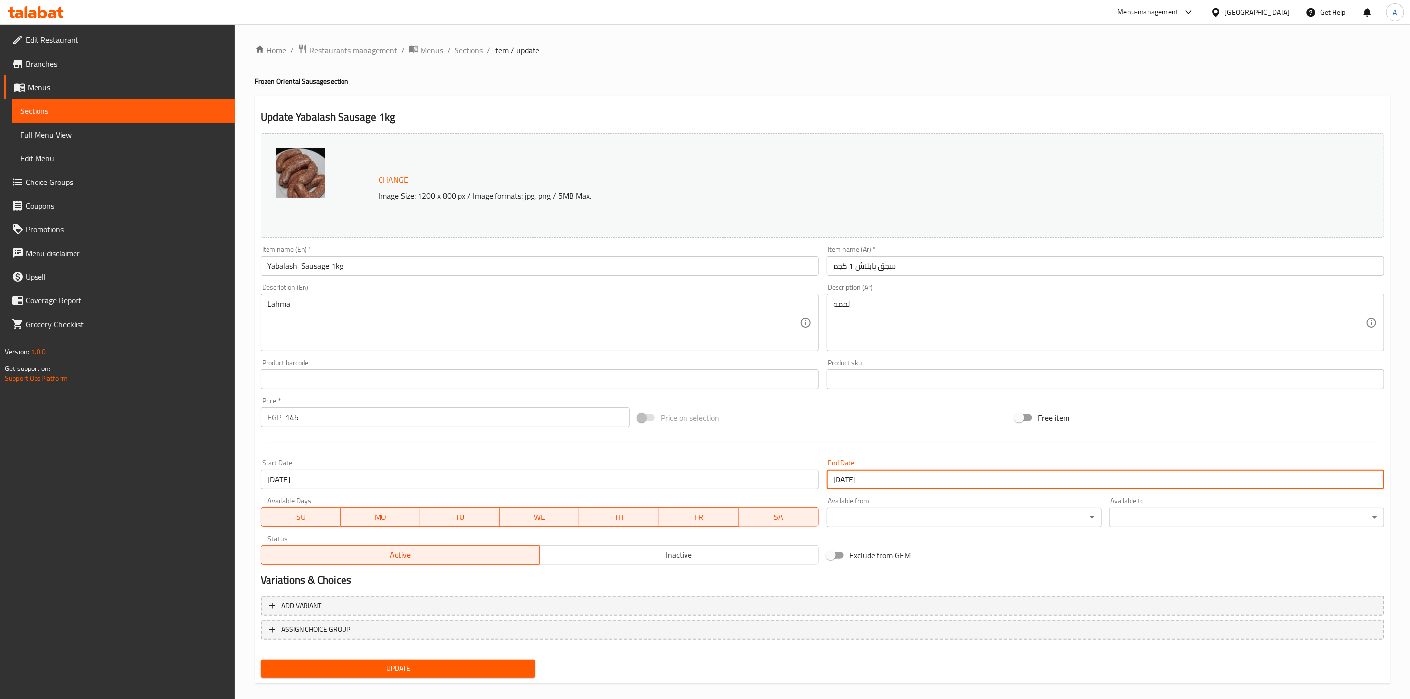
click at [410, 669] on span "Update" at bounding box center [397, 669] width 259 height 12
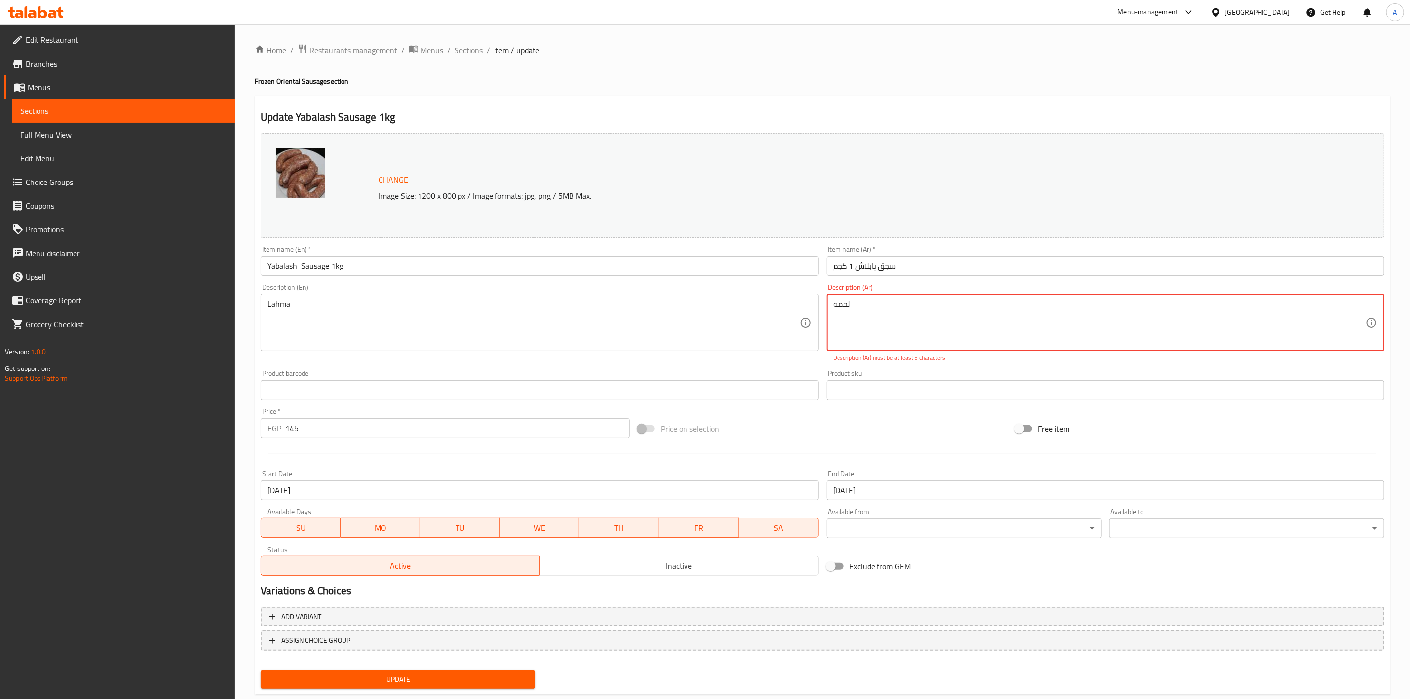
click at [909, 306] on textarea "لحمه" at bounding box center [1099, 322] width 532 height 47
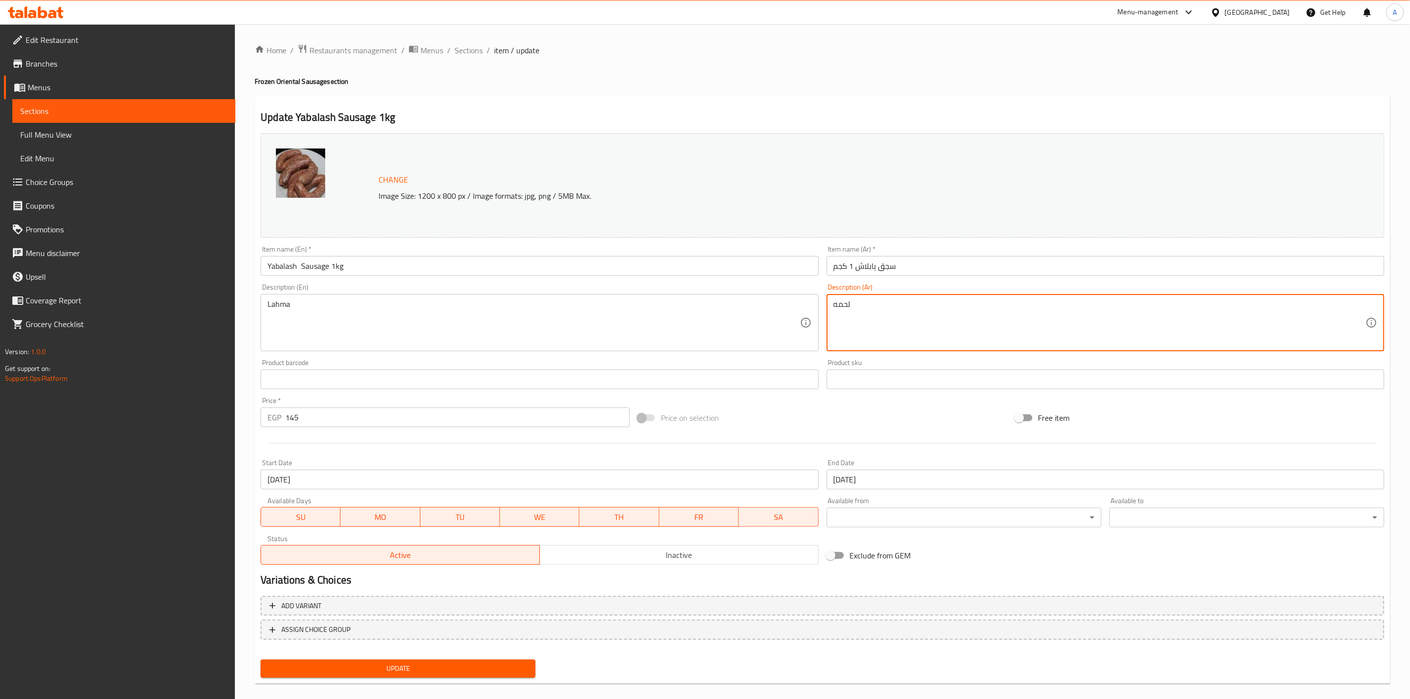
type textarea "لحمه"
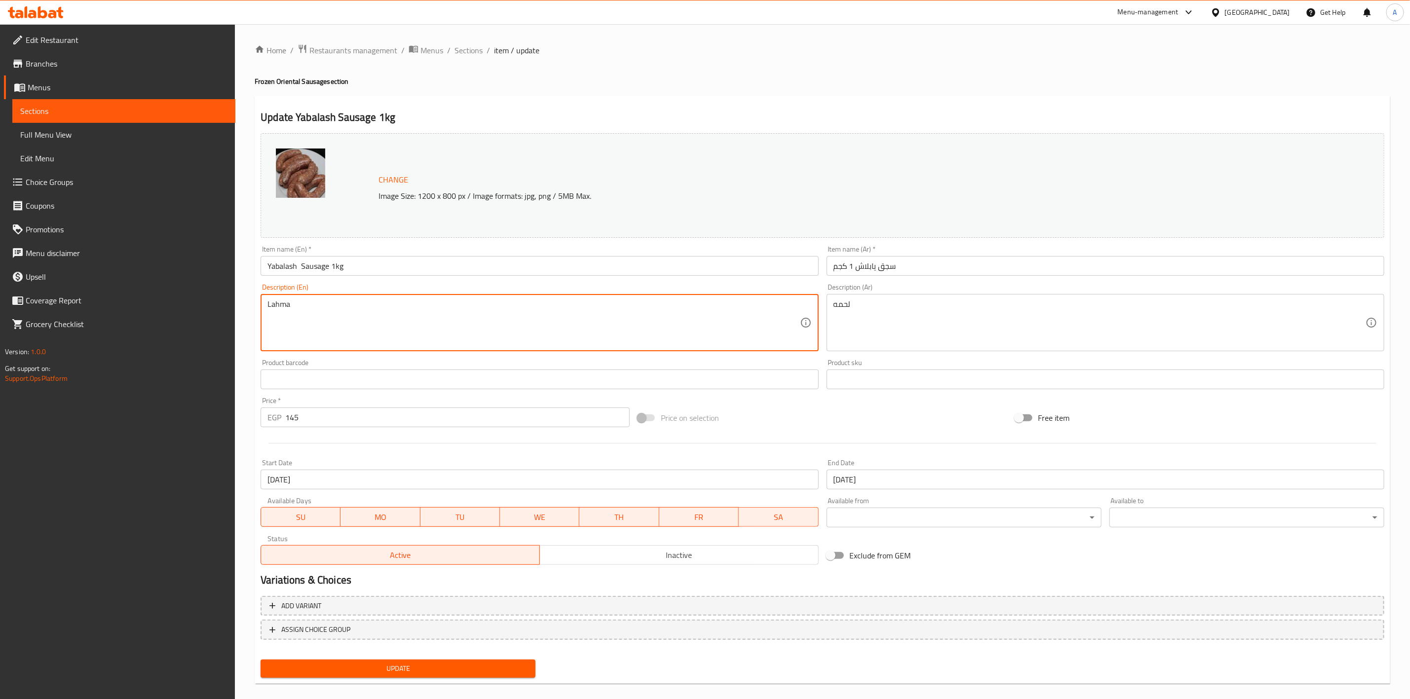
type textarea "Lahma"
click at [613, 51] on ol "Home / Restaurants management / Menus / Sections / item / update" at bounding box center [822, 50] width 1135 height 13
click at [391, 663] on span "Update" at bounding box center [397, 669] width 259 height 12
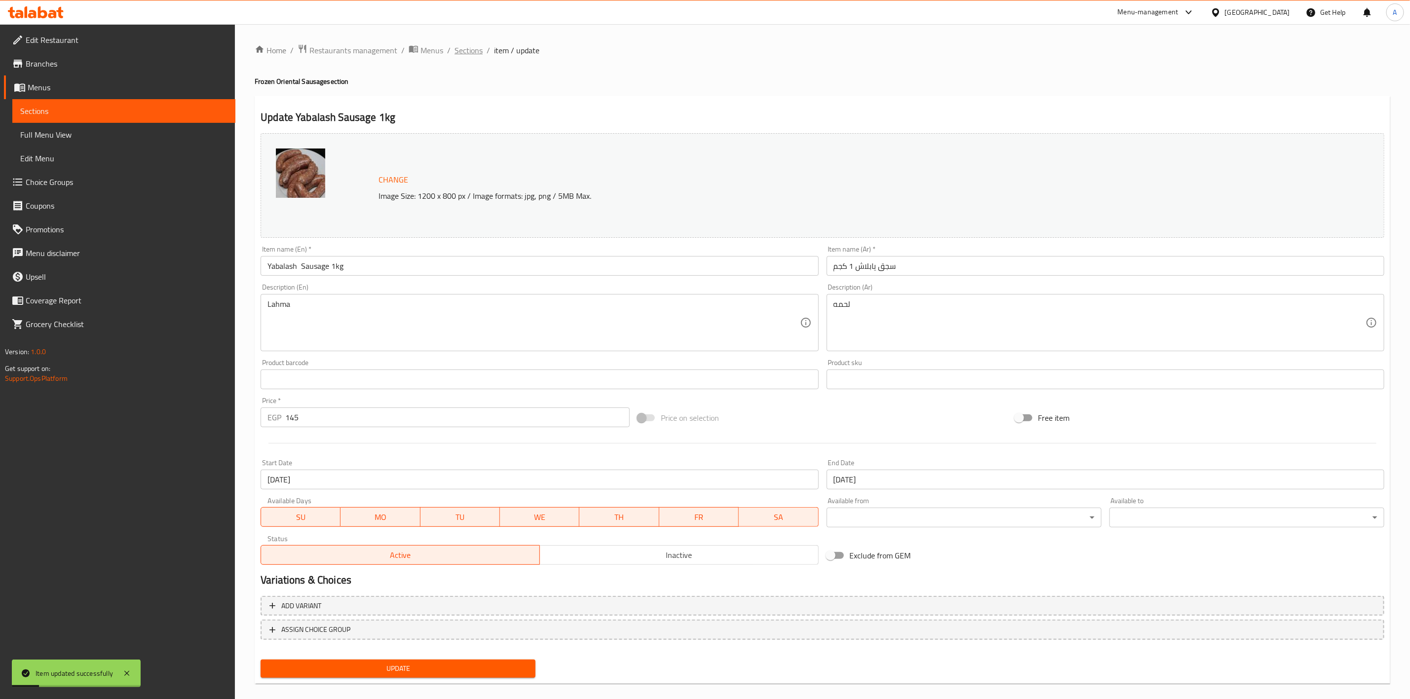
click at [465, 47] on span "Sections" at bounding box center [468, 50] width 28 height 12
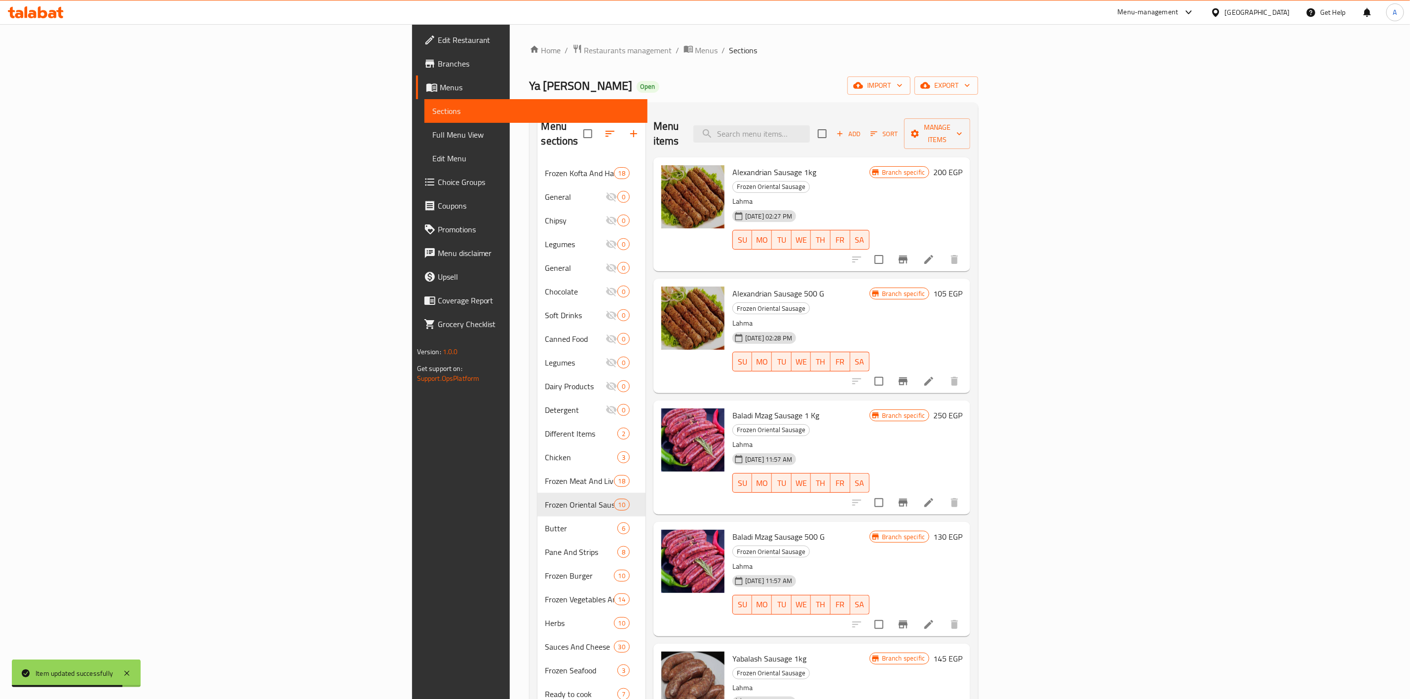
click at [835, 54] on ol "Home / Restaurants management / Menus / Sections" at bounding box center [753, 50] width 449 height 13
click at [810, 134] on input "search" at bounding box center [751, 133] width 116 height 17
paste input "Baladi Mzag Sausage 1 Kg"
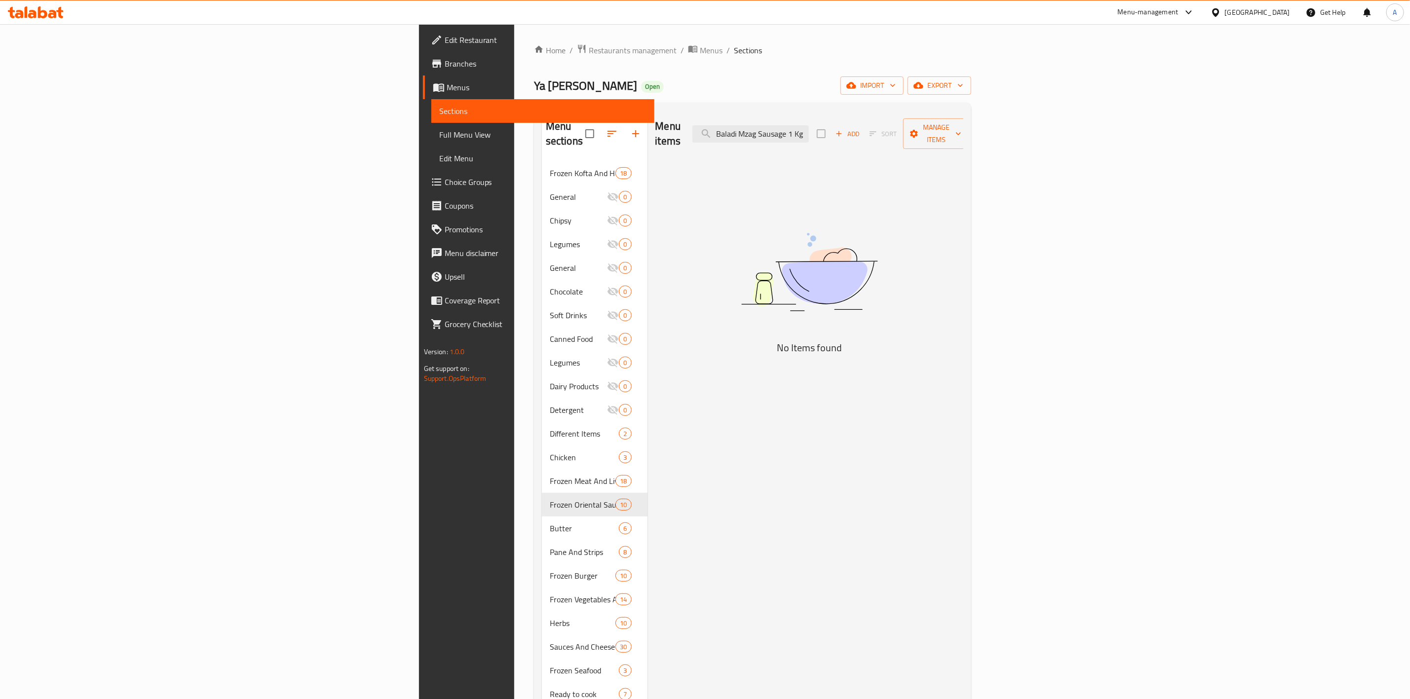
drag, startPoint x: 944, startPoint y: 129, endPoint x: 1314, endPoint y: 191, distance: 375.3
click at [964, 191] on div "Menu items Baladi Mzag Sausage 1 Kg Add Sort Manage items No Items found" at bounding box center [805, 460] width 316 height 699
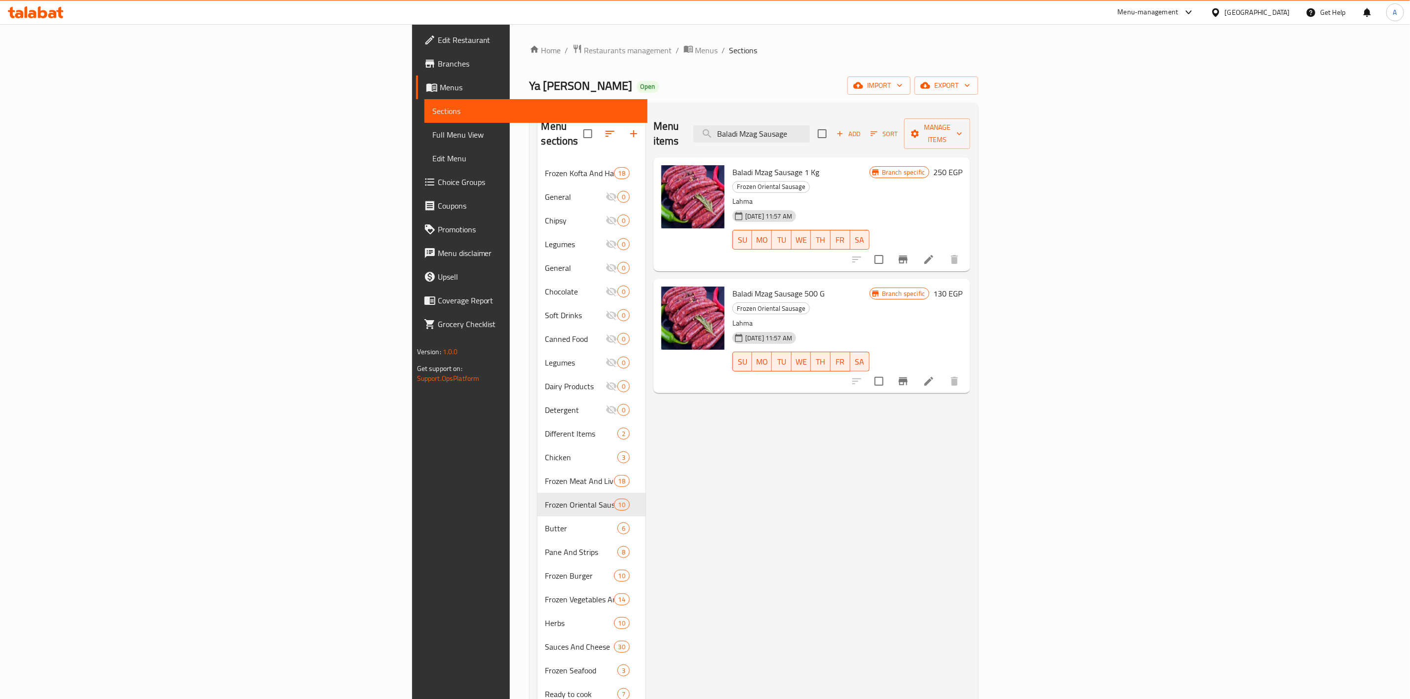
type input "Baladi Mzag Sausage"
click at [942, 251] on li at bounding box center [929, 260] width 28 height 18
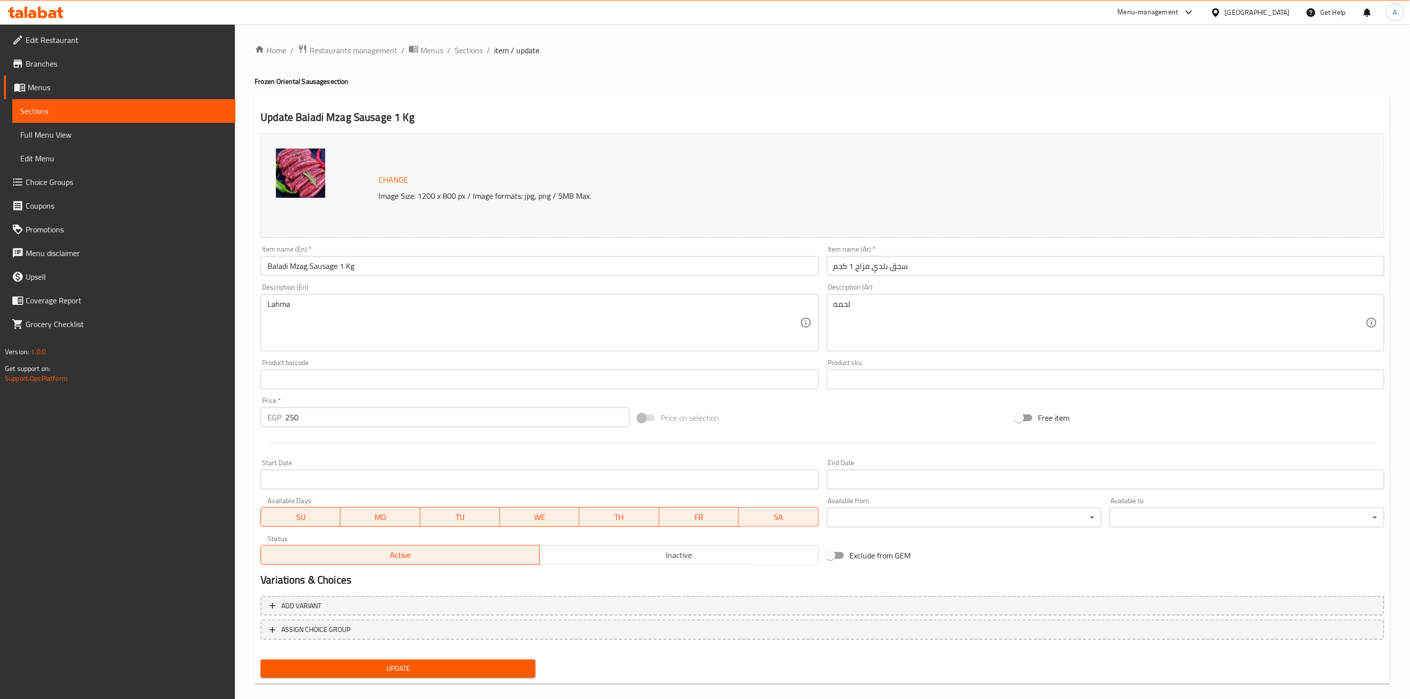
click at [353, 468] on div "Start Date Start Date" at bounding box center [540, 474] width 558 height 30
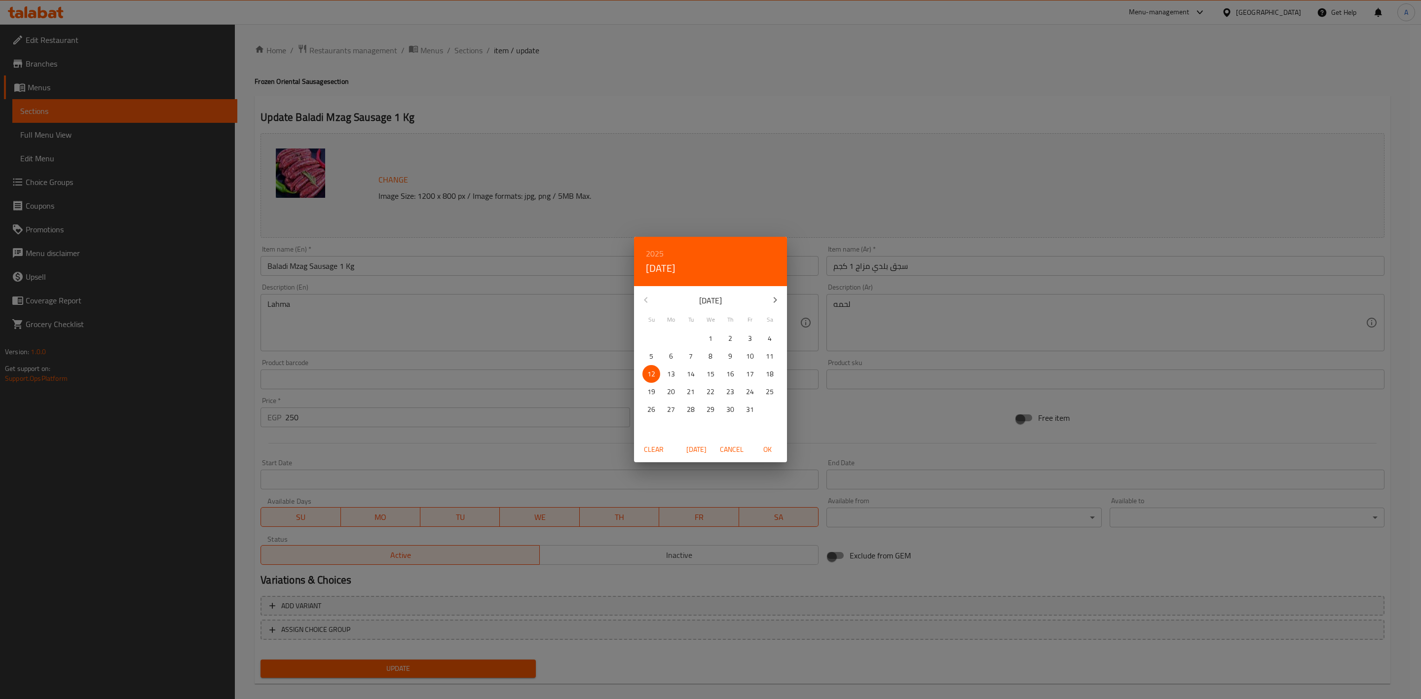
click at [360, 480] on div "2025 Sun, Oct [DATE] Mo Tu We Th Fr Sa 28 29 30 1 2 3 4 5 6 7 8 9 10 11 12 13 1…" at bounding box center [710, 349] width 1421 height 699
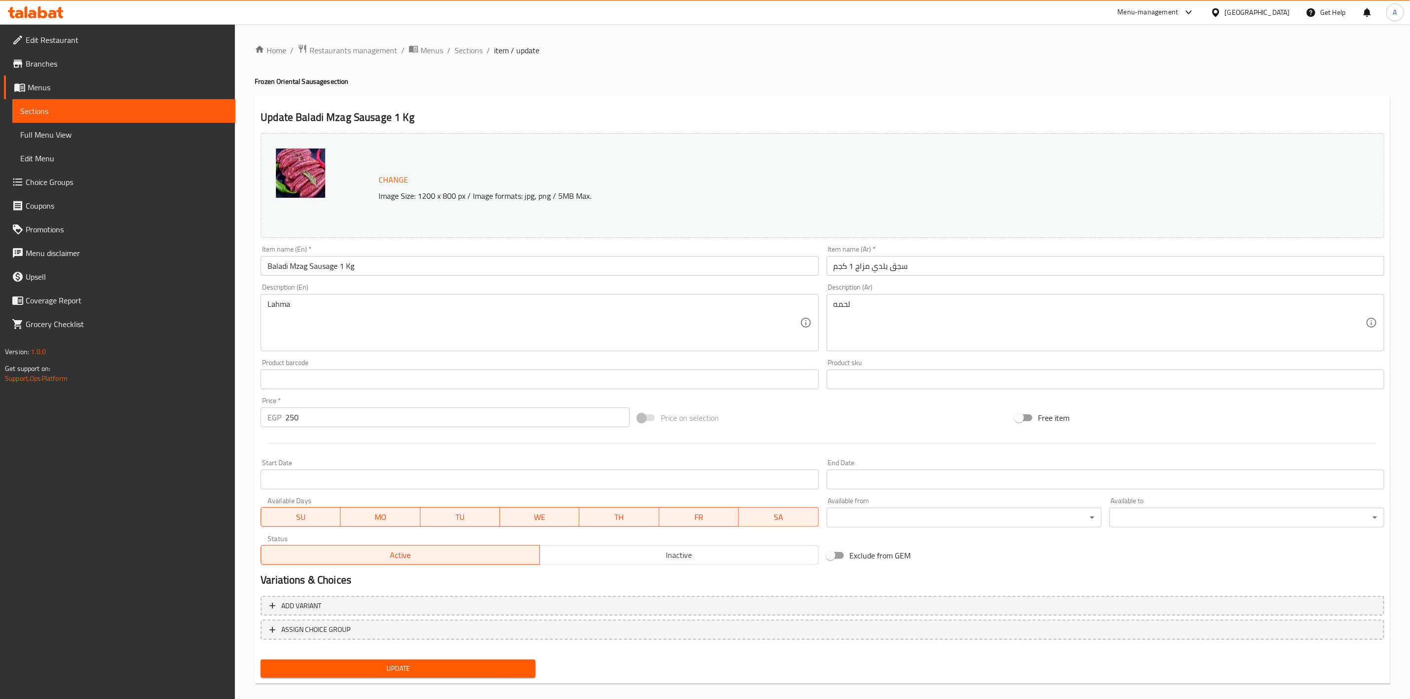
click at [368, 483] on input "Start Date" at bounding box center [540, 480] width 558 height 20
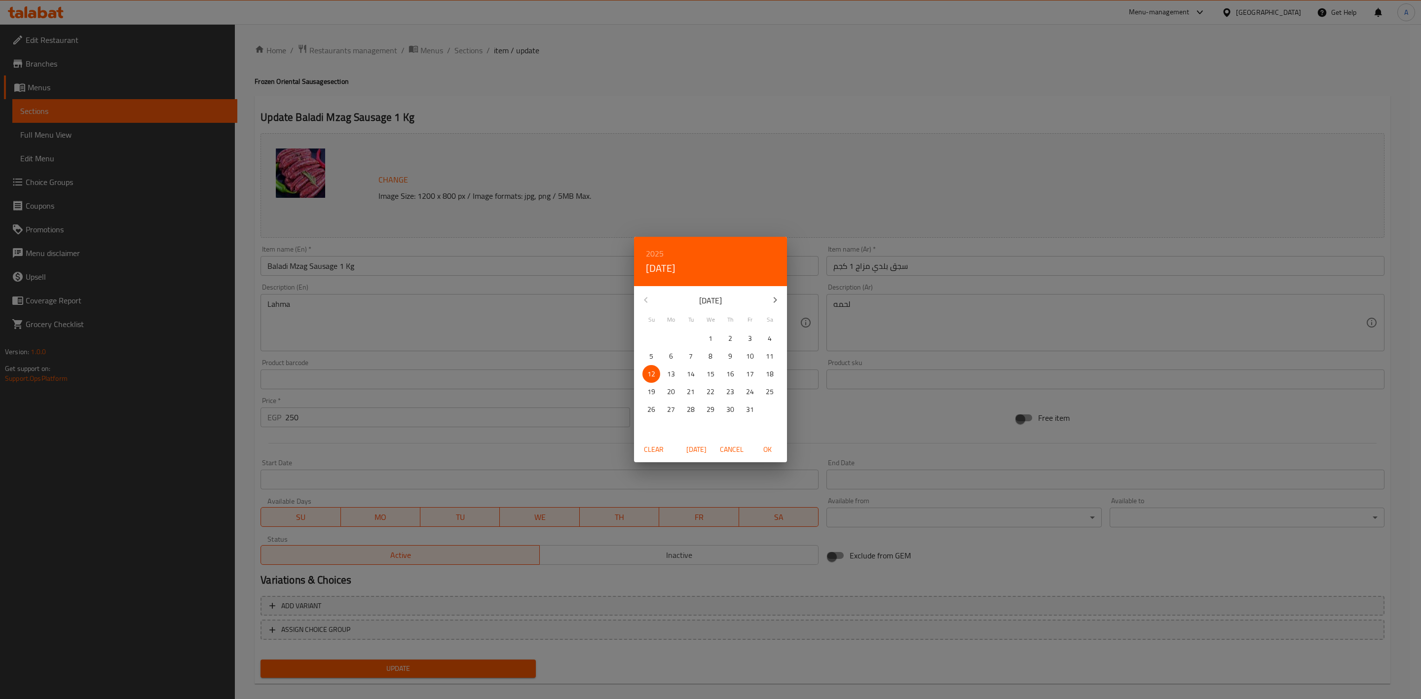
click at [762, 441] on div "Clear [DATE] Cancel OK" at bounding box center [710, 450] width 153 height 26
click at [764, 446] on span "OK" at bounding box center [767, 450] width 24 height 12
type input "[DATE]"
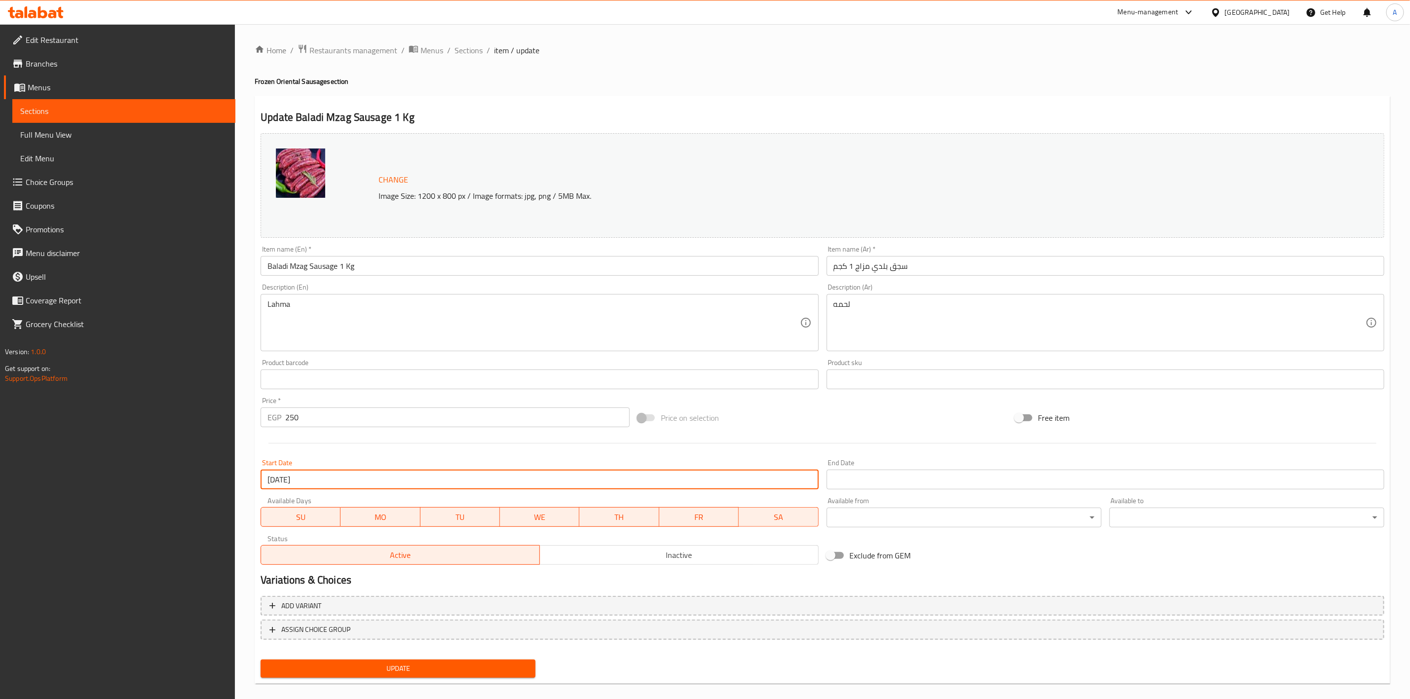
click at [869, 477] on input "Start Date" at bounding box center [1105, 480] width 558 height 20
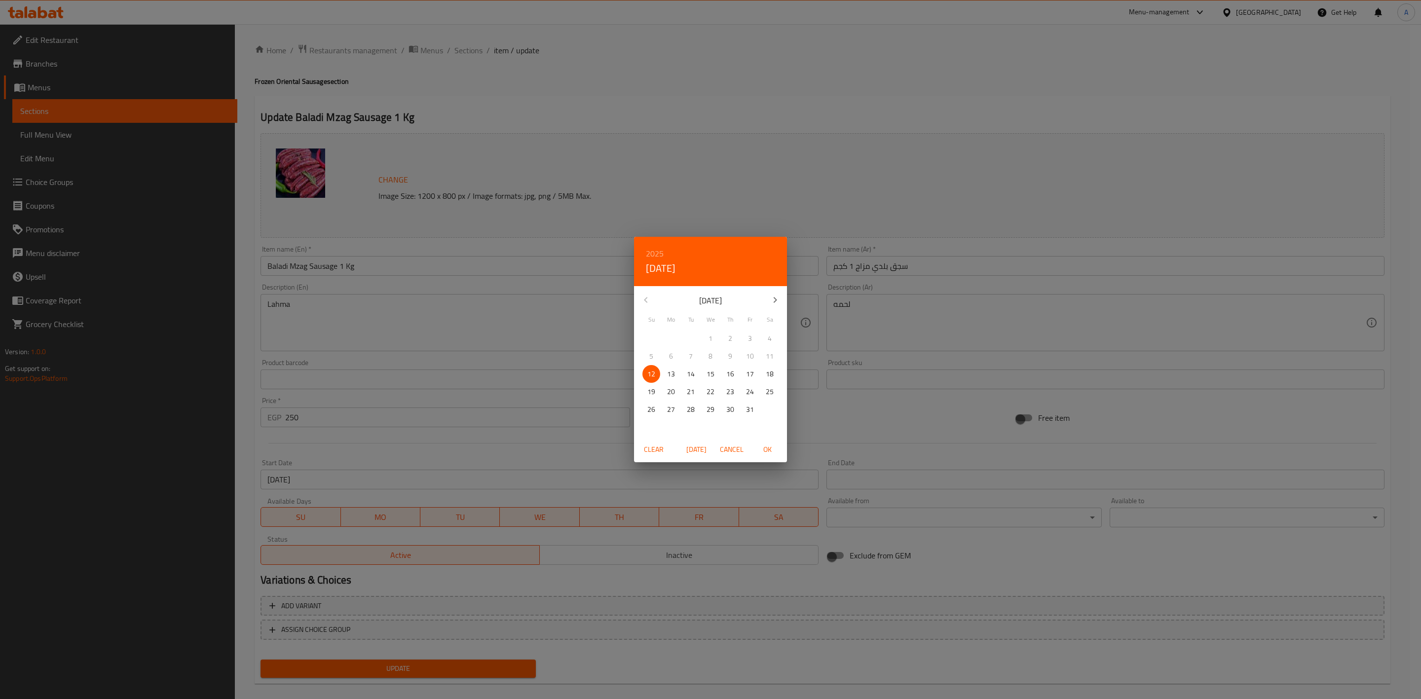
click at [776, 298] on icon "button" at bounding box center [775, 300] width 12 height 12
click at [707, 411] on p "31" at bounding box center [711, 410] width 8 height 12
click at [772, 446] on span "OK" at bounding box center [767, 450] width 24 height 12
type input "[DATE]"
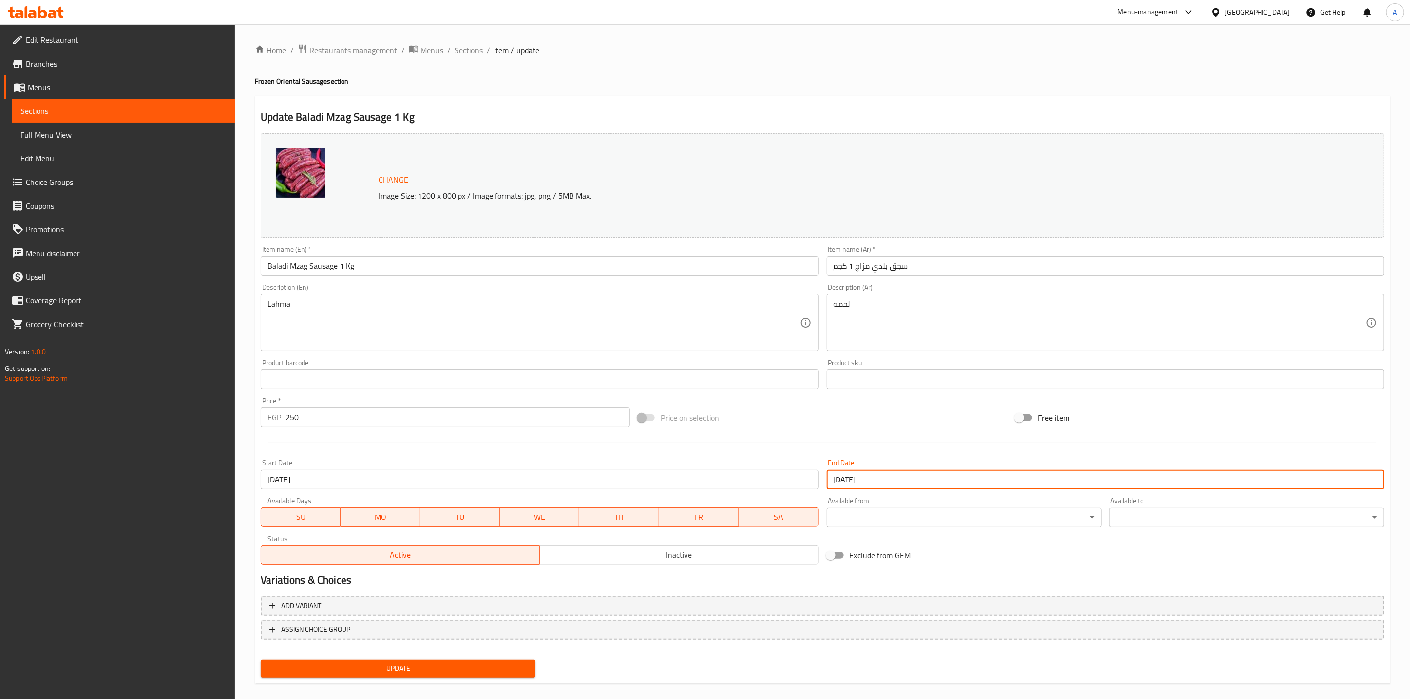
click at [407, 670] on span "Update" at bounding box center [397, 669] width 259 height 12
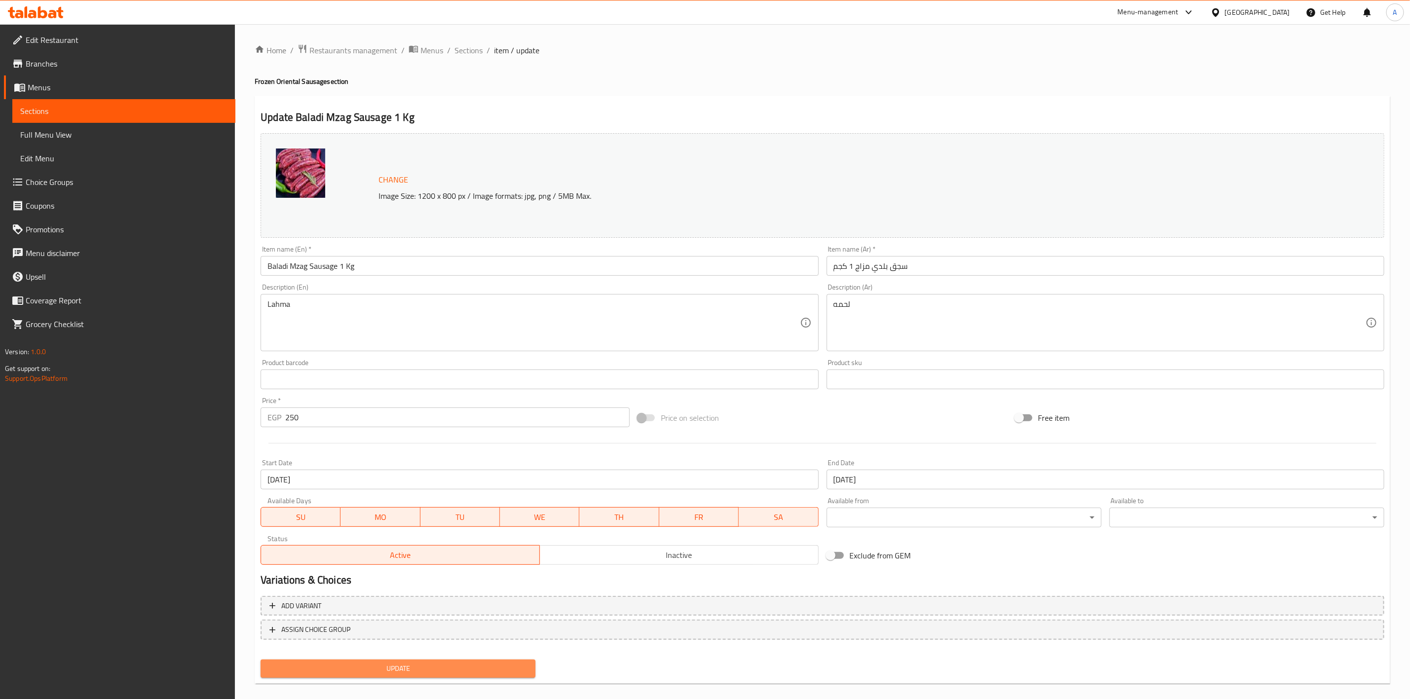
click at [394, 668] on span "Update" at bounding box center [397, 669] width 259 height 12
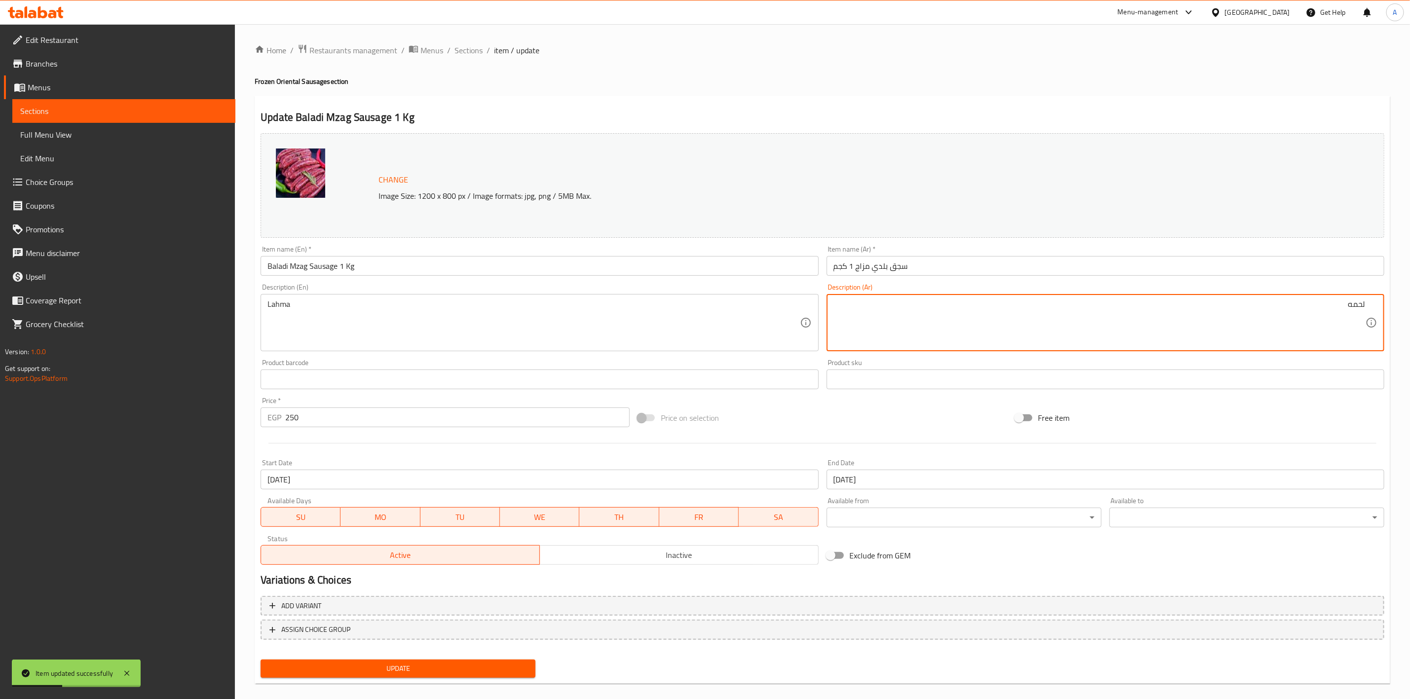
drag, startPoint x: 1340, startPoint y: 304, endPoint x: 1420, endPoint y: 302, distance: 80.0
click at [1410, 302] on html "Item updated successfully ​ Menu-management [GEOGRAPHIC_DATA] Get Help A Edit R…" at bounding box center [705, 349] width 1410 height 699
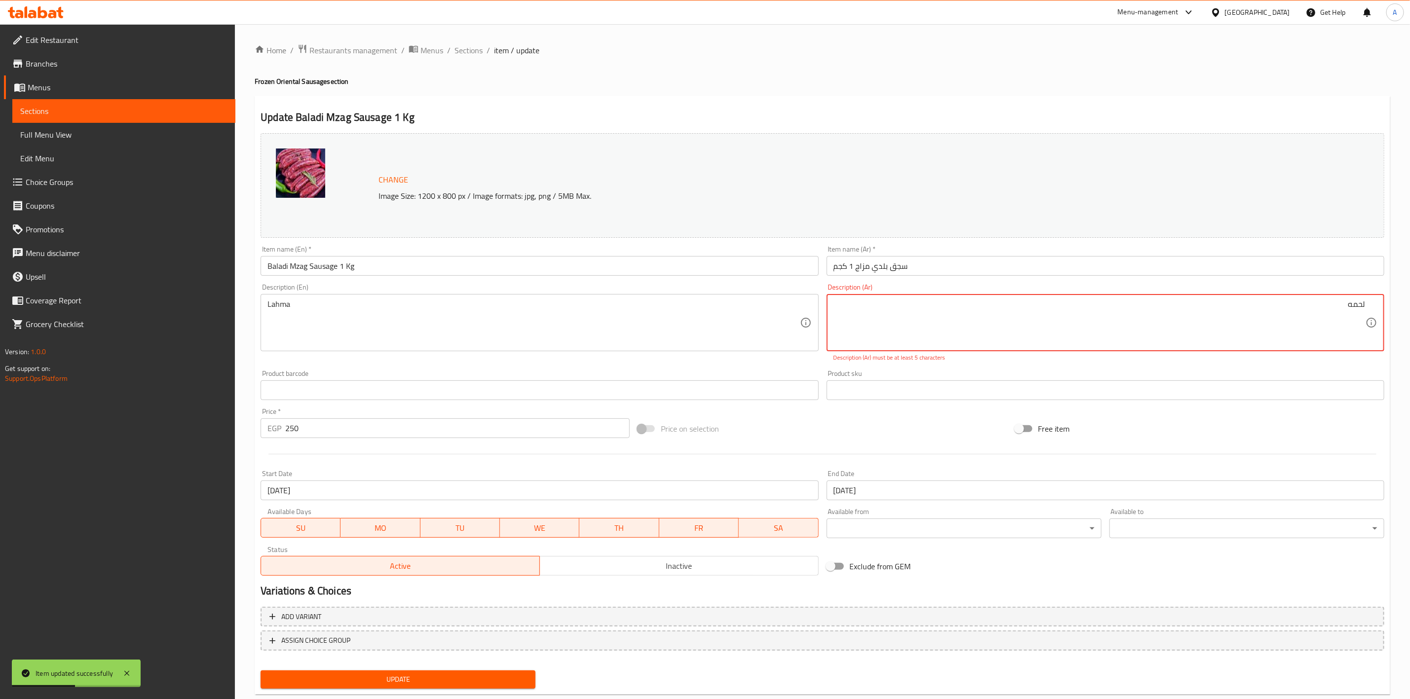
click at [1343, 307] on textarea "لحمه" at bounding box center [1099, 322] width 532 height 47
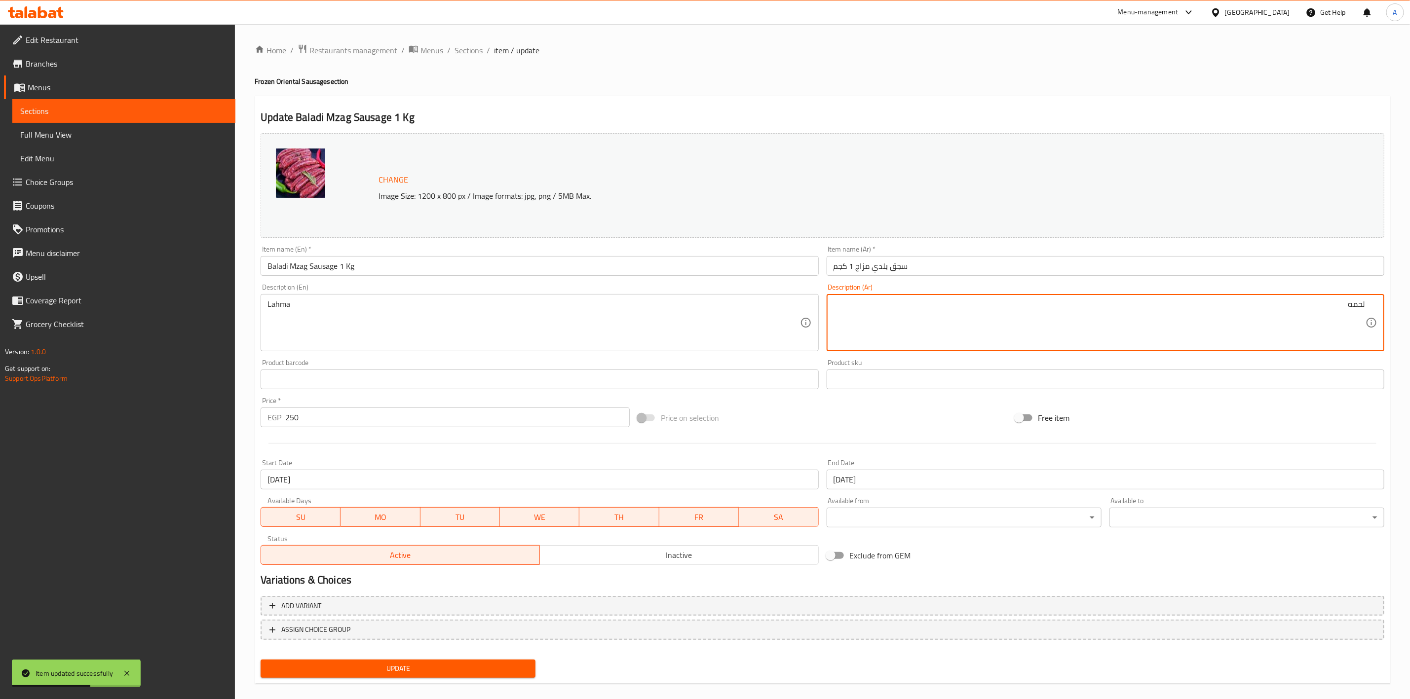
type textarea "لحمه"
click at [1169, 421] on div "Free item" at bounding box center [1199, 418] width 377 height 27
click at [387, 665] on span "Update" at bounding box center [397, 669] width 259 height 12
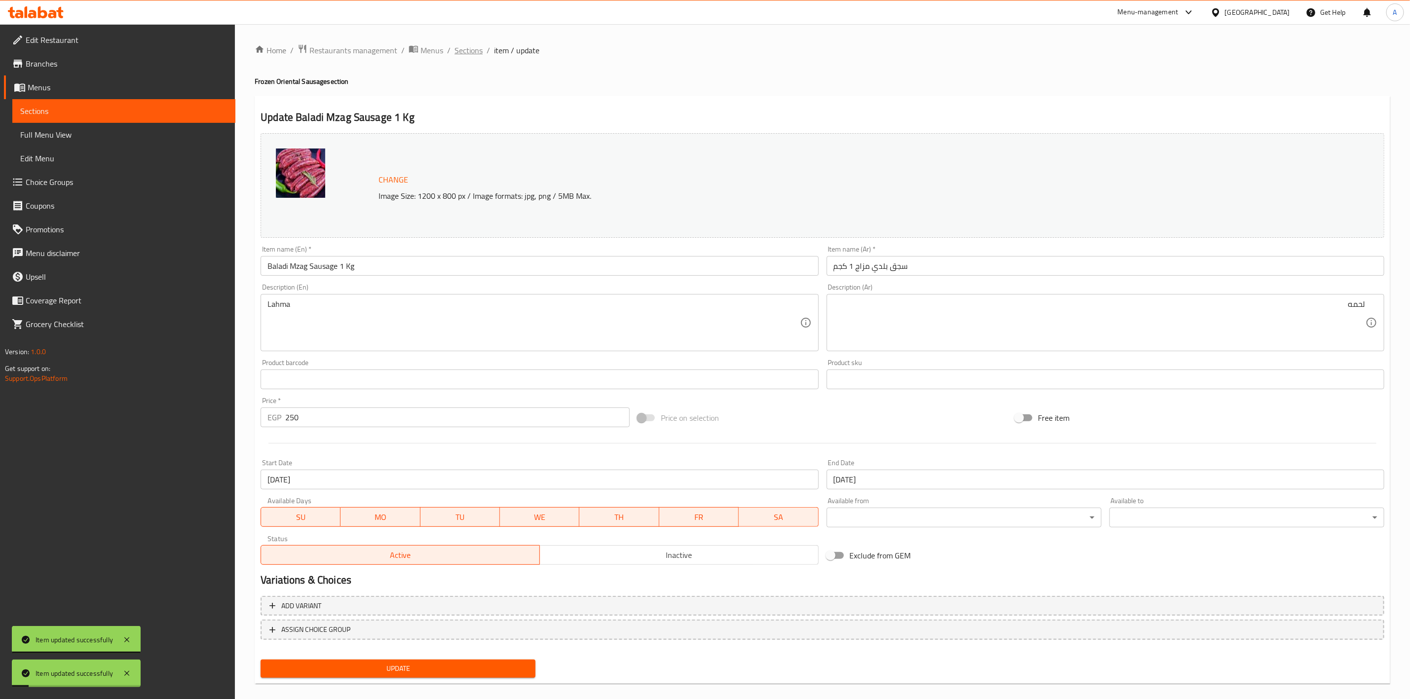
click at [467, 50] on span "Sections" at bounding box center [468, 50] width 28 height 12
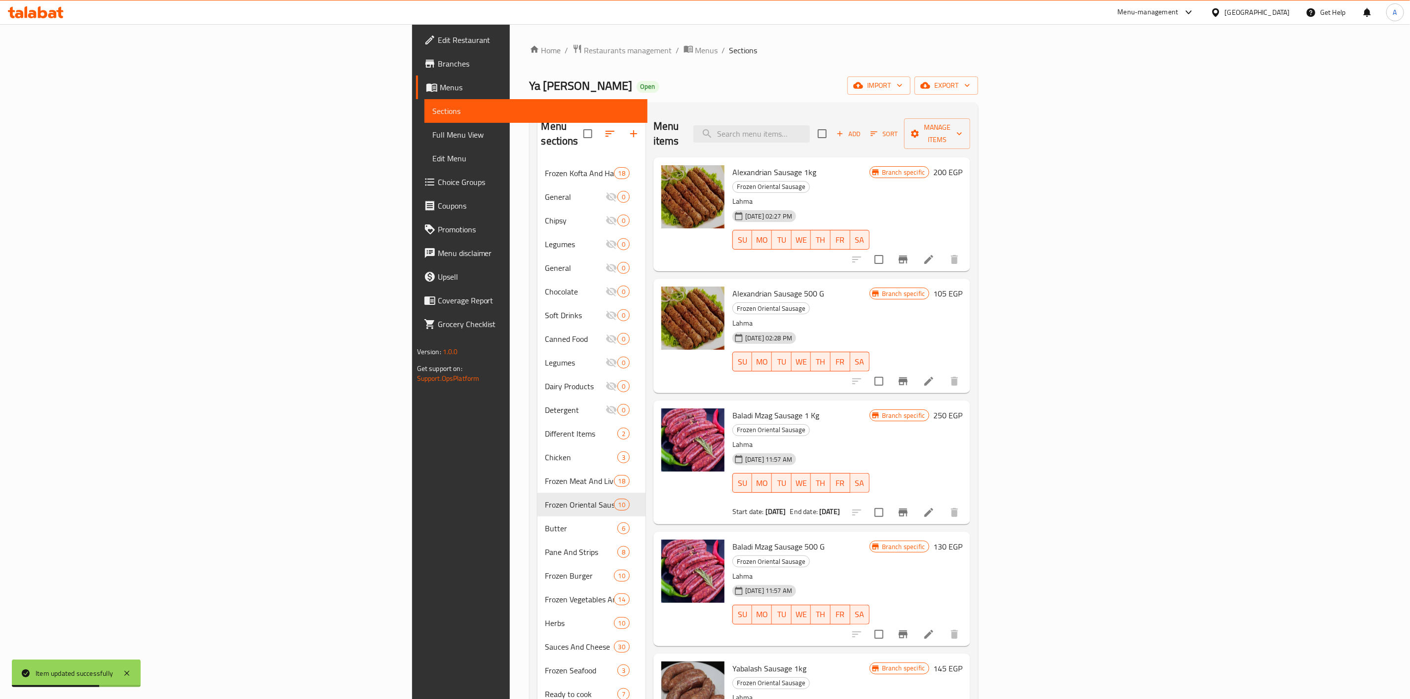
click at [800, 70] on div "Home / Restaurants management / Menus / Sections Ya [PERSON_NAME] Open import e…" at bounding box center [753, 431] width 449 height 774
click at [914, 139] on div "Menu items Add Sort Manage items" at bounding box center [811, 134] width 317 height 47
click at [810, 132] on input "search" at bounding box center [751, 133] width 116 height 17
paste input "Alexandrian Sausage 1kg"
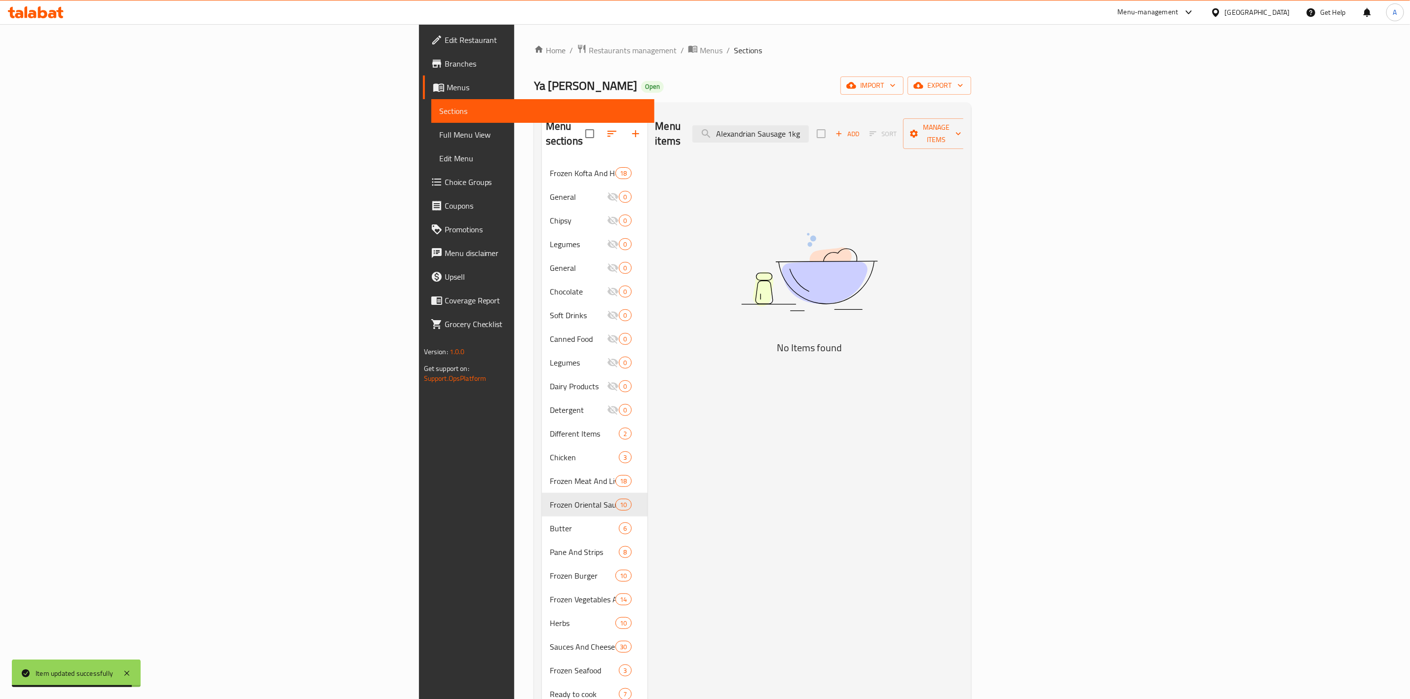
drag, startPoint x: 876, startPoint y: 129, endPoint x: 848, endPoint y: 188, distance: 66.0
click at [839, 133] on div "Menu items Alexandrian Sausage 1kg Add Sort Manage items" at bounding box center [809, 134] width 308 height 47
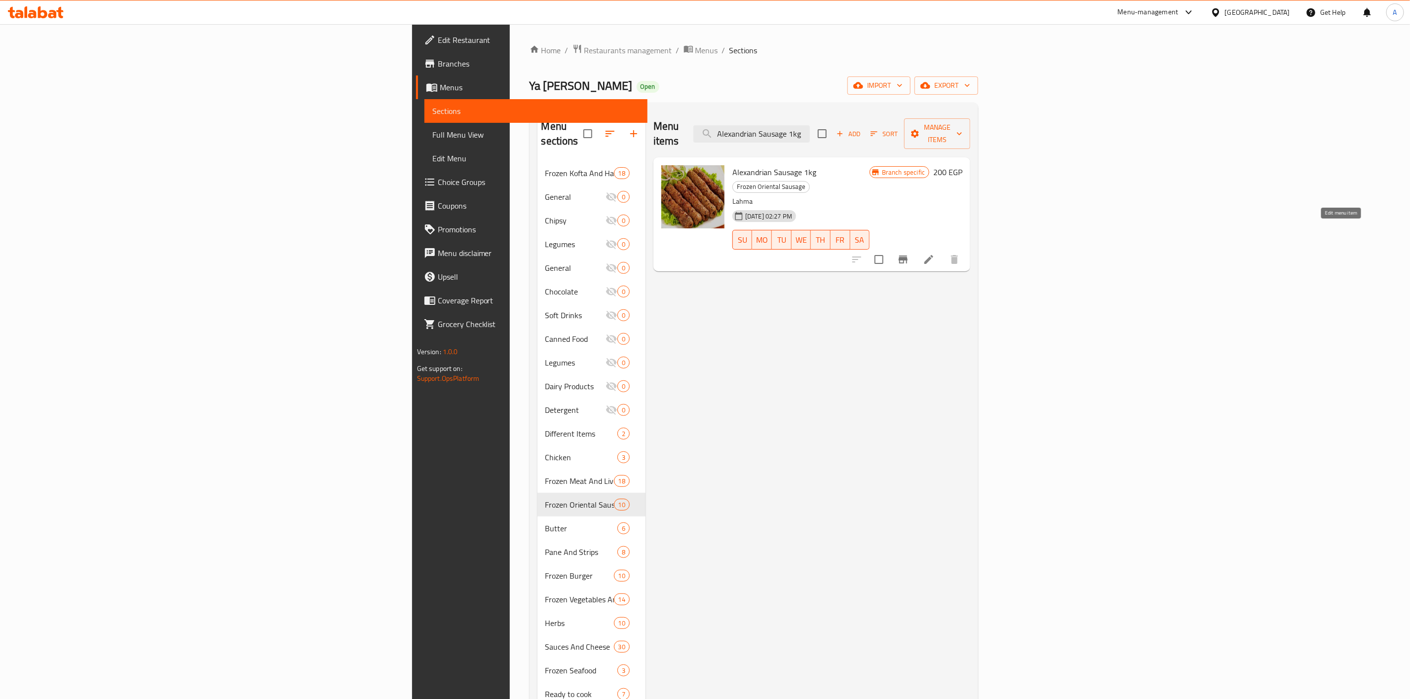
type input "Alexandrian Sausage 1kg"
click at [933, 255] on icon at bounding box center [928, 259] width 9 height 9
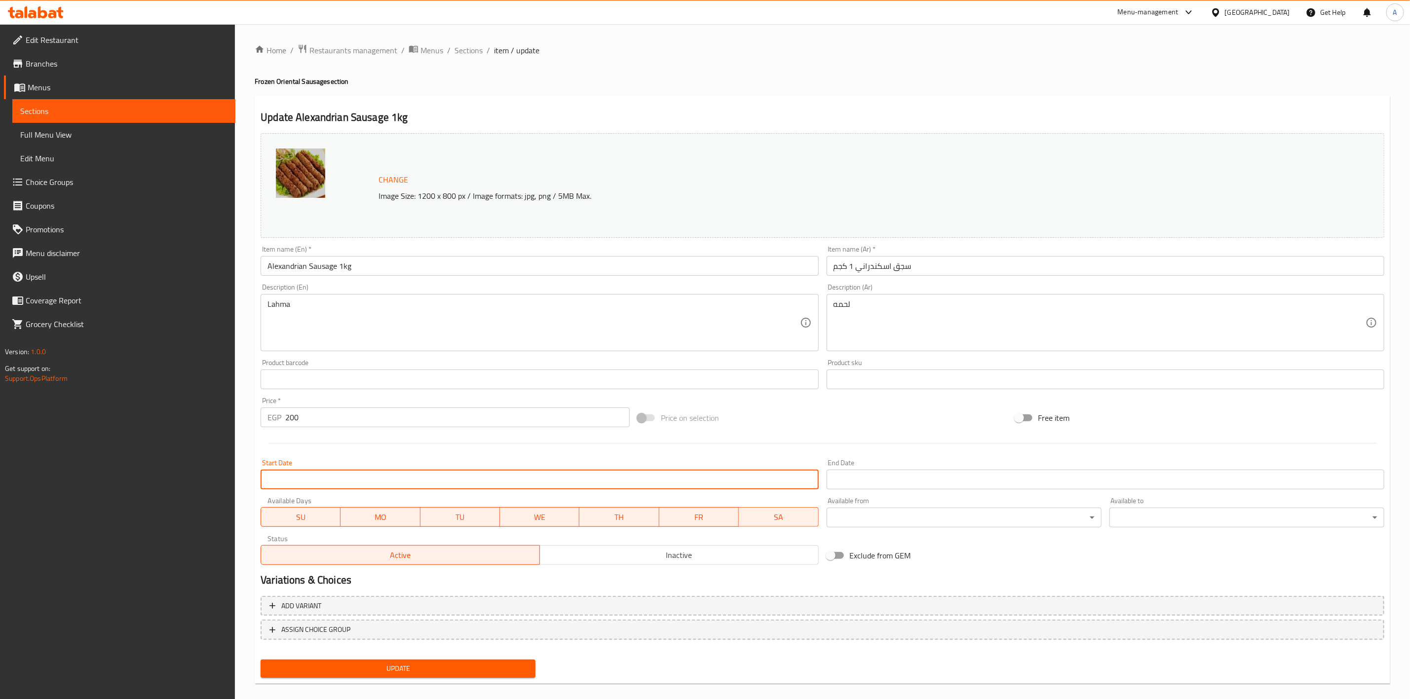
click at [436, 485] on input "Start Date" at bounding box center [540, 480] width 558 height 20
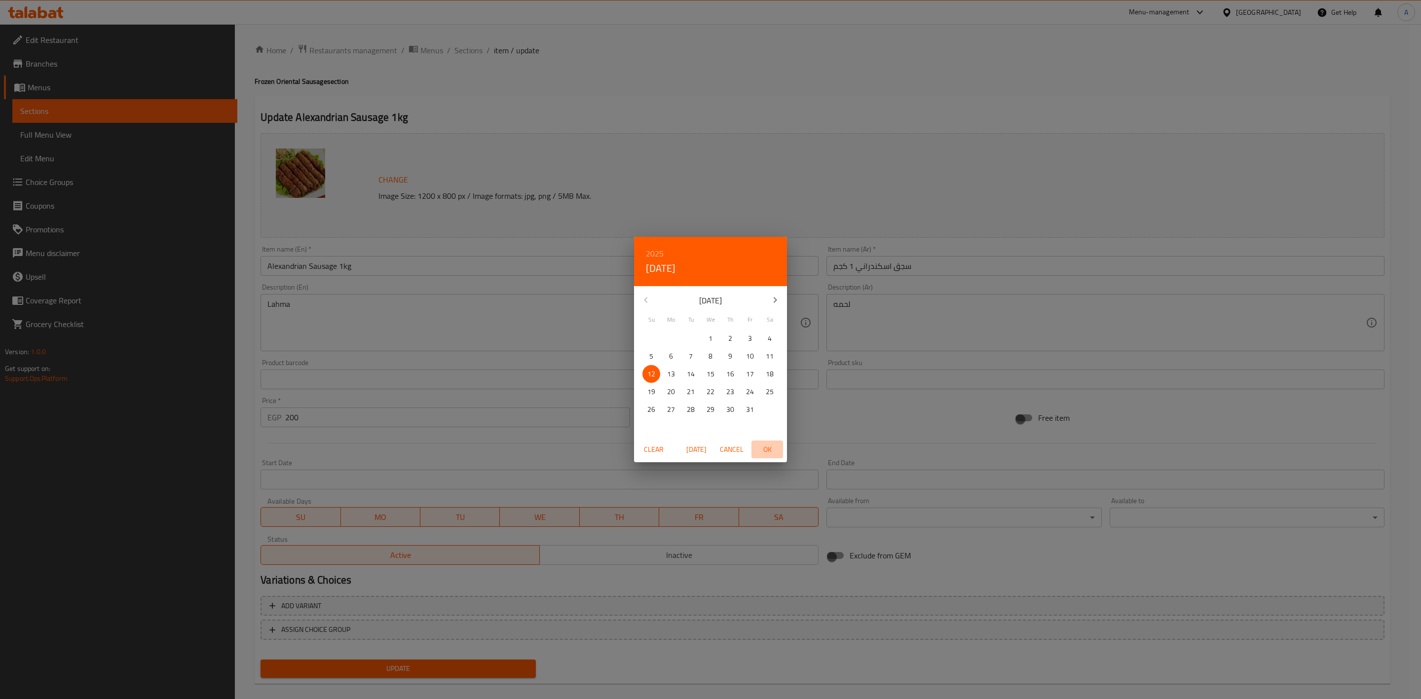
click at [763, 448] on span "OK" at bounding box center [767, 450] width 24 height 12
type input "[DATE]"
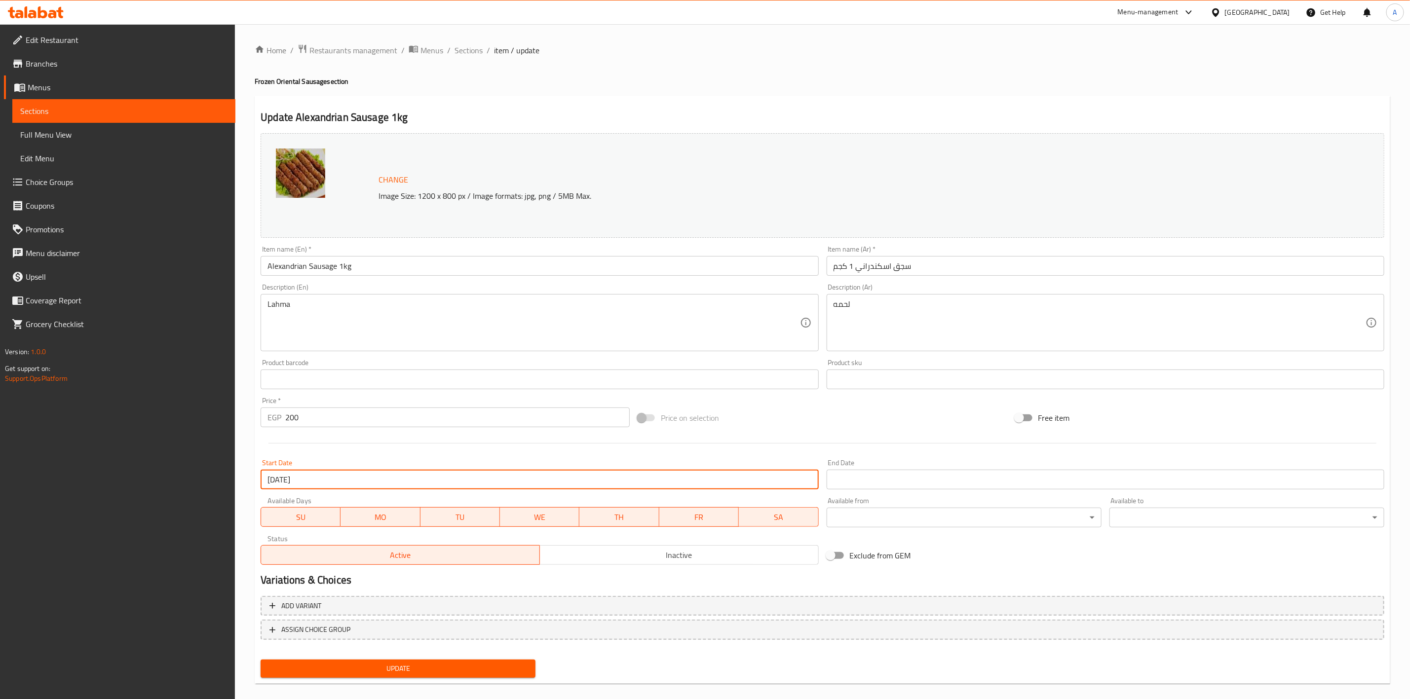
click at [860, 475] on input "Start Date" at bounding box center [1105, 480] width 558 height 20
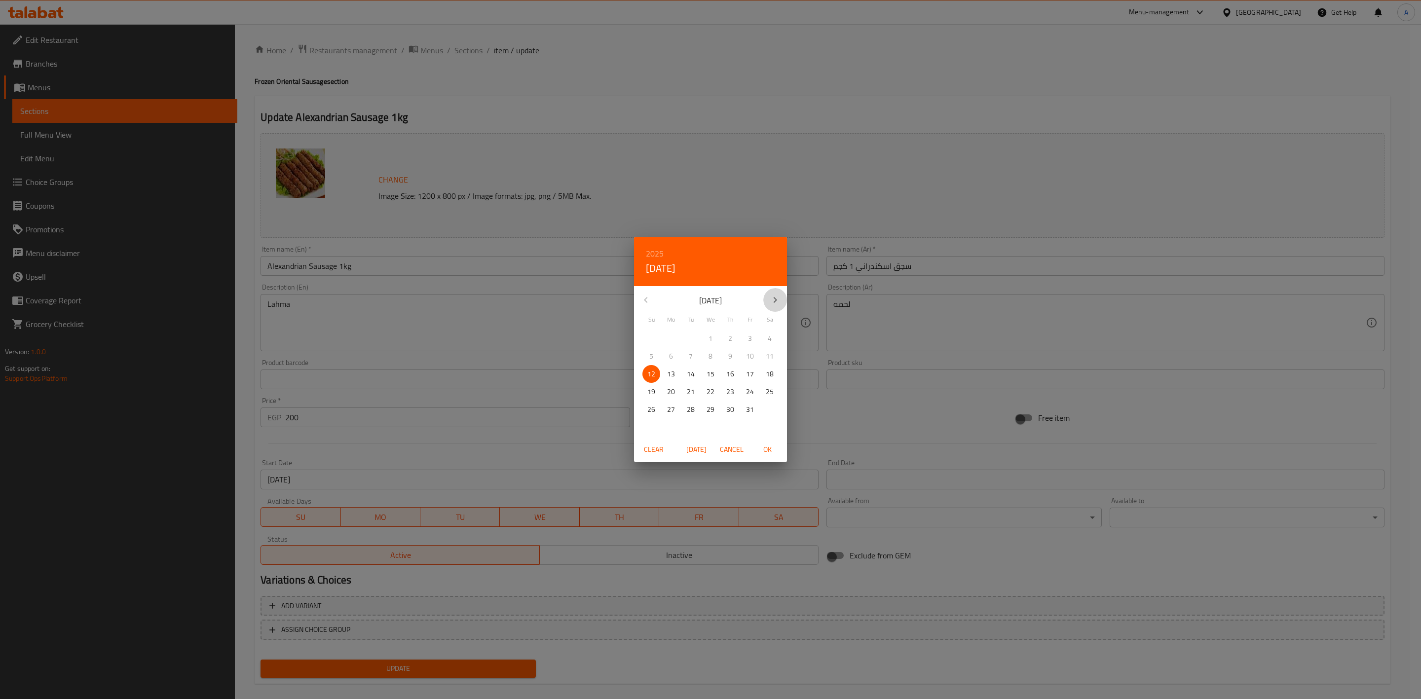
click at [780, 297] on icon "button" at bounding box center [775, 300] width 12 height 12
click at [708, 411] on p "31" at bounding box center [711, 410] width 8 height 12
click at [766, 448] on span "OK" at bounding box center [767, 450] width 24 height 12
type input "[DATE]"
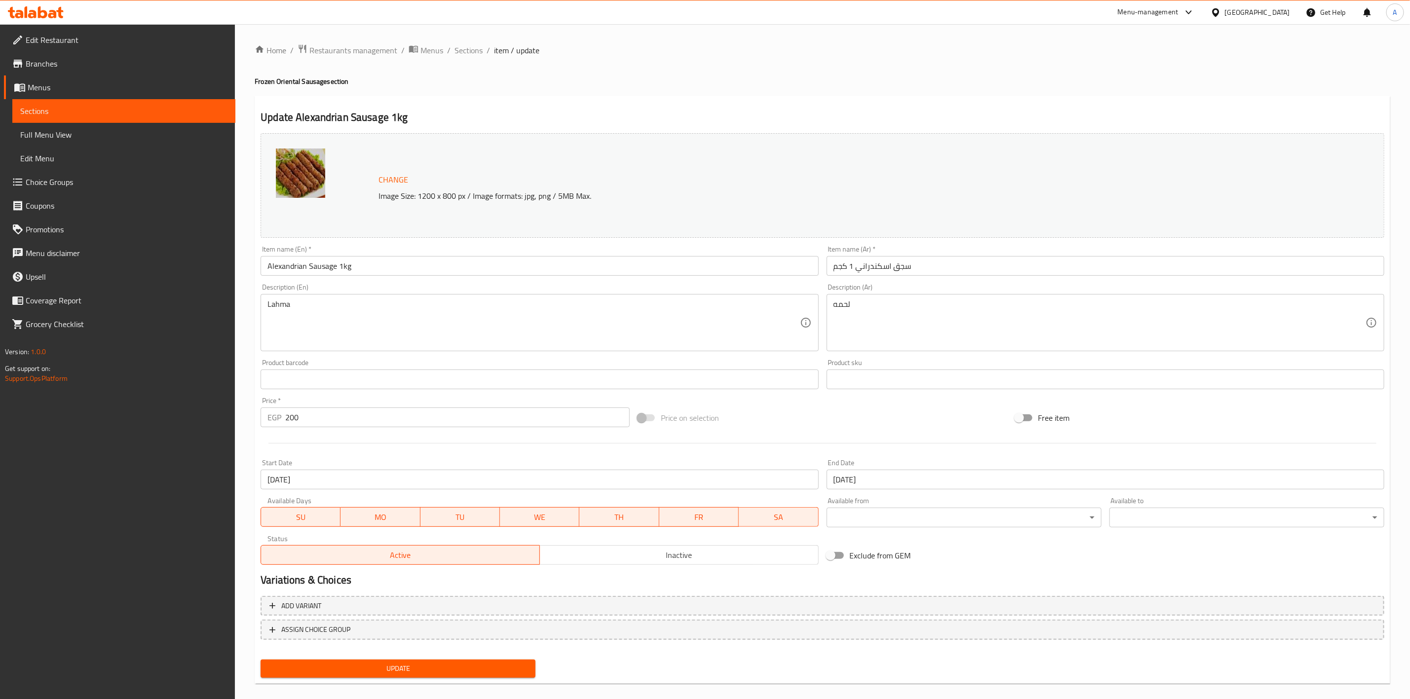
click at [823, 429] on div "Price on selection" at bounding box center [822, 418] width 377 height 27
click at [436, 667] on span "Update" at bounding box center [397, 669] width 259 height 12
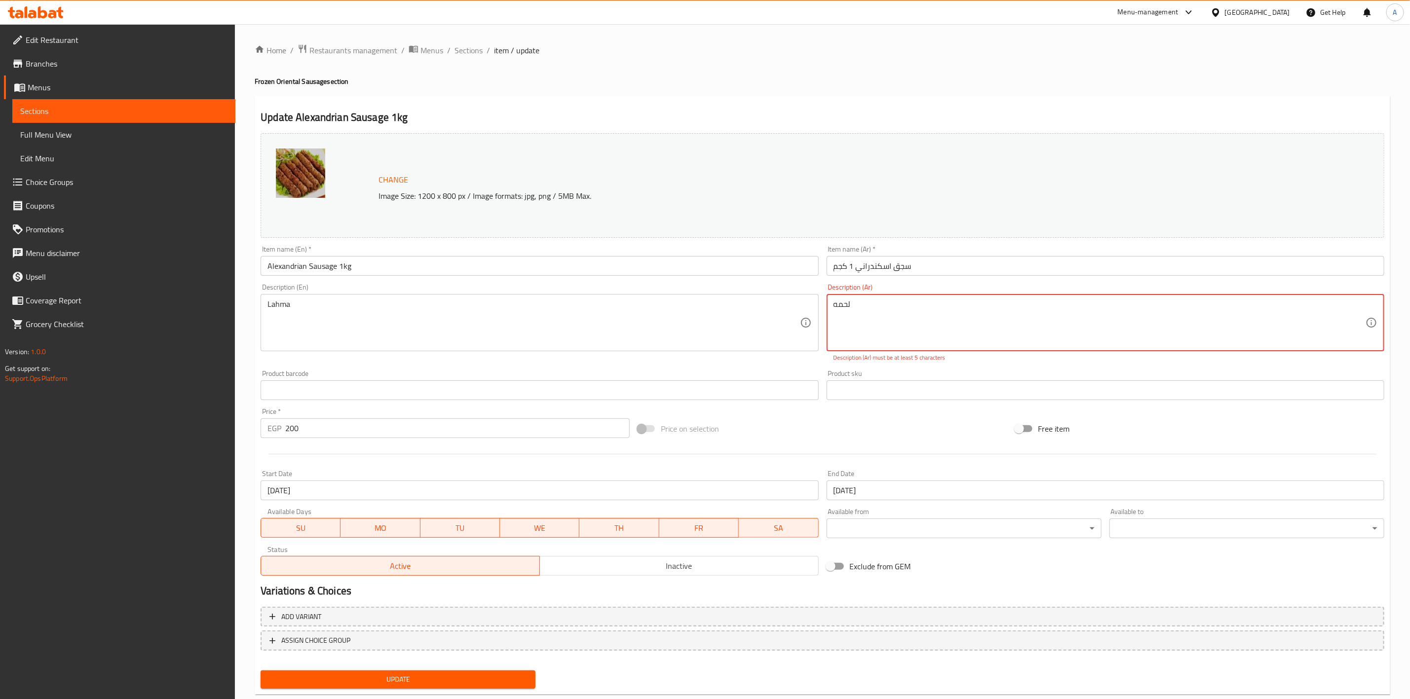
click at [934, 320] on textarea "لحمه" at bounding box center [1099, 322] width 532 height 47
click at [976, 325] on textarea "لحمه" at bounding box center [1099, 322] width 532 height 47
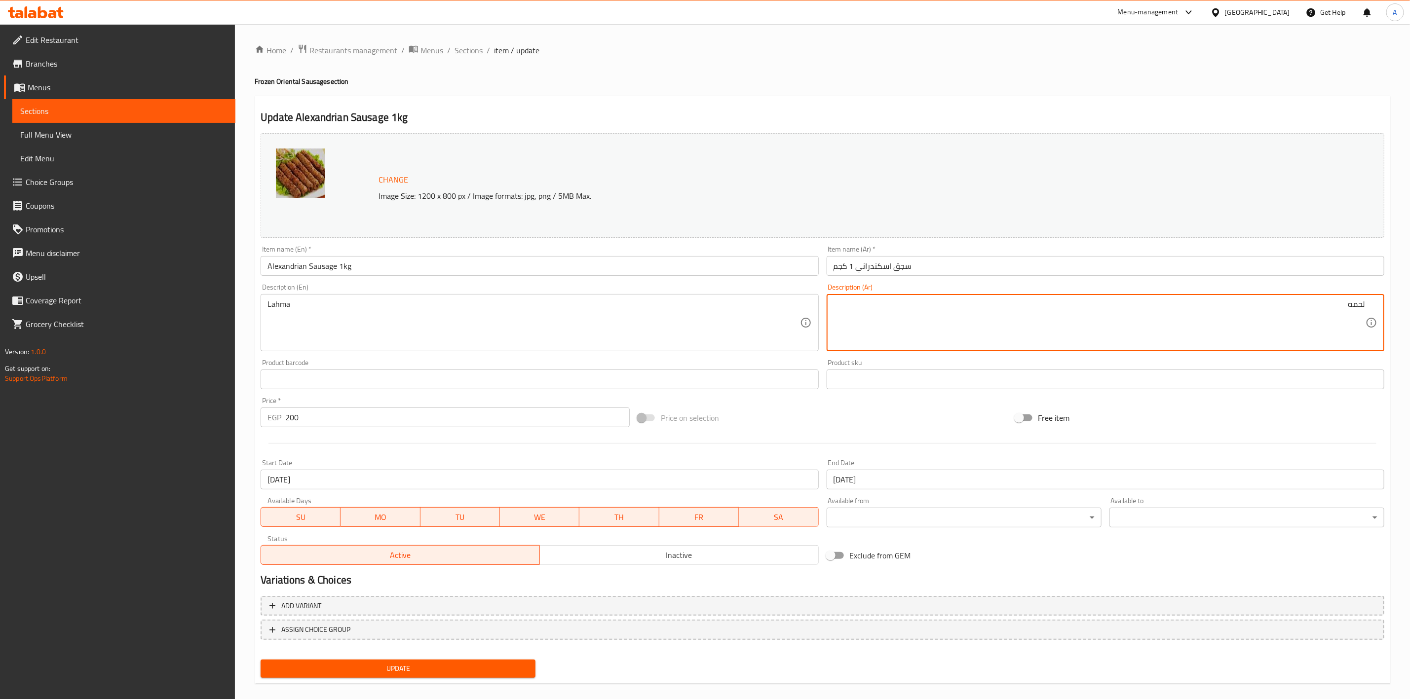
type textarea "لحمه"
click at [804, 58] on div "Home / Restaurants management / Menus / Sections / item / update Frozen Orienta…" at bounding box center [822, 368] width 1135 height 648
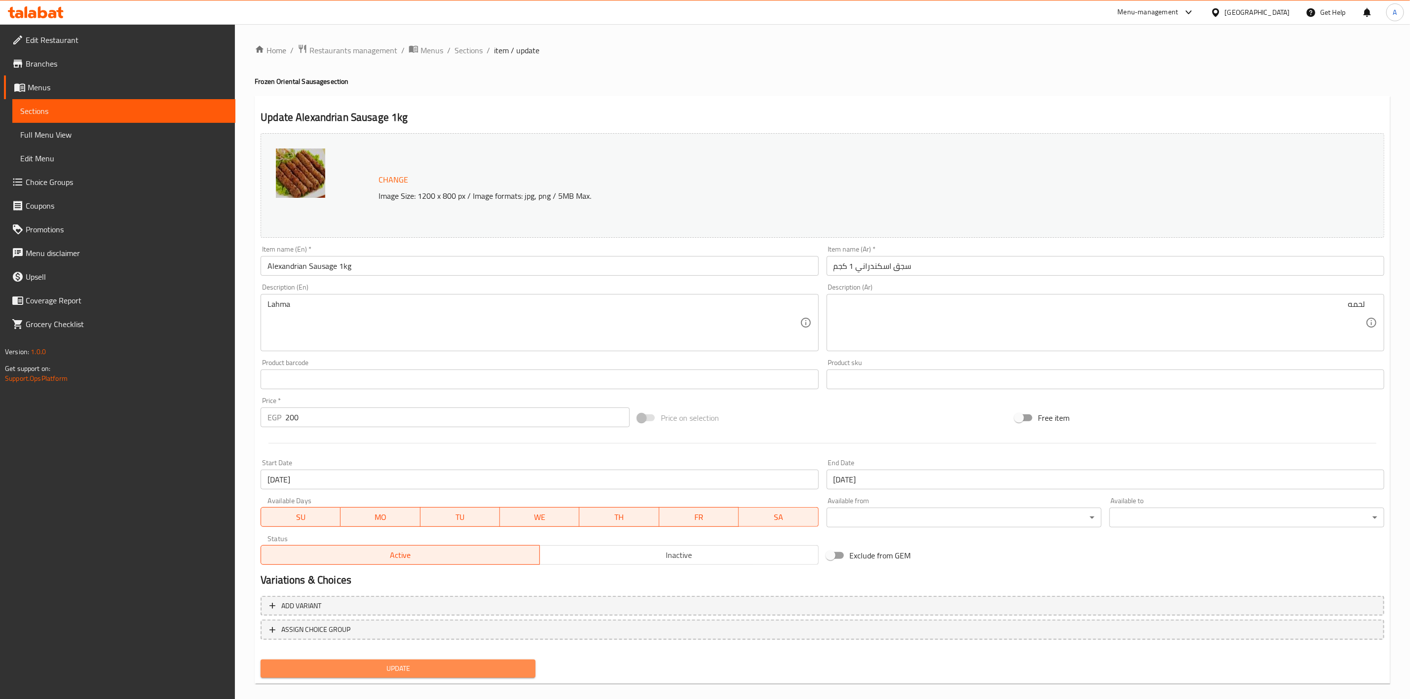
click at [442, 676] on button "Update" at bounding box center [398, 669] width 275 height 18
click at [645, 89] on div "Home / Restaurants management / Menus / Sections / item / update Frozen Orienta…" at bounding box center [822, 368] width 1135 height 648
click at [463, 47] on span "Sections" at bounding box center [468, 50] width 28 height 12
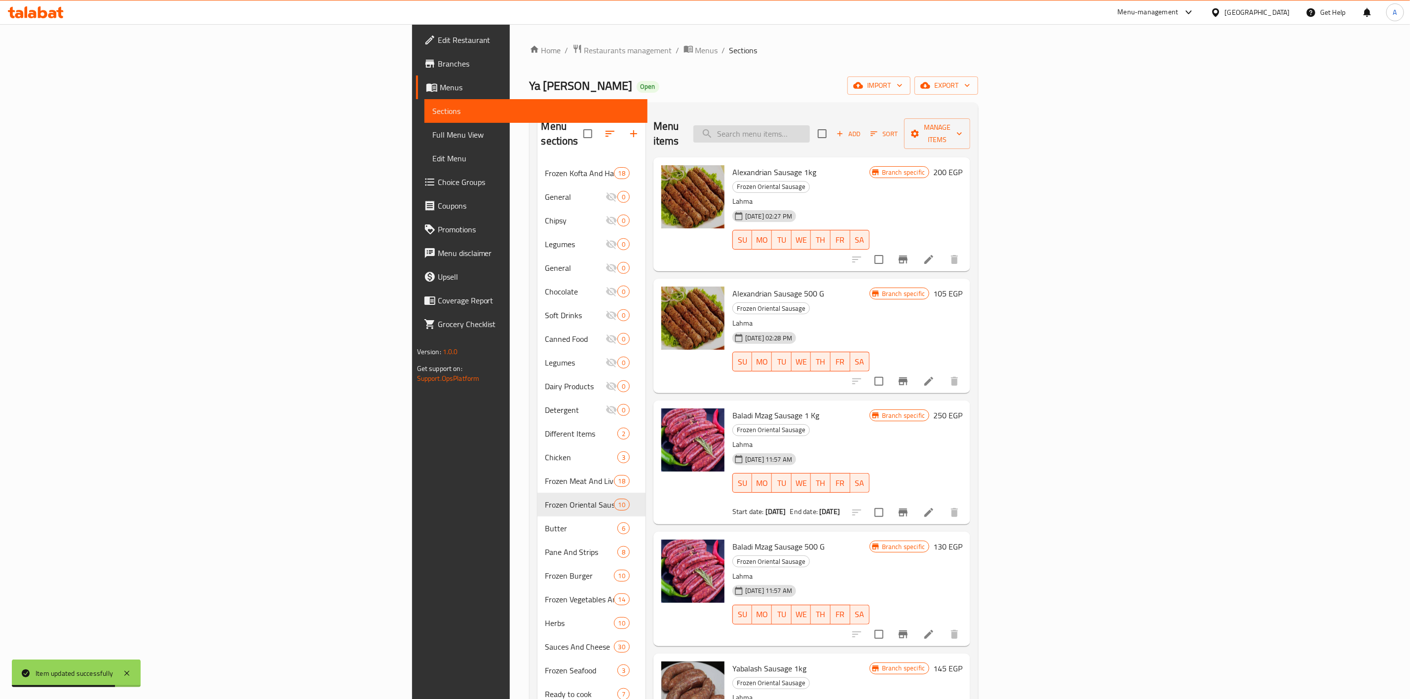
click at [810, 129] on input "search" at bounding box center [751, 133] width 116 height 17
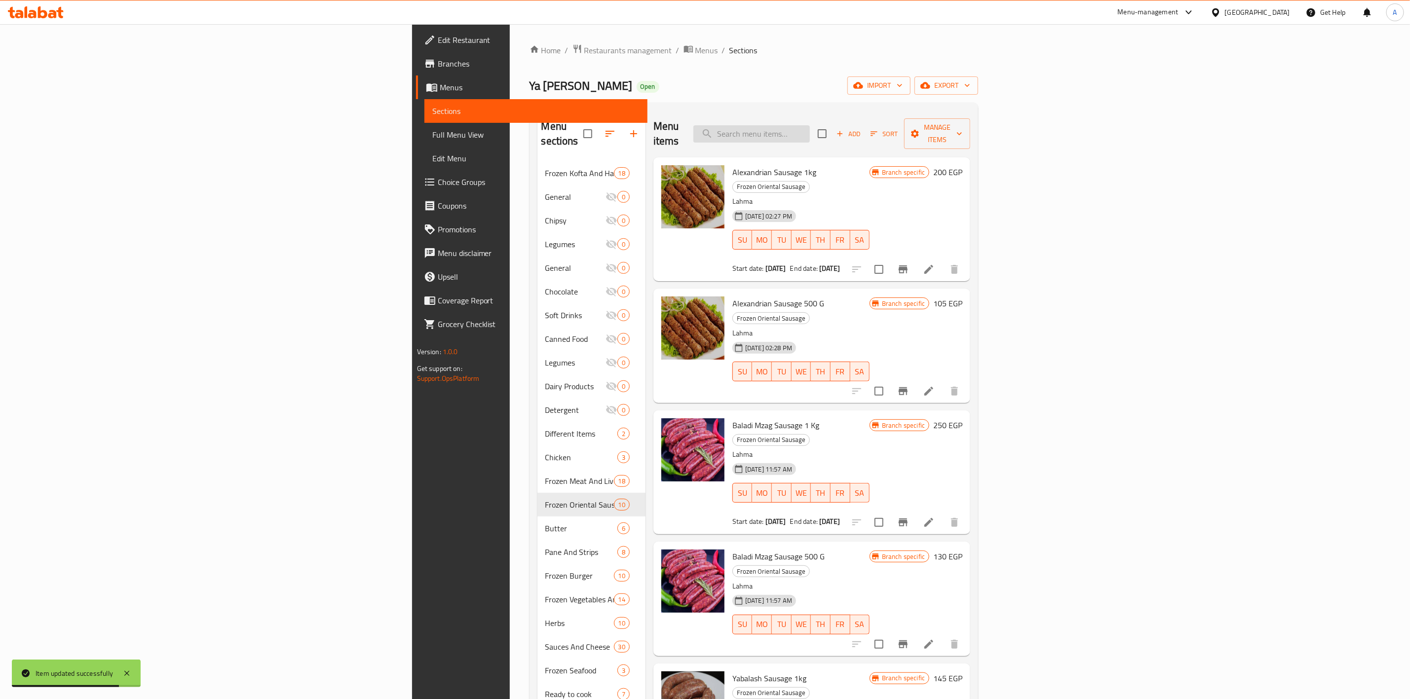
paste input "[PERSON_NAME] 1kg"
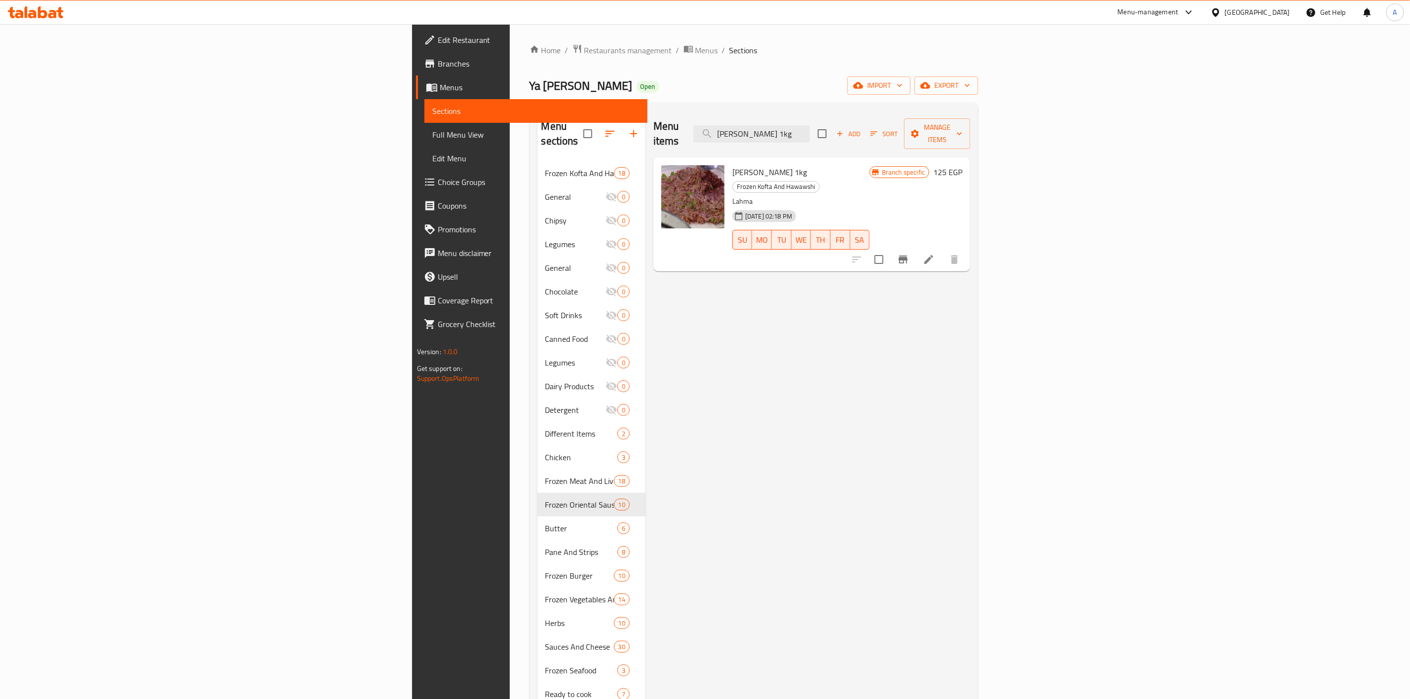
type input "[PERSON_NAME] 1kg"
click at [942, 251] on li at bounding box center [929, 260] width 28 height 18
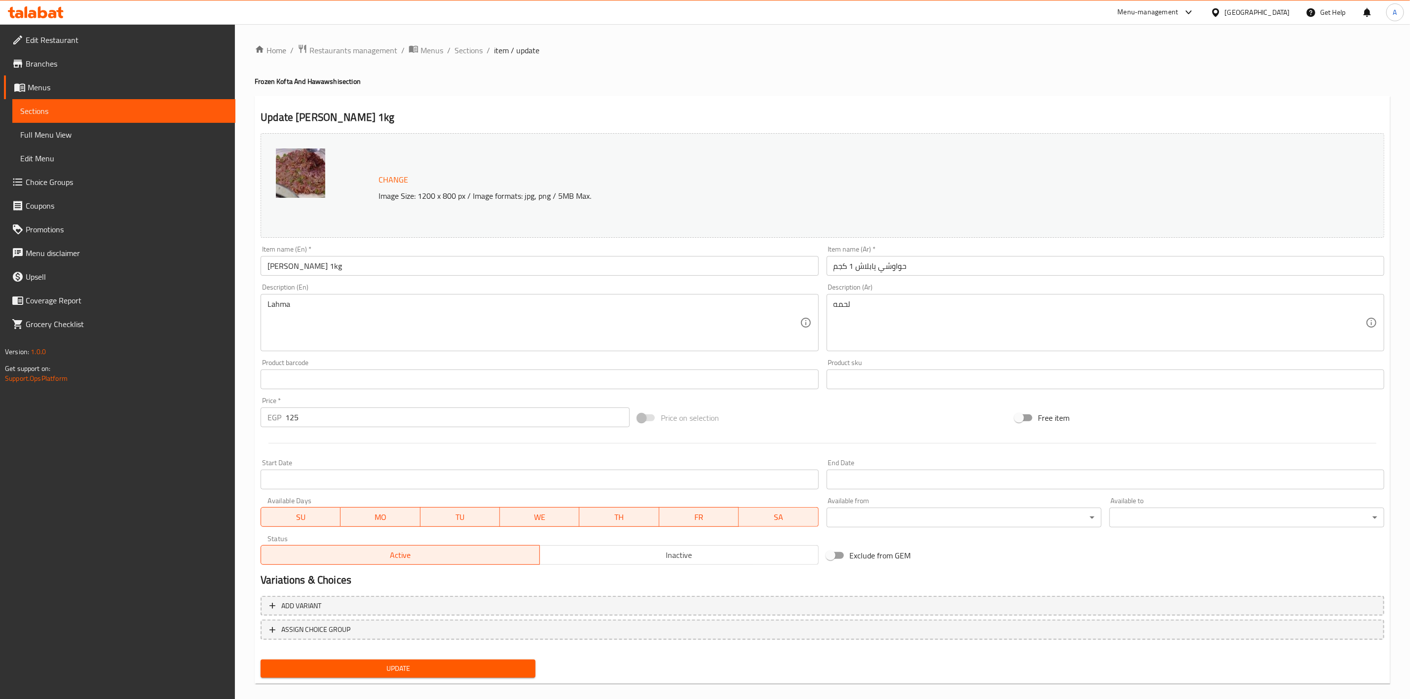
click at [383, 463] on div "Start Date Start Date" at bounding box center [540, 474] width 558 height 30
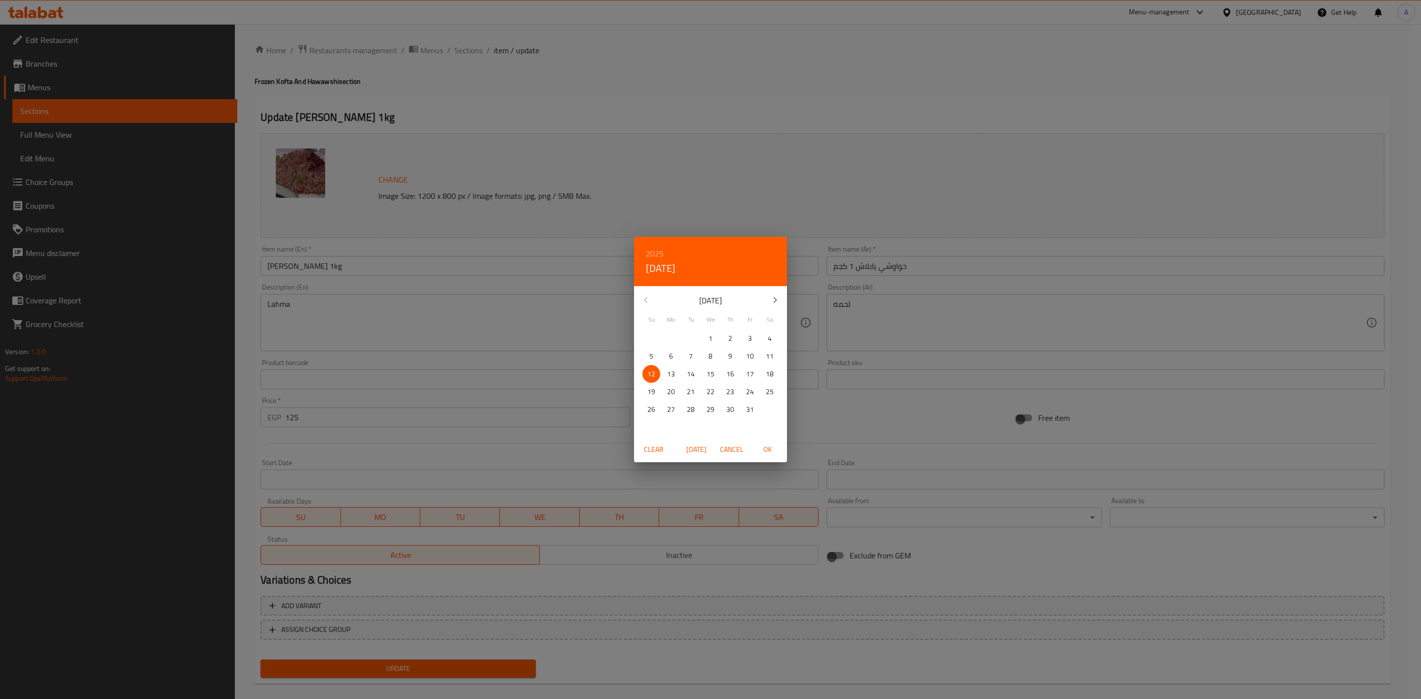
click at [384, 474] on div "2025 Sun, Oct [DATE] Mo Tu We Th Fr Sa 28 29 30 1 2 3 4 5 6 7 8 9 10 11 12 13 1…" at bounding box center [710, 349] width 1421 height 699
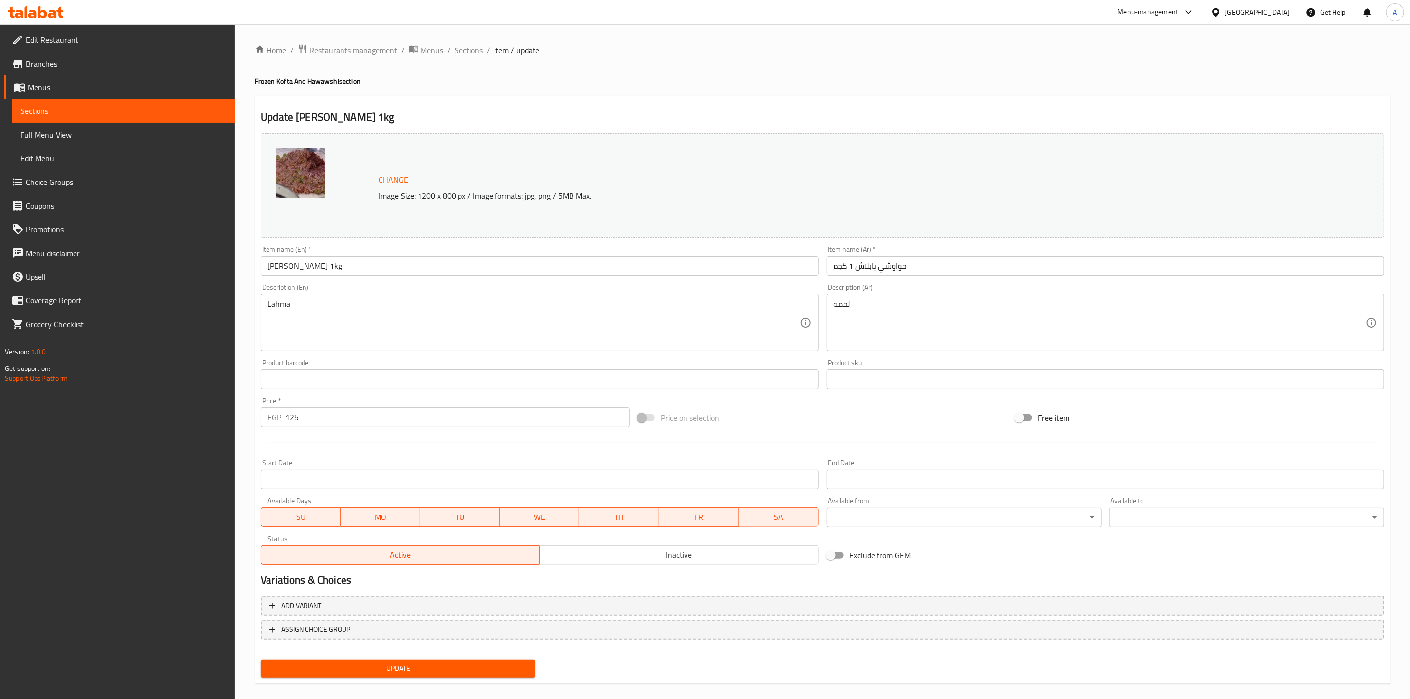
click at [391, 483] on input "Start Date" at bounding box center [540, 480] width 558 height 20
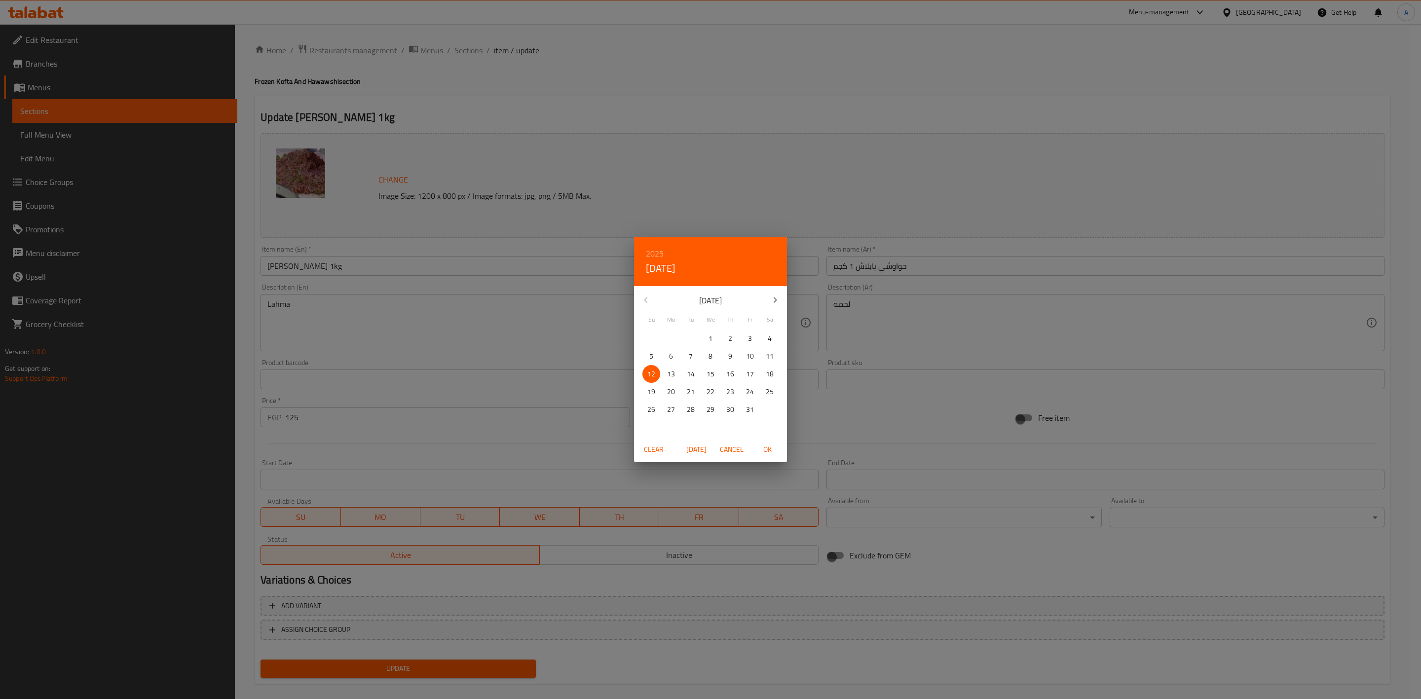
click at [768, 450] on span "OK" at bounding box center [767, 450] width 24 height 12
type input "[DATE]"
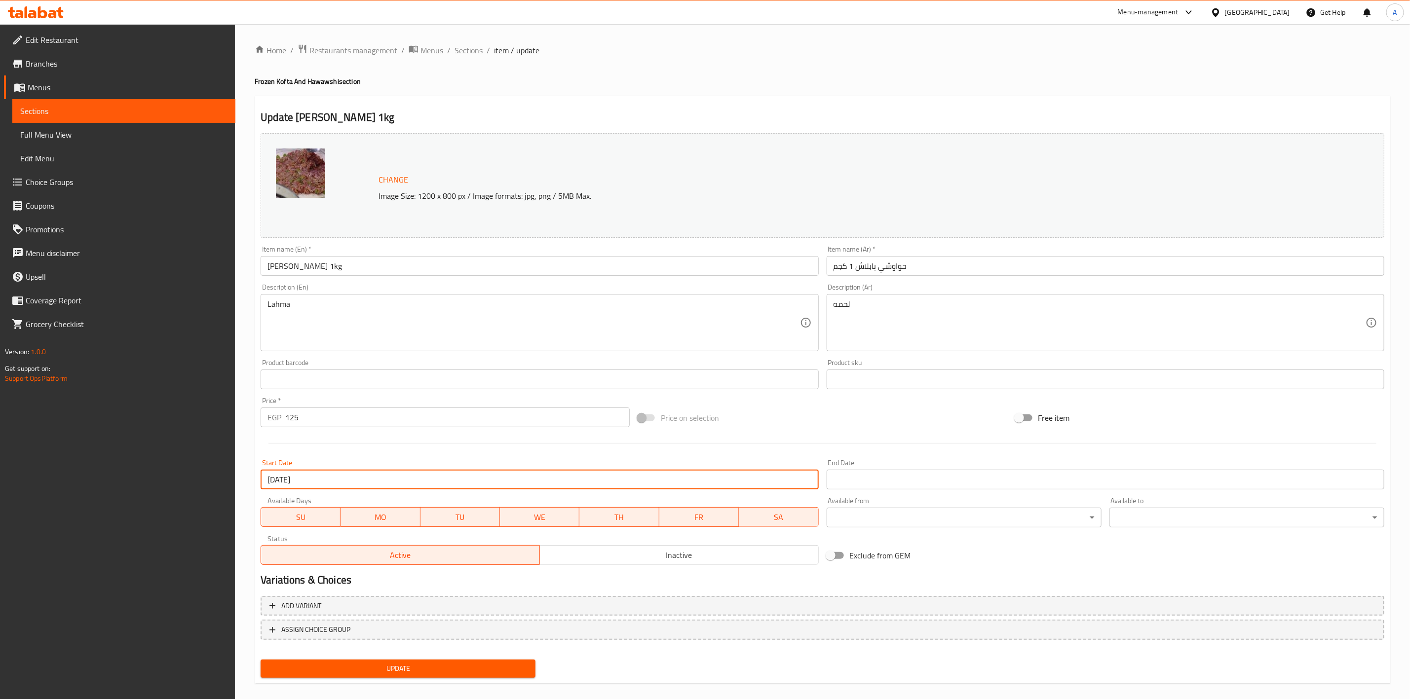
click at [884, 480] on input "Start Date" at bounding box center [1105, 480] width 558 height 20
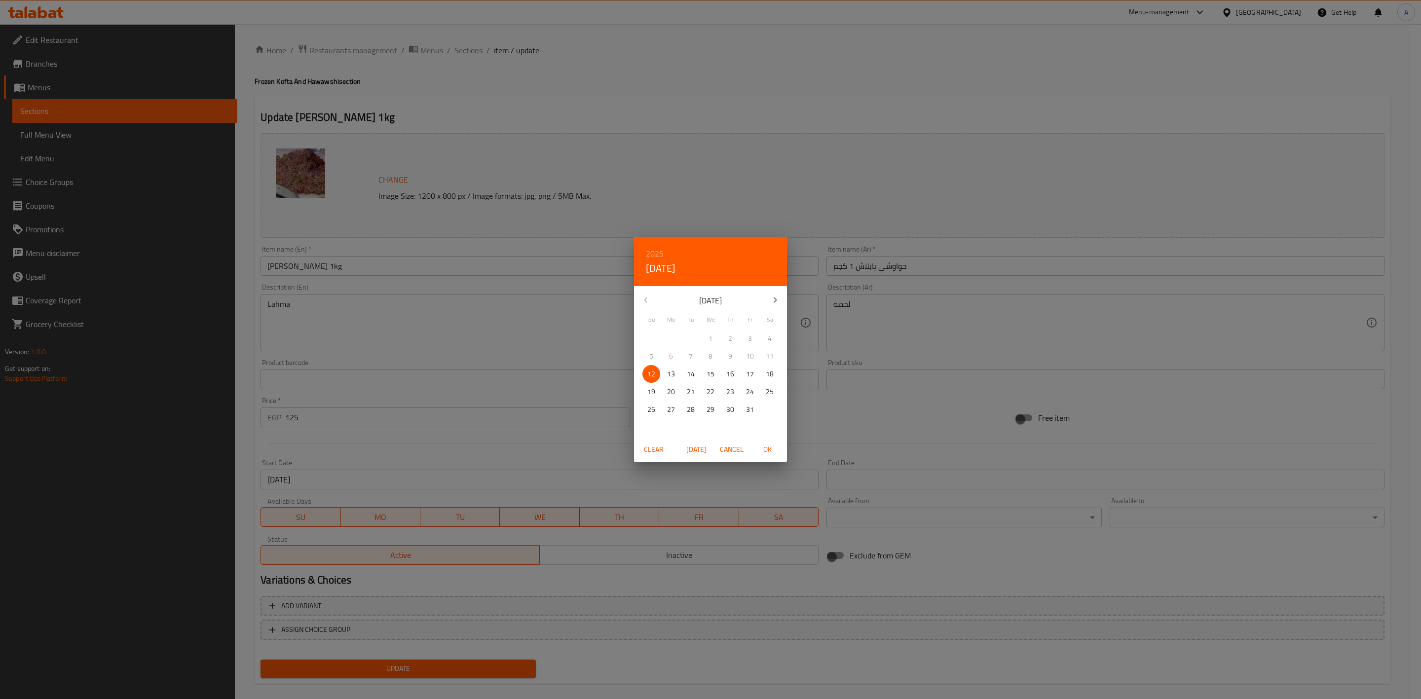
click at [774, 290] on button "button" at bounding box center [775, 300] width 24 height 24
click at [775, 290] on button "button" at bounding box center [775, 300] width 24 height 24
click at [708, 411] on p "31" at bounding box center [711, 410] width 8 height 12
click at [768, 452] on span "OK" at bounding box center [767, 450] width 24 height 12
type input "[DATE]"
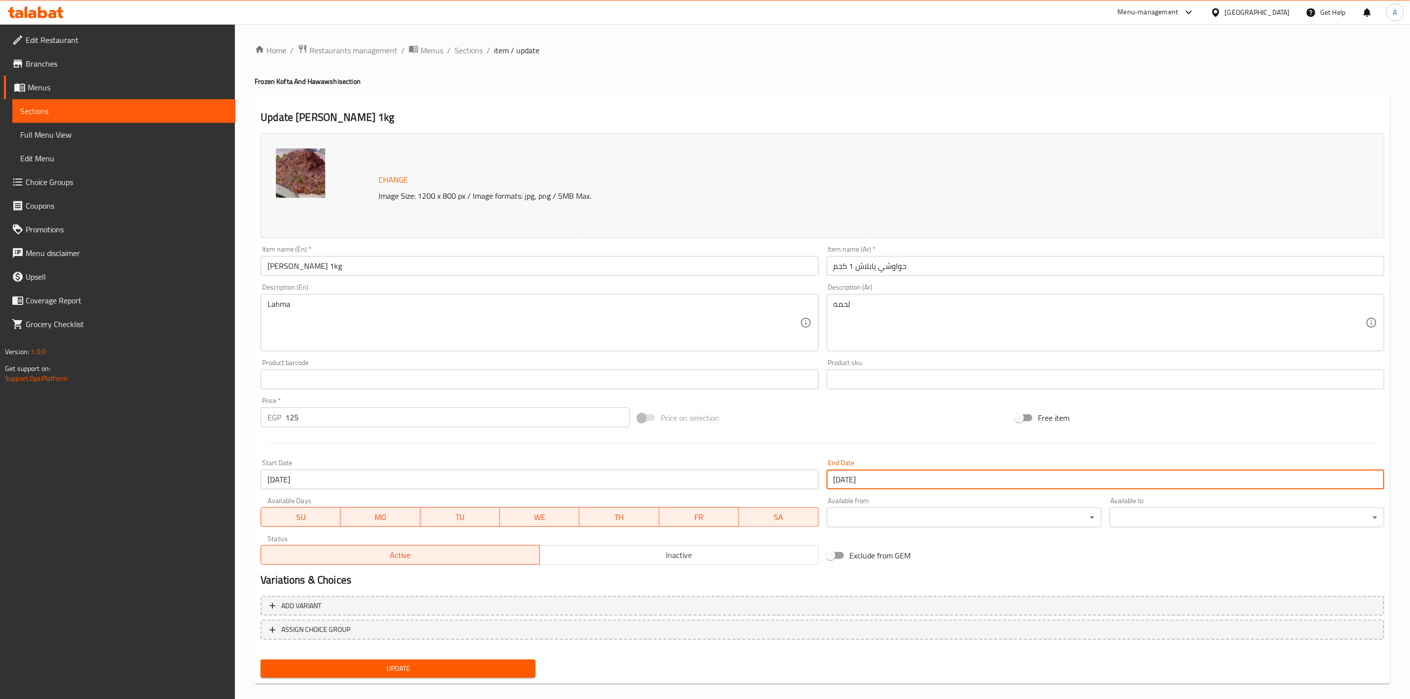
click at [800, 416] on div "Price on selection" at bounding box center [822, 418] width 377 height 27
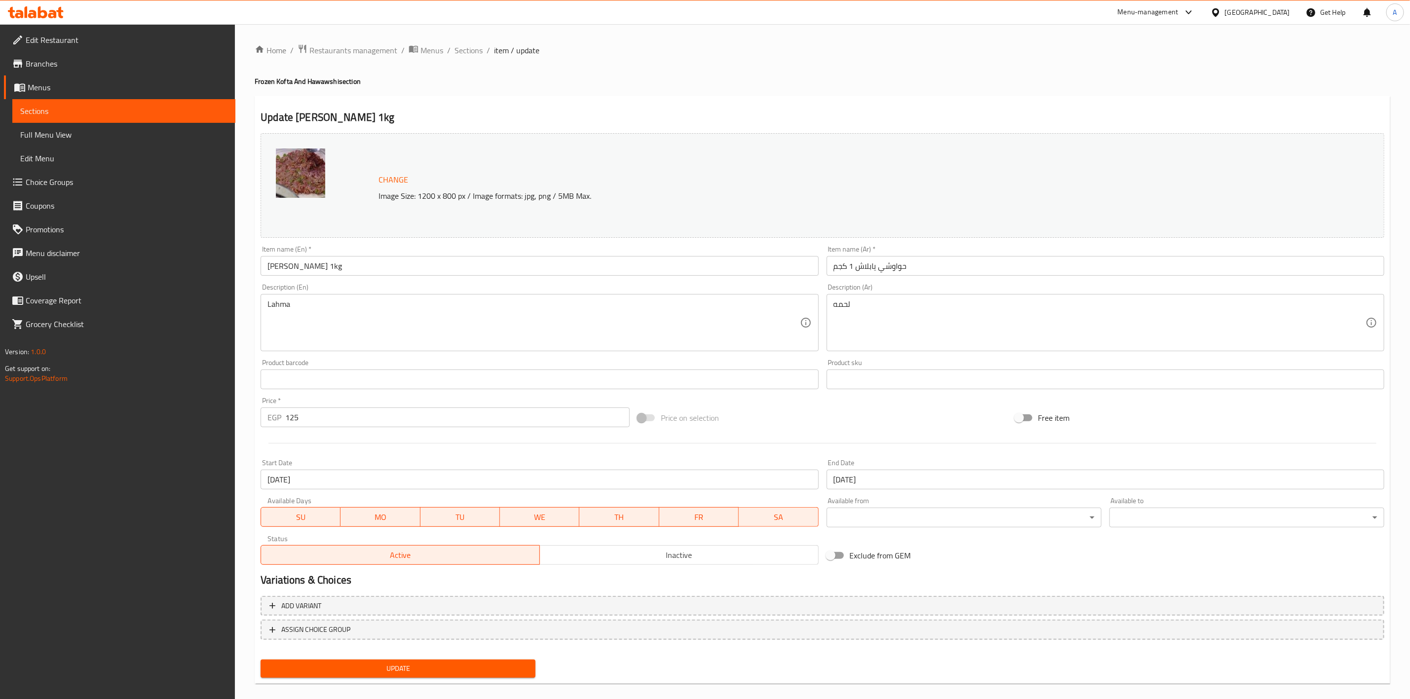
click at [410, 673] on span "Update" at bounding box center [397, 669] width 259 height 12
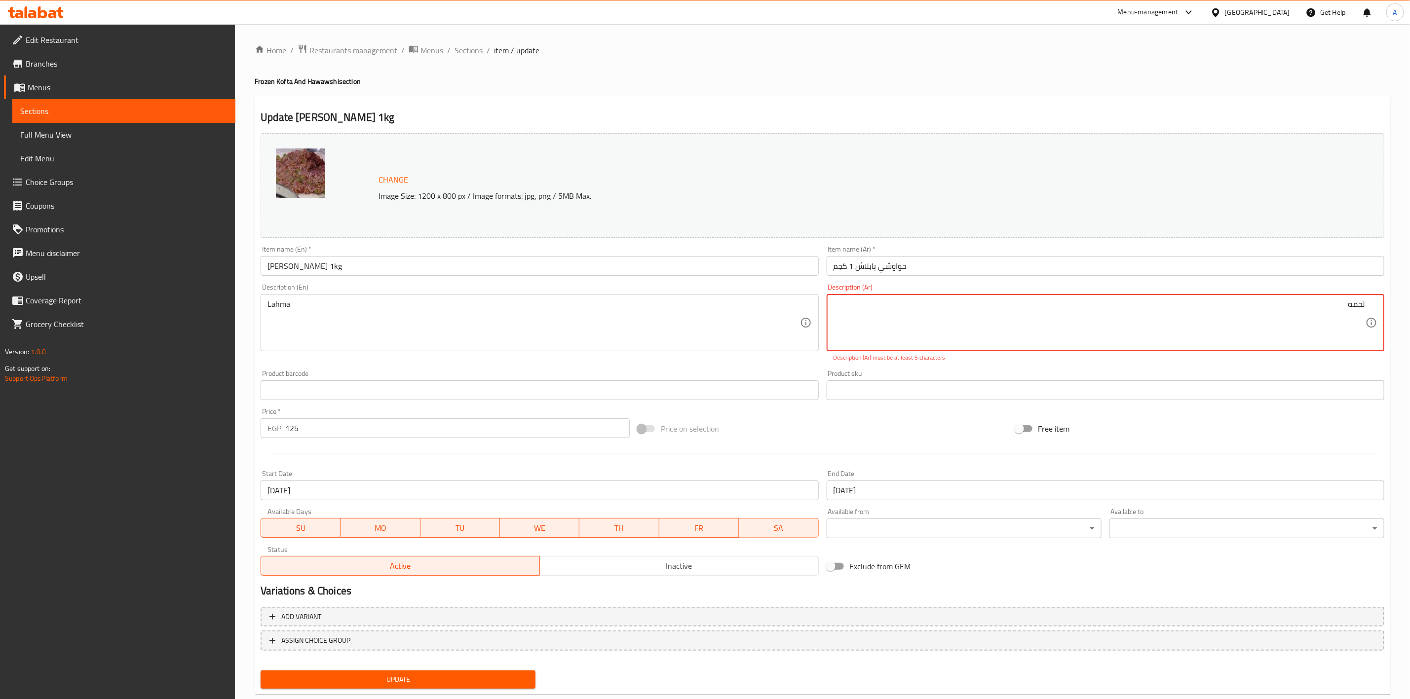
click at [1322, 320] on textarea "لحمه" at bounding box center [1099, 322] width 532 height 47
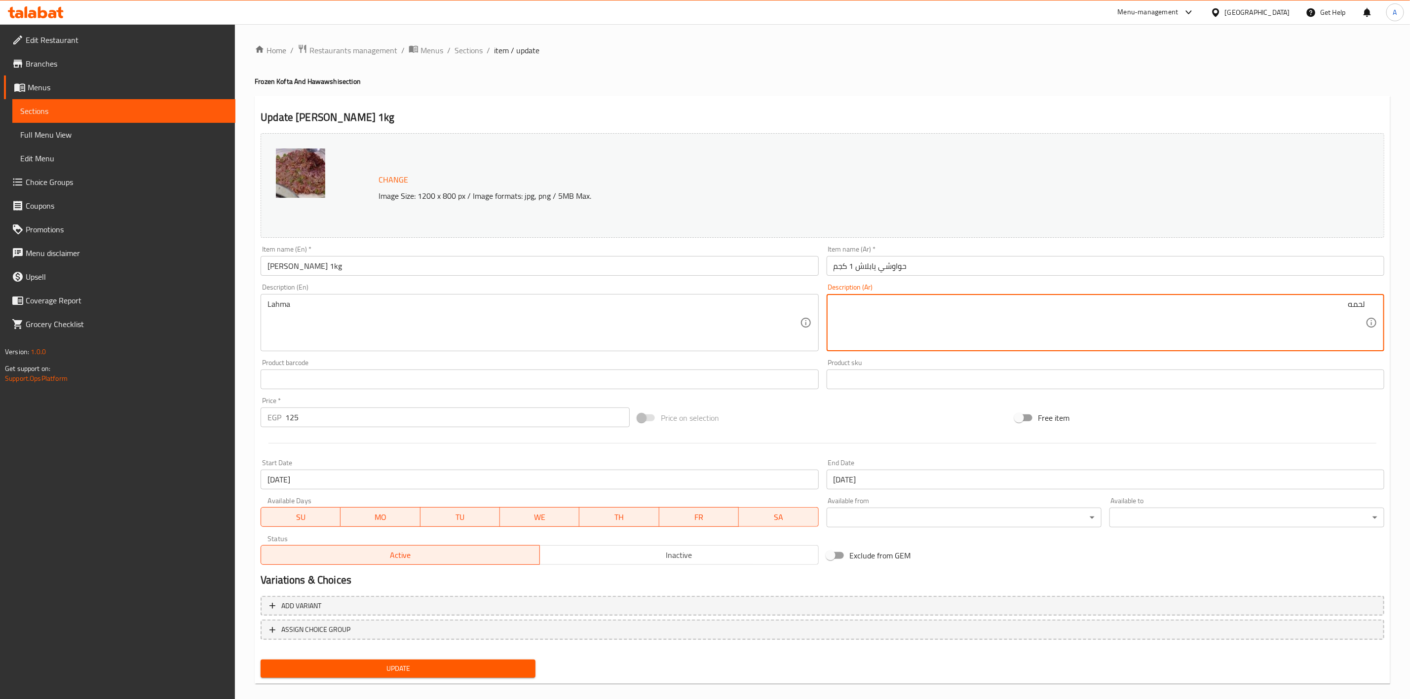
type textarea "لحمه"
click at [930, 89] on div "Home / Restaurants management / Menus / Sections / item / update Frozen Kofta A…" at bounding box center [822, 368] width 1135 height 648
click at [395, 668] on span "Update" at bounding box center [397, 669] width 259 height 12
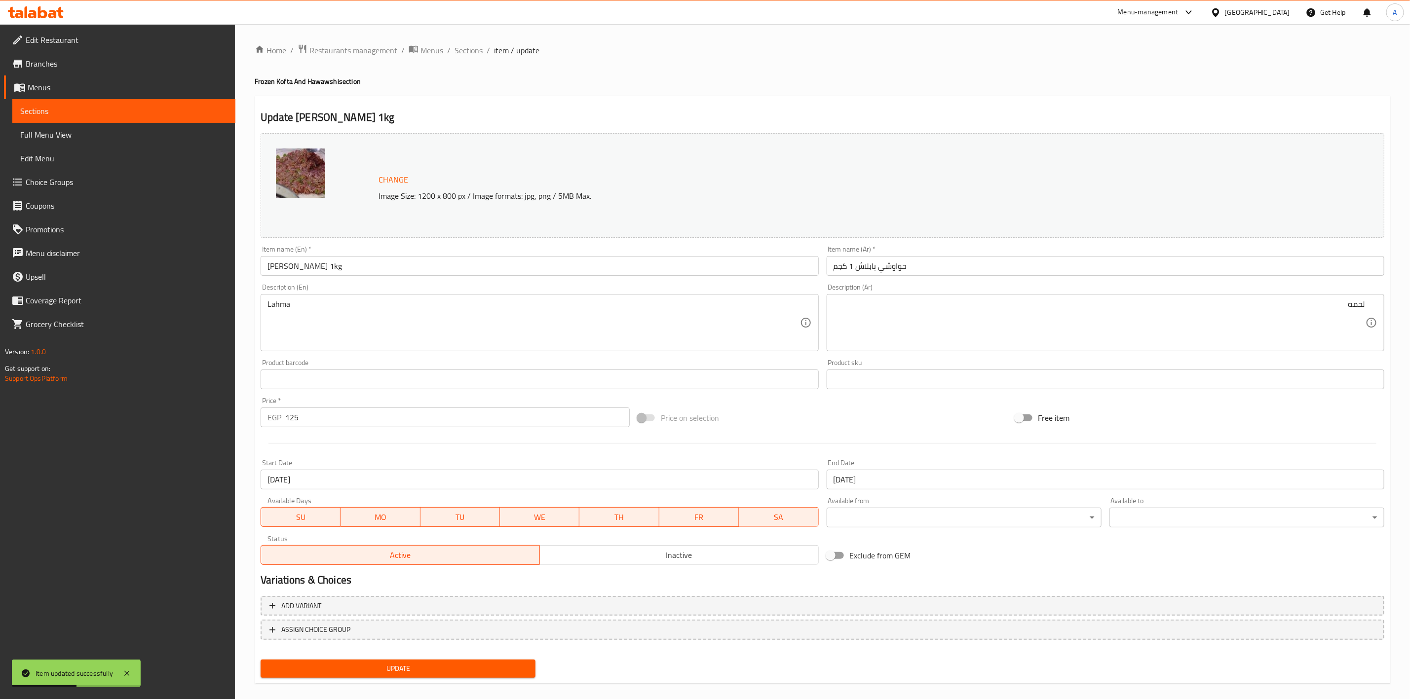
click at [619, 99] on div "Update [PERSON_NAME] 1kg Change Image Size: 1200 x 800 px / Image formats: jpg,…" at bounding box center [822, 390] width 1135 height 589
click at [431, 660] on button "Update" at bounding box center [398, 669] width 275 height 18
click at [465, 50] on span "Sections" at bounding box center [468, 50] width 28 height 12
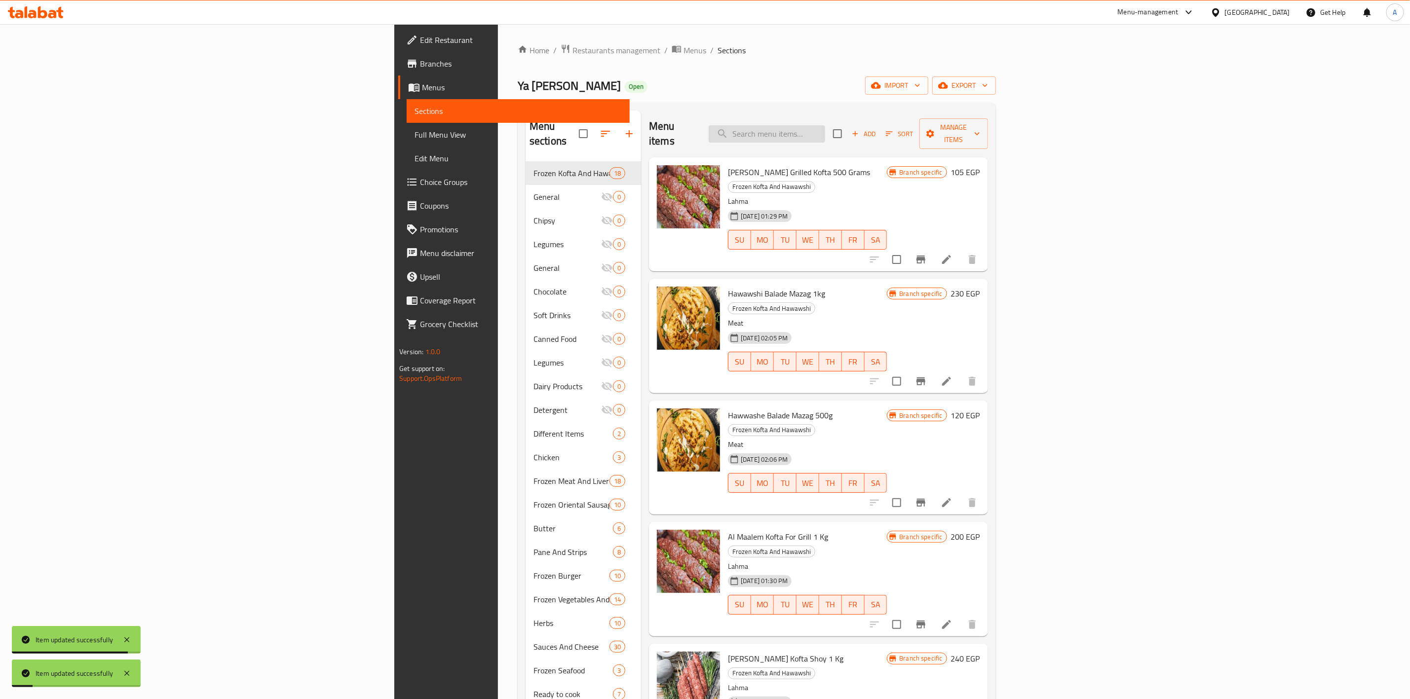
click at [825, 134] on input "search" at bounding box center [767, 133] width 116 height 17
paste input "Hawawshi Balade Mazag 1kg"
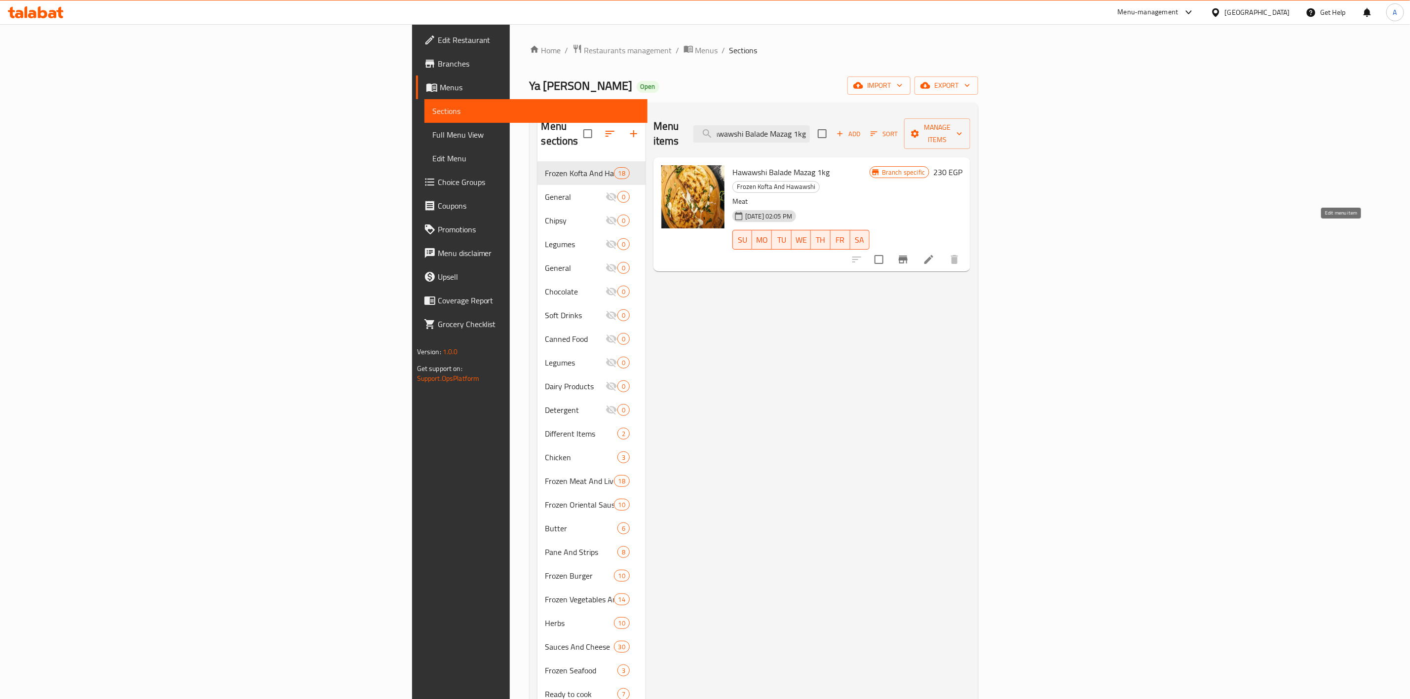
type input "Hawawshi Balade Mazag 1kg"
click at [934, 254] on icon at bounding box center [929, 260] width 12 height 12
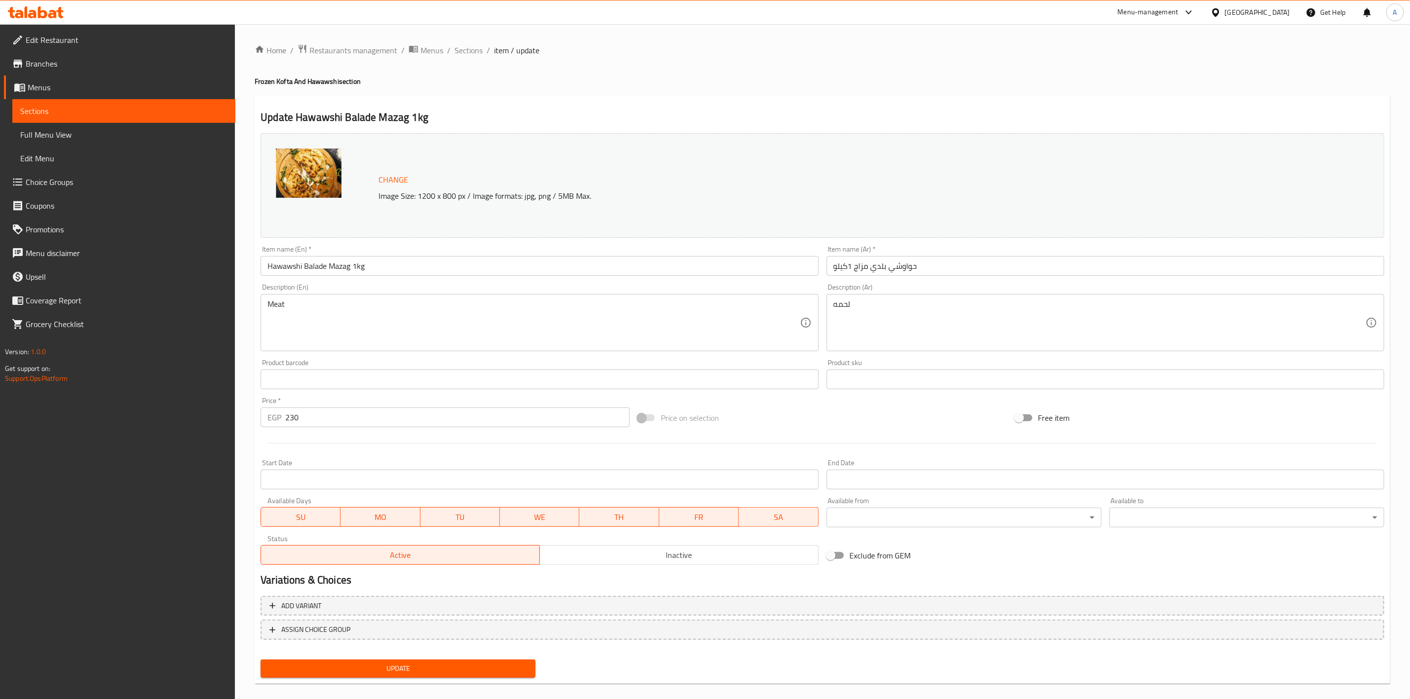
click at [342, 480] on input "Start Date" at bounding box center [540, 480] width 558 height 20
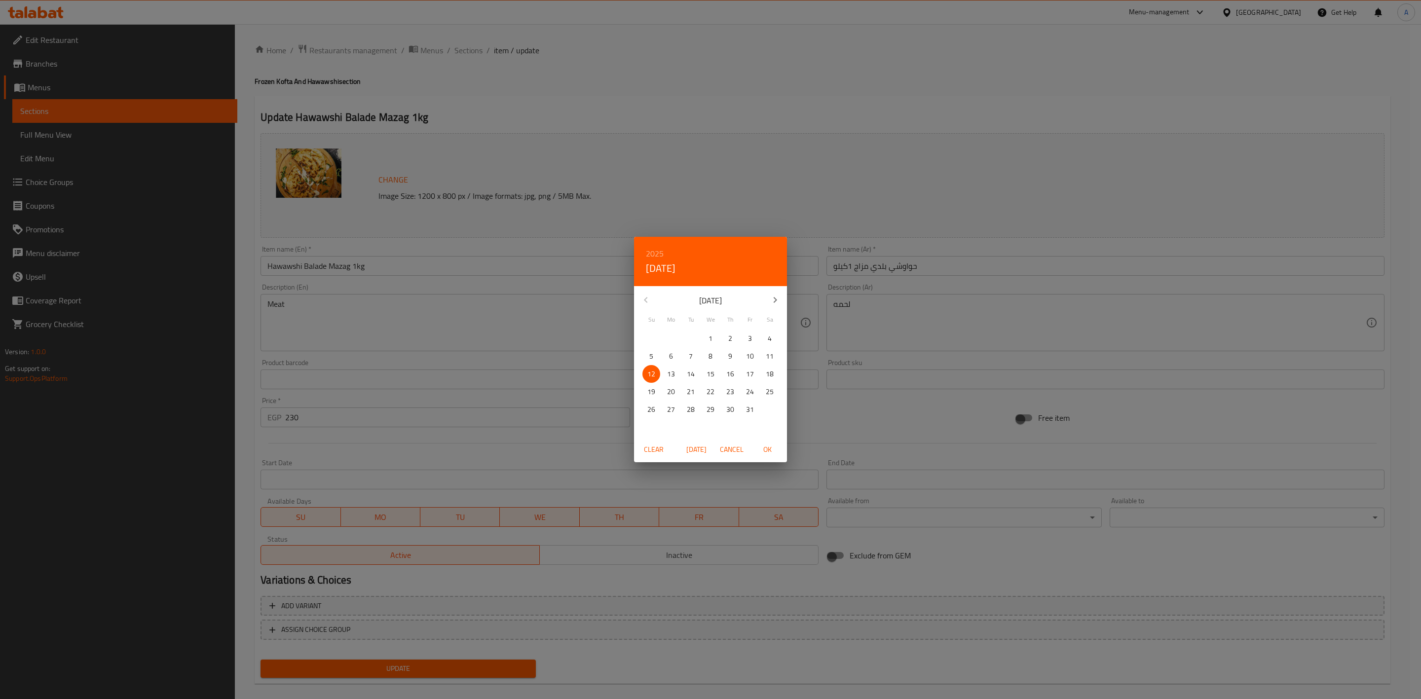
click at [767, 446] on span "OK" at bounding box center [767, 450] width 24 height 12
type input "[DATE]"
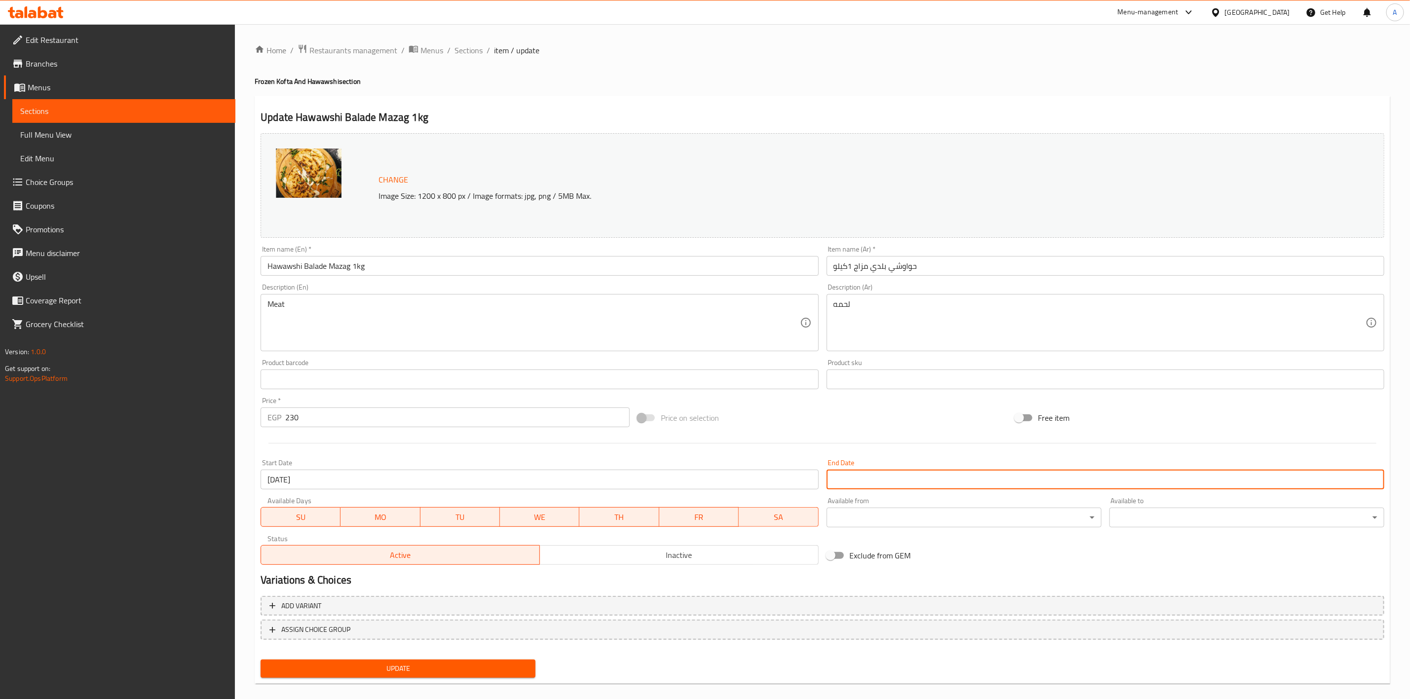
click at [868, 489] on input "Start Date" at bounding box center [1105, 480] width 558 height 20
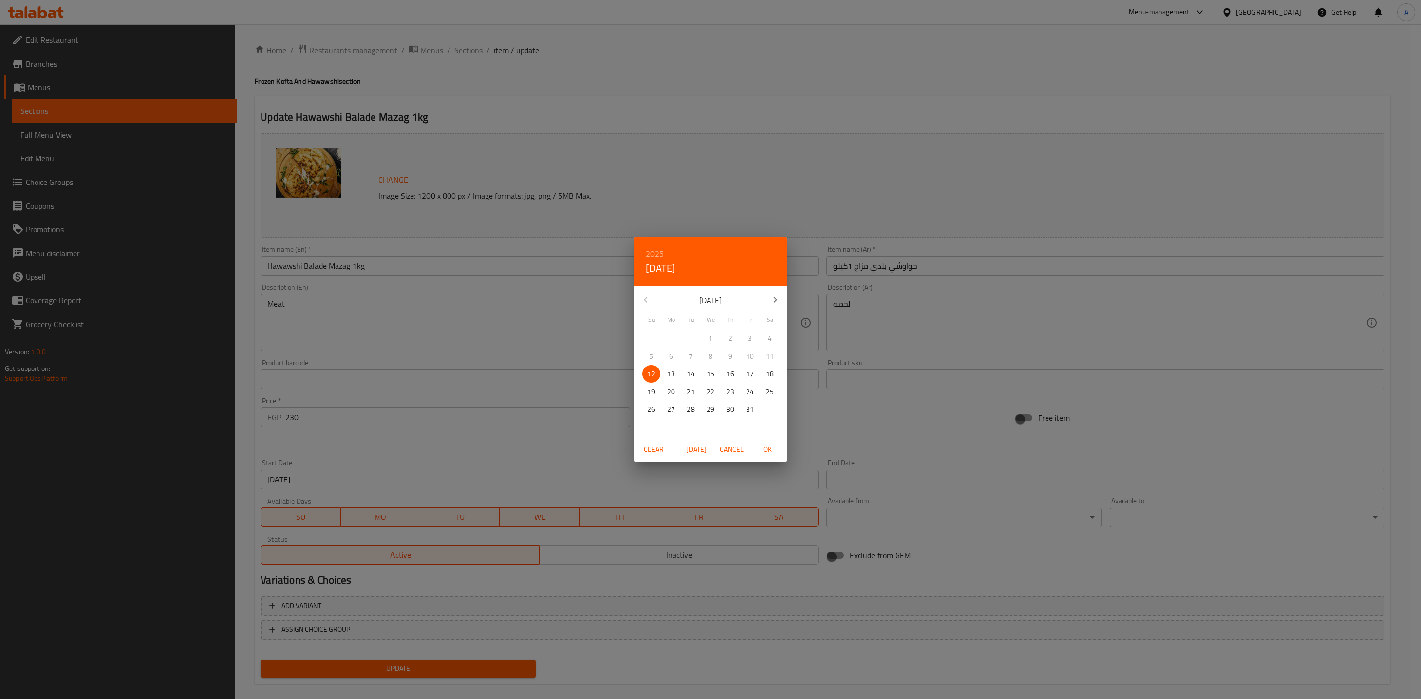
click at [780, 298] on icon "button" at bounding box center [775, 300] width 12 height 12
click at [721, 409] on div "1" at bounding box center [730, 410] width 20 height 18
click at [712, 407] on p "31" at bounding box center [711, 410] width 8 height 12
click at [768, 447] on span "OK" at bounding box center [767, 450] width 24 height 12
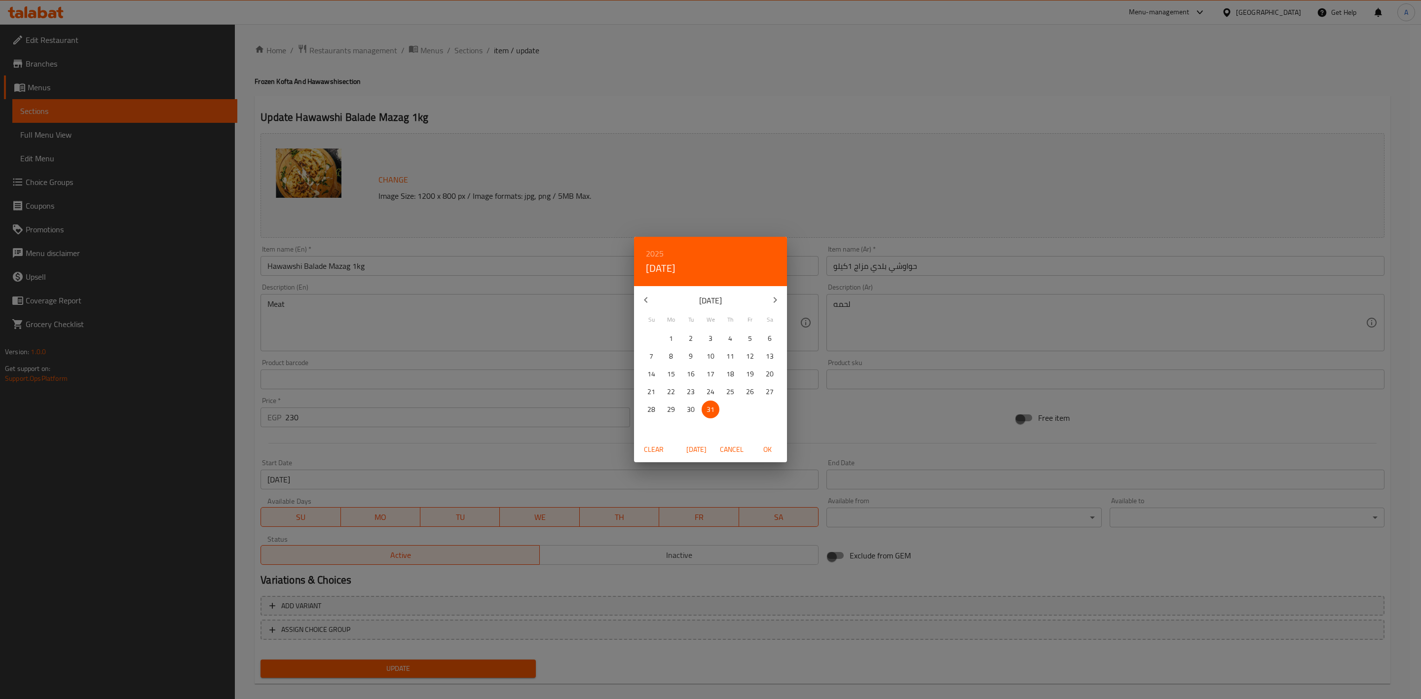
type input "[DATE]"
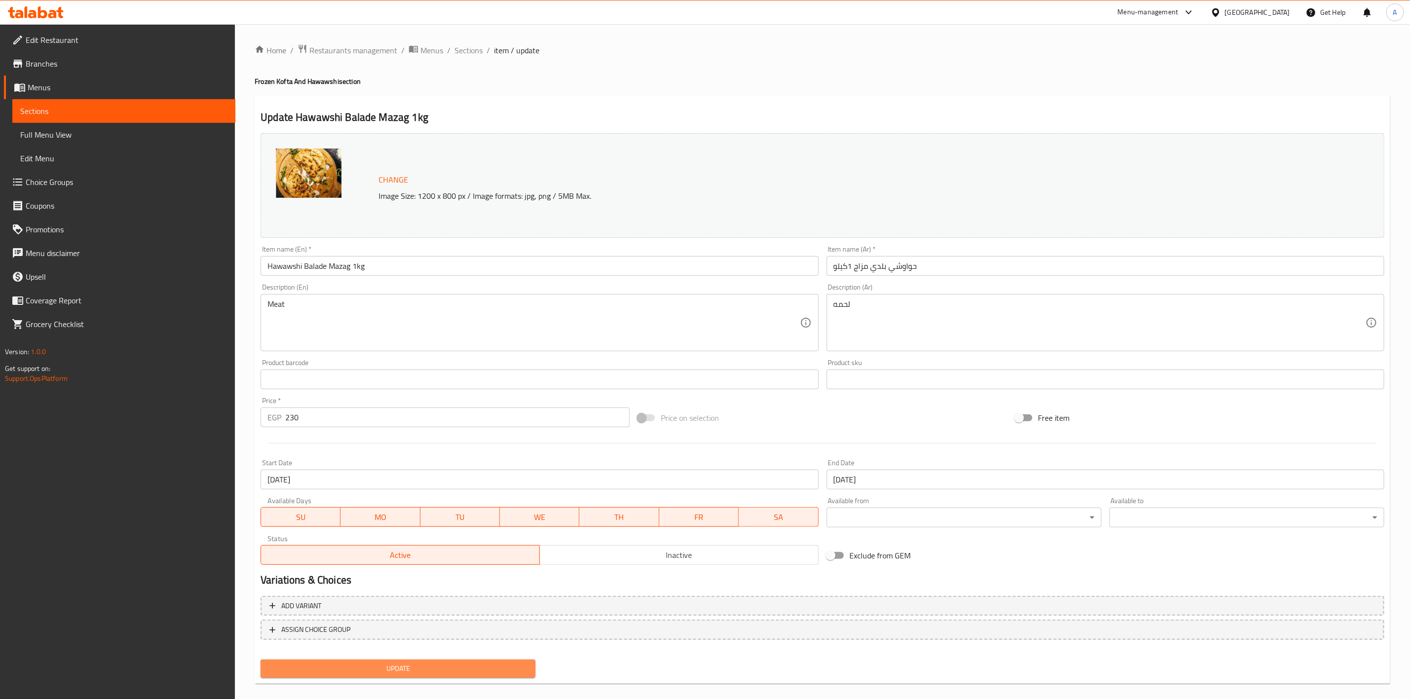
click at [409, 670] on span "Update" at bounding box center [397, 669] width 259 height 12
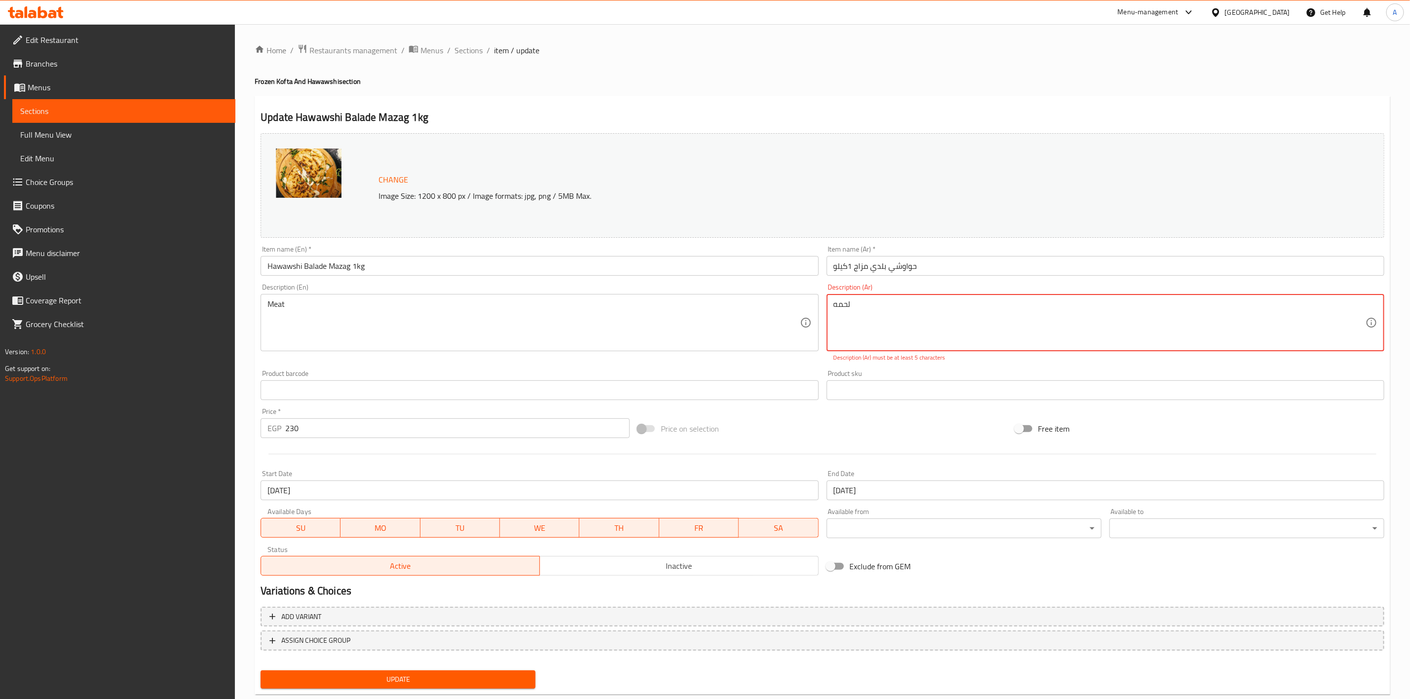
click at [906, 305] on textarea "لحمه" at bounding box center [1099, 322] width 532 height 47
click at [927, 319] on textarea "لحمه" at bounding box center [1099, 322] width 532 height 47
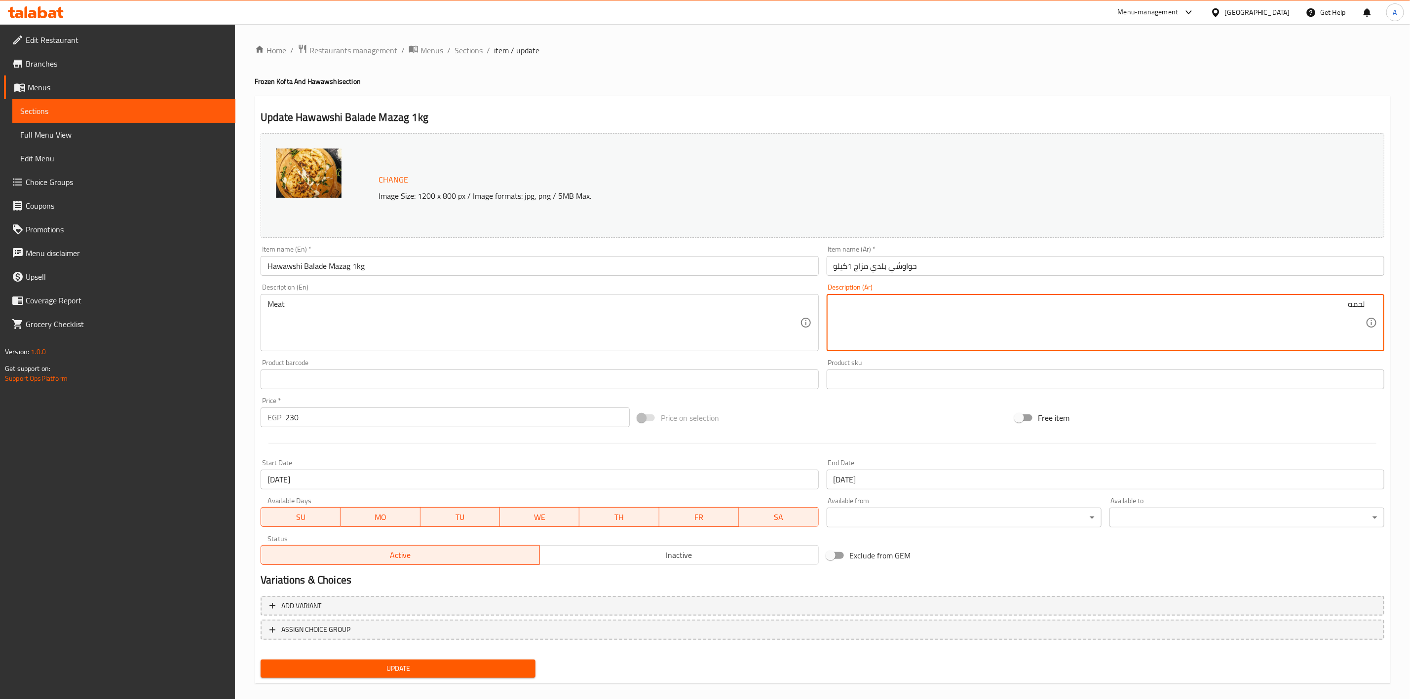
type textarea "لحمه"
click at [844, 70] on div "Home / Restaurants management / Menus / Sections / item / update Frozen Kofta A…" at bounding box center [822, 368] width 1135 height 648
click at [381, 667] on span "Update" at bounding box center [397, 669] width 259 height 12
click at [630, 92] on div "Home / Restaurants management / Menus / Sections / item / update Frozen Kofta A…" at bounding box center [822, 368] width 1135 height 648
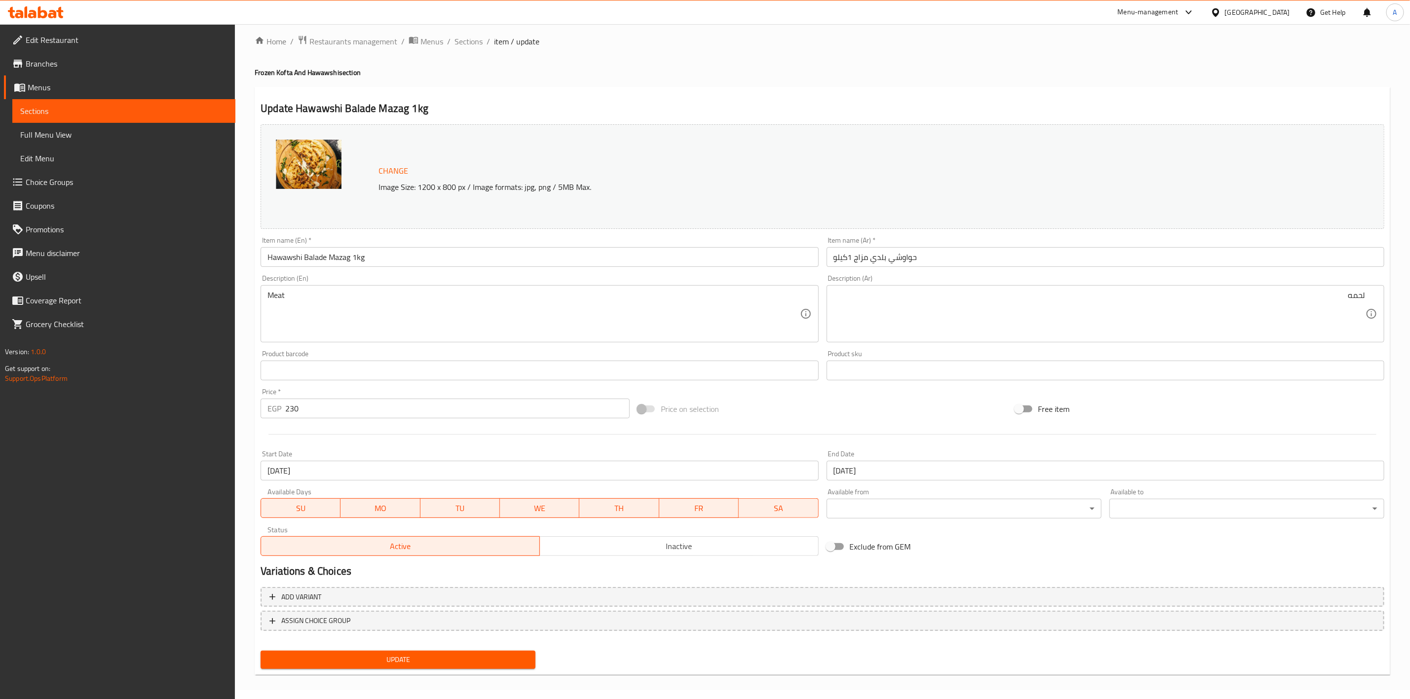
scroll to position [11, 0]
click at [431, 654] on span "Update" at bounding box center [397, 658] width 259 height 12
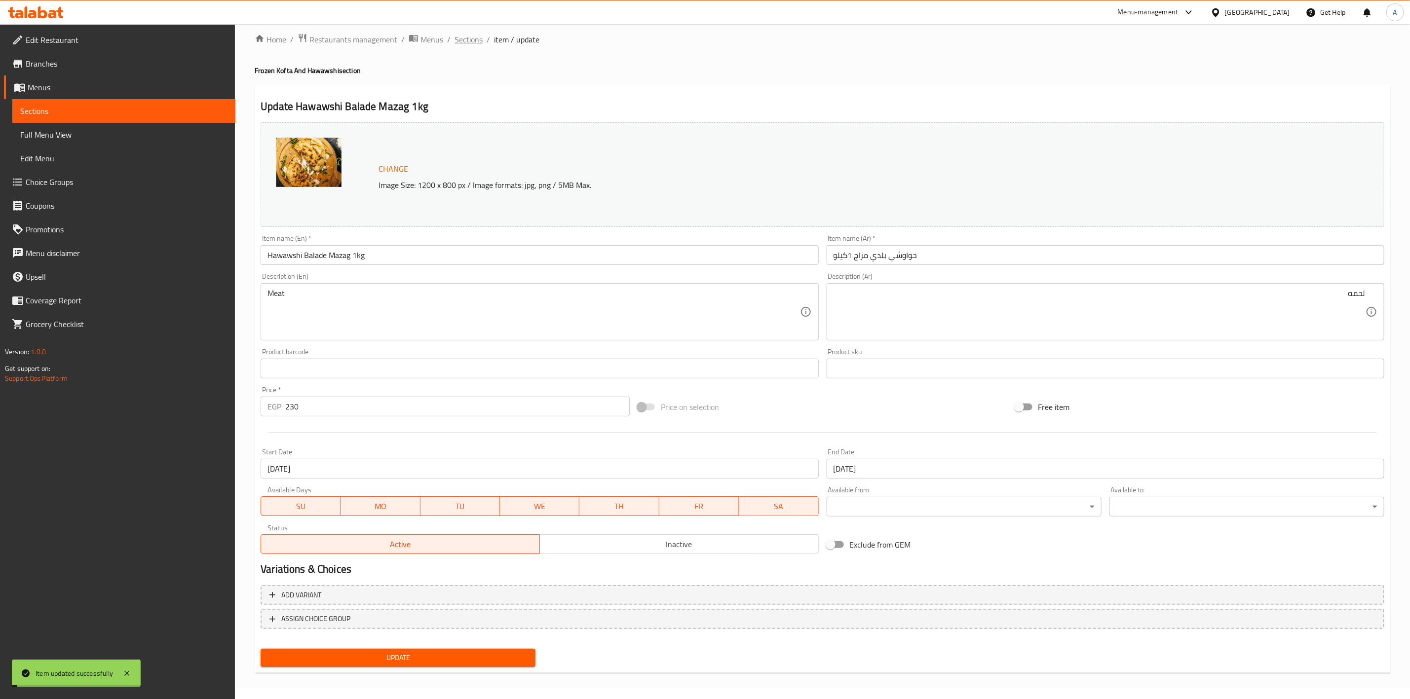
click at [472, 36] on span "Sections" at bounding box center [468, 40] width 28 height 12
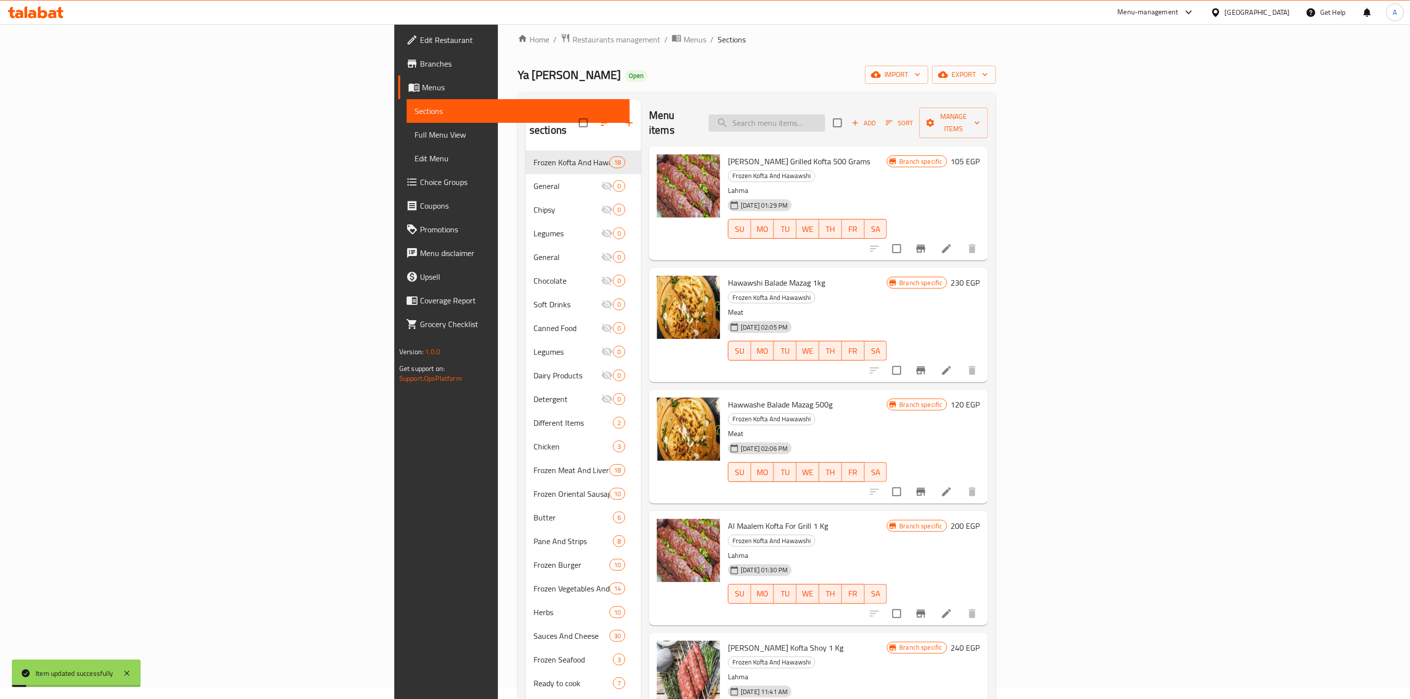
click at [825, 114] on input "search" at bounding box center [767, 122] width 116 height 17
paste input "Baladi Mazaj Kofta 1 Kilo"
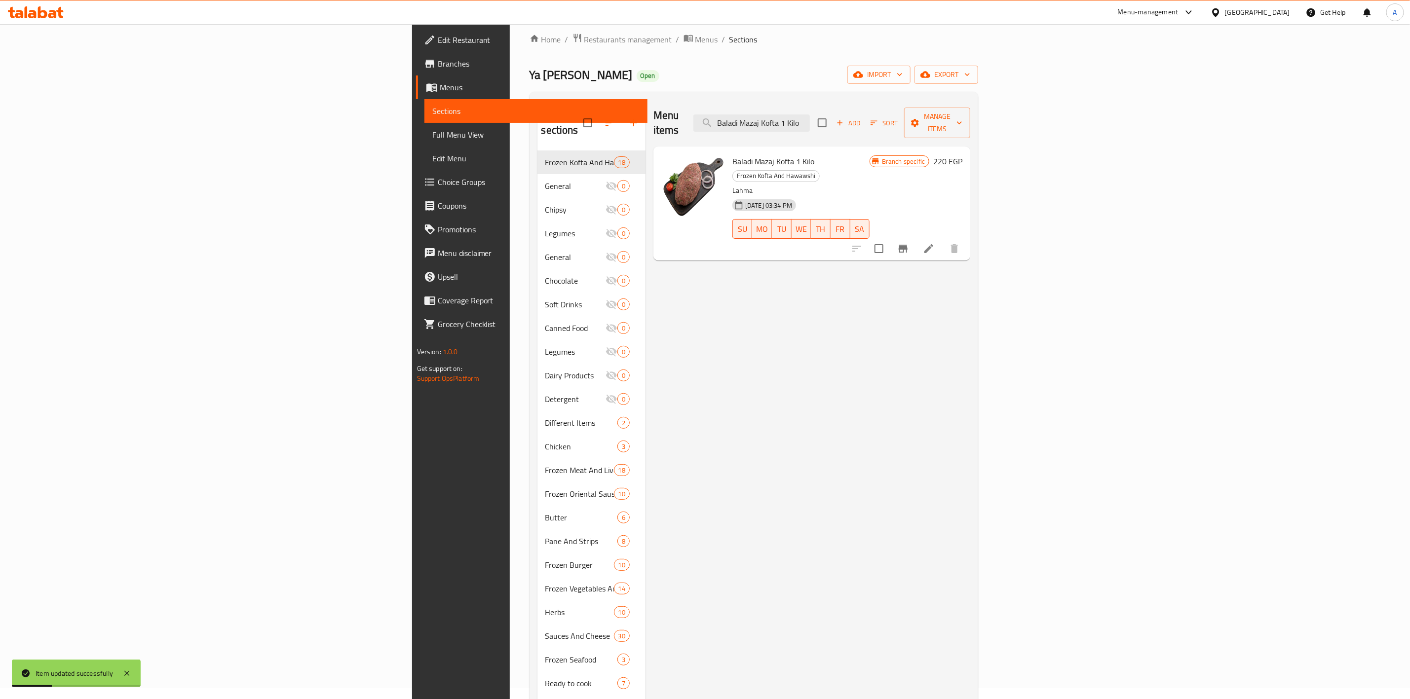
type input "Baladi Mazaj Kofta 1 Kilo"
click at [934, 243] on icon at bounding box center [929, 249] width 12 height 12
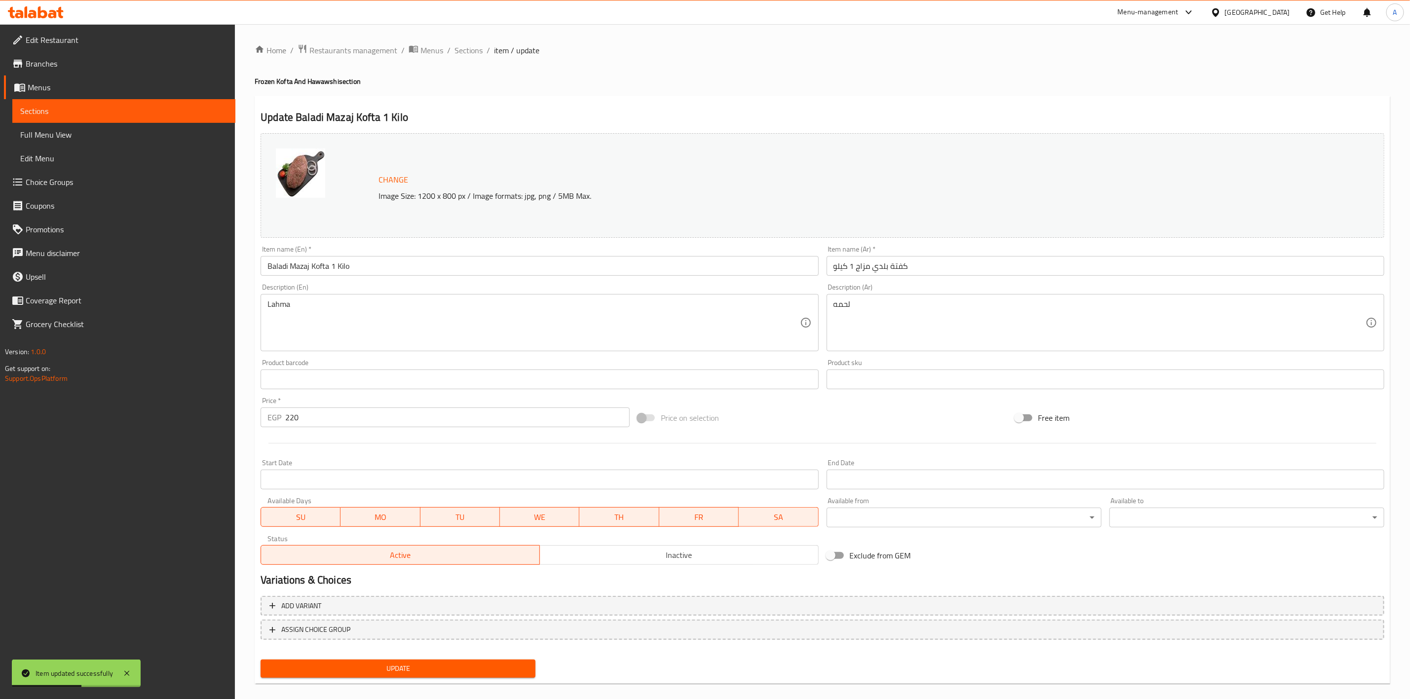
click at [369, 466] on div "Start Date Start Date" at bounding box center [540, 474] width 558 height 30
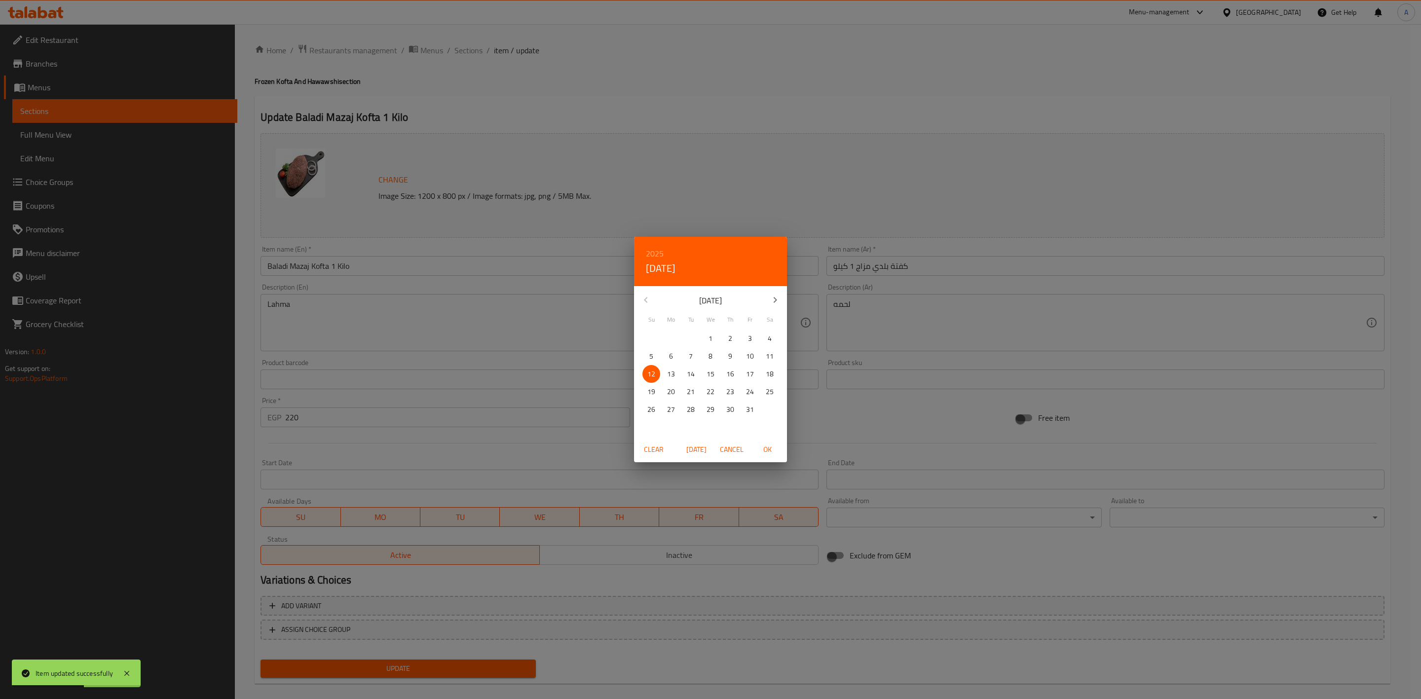
click at [365, 479] on div "2025 Sun, Oct [DATE] Mo Tu We Th Fr Sa 28 29 30 1 2 3 4 5 6 7 8 9 10 11 12 13 1…" at bounding box center [710, 349] width 1421 height 699
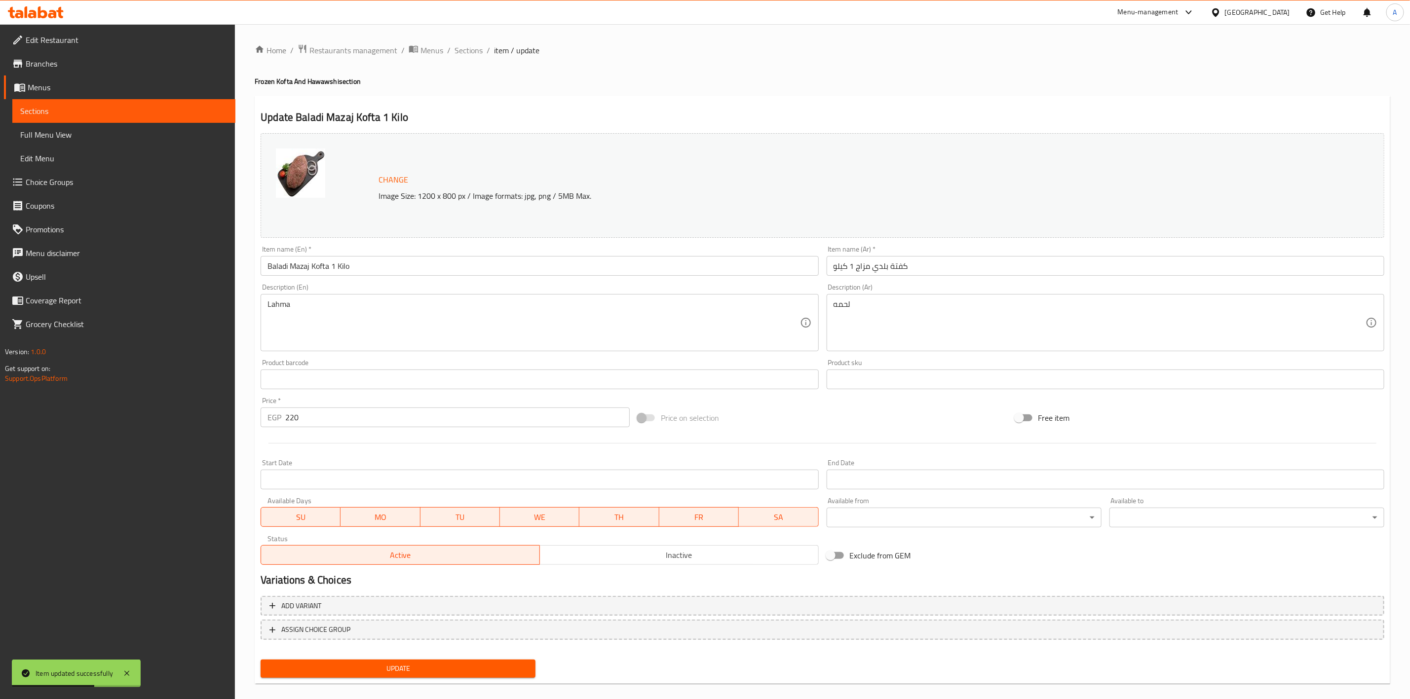
click at [376, 474] on input "Start Date" at bounding box center [540, 480] width 558 height 20
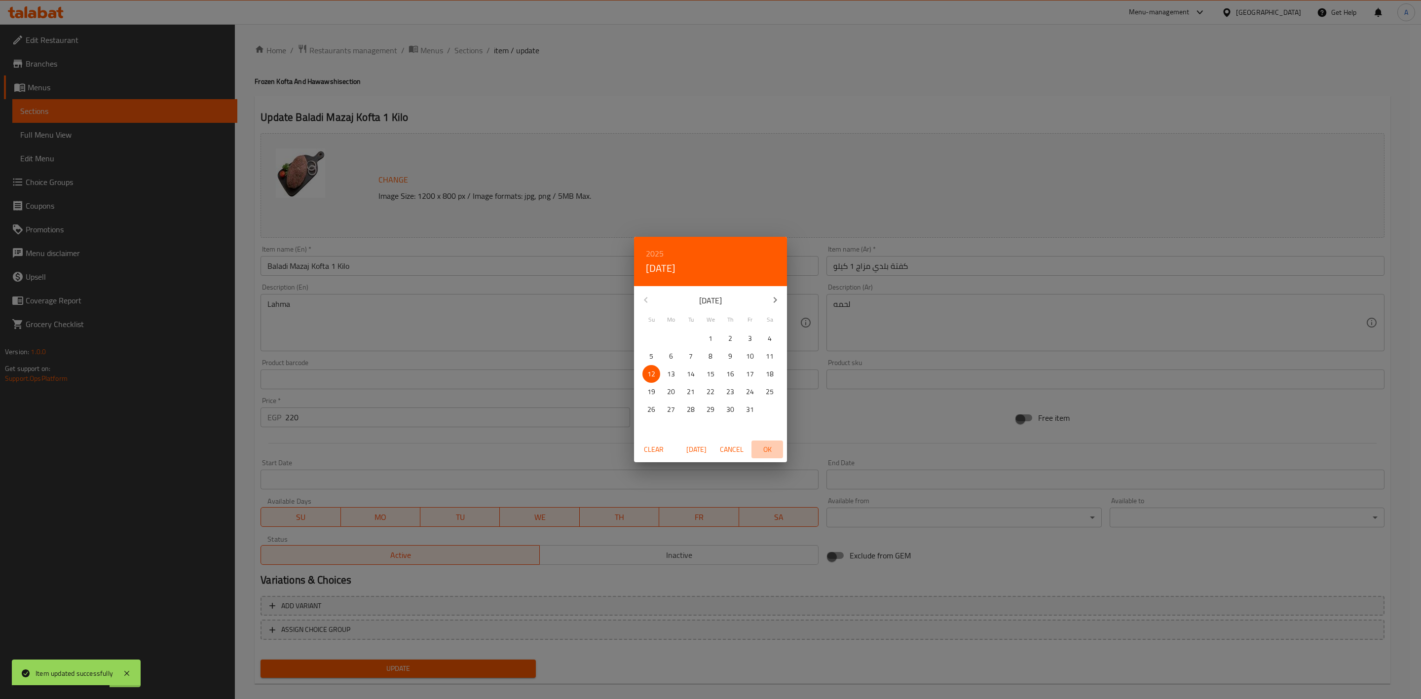
click at [769, 444] on span "OK" at bounding box center [767, 450] width 24 height 12
type input "[DATE]"
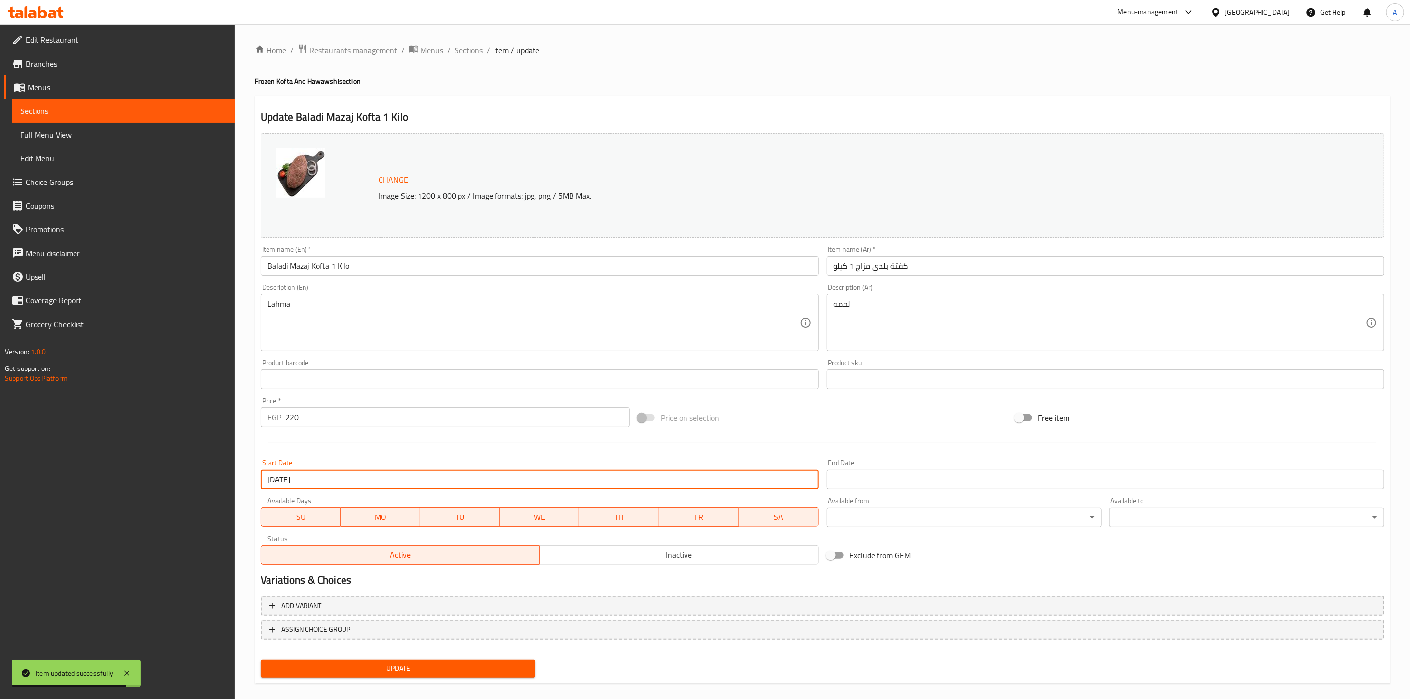
click at [863, 474] on input "Start Date" at bounding box center [1105, 480] width 558 height 20
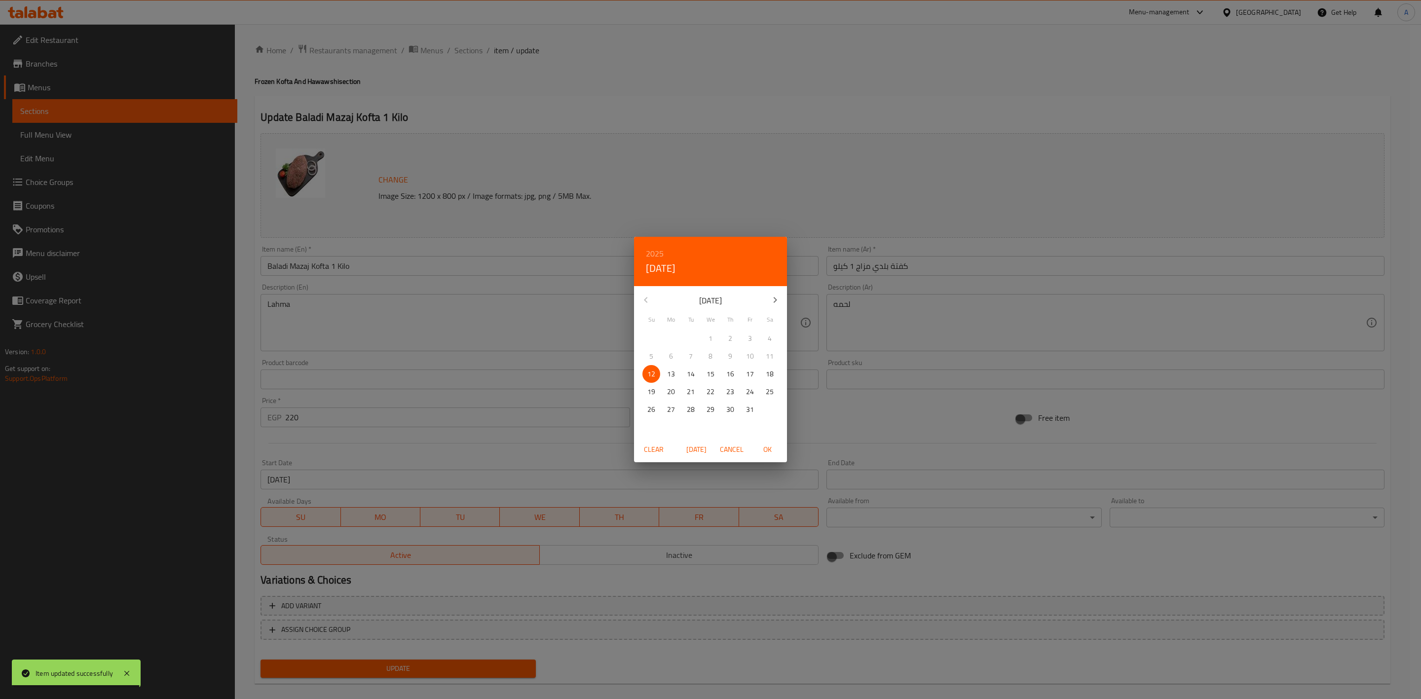
click at [775, 296] on icon "button" at bounding box center [775, 300] width 12 height 12
click at [711, 408] on p "31" at bounding box center [711, 410] width 8 height 12
click at [773, 450] on span "OK" at bounding box center [767, 450] width 24 height 12
type input "[DATE]"
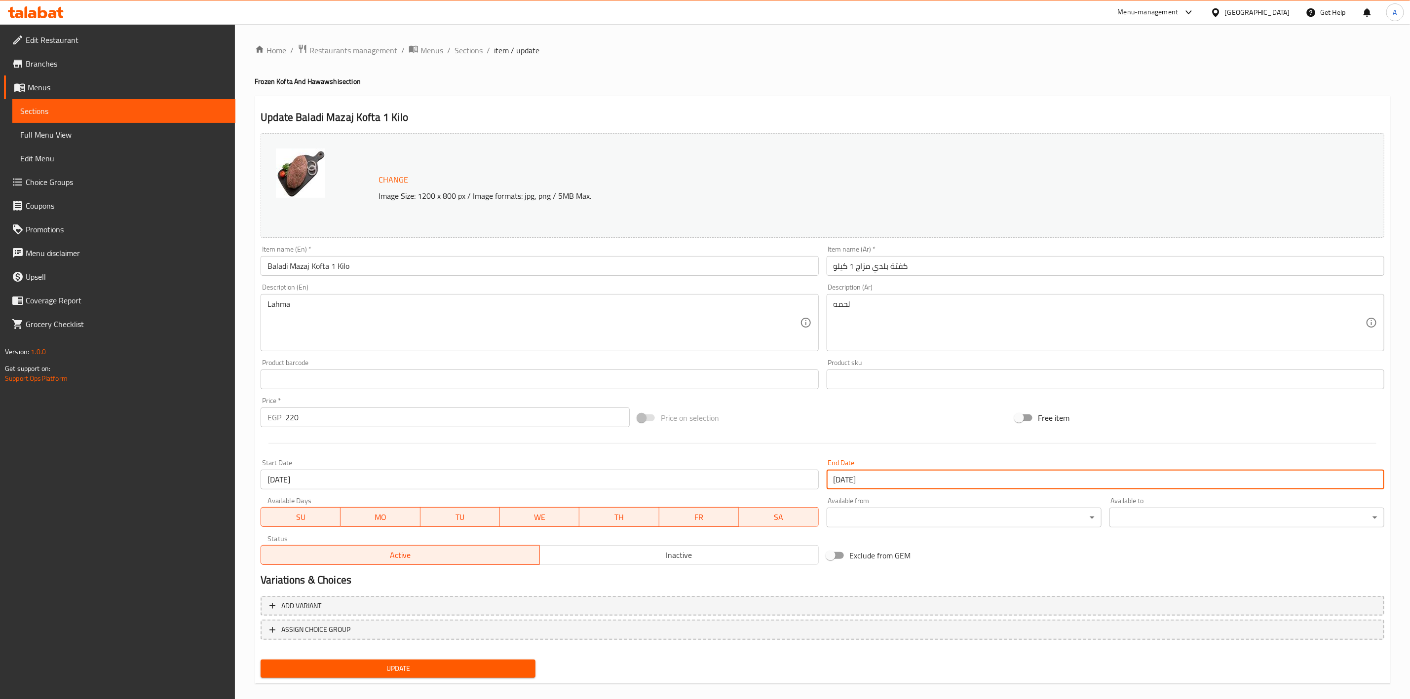
click at [872, 426] on div "Price on selection" at bounding box center [822, 418] width 377 height 27
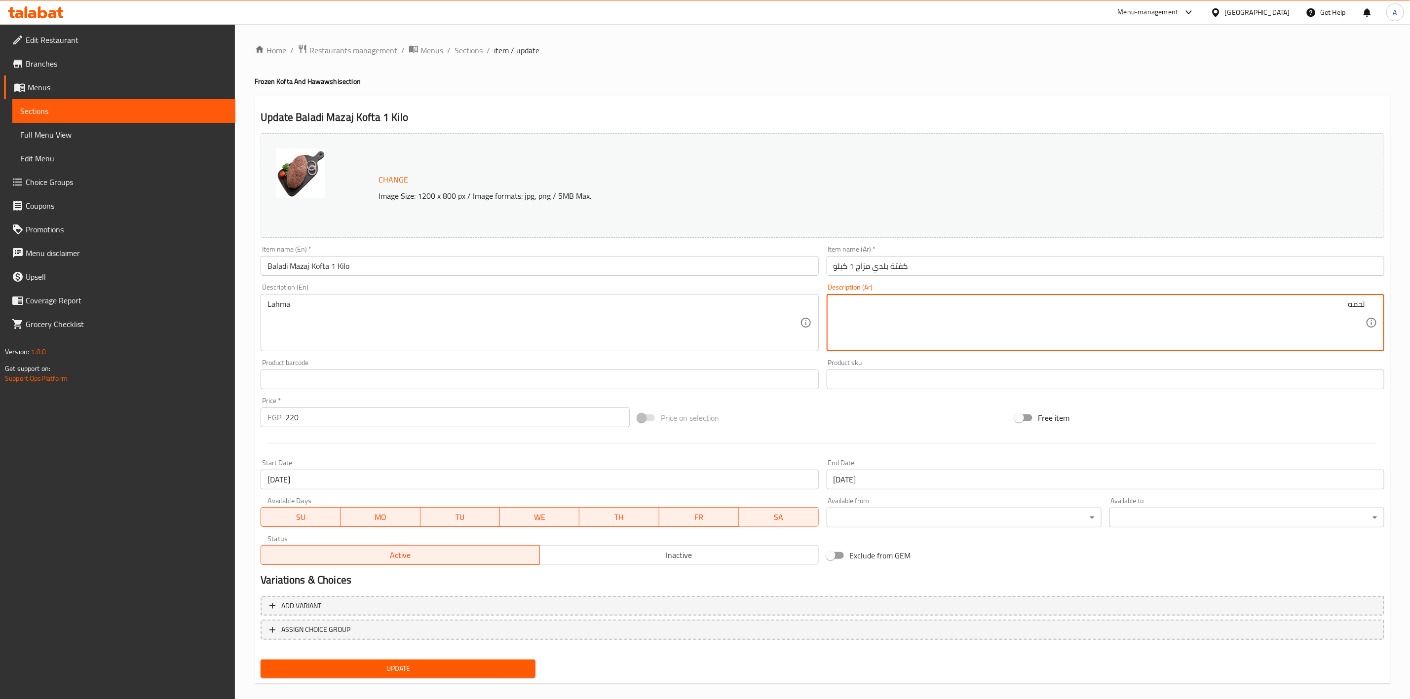
type textarea "لحمه"
click at [830, 70] on div "Home / Restaurants management / Menus / Sections / item / update Frozen Kofta A…" at bounding box center [822, 368] width 1135 height 648
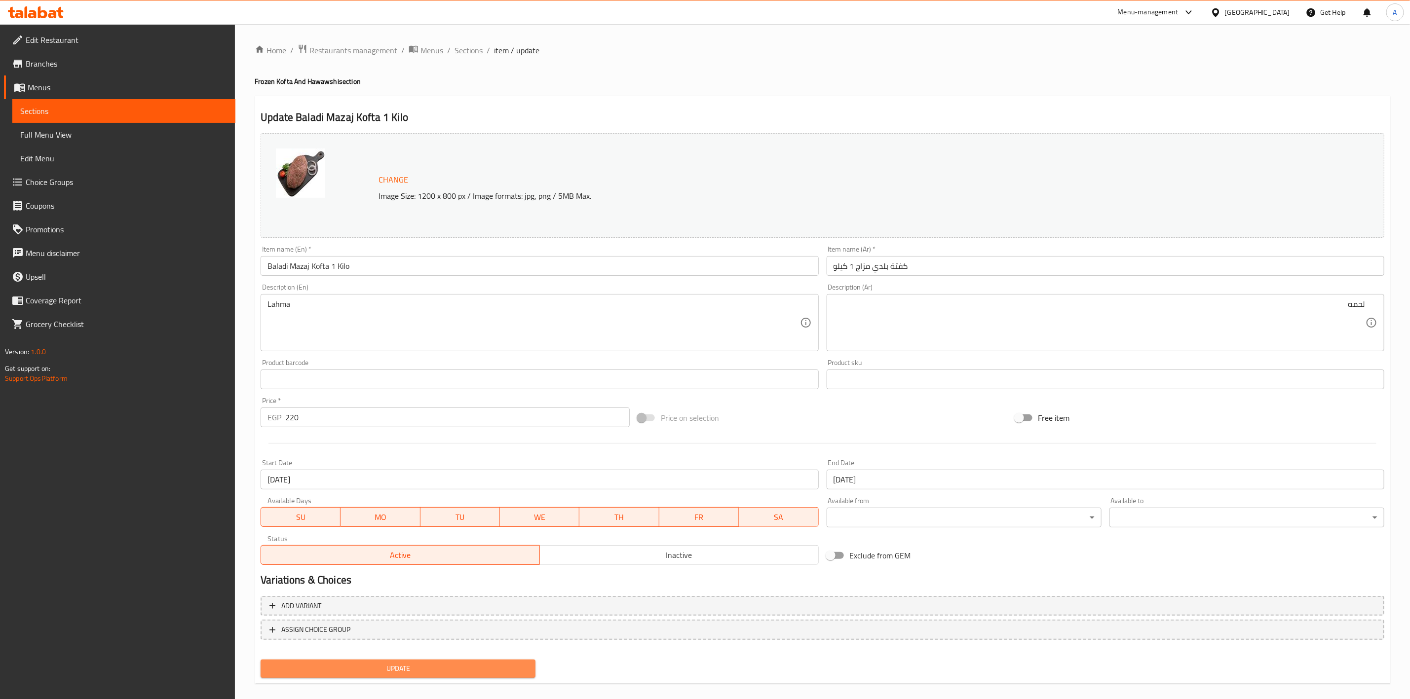
click at [443, 672] on span "Update" at bounding box center [397, 669] width 259 height 12
click at [425, 668] on span "Update" at bounding box center [397, 669] width 259 height 12
click at [575, 101] on div "Update Baladi Mazaj Kofta 1 Kilo Change Image Size: 1200 x 800 px / Image forma…" at bounding box center [822, 390] width 1135 height 589
click at [461, 44] on span "Sections" at bounding box center [468, 50] width 28 height 12
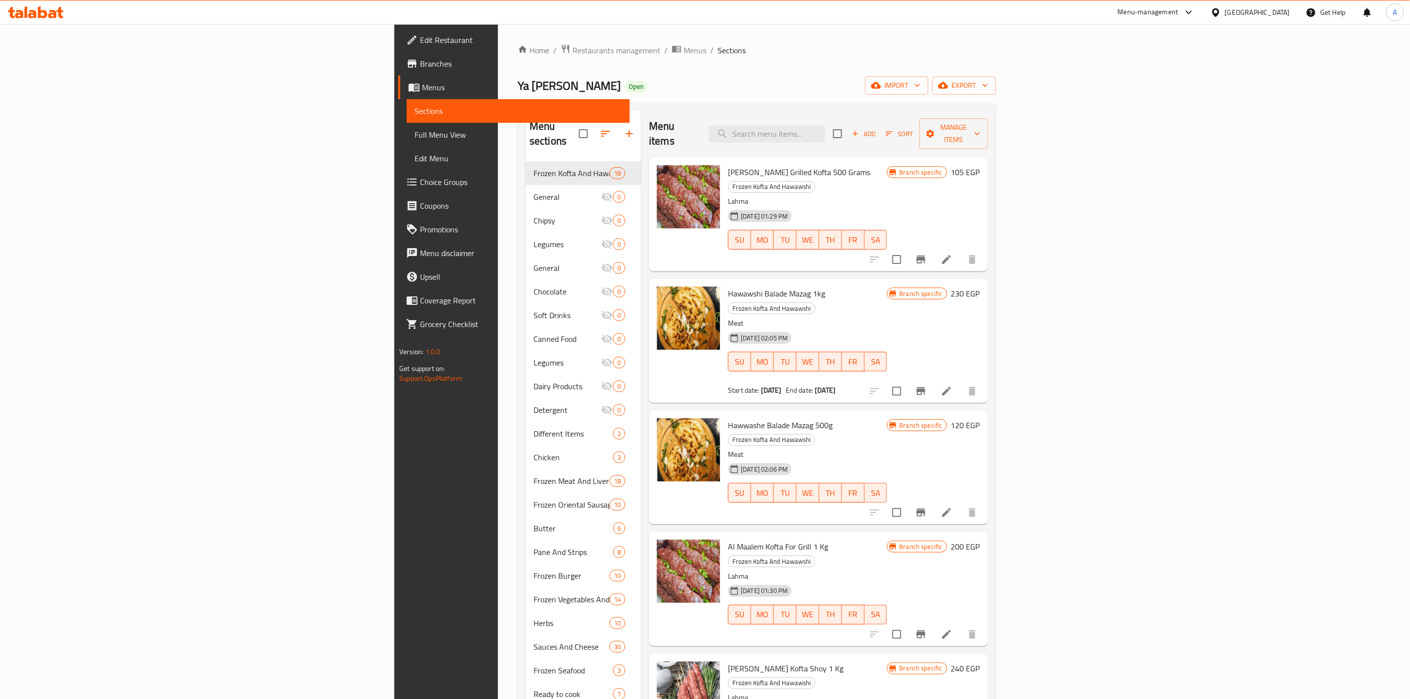
click at [891, 137] on div "Menu items Add Sort Manage items" at bounding box center [818, 134] width 338 height 47
click at [825, 125] on input "search" at bounding box center [767, 133] width 116 height 17
paste input "Yabalash Ready To Grilled Kofta 1kg"
type input "Yabalash Ready To Grilled Kofta 1kg"
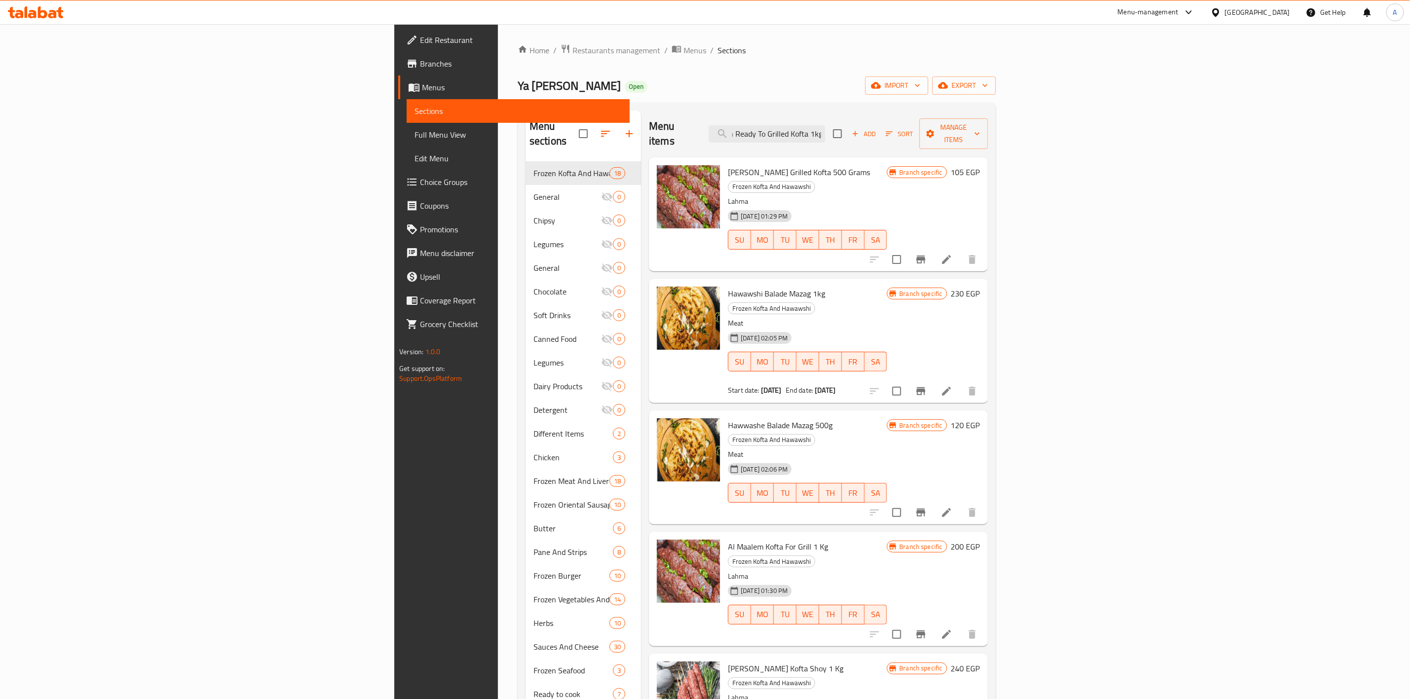
click at [960, 251] on li at bounding box center [947, 260] width 28 height 18
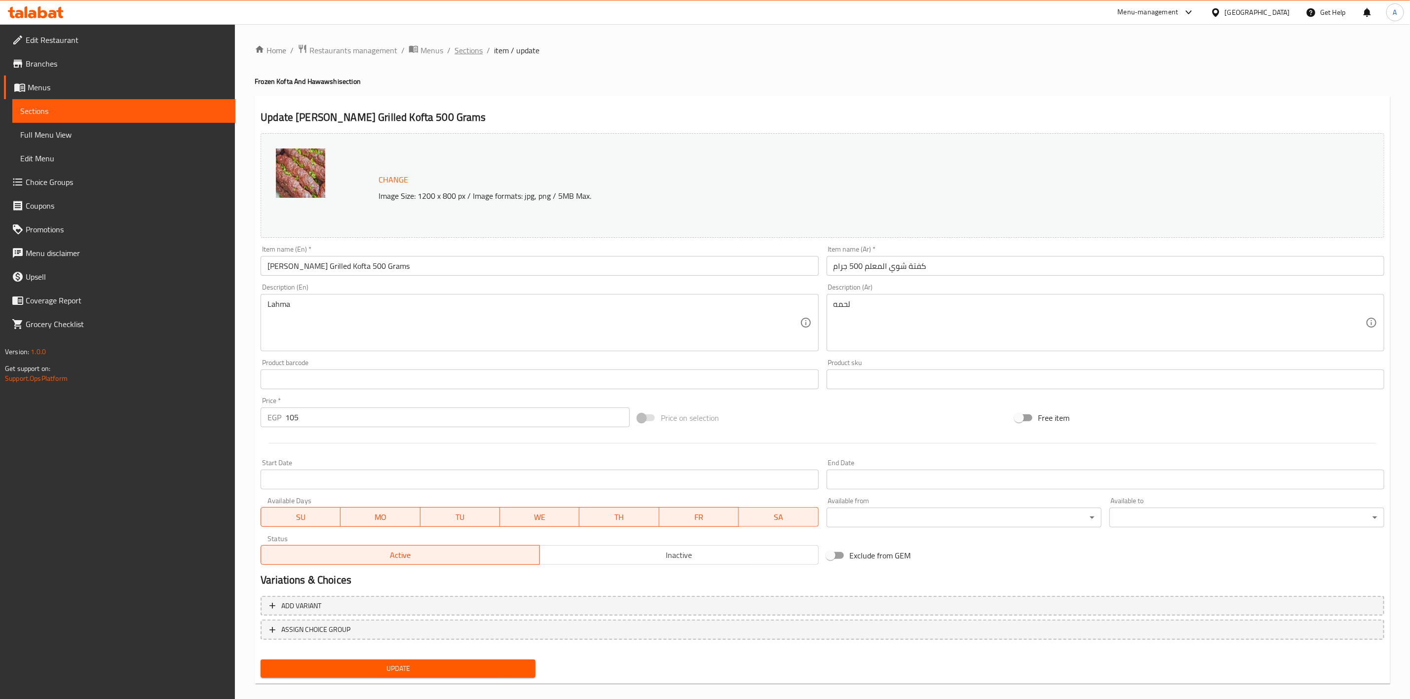
click at [457, 52] on span "Sections" at bounding box center [468, 50] width 28 height 12
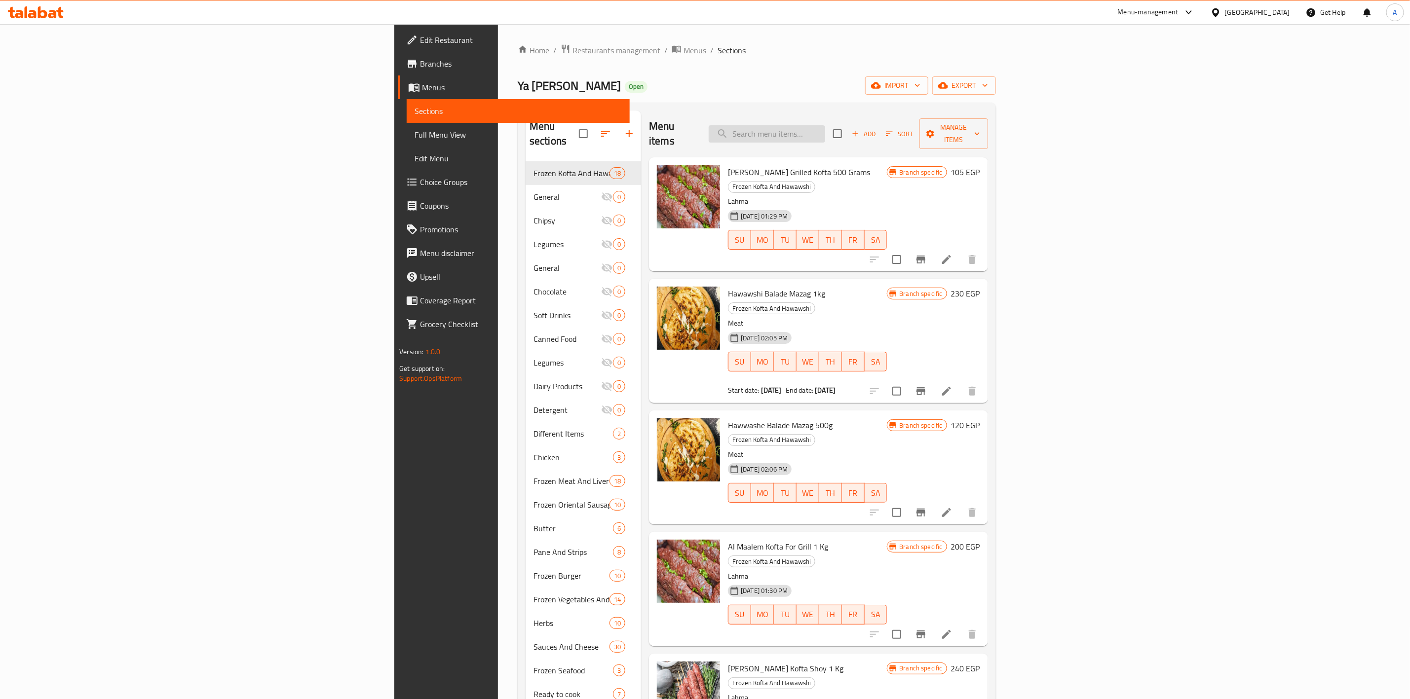
click at [825, 130] on input "search" at bounding box center [767, 133] width 116 height 17
paste input "Yabalash Ready To Grilled Kofta 1kg"
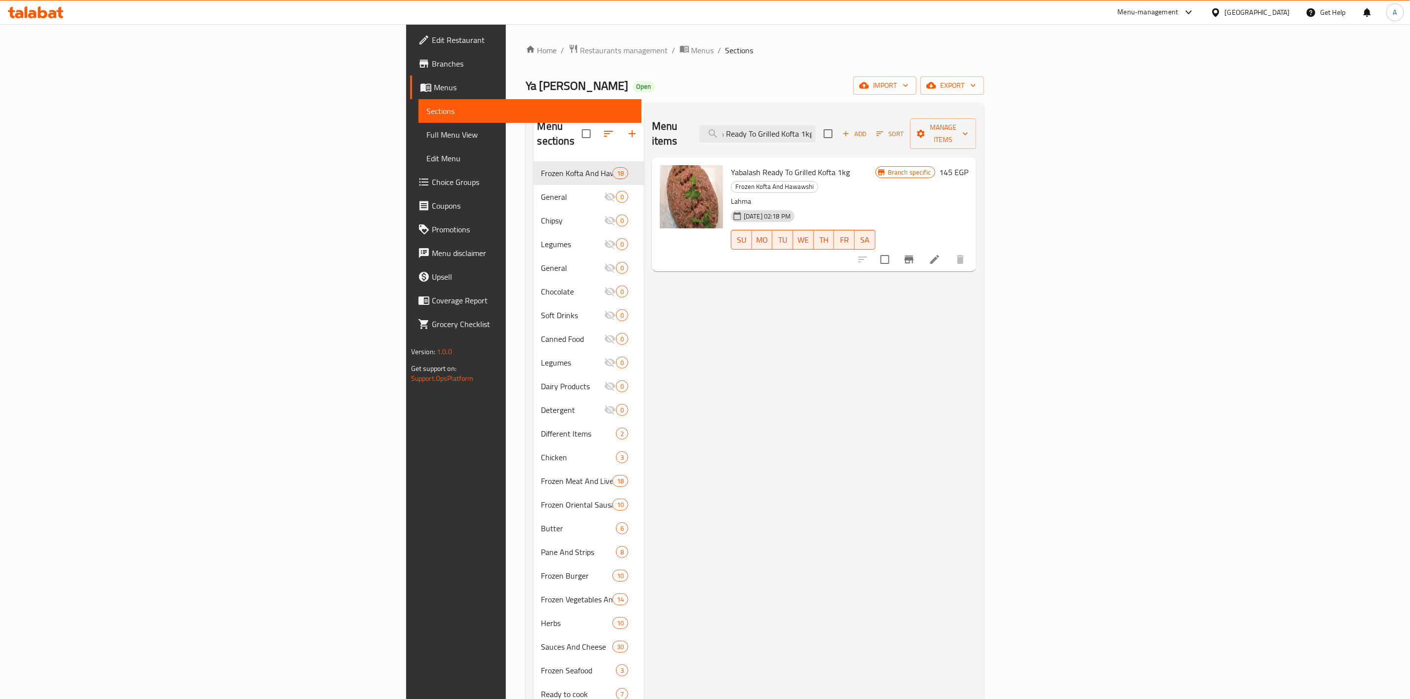
type input "Yabalash Ready To Grilled Kofta 1kg"
click at [940, 254] on icon at bounding box center [935, 260] width 12 height 12
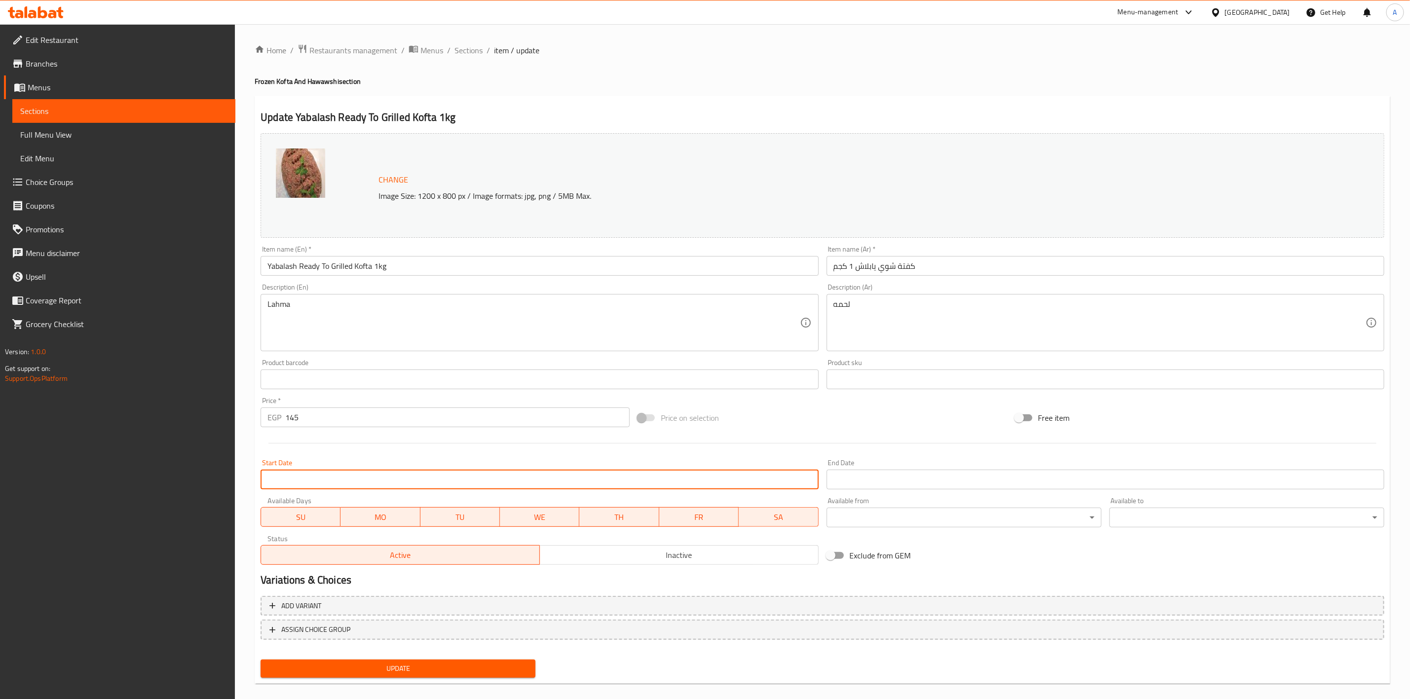
click at [301, 480] on input "Start Date" at bounding box center [540, 480] width 558 height 20
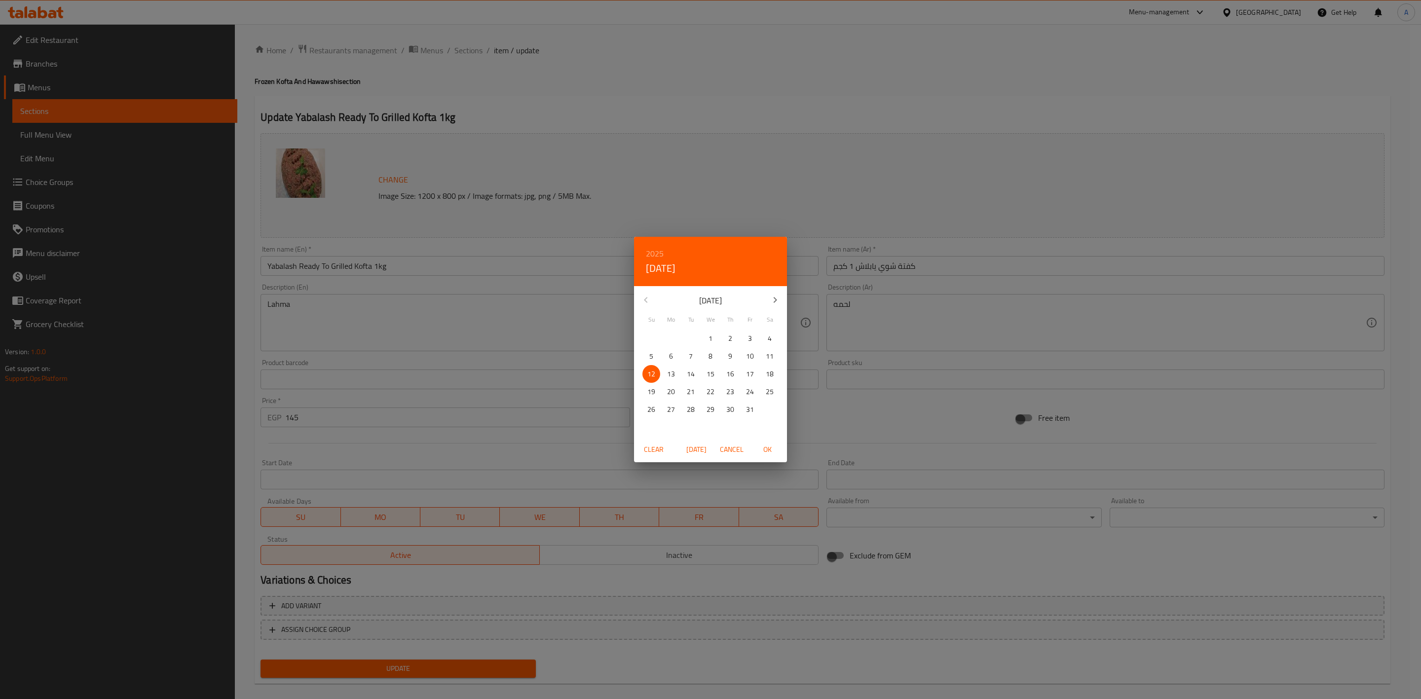
click at [770, 446] on span "OK" at bounding box center [767, 450] width 24 height 12
type input "[DATE]"
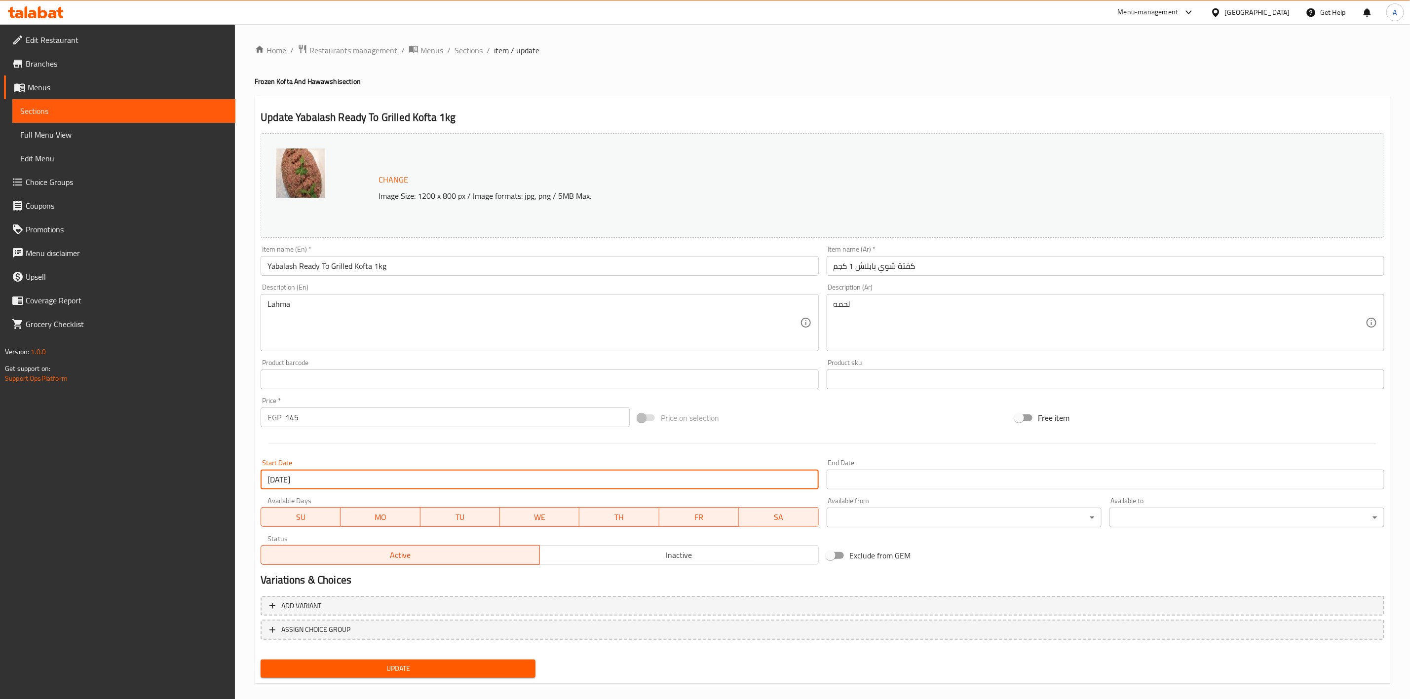
click at [881, 480] on input "Start Date" at bounding box center [1105, 480] width 558 height 20
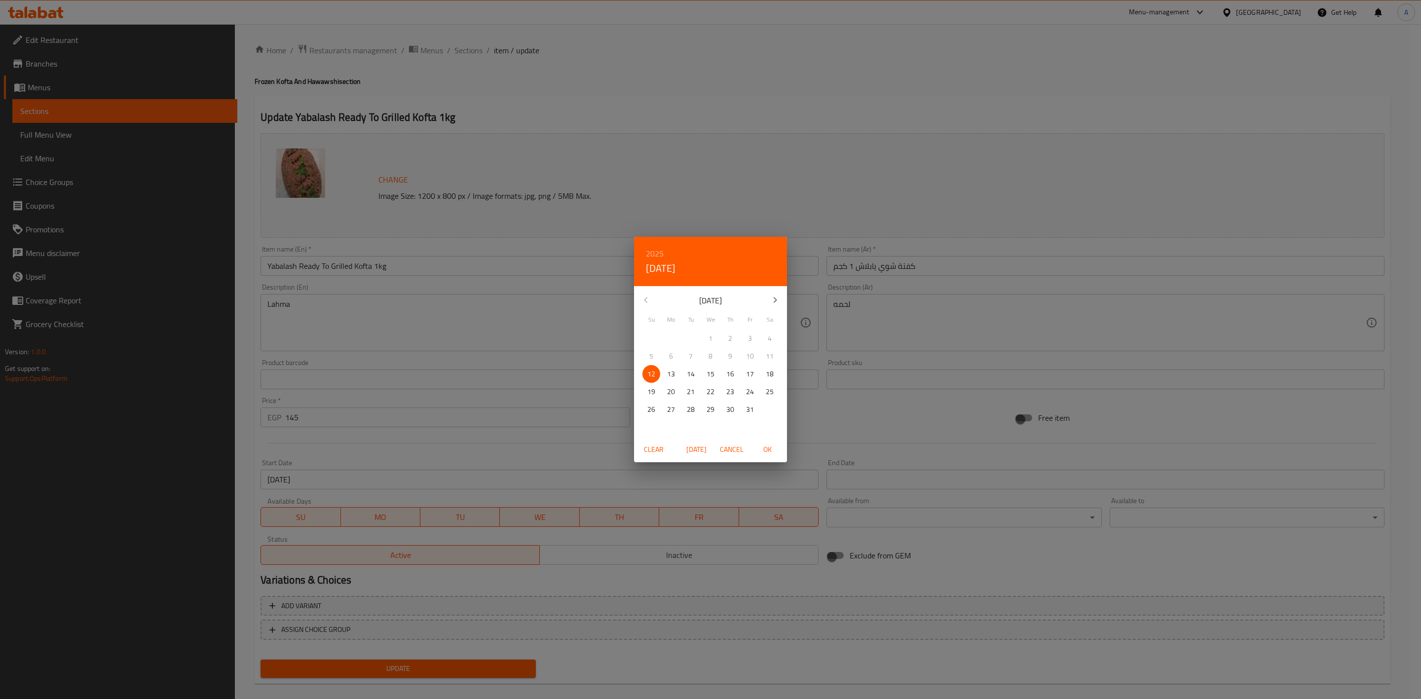
click at [779, 302] on icon "button" at bounding box center [775, 300] width 12 height 12
click at [779, 301] on icon "button" at bounding box center [775, 300] width 12 height 12
click at [705, 408] on span "31" at bounding box center [711, 410] width 18 height 12
click at [773, 450] on span "OK" at bounding box center [767, 450] width 24 height 12
type input "[DATE]"
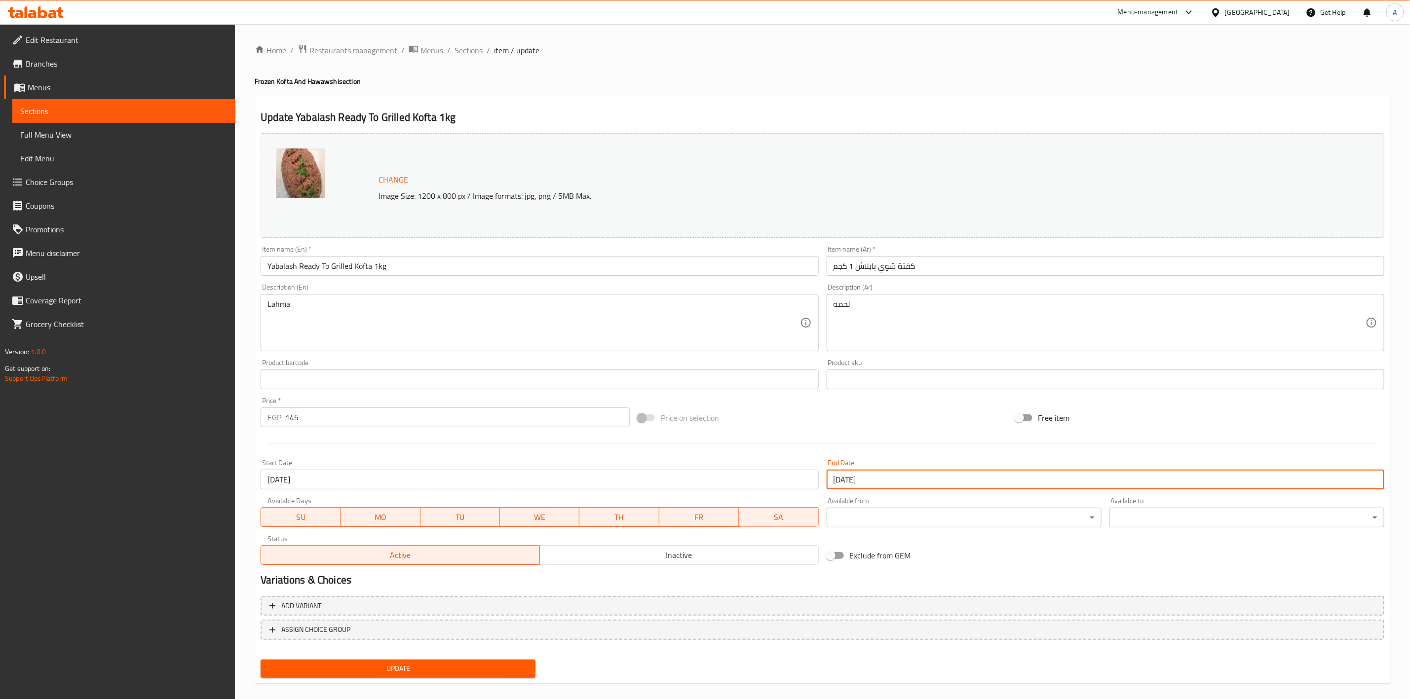
drag, startPoint x: 851, startPoint y: 418, endPoint x: 845, endPoint y: 417, distance: 5.9
click at [852, 418] on div "Price on selection" at bounding box center [822, 418] width 377 height 27
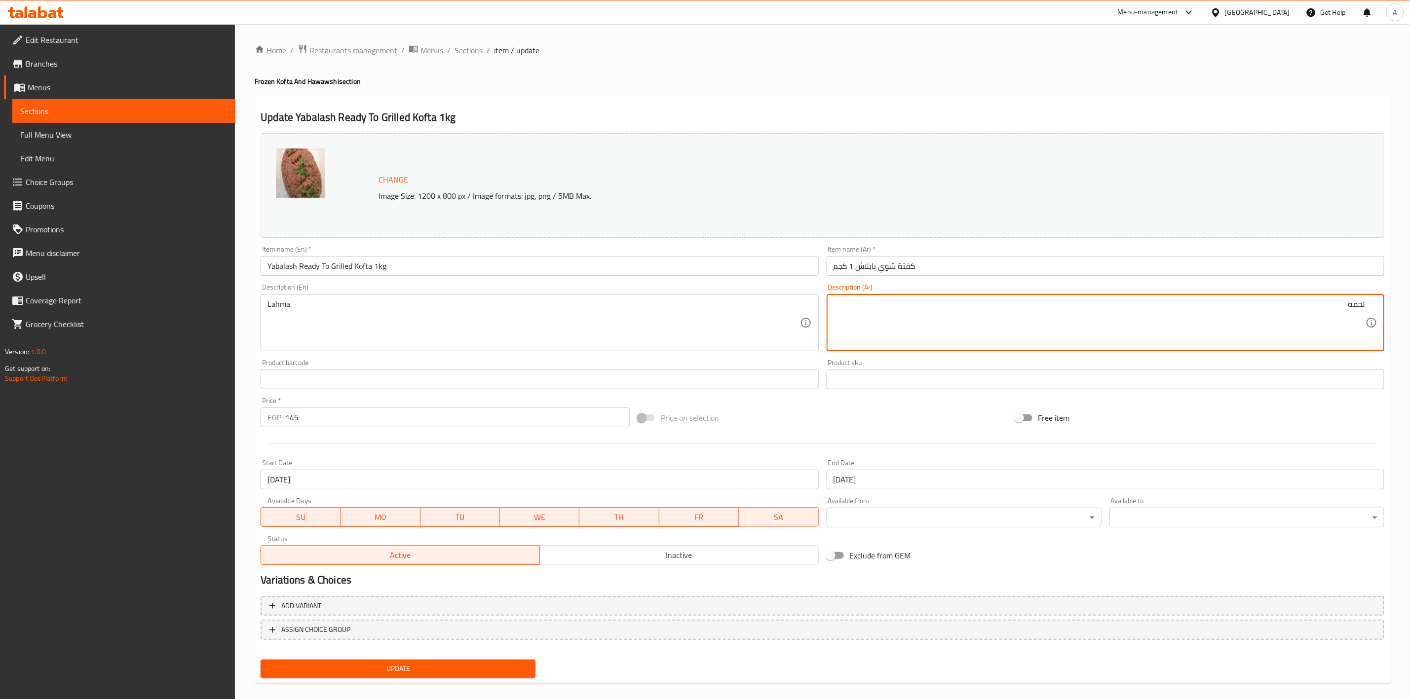
type textarea "لحمه"
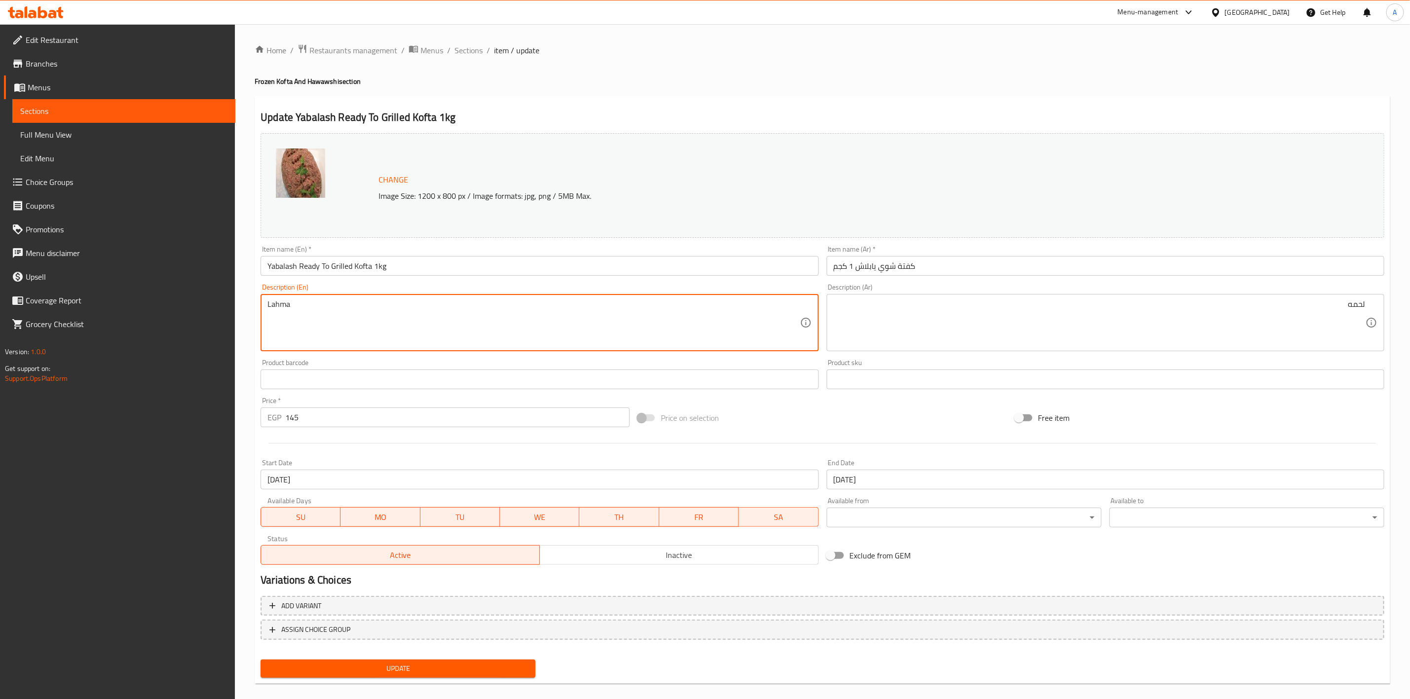
type textarea "Lahma"
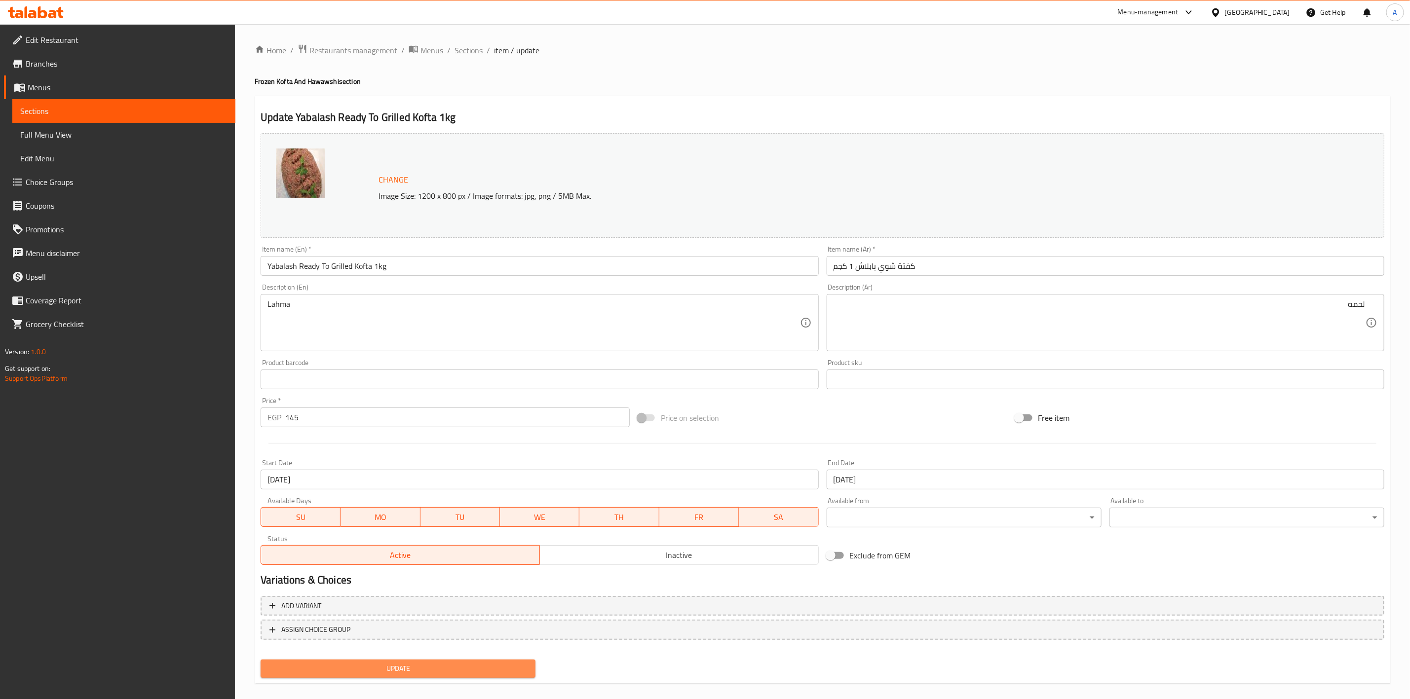
click at [428, 668] on span "Update" at bounding box center [397, 669] width 259 height 12
click at [578, 111] on h2 "Update Yabalash Ready To Grilled Kofta 1kg" at bounding box center [822, 117] width 1123 height 15
click at [474, 53] on span "Sections" at bounding box center [468, 50] width 28 height 12
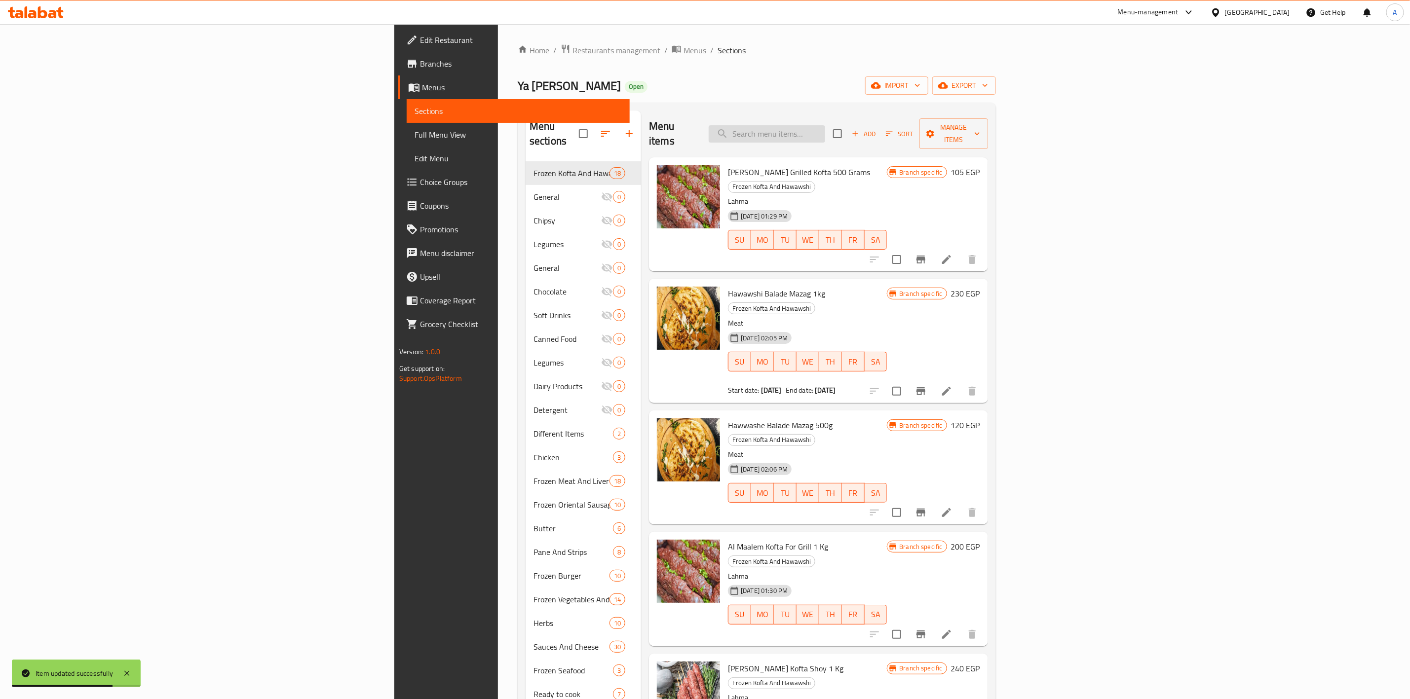
click at [825, 125] on input "search" at bounding box center [767, 133] width 116 height 17
paste input "[PERSON_NAME] Kofta Shoy 1 Kg"
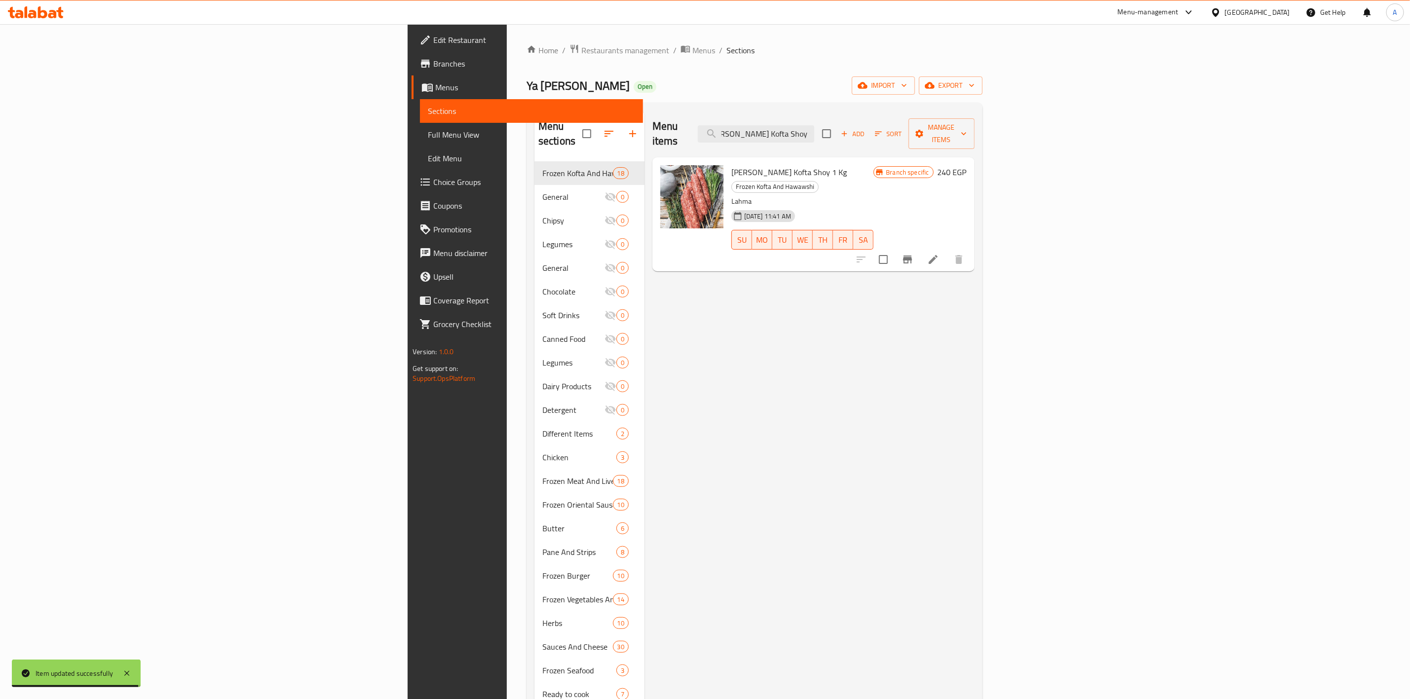
type input "[PERSON_NAME] Kofta Shoy 1 Kg"
click at [947, 251] on li at bounding box center [933, 260] width 28 height 18
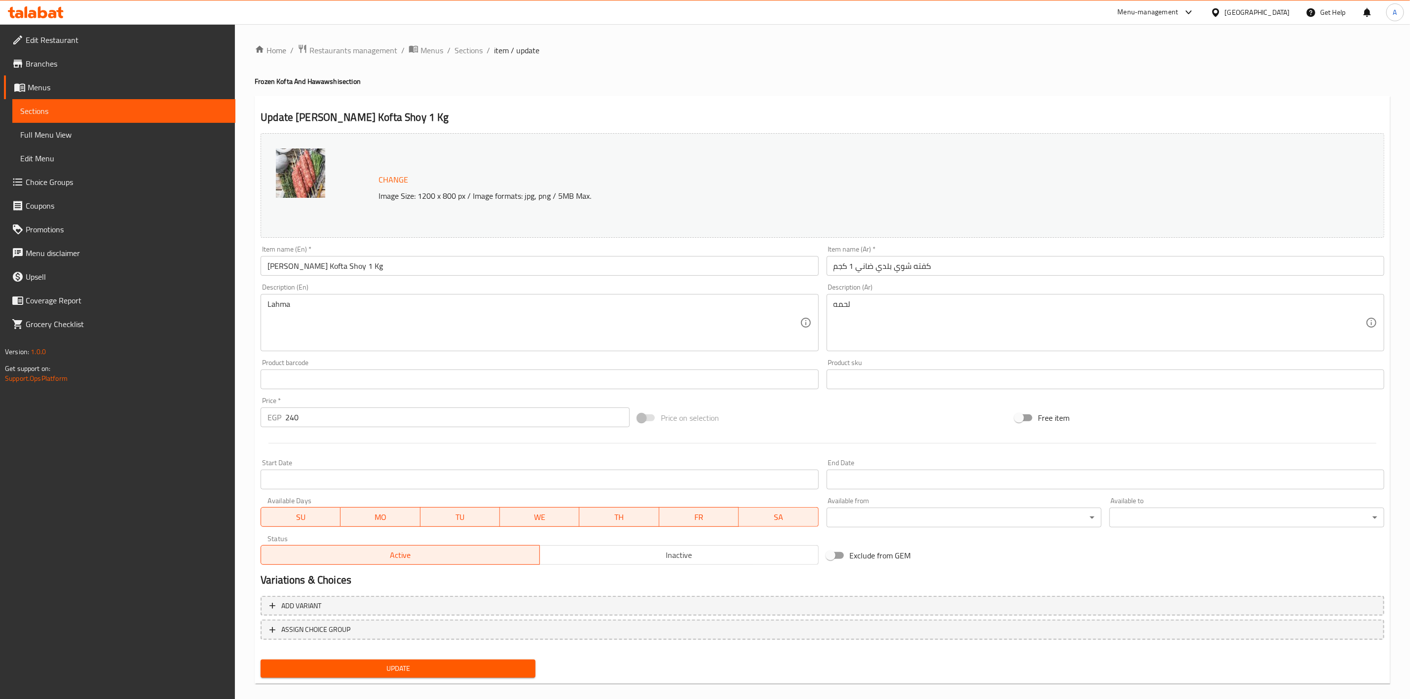
click at [394, 483] on input "Start Date" at bounding box center [540, 480] width 558 height 20
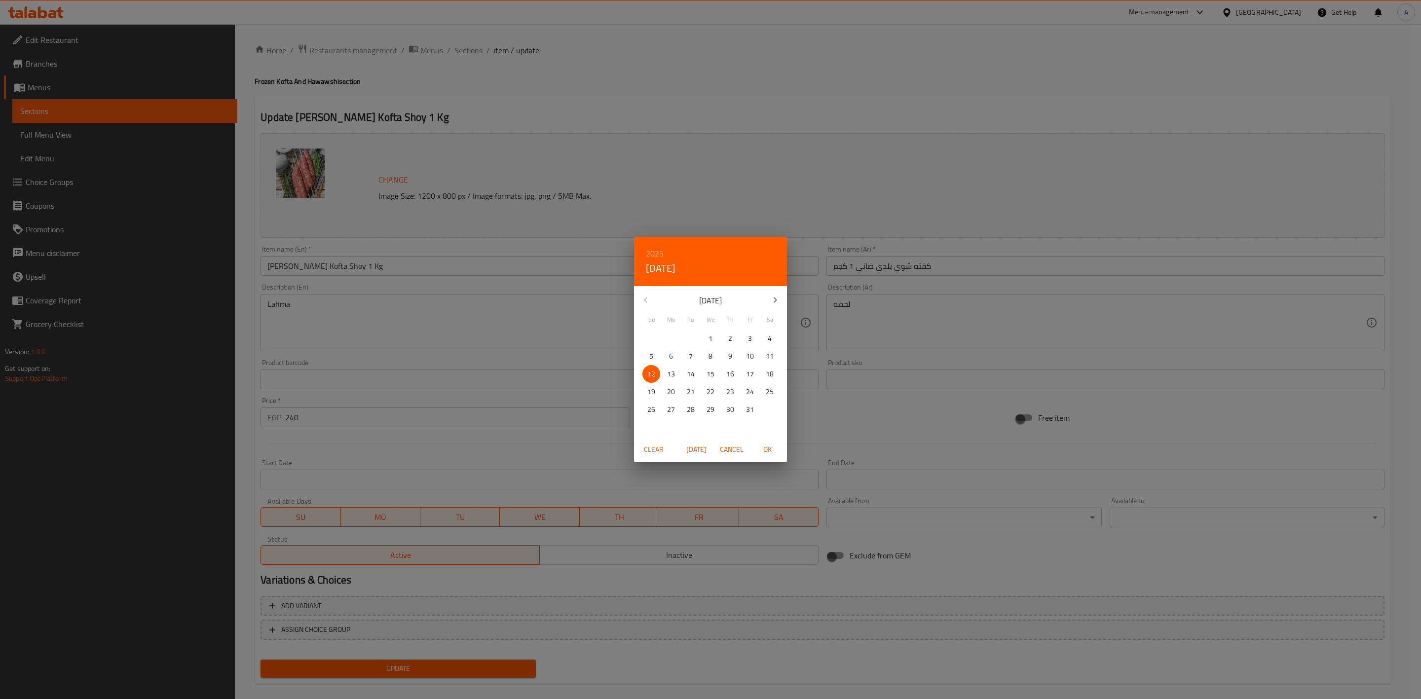
click at [772, 450] on span "OK" at bounding box center [767, 450] width 24 height 12
type input "[DATE]"
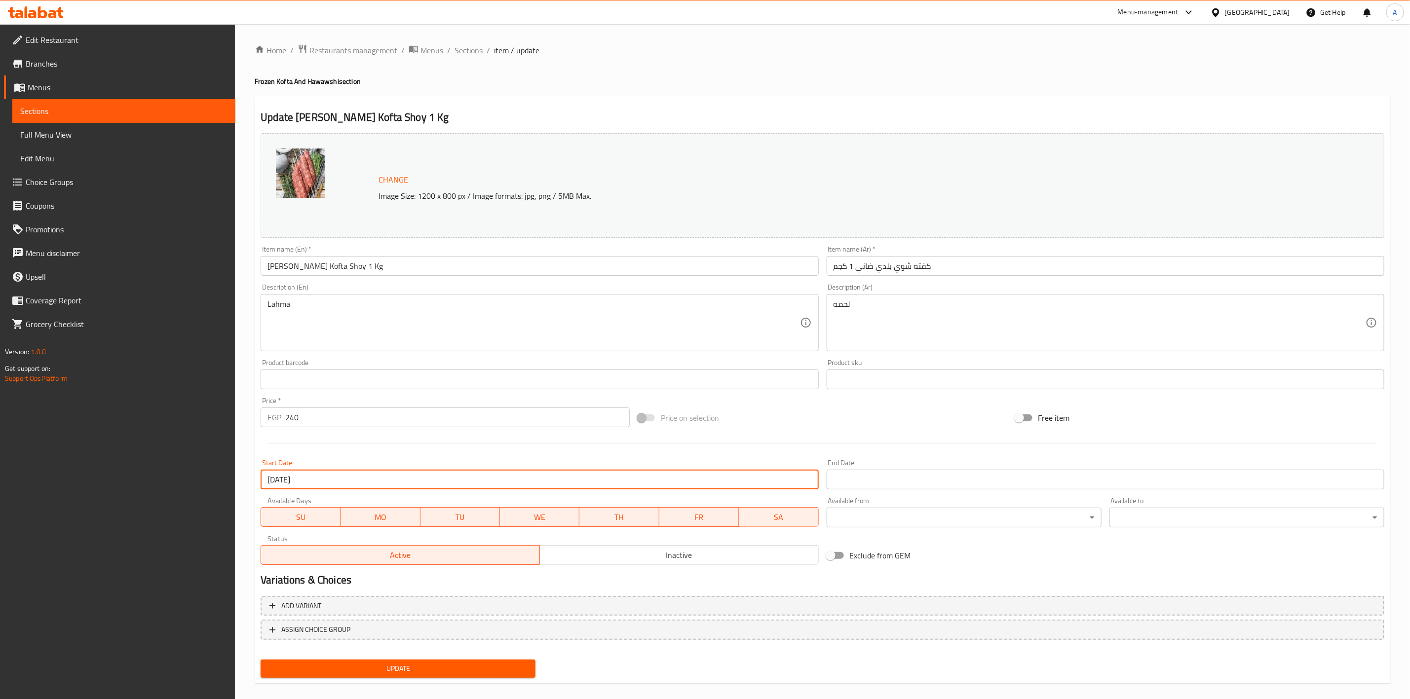
click at [866, 482] on input "Start Date" at bounding box center [1105, 480] width 558 height 20
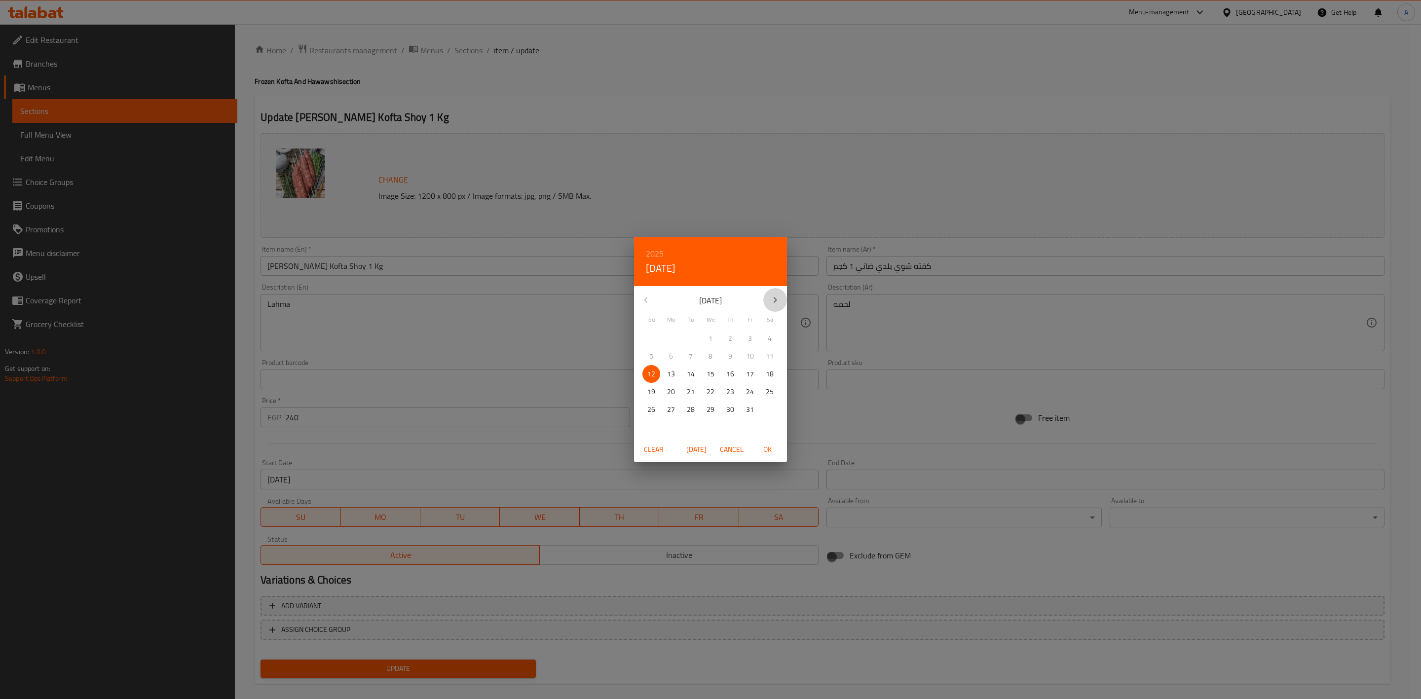
click at [774, 305] on icon "button" at bounding box center [775, 300] width 12 height 12
click at [711, 404] on p "31" at bounding box center [711, 410] width 8 height 12
click at [772, 448] on span "OK" at bounding box center [767, 450] width 24 height 12
type input "[DATE]"
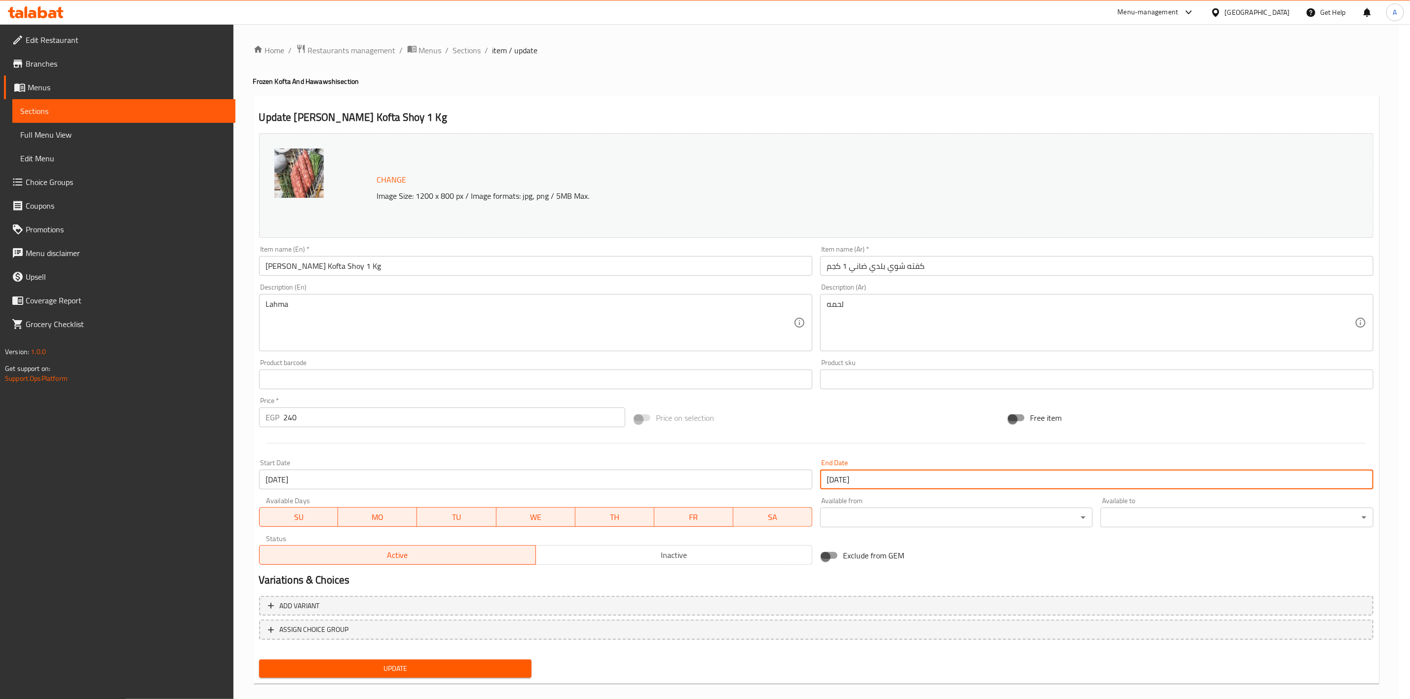
click at [839, 411] on div "Price on selection" at bounding box center [816, 418] width 374 height 27
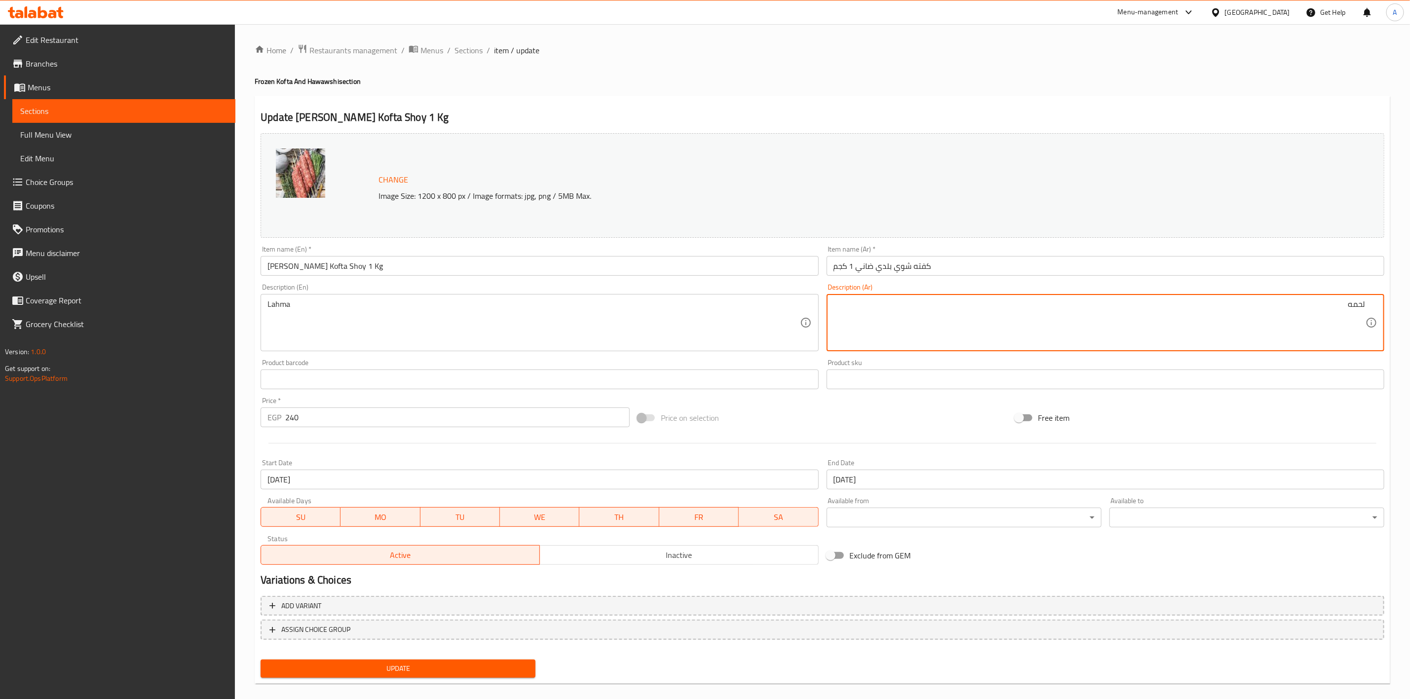
type textarea "لحمه"
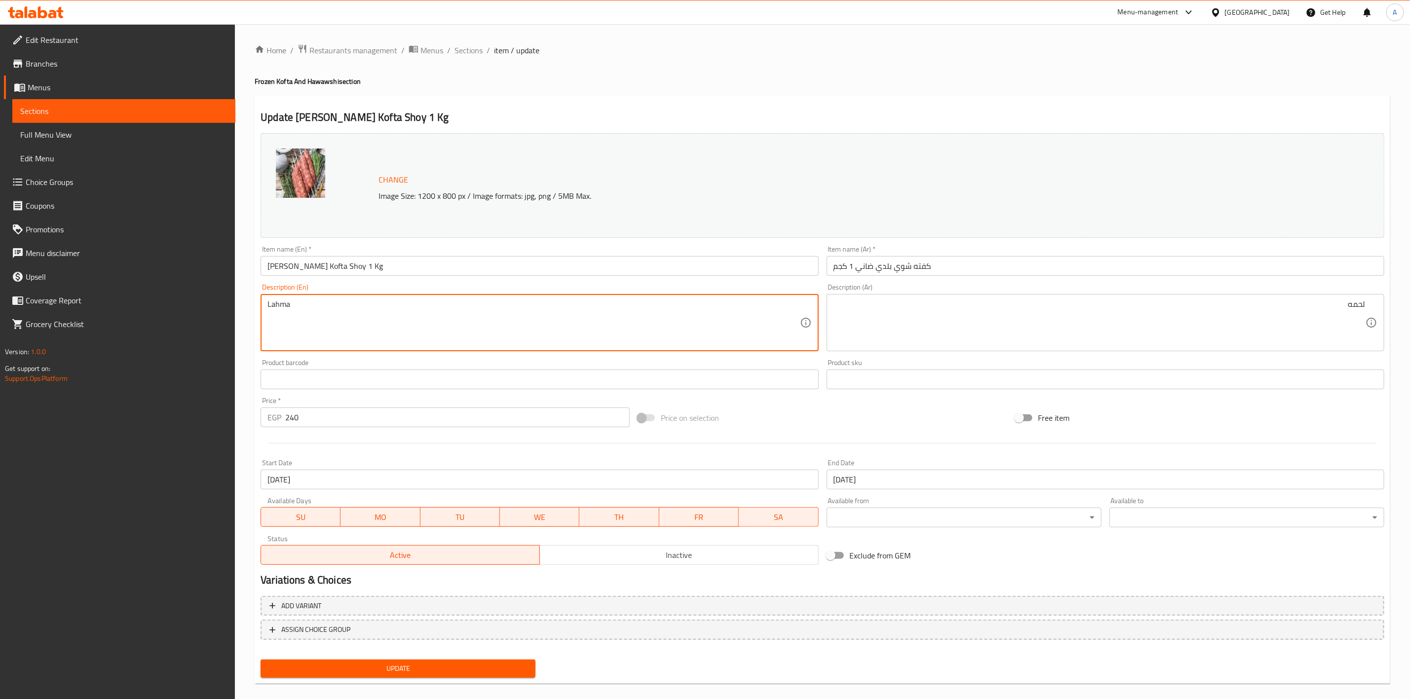
type textarea "Lahma"
click at [570, 86] on h4 "Frozen Kofta And Hawawshi section" at bounding box center [822, 81] width 1135 height 10
click at [410, 669] on span "Update" at bounding box center [397, 669] width 259 height 12
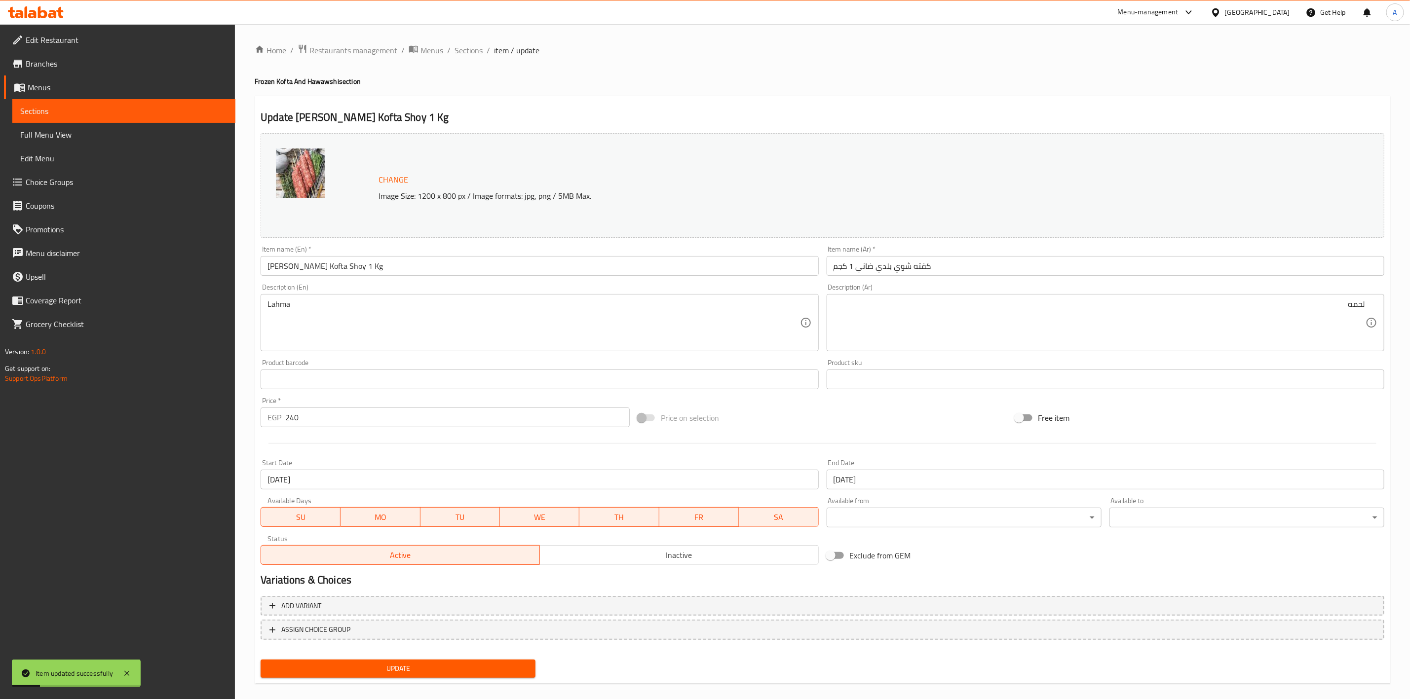
click at [473, 102] on div "Update Baladi Mutton Kofta Shoy 1 Kg Change Image Size: 1200 x 800 px / Image f…" at bounding box center [822, 390] width 1135 height 589
click at [465, 52] on span "Sections" at bounding box center [468, 50] width 28 height 12
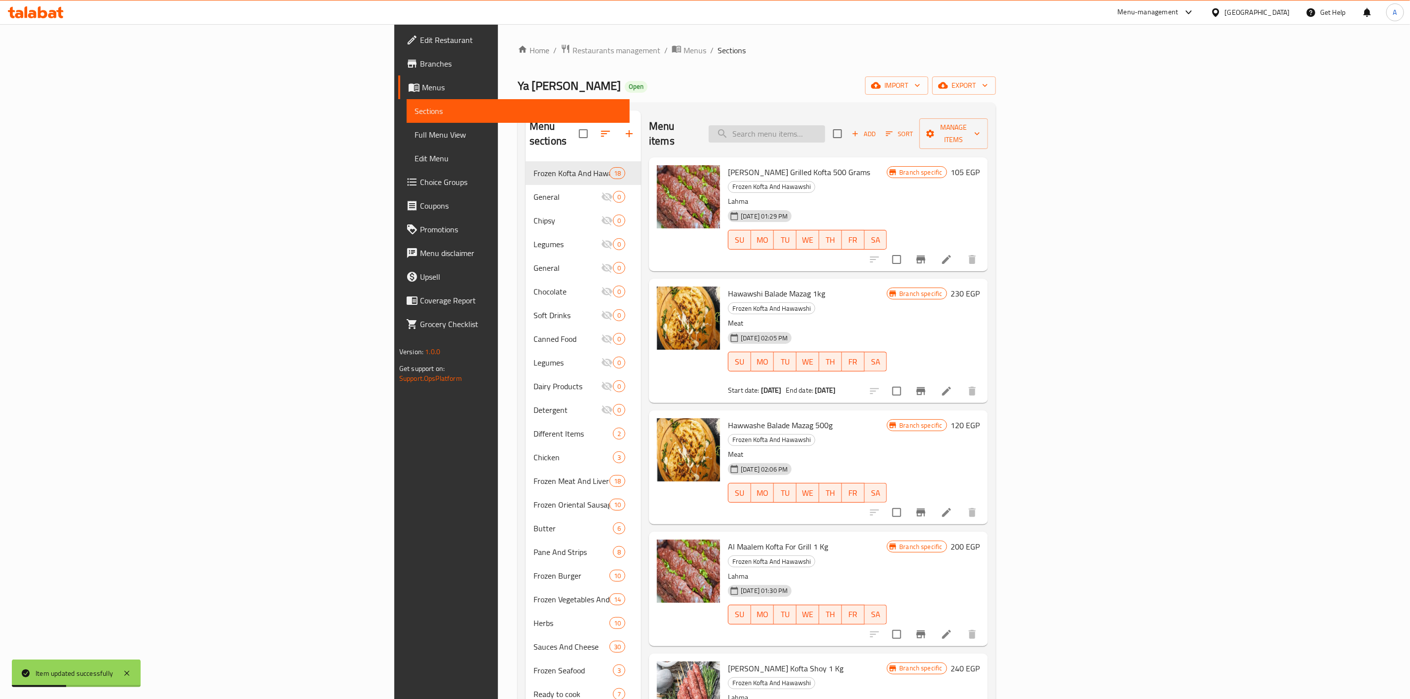
click at [825, 125] on input "search" at bounding box center [767, 133] width 116 height 17
paste input "1 Kg Of Local Tarb Kofta"
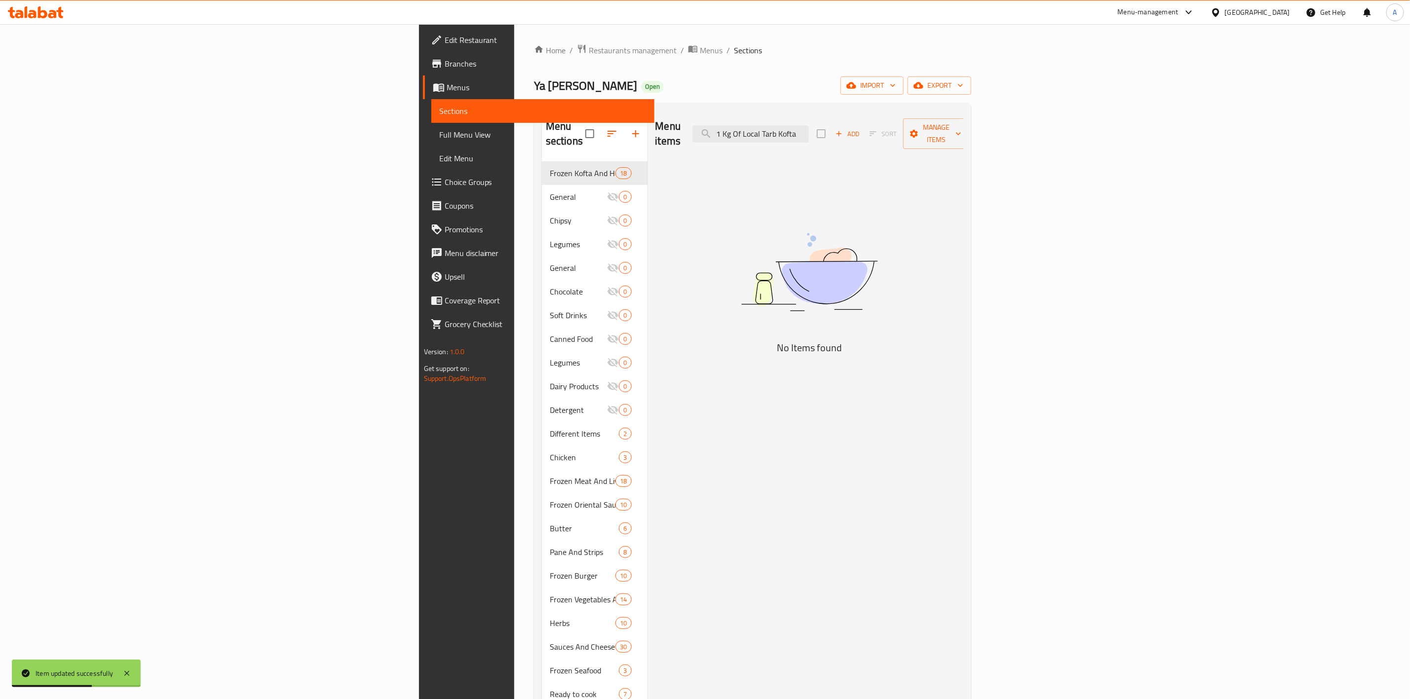
drag, startPoint x: 877, startPoint y: 128, endPoint x: 817, endPoint y: 127, distance: 59.7
click at [817, 127] on div "Menu items 1 Kg Of Local Tarb Kofta Add Sort Manage items" at bounding box center [809, 134] width 308 height 47
click at [809, 125] on input "1 Kg Of Local Tarb Kofta" at bounding box center [750, 133] width 116 height 17
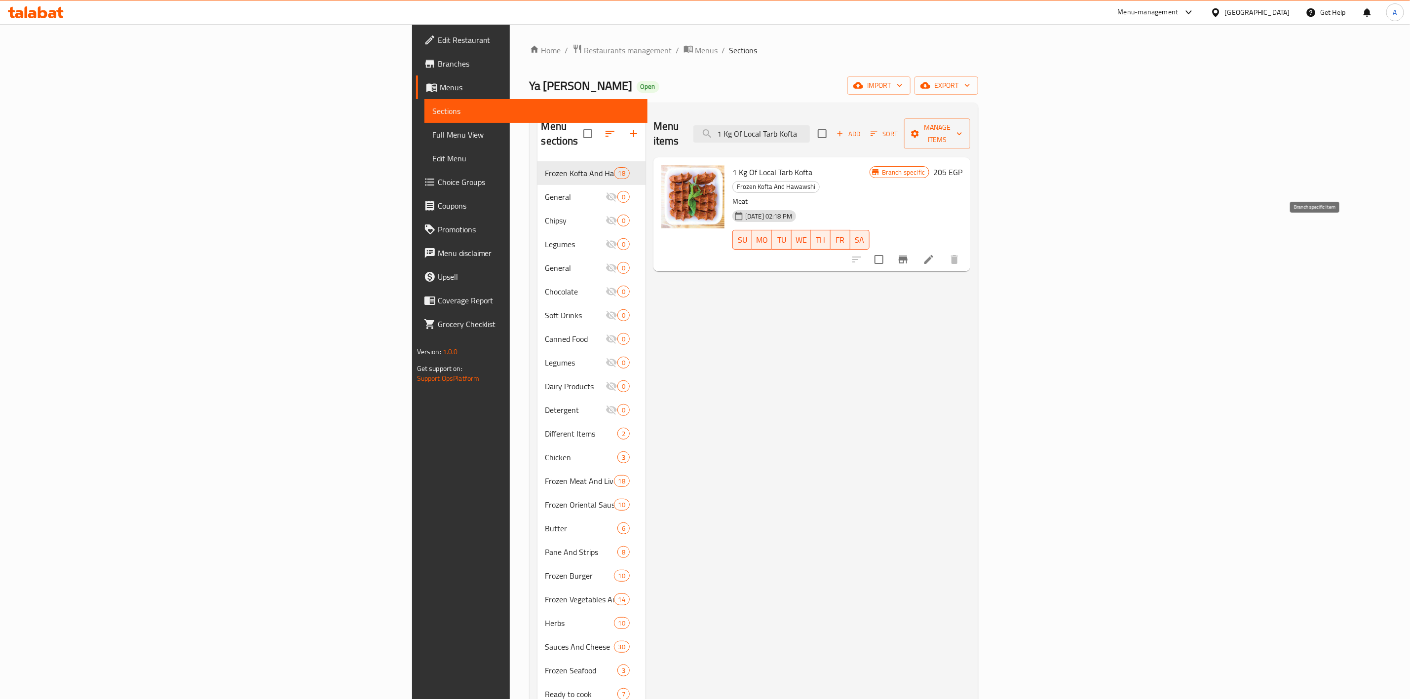
type input "1 Kg Of Local Tarb Kofta"
click at [934, 254] on icon at bounding box center [929, 260] width 12 height 12
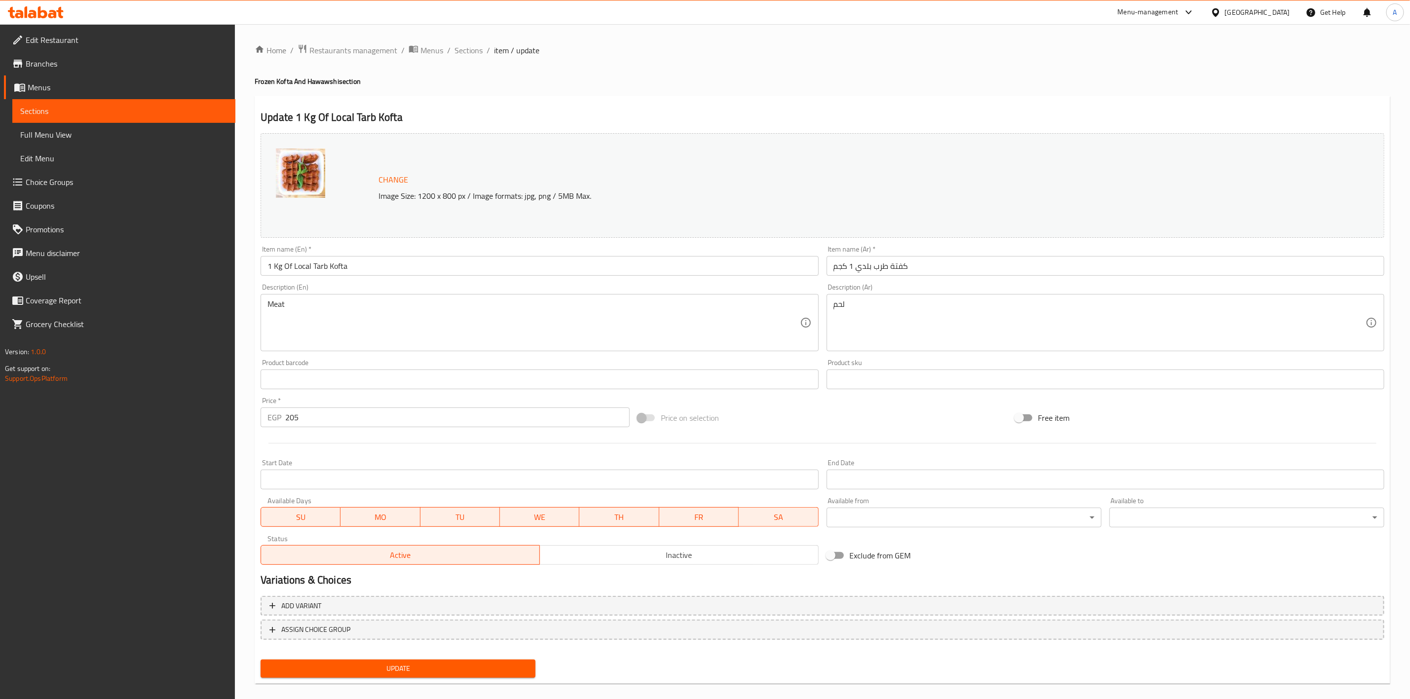
click at [406, 483] on input "Start Date" at bounding box center [540, 480] width 558 height 20
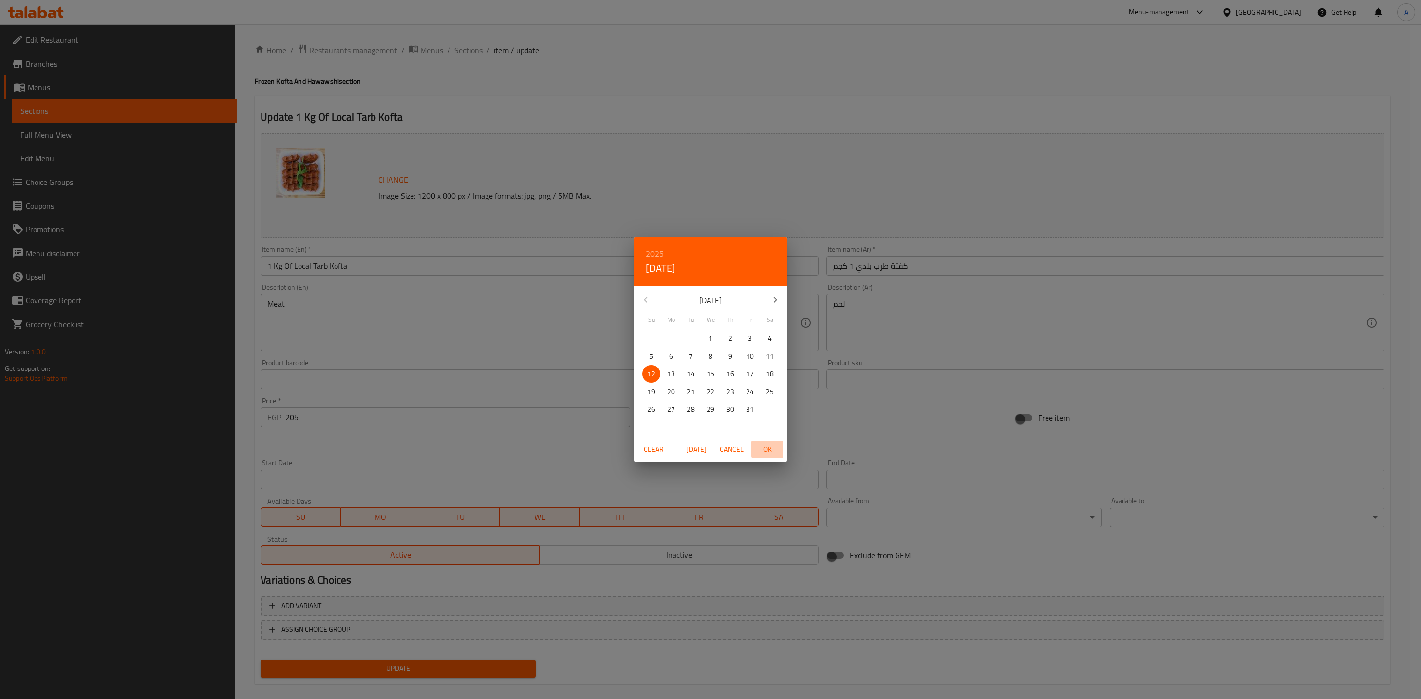
click at [773, 450] on span "OK" at bounding box center [767, 450] width 24 height 12
type input "[DATE]"
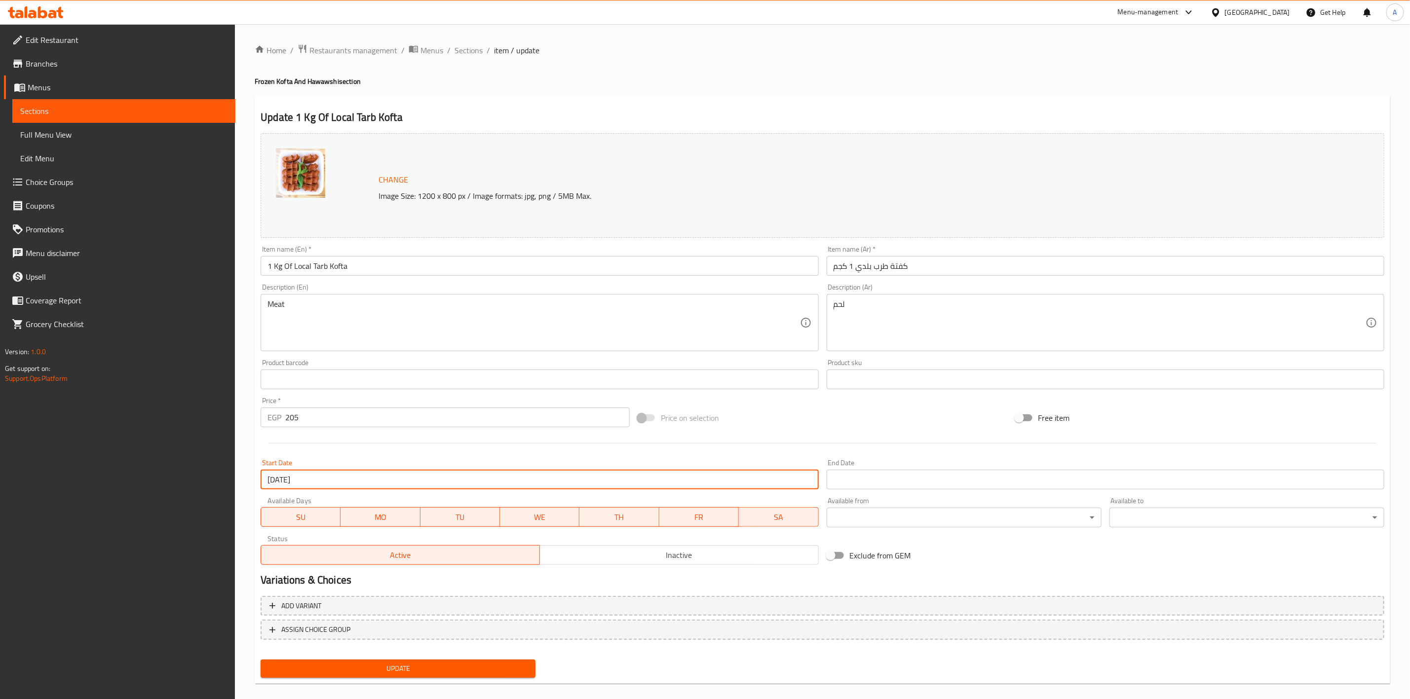
click at [888, 473] on input "Start Date" at bounding box center [1105, 480] width 558 height 20
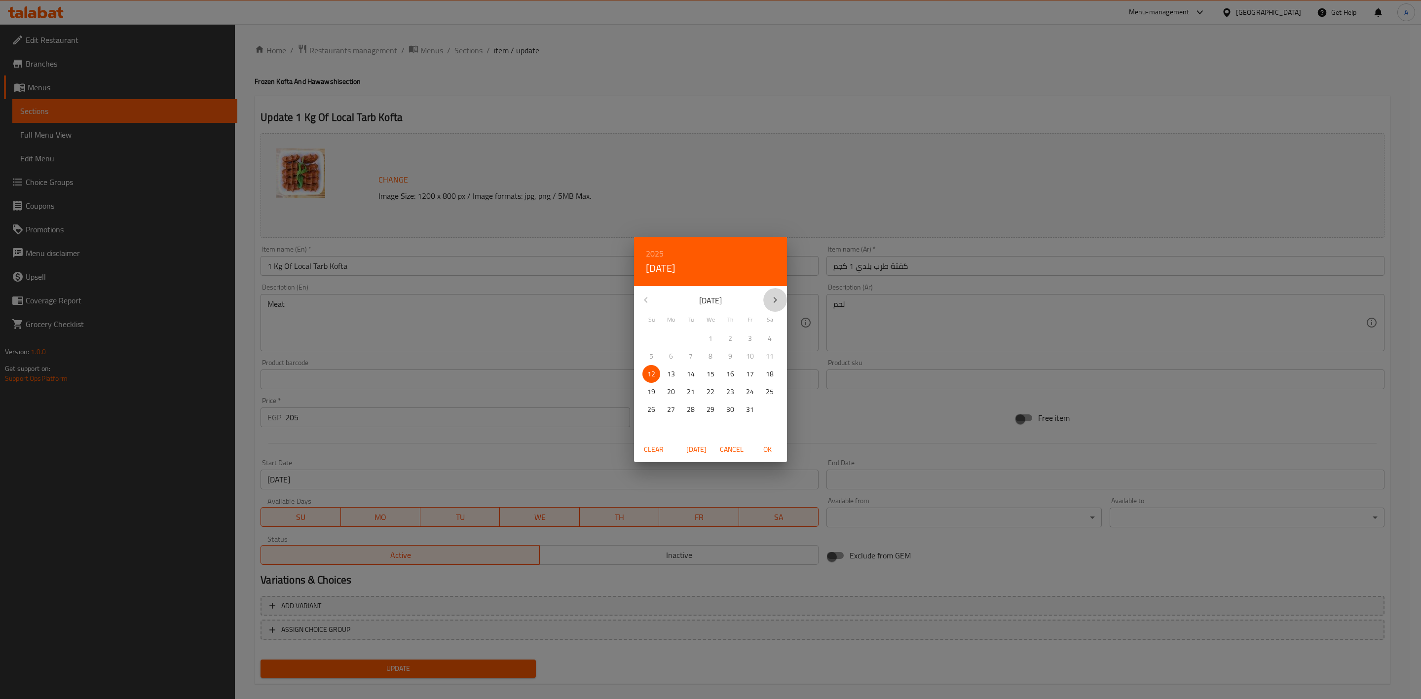
click at [775, 301] on icon "button" at bounding box center [775, 300] width 12 height 12
click at [775, 301] on icon "button" at bounding box center [775, 300] width 3 height 6
click at [707, 409] on p "31" at bounding box center [711, 410] width 8 height 12
click at [770, 448] on span "OK" at bounding box center [767, 450] width 24 height 12
type input "[DATE]"
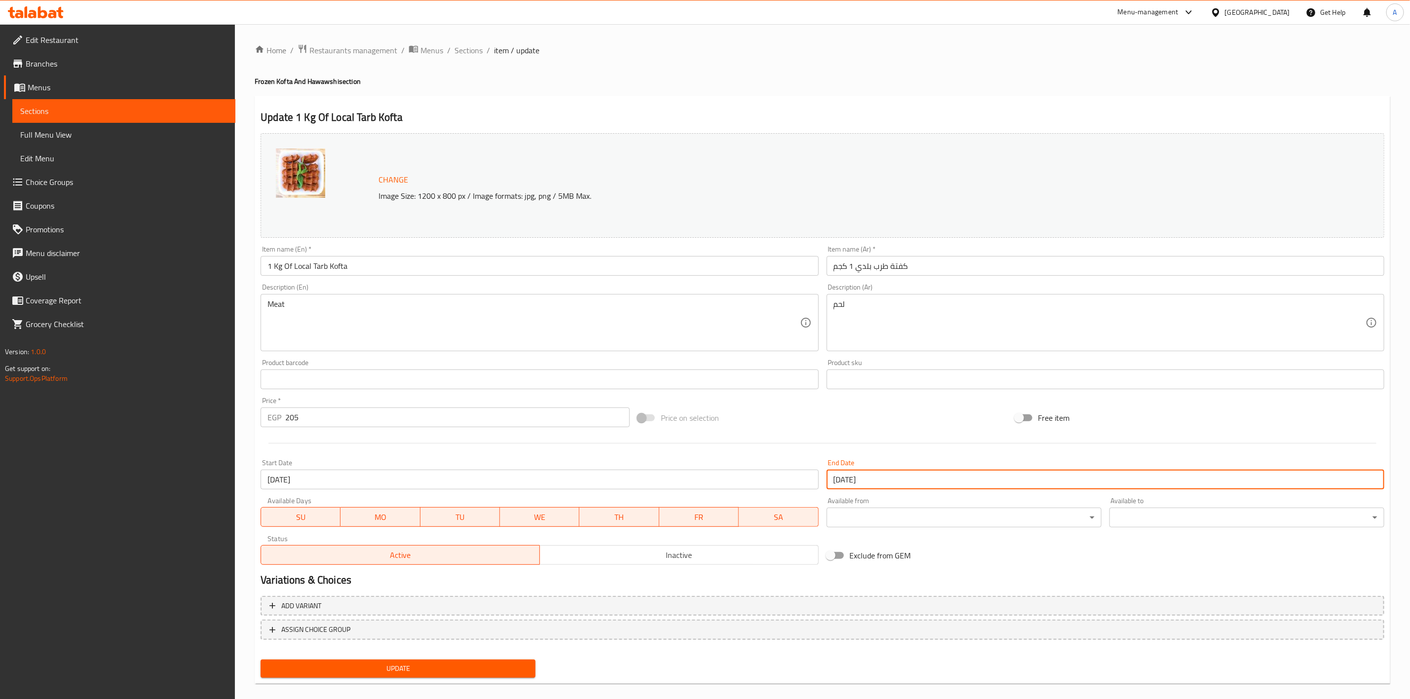
click at [793, 418] on div "Price on selection" at bounding box center [822, 418] width 377 height 27
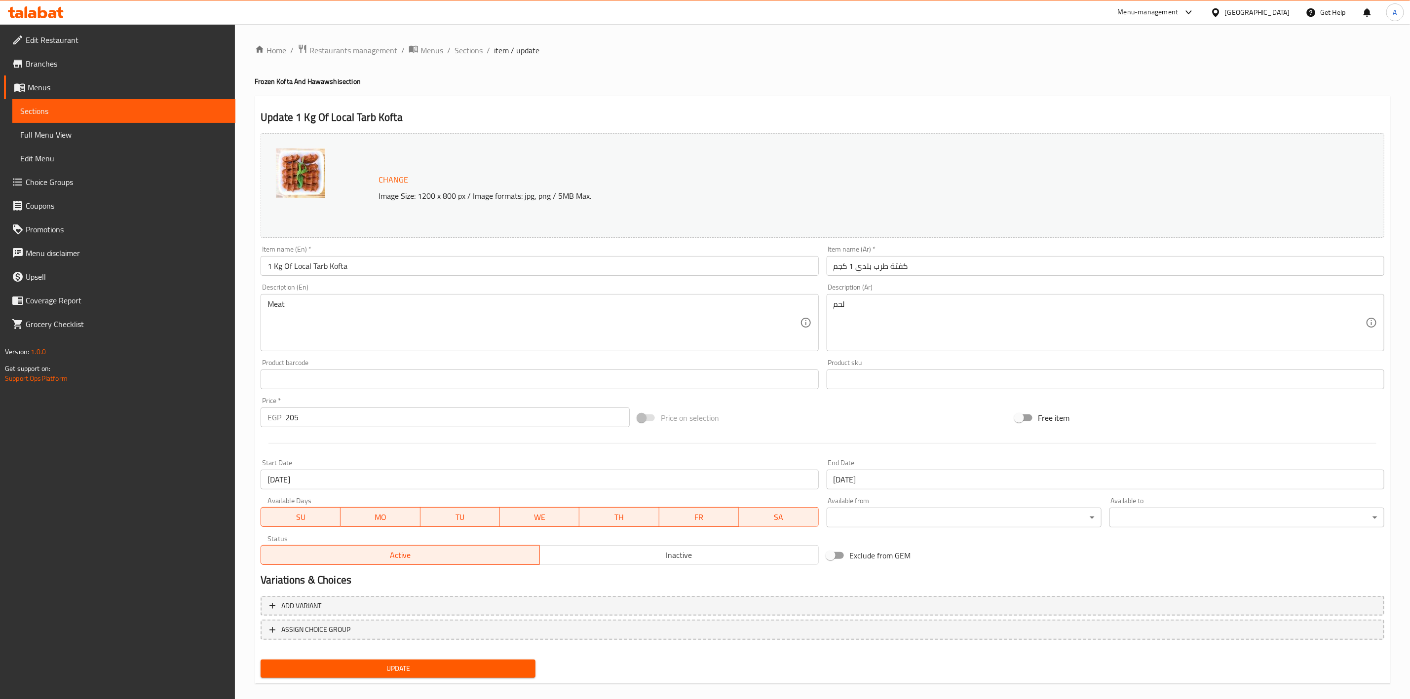
click at [456, 670] on span "Update" at bounding box center [397, 669] width 259 height 12
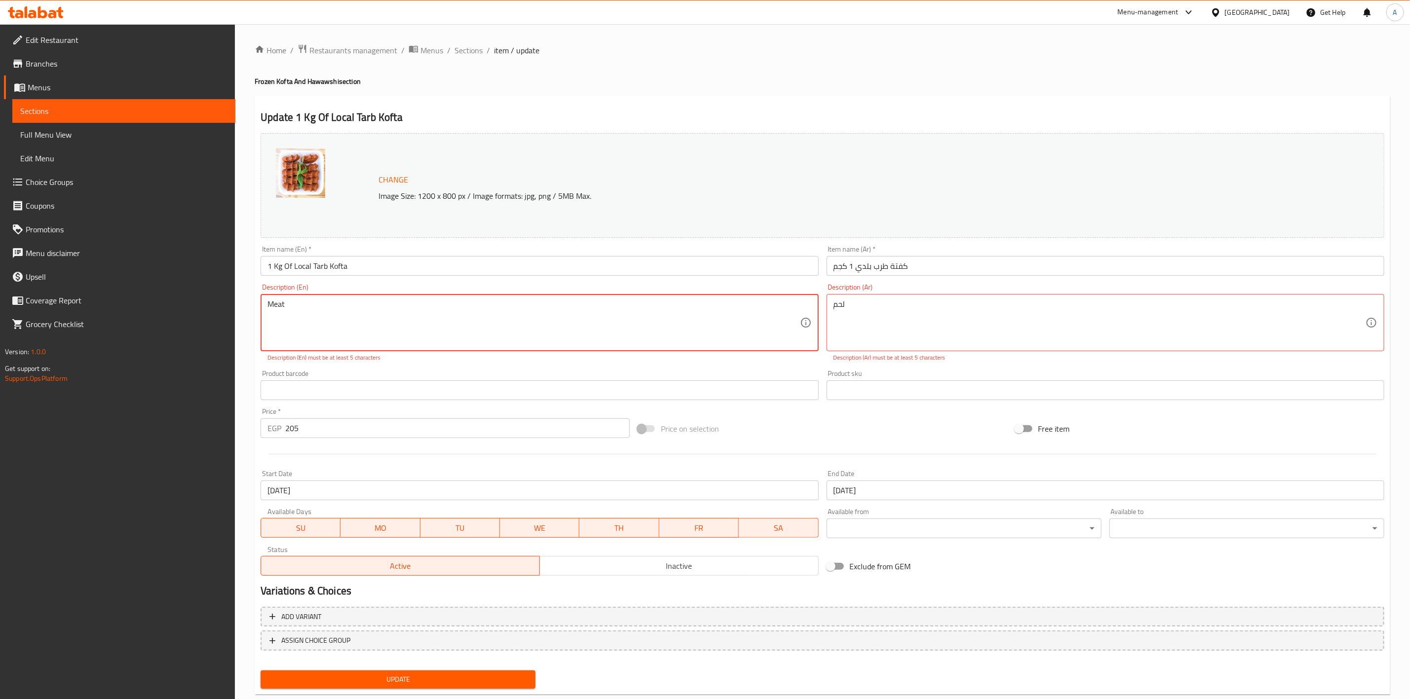
click at [323, 313] on textarea "Meat" at bounding box center [533, 322] width 532 height 47
type textarea "Meat"
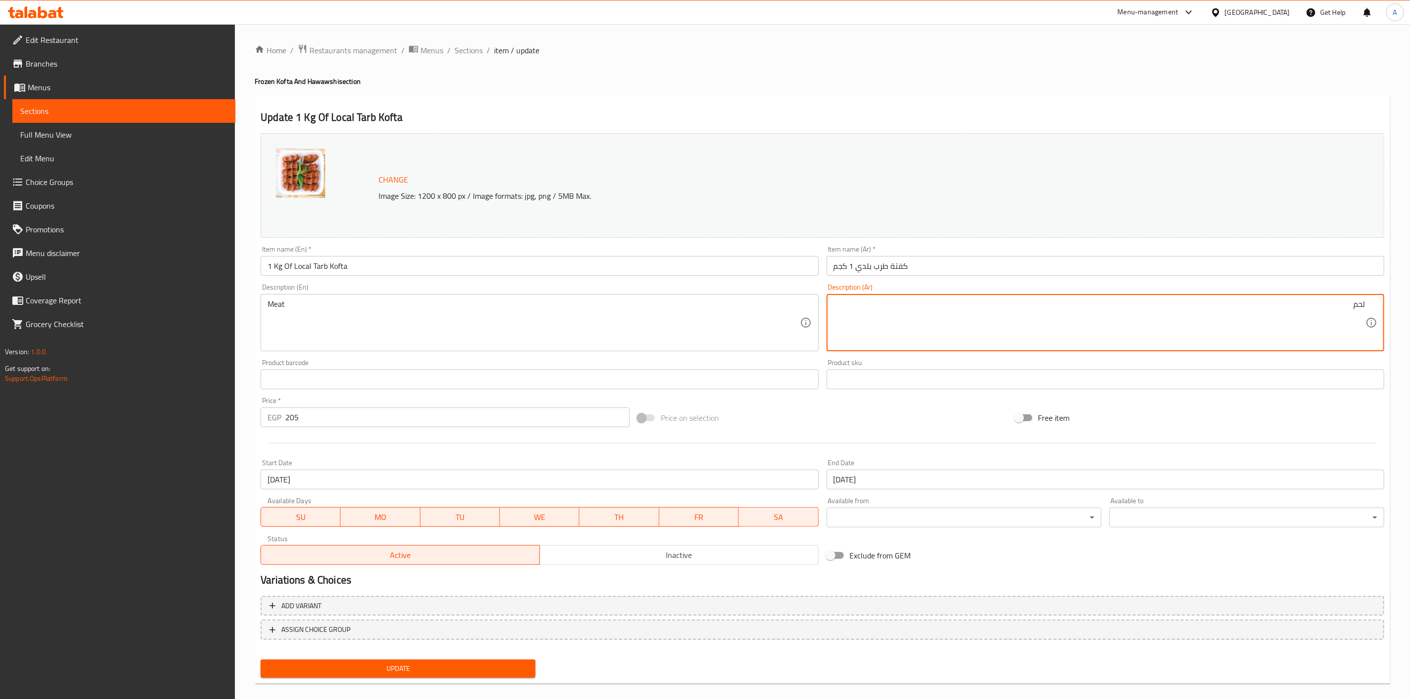
type textarea "لحم"
click at [729, 77] on h4 "Frozen Kofta And Hawawshi section" at bounding box center [822, 81] width 1135 height 10
click at [411, 671] on span "Update" at bounding box center [397, 669] width 259 height 12
click at [582, 78] on h4 "Frozen Kofta And Hawawshi section" at bounding box center [822, 81] width 1135 height 10
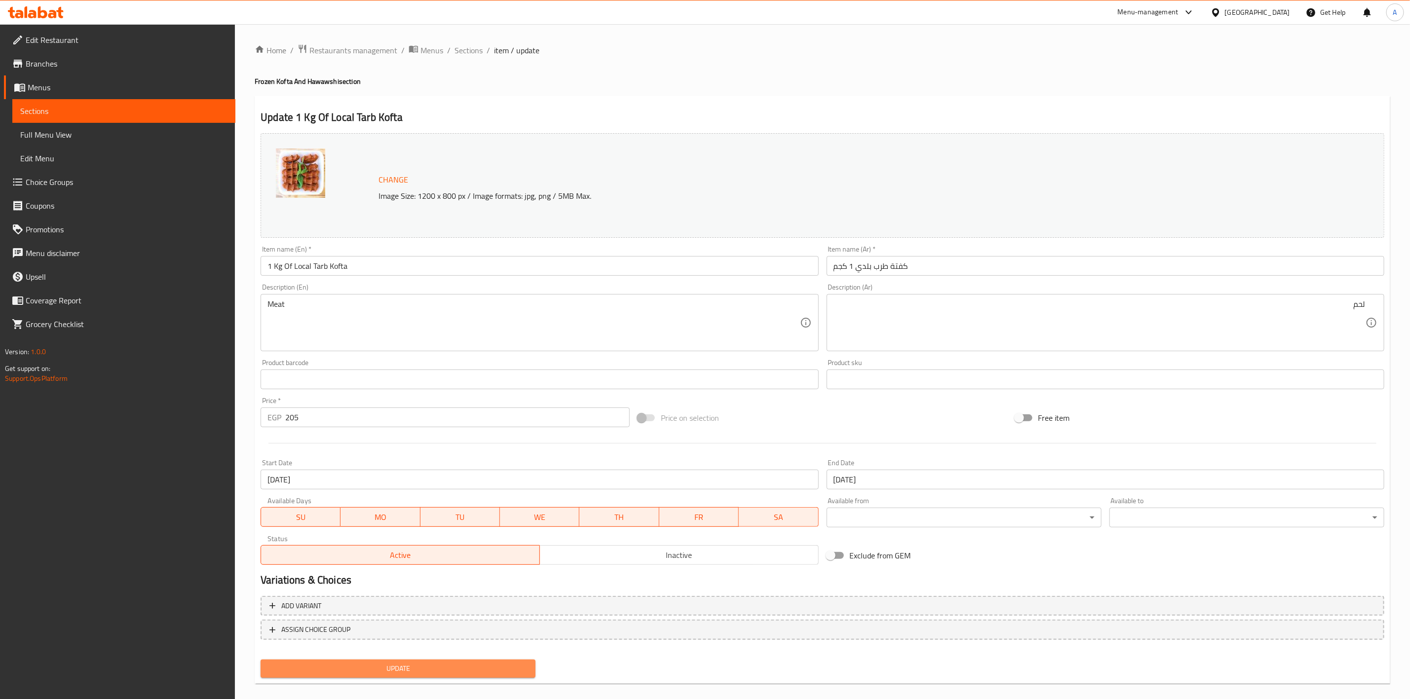
click at [385, 668] on span "Update" at bounding box center [397, 669] width 259 height 12
click at [475, 51] on span "Sections" at bounding box center [468, 50] width 28 height 12
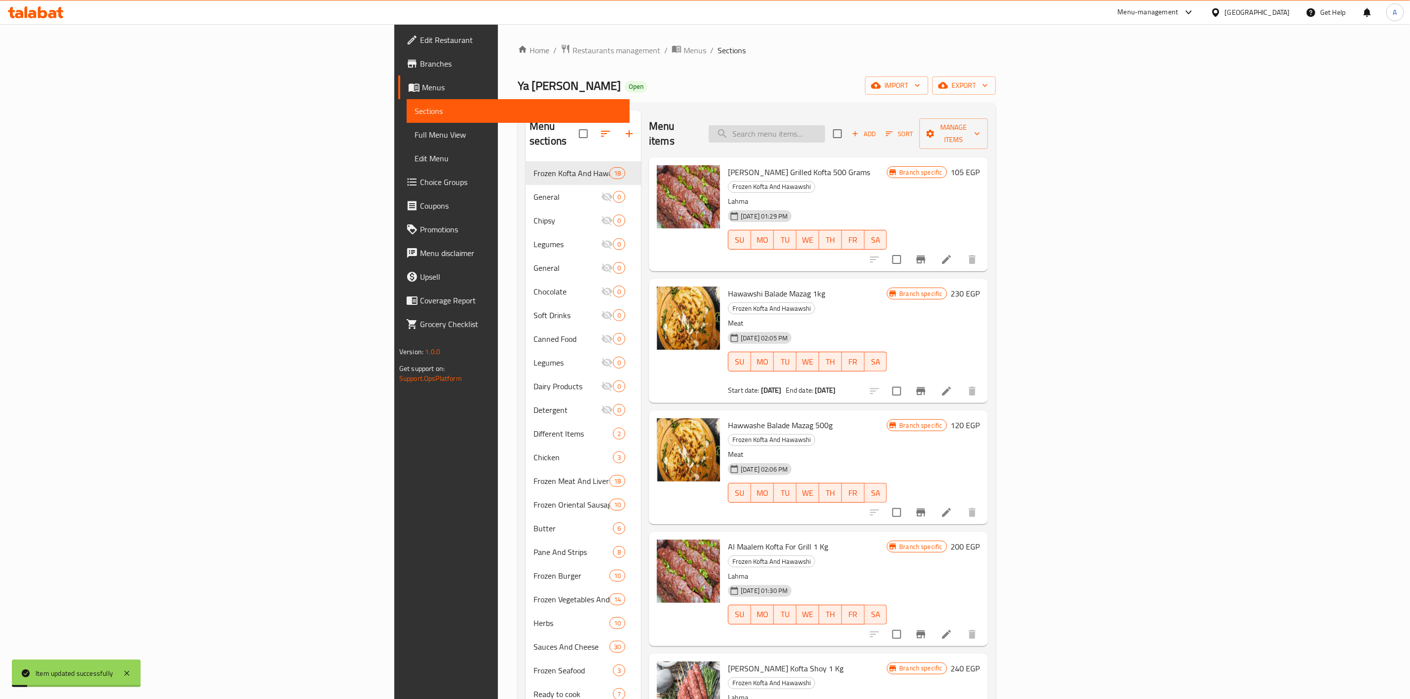
click at [825, 133] on input "search" at bounding box center [767, 133] width 116 height 17
paste input "Rice Beef Kofta 1 Kg"
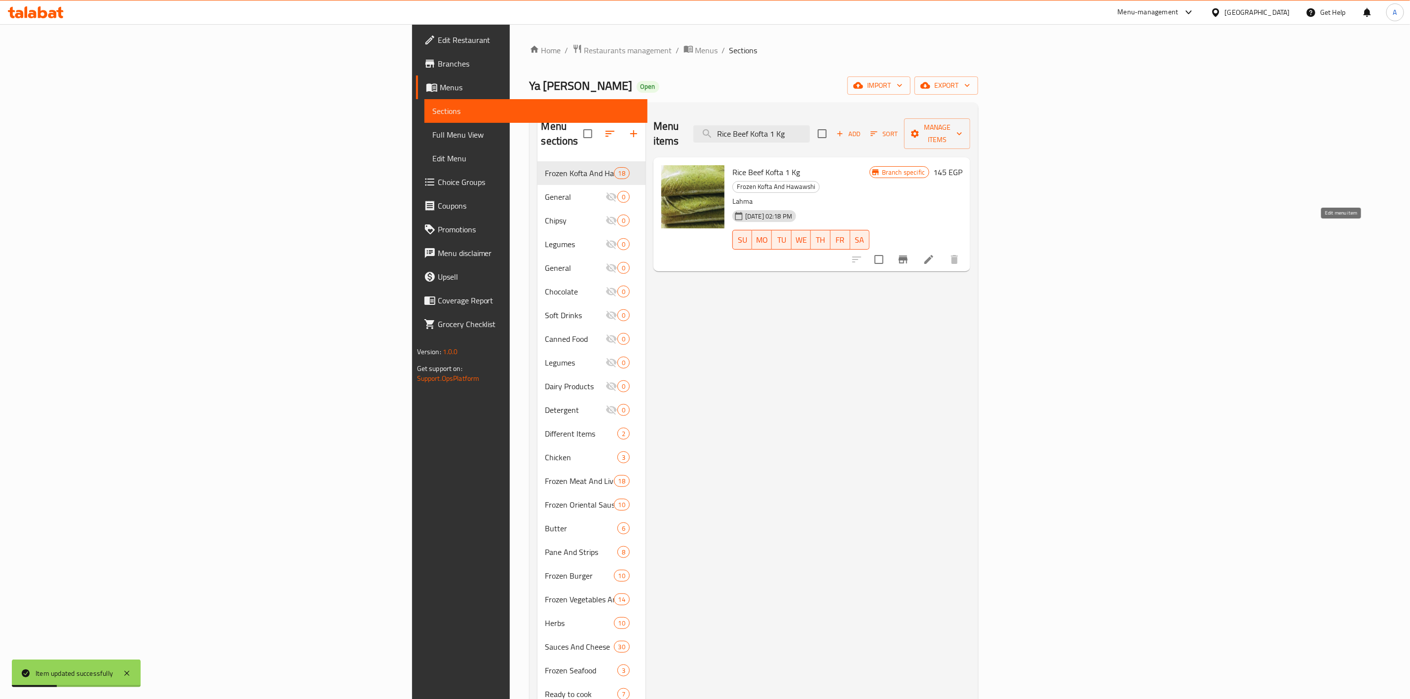
type input "Rice Beef Kofta 1 Kg"
click at [934, 254] on icon at bounding box center [929, 260] width 12 height 12
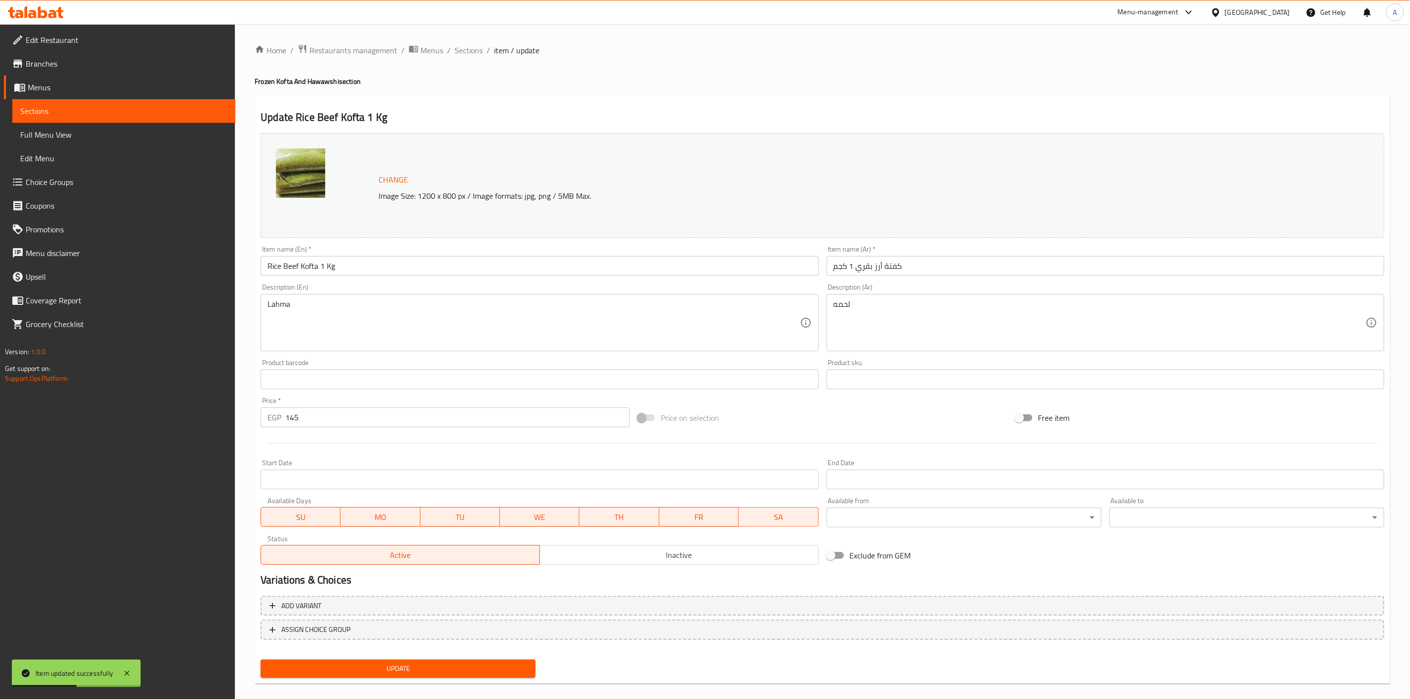
click at [322, 480] on input "Start Date" at bounding box center [540, 480] width 558 height 20
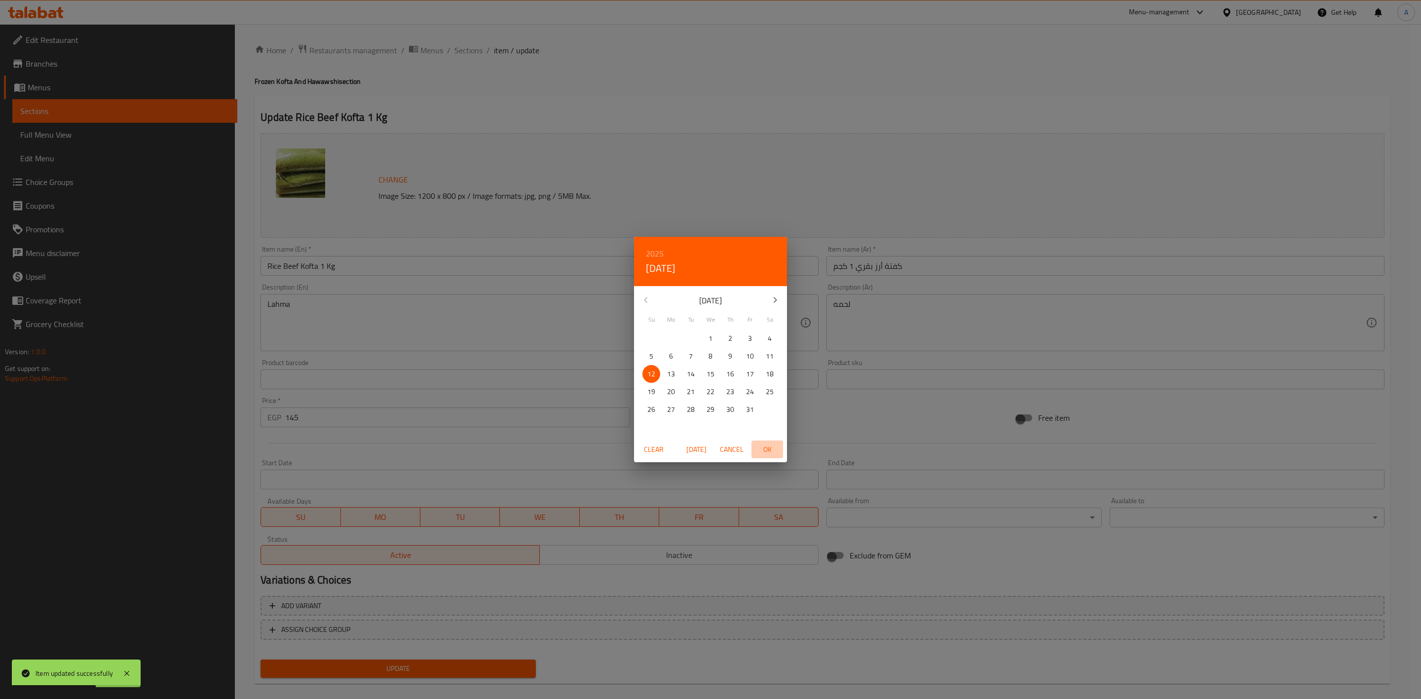
click at [767, 450] on span "OK" at bounding box center [767, 450] width 24 height 12
type input "[DATE]"
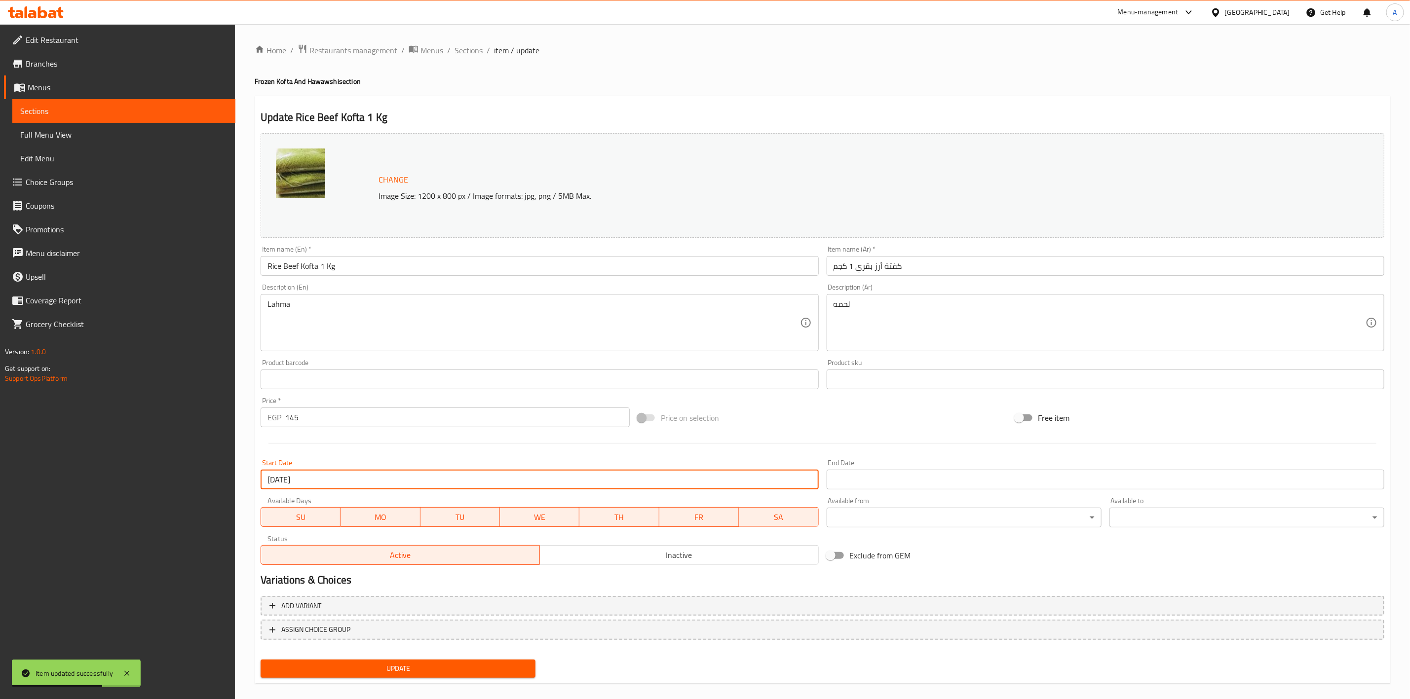
click at [875, 480] on input "Start Date" at bounding box center [1105, 480] width 558 height 20
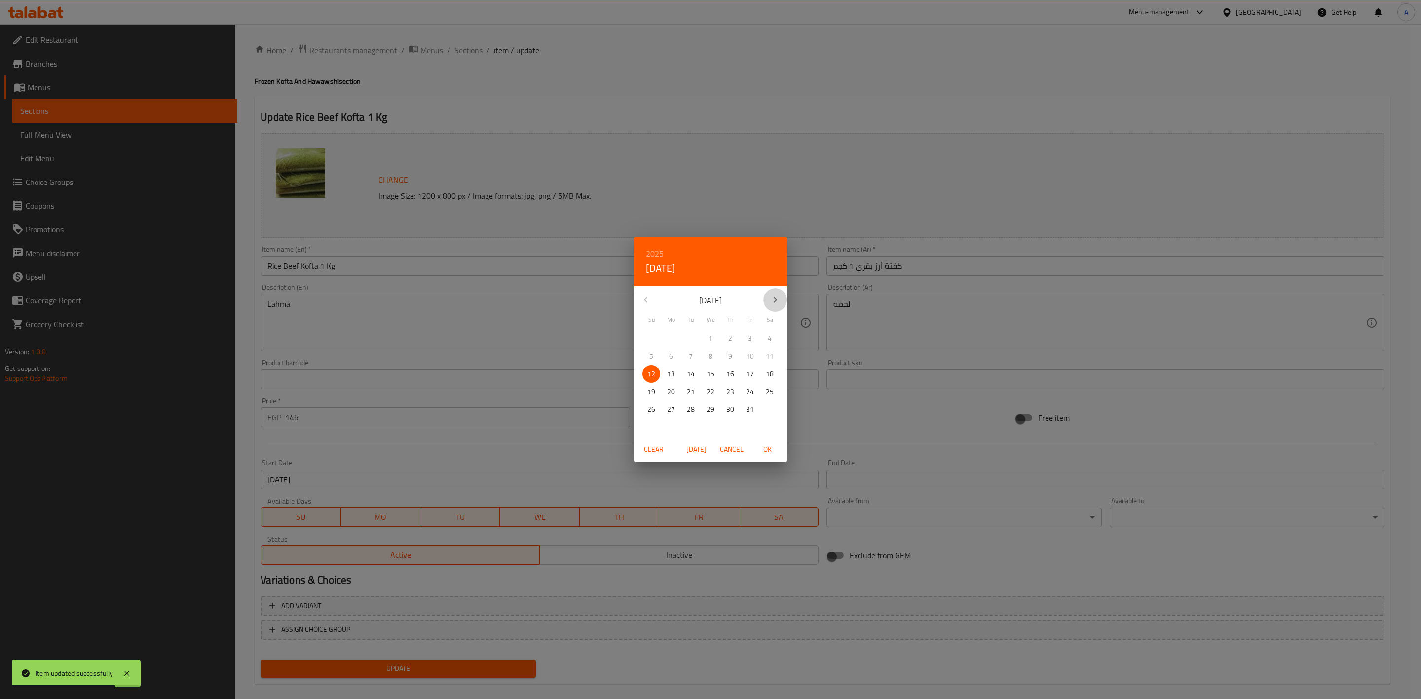
click at [777, 298] on icon "button" at bounding box center [775, 300] width 12 height 12
click at [705, 406] on span "31" at bounding box center [711, 410] width 18 height 12
click at [773, 450] on span "OK" at bounding box center [767, 450] width 24 height 12
type input "[DATE]"
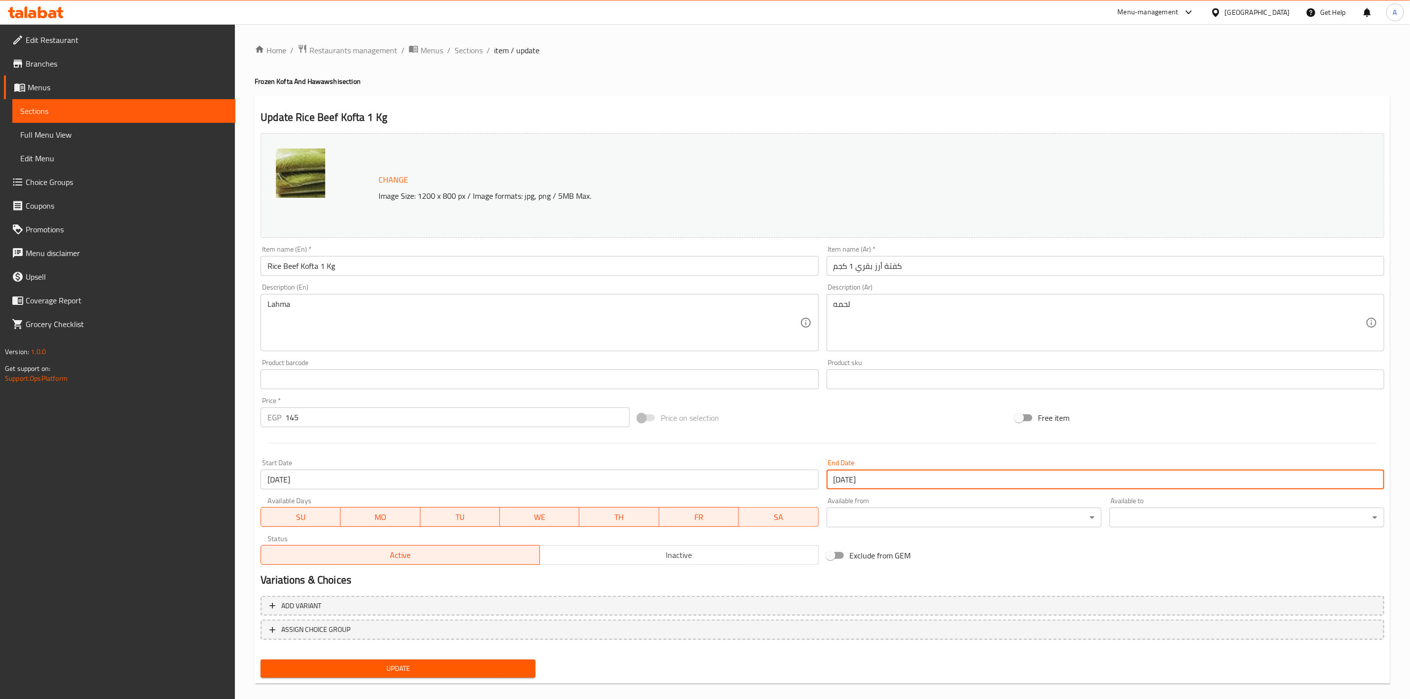
click at [797, 422] on div "Price on selection" at bounding box center [822, 418] width 377 height 27
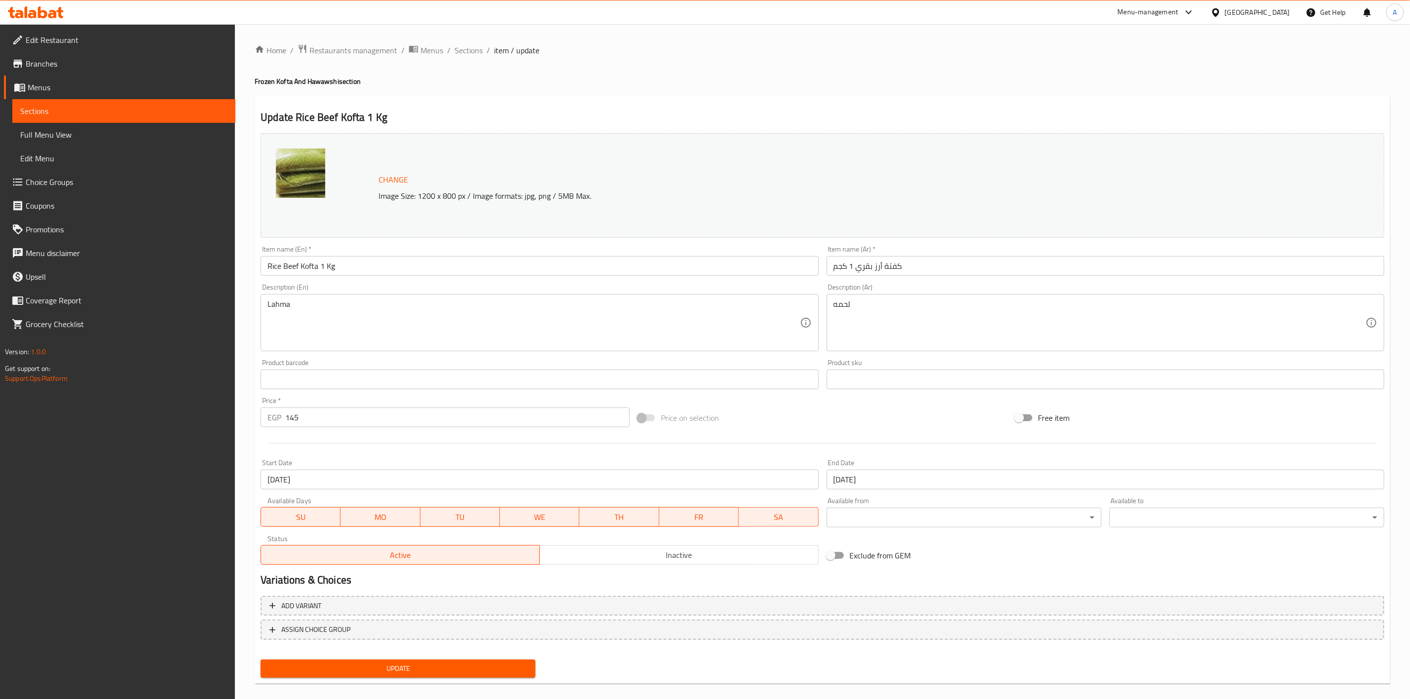
click at [398, 665] on span "Update" at bounding box center [397, 669] width 259 height 12
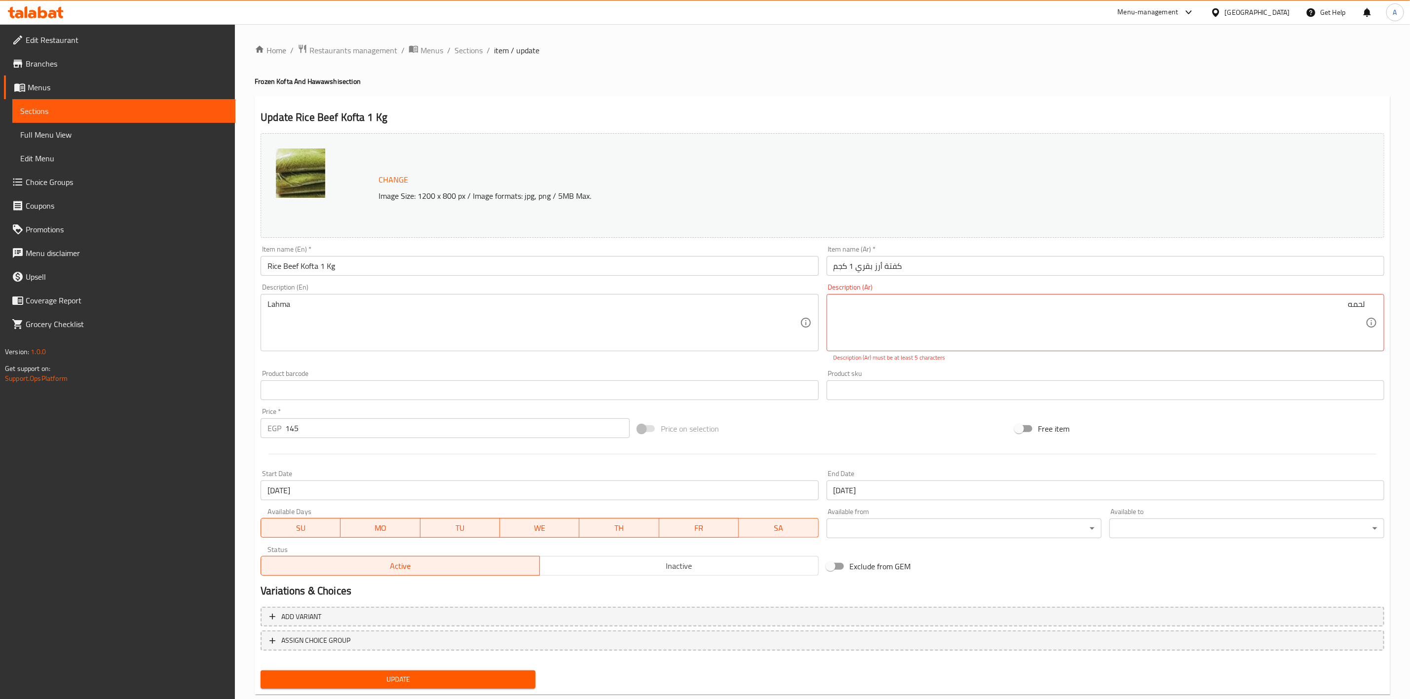
click at [1121, 296] on div "لحمه Description (Ar)" at bounding box center [1105, 322] width 558 height 57
drag, startPoint x: 1368, startPoint y: 304, endPoint x: 1413, endPoint y: 299, distance: 45.1
click at [1410, 299] on html "​ Menu-management [GEOGRAPHIC_DATA] Get Help A Edit Restaurant Branches Menus S…" at bounding box center [705, 349] width 1410 height 699
click at [1377, 302] on div "لحمه Description (Ar)" at bounding box center [1105, 322] width 558 height 57
click at [1325, 310] on textarea "لحمه" at bounding box center [1099, 322] width 532 height 47
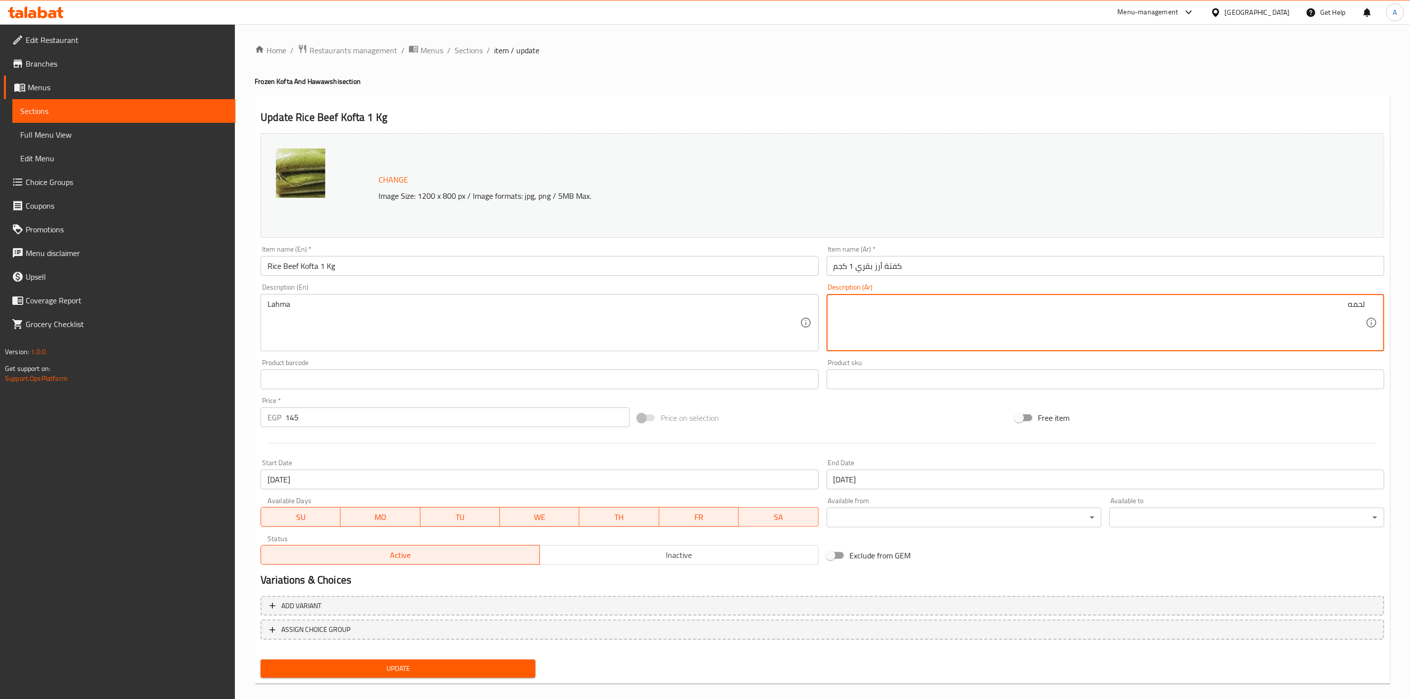
type textarea "لحمه"
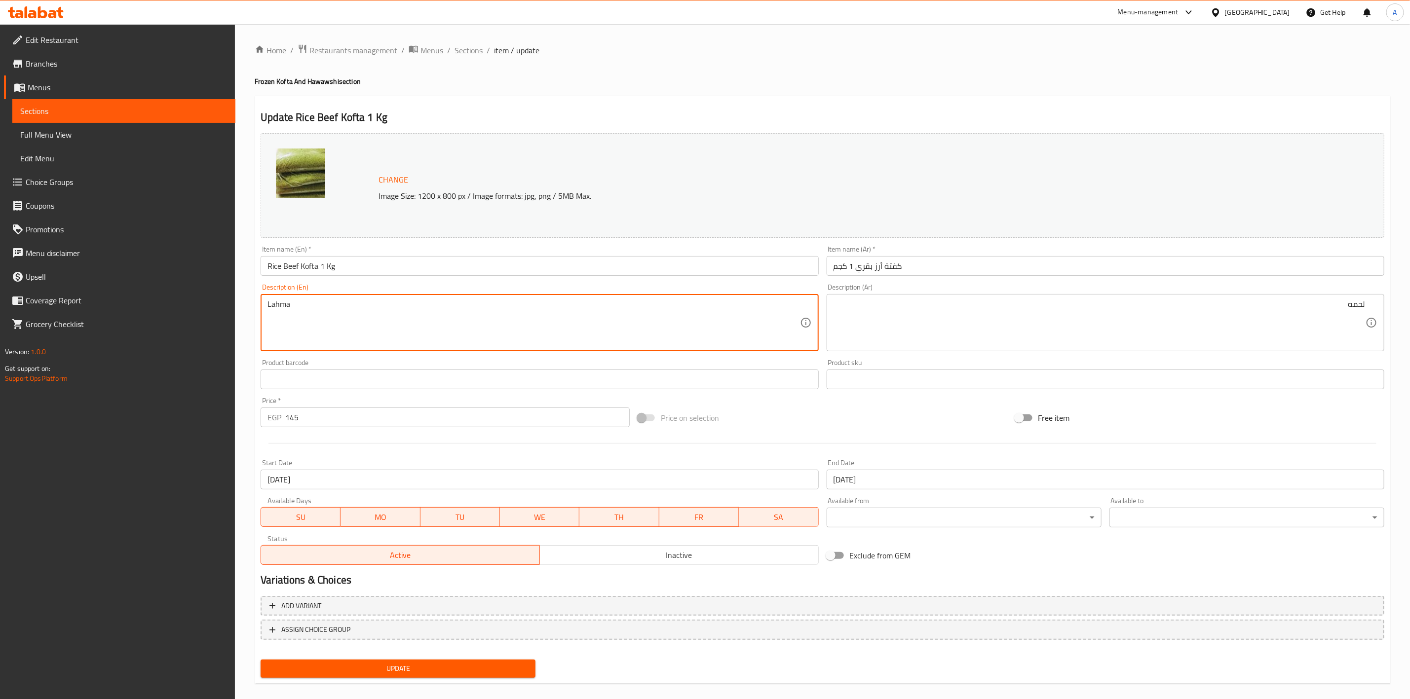
type textarea "Lahma"
click at [554, 57] on div "Home / Restaurants management / Menus / Sections / item / update Frozen Kofta A…" at bounding box center [822, 368] width 1135 height 648
click at [387, 668] on span "Update" at bounding box center [397, 669] width 259 height 12
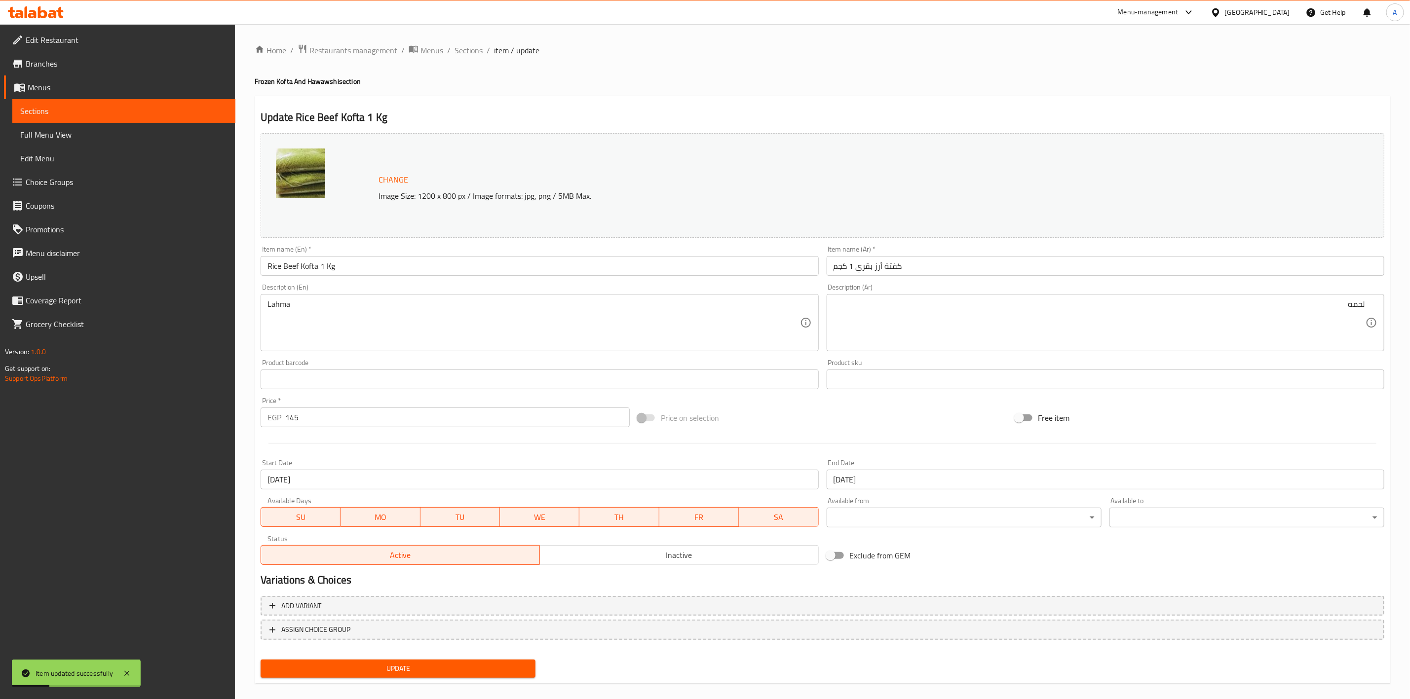
click at [585, 93] on div "Home / Restaurants management / Menus / Sections / item / update Frozen Kofta A…" at bounding box center [822, 368] width 1135 height 648
click at [427, 672] on span "Update" at bounding box center [397, 669] width 259 height 12
click at [479, 53] on span "Sections" at bounding box center [468, 50] width 28 height 12
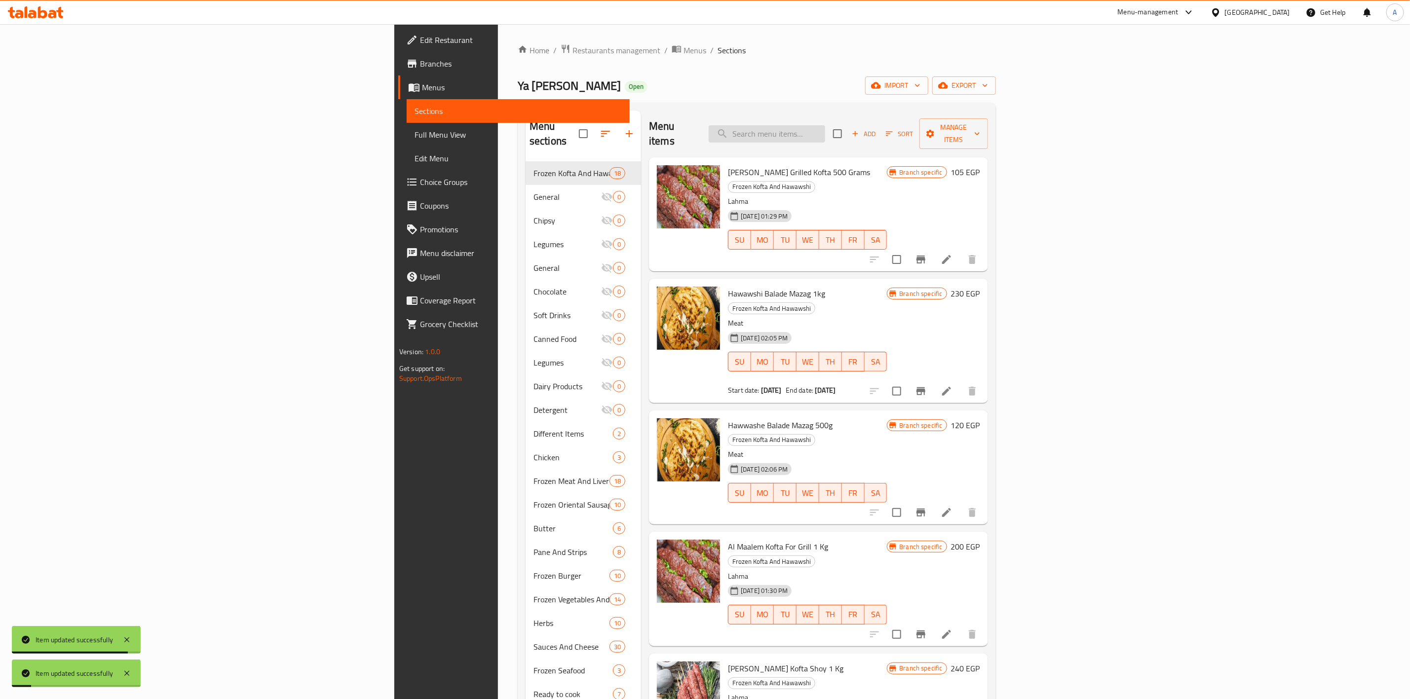
click at [825, 126] on input "search" at bounding box center [767, 133] width 116 height 17
paste input "Baladi Camel Rice Kofta 1 Kg"
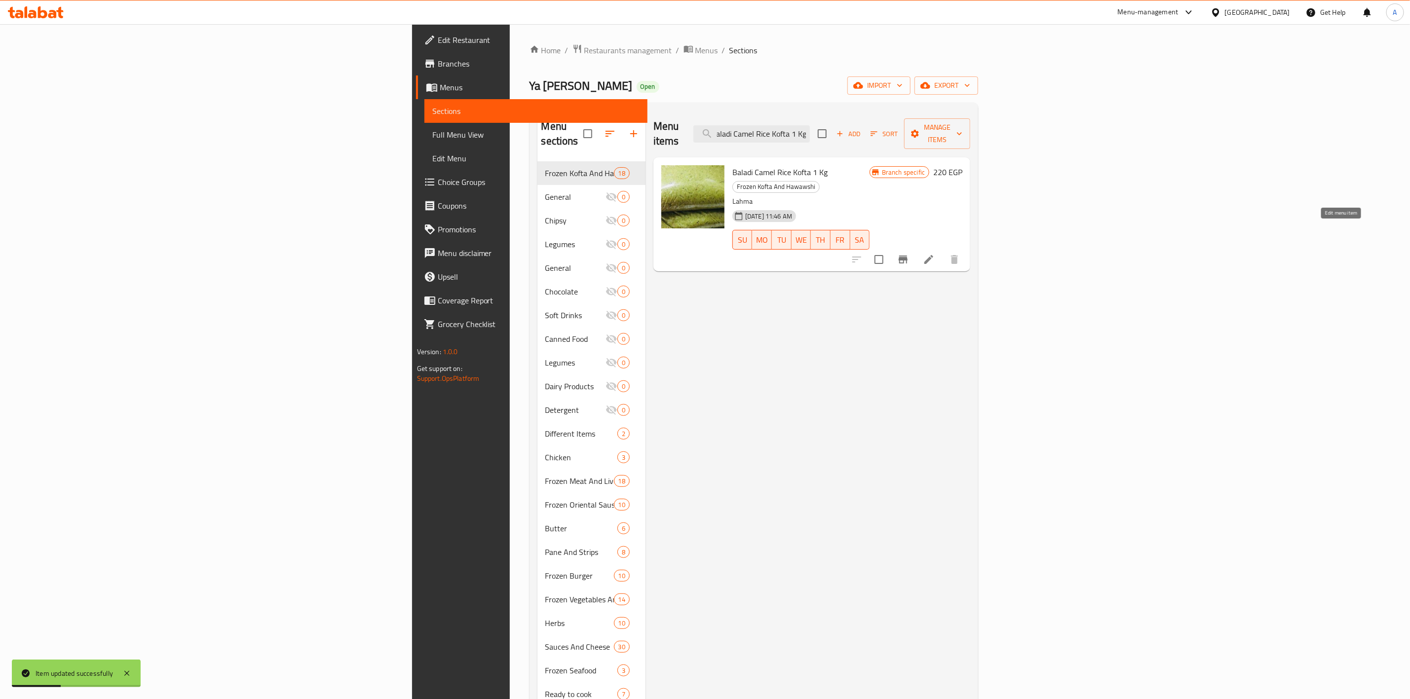
type input "Baladi Camel Rice Kofta 1 Kg"
click at [934, 254] on icon at bounding box center [929, 260] width 12 height 12
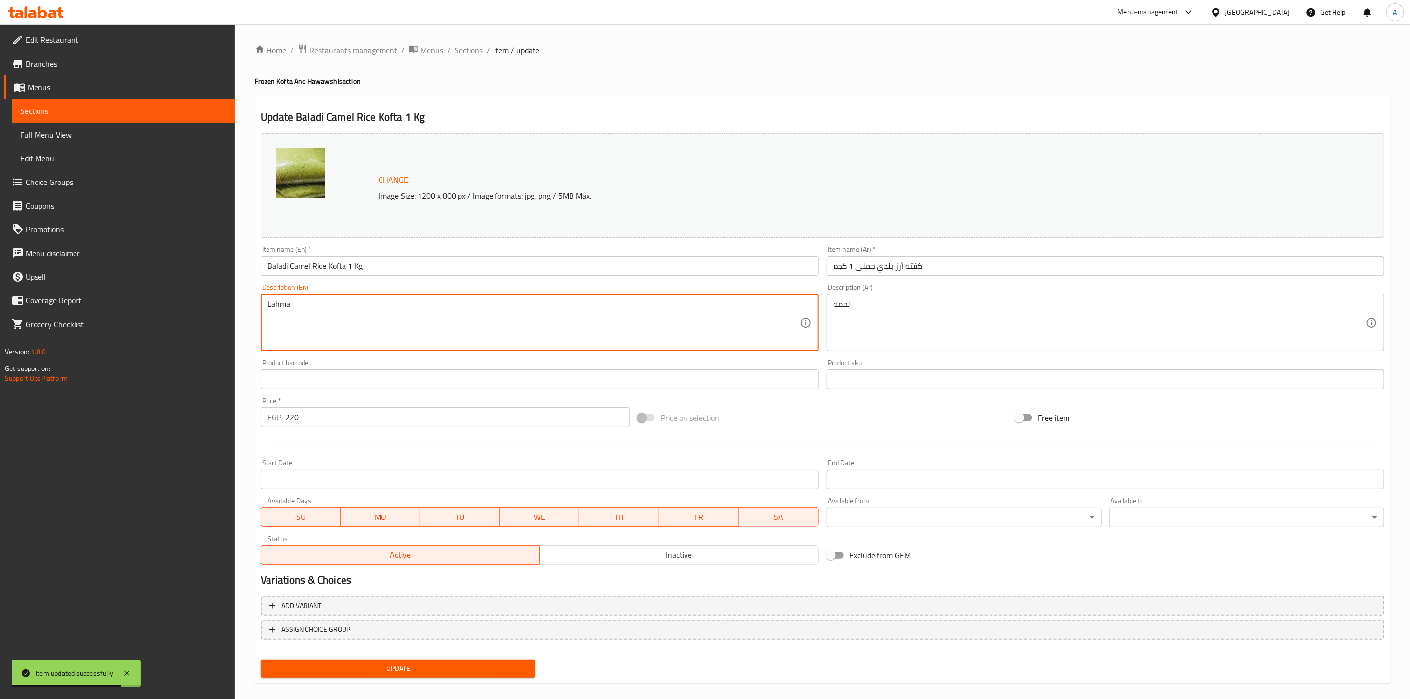
type textarea "Lahma"
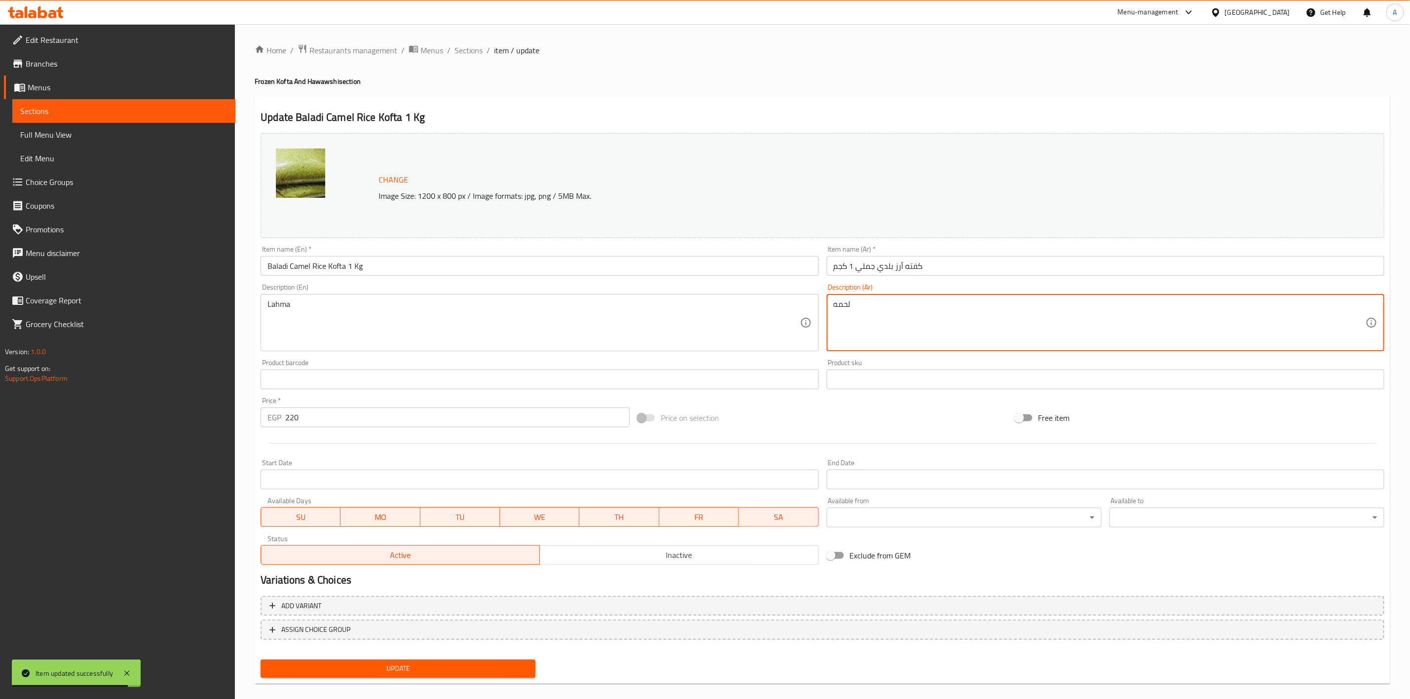
click at [861, 306] on textarea "لحمه" at bounding box center [1099, 322] width 532 height 47
click at [863, 306] on textarea "لحمه" at bounding box center [1099, 322] width 532 height 47
type textarea "لحمه"
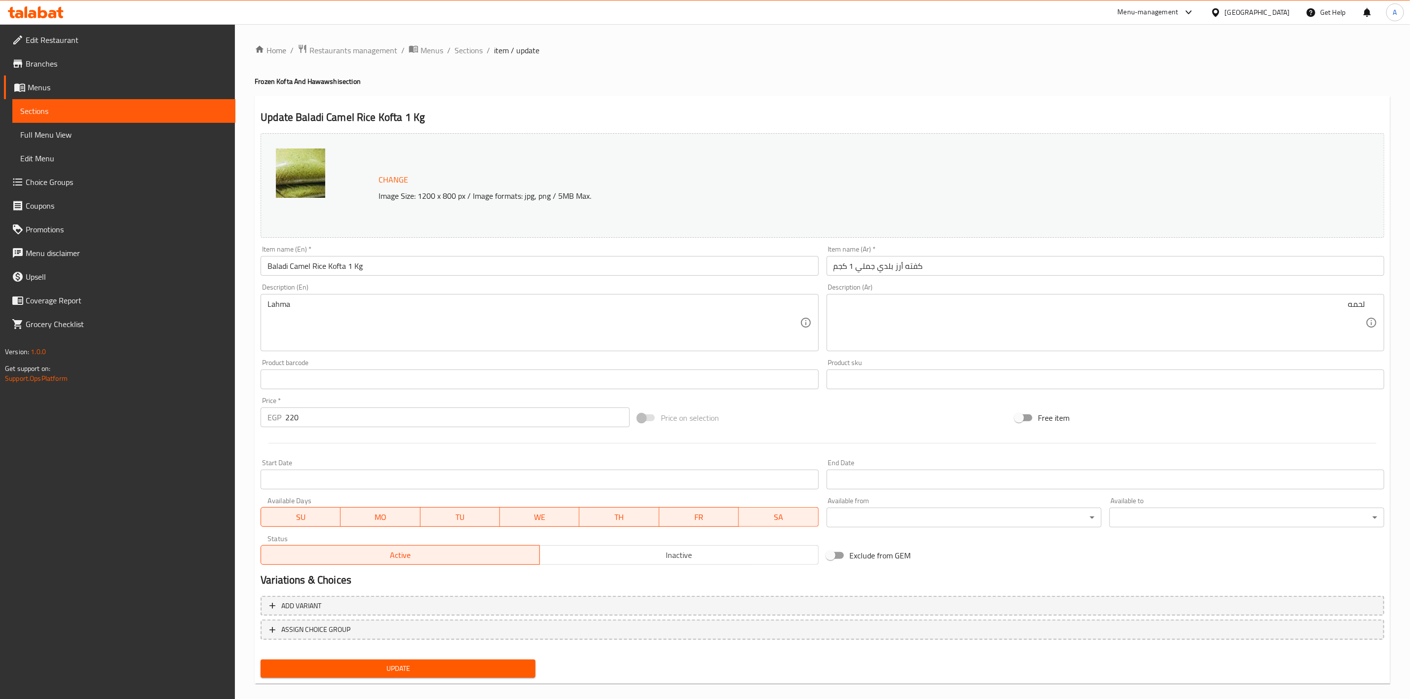
click at [777, 104] on div "Update Baladi Camel Rice Kofta 1 Kg Change Image Size: 1200 x 800 px / Image fo…" at bounding box center [822, 390] width 1135 height 589
click at [277, 469] on div "Start Date Start Date" at bounding box center [540, 474] width 558 height 30
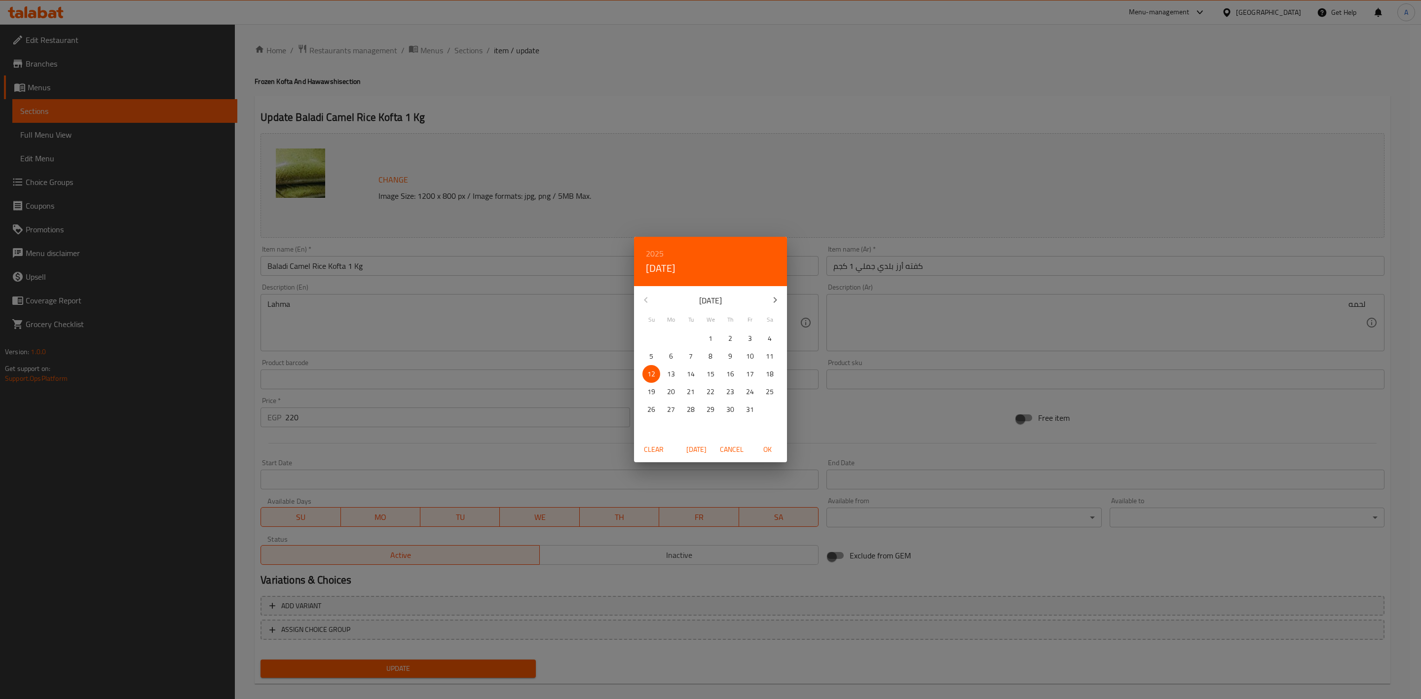
click at [773, 444] on span "OK" at bounding box center [767, 450] width 24 height 12
type input "[DATE]"
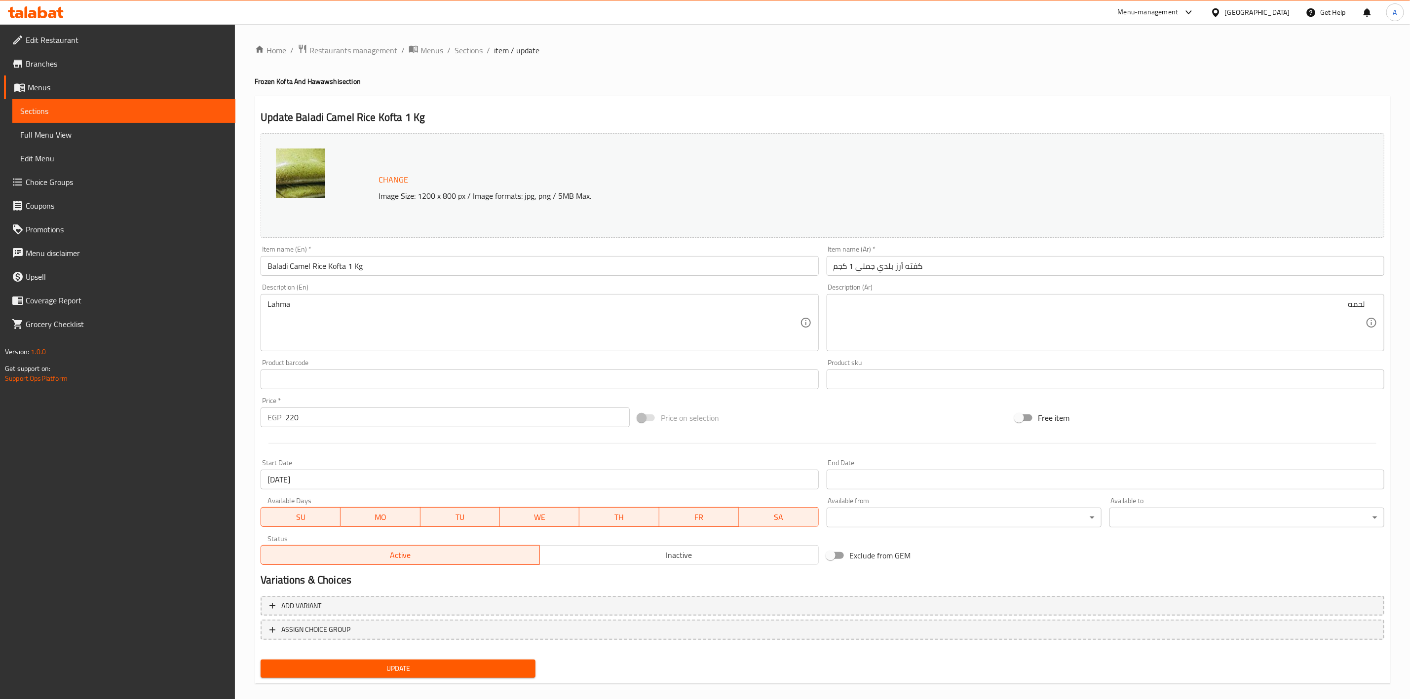
click at [866, 480] on input "Start Date" at bounding box center [1105, 480] width 558 height 20
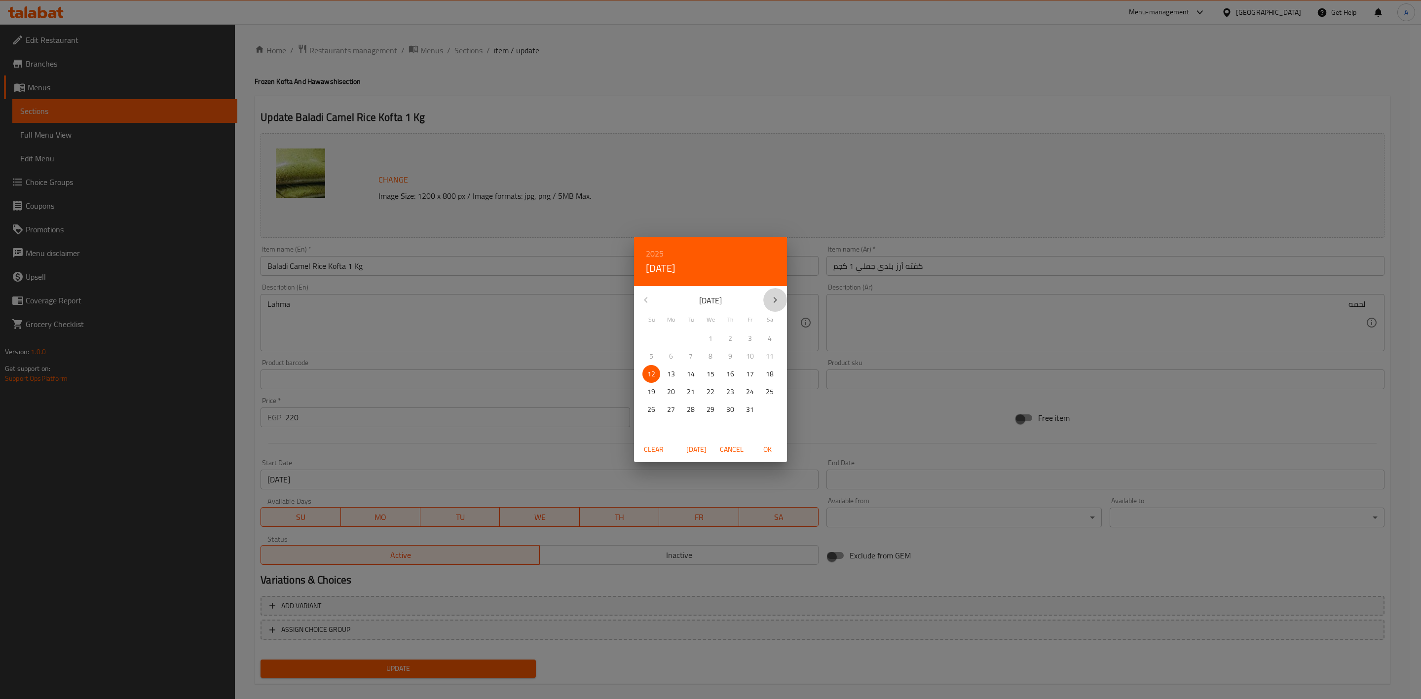
click at [778, 303] on icon "button" at bounding box center [775, 300] width 12 height 12
click at [713, 409] on p "31" at bounding box center [711, 410] width 8 height 12
click at [766, 446] on span "OK" at bounding box center [767, 450] width 24 height 12
type input "[DATE]"
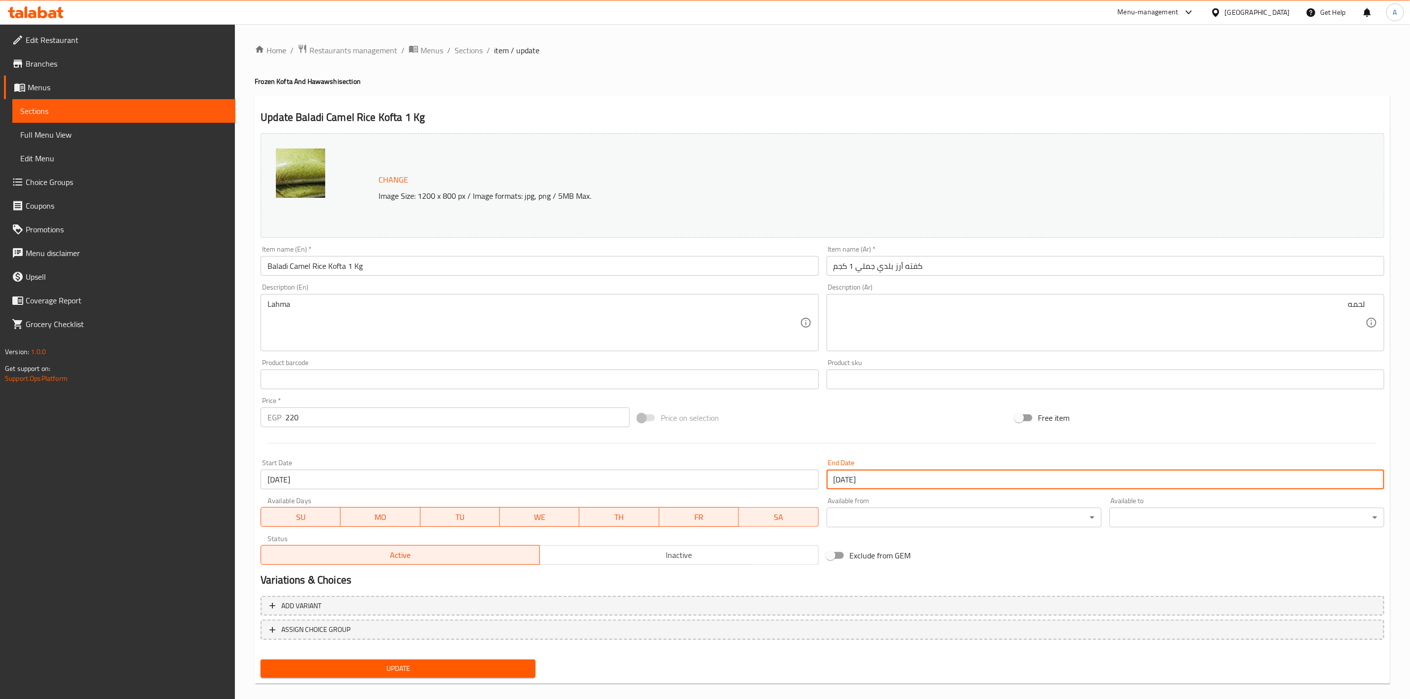
click at [828, 425] on div "Price on selection" at bounding box center [822, 418] width 377 height 27
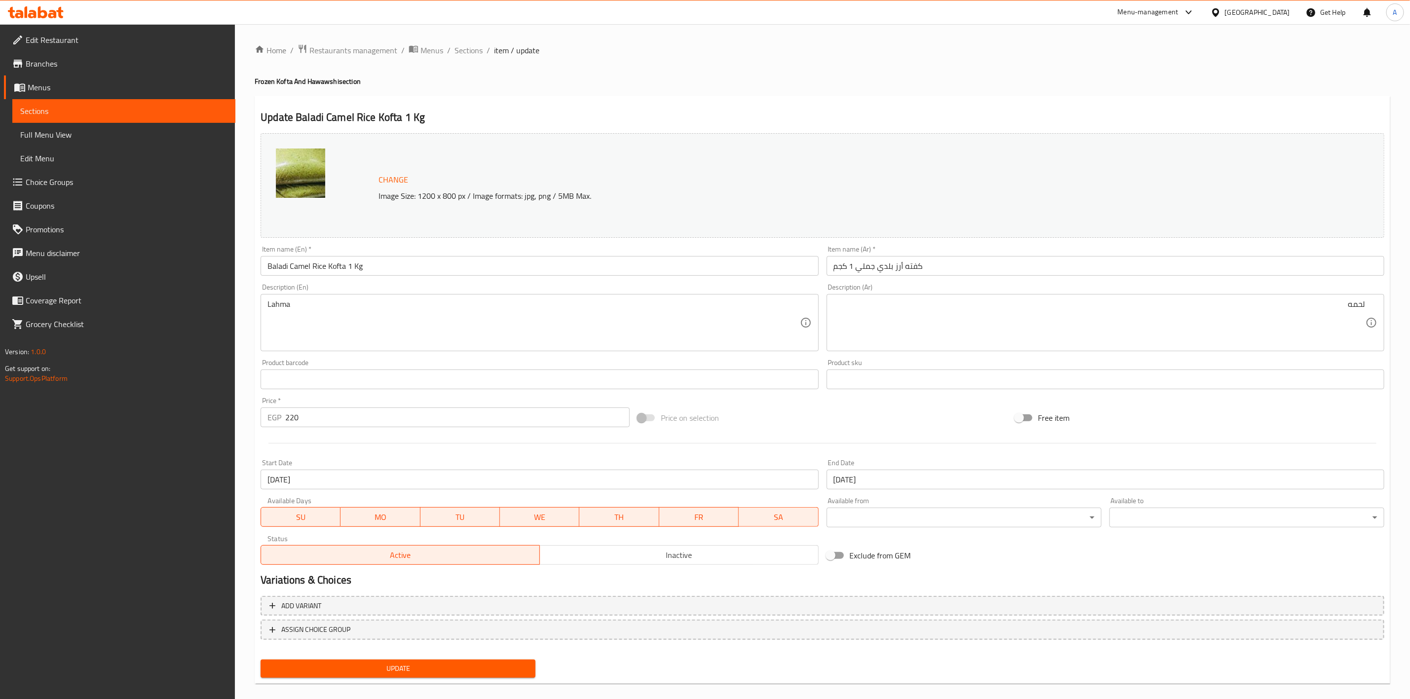
click at [402, 671] on span "Update" at bounding box center [397, 669] width 259 height 12
click at [511, 84] on h4 "Frozen Kofta And Hawawshi section" at bounding box center [822, 81] width 1135 height 10
click at [472, 52] on span "Sections" at bounding box center [468, 50] width 28 height 12
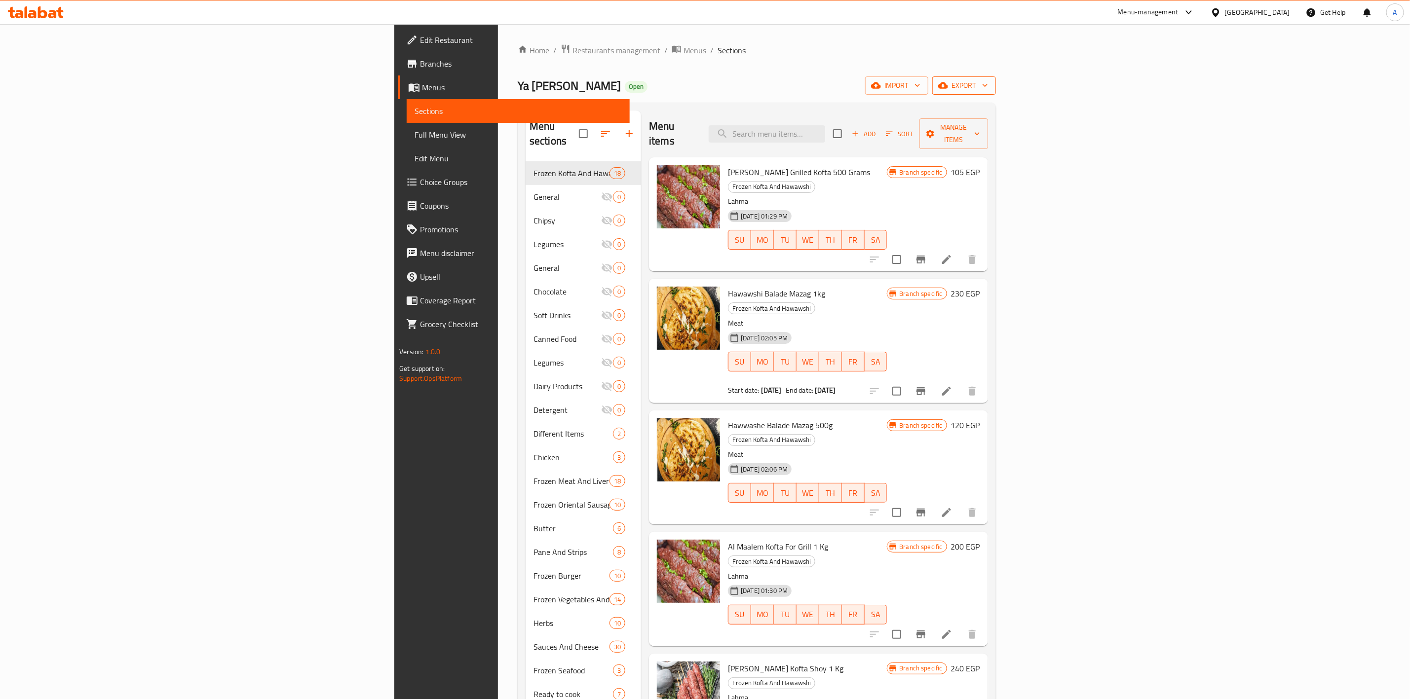
click at [988, 86] on span "export" at bounding box center [964, 85] width 48 height 12
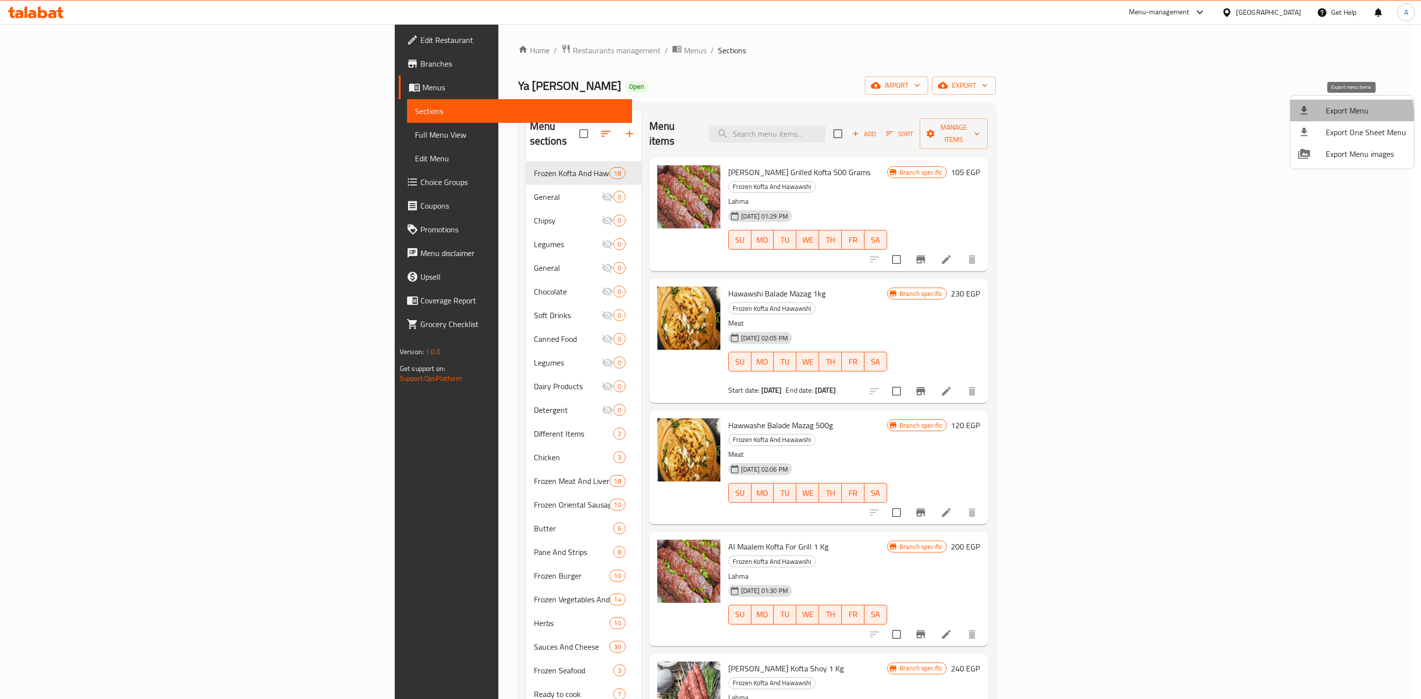
click at [1336, 114] on span "Export Menu" at bounding box center [1366, 111] width 80 height 12
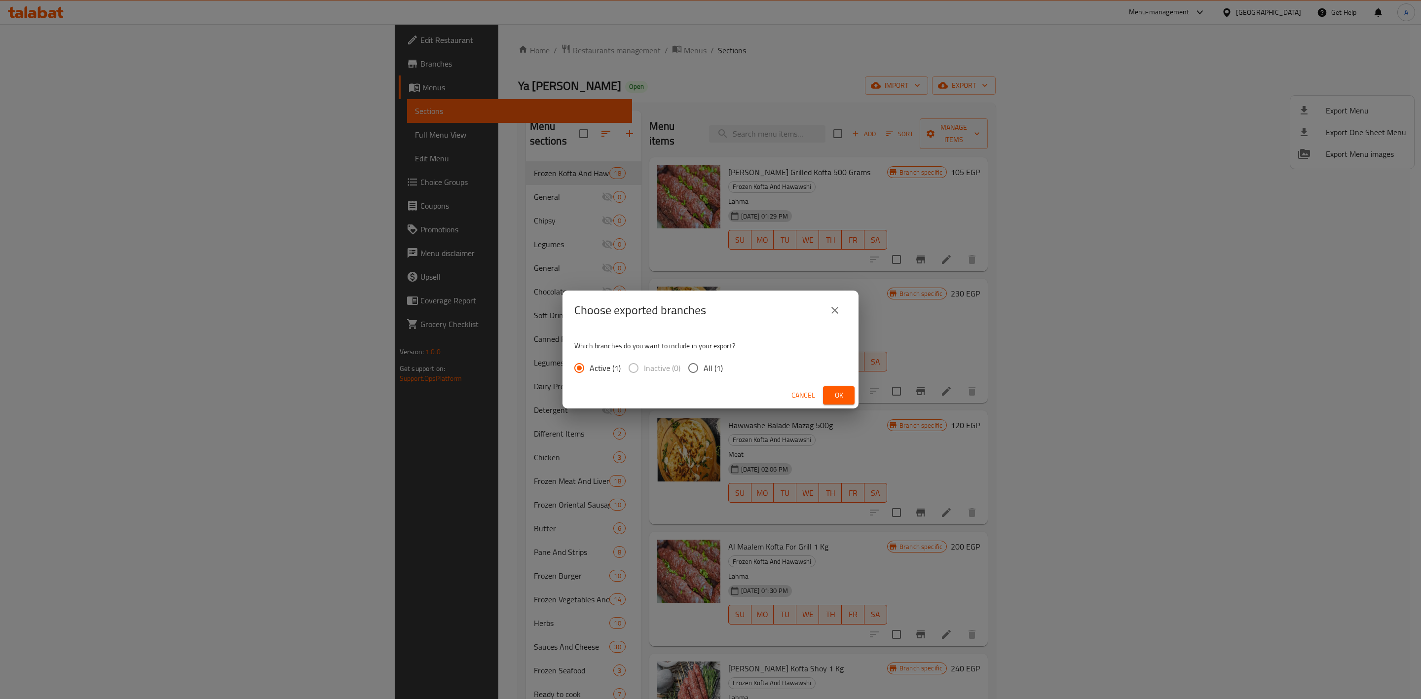
click at [689, 362] on input "All (1)" at bounding box center [693, 368] width 21 height 21
radio input "true"
click at [833, 404] on button "Ok" at bounding box center [839, 395] width 32 height 18
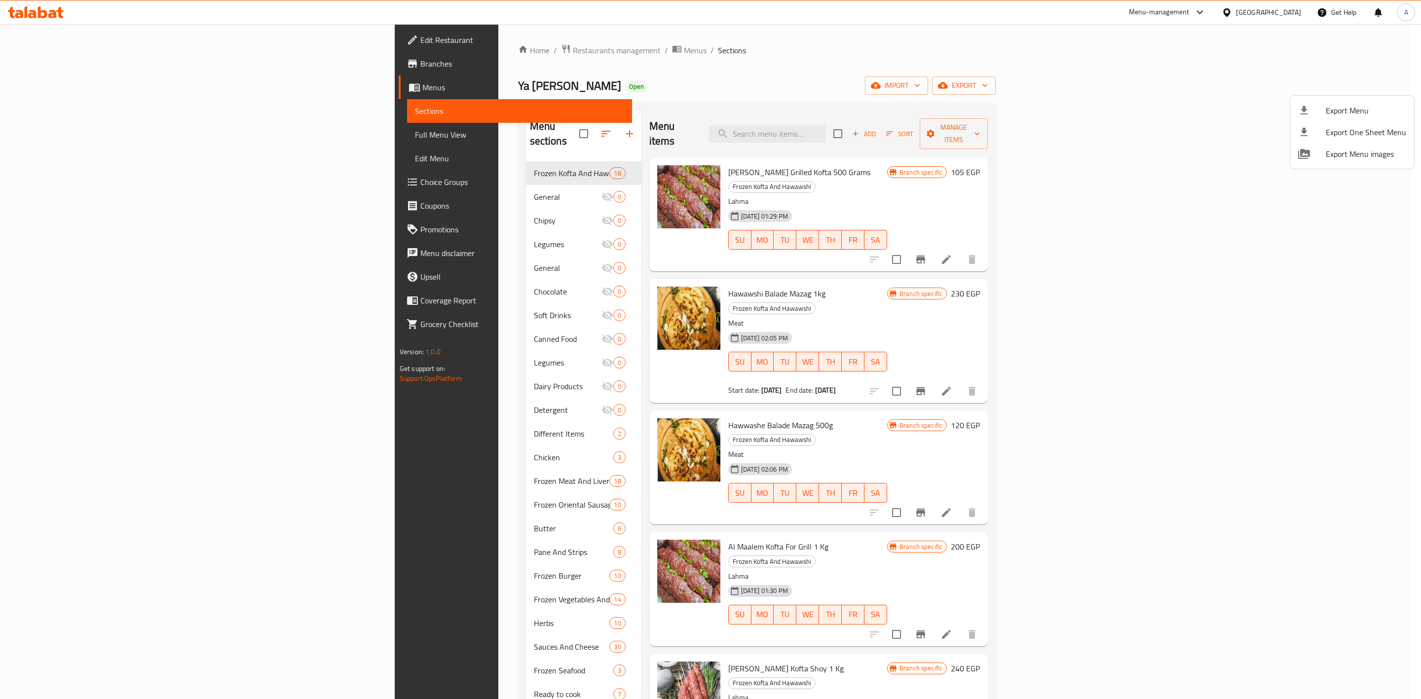
drag, startPoint x: 625, startPoint y: 35, endPoint x: 483, endPoint y: 6, distance: 145.0
click at [625, 35] on div at bounding box center [710, 349] width 1421 height 699
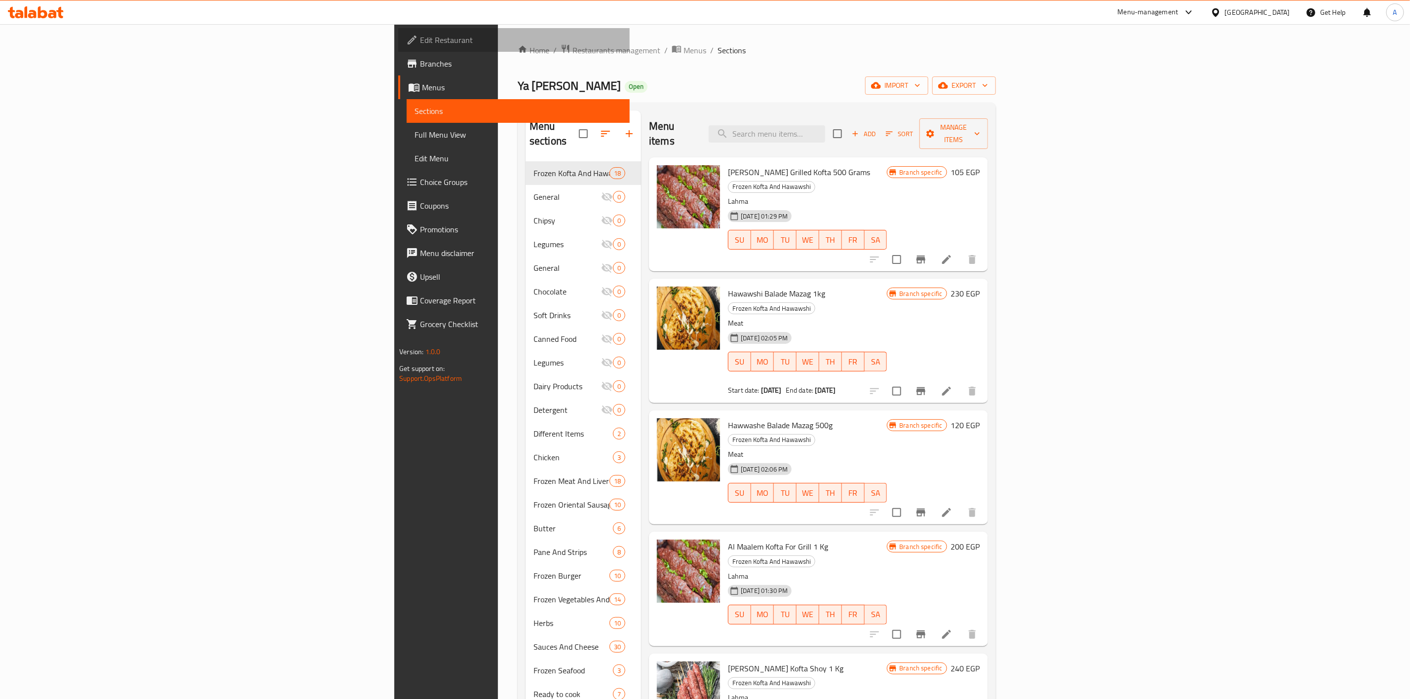
click at [420, 35] on span "Edit Restaurant" at bounding box center [521, 40] width 202 height 12
